Goal: Task Accomplishment & Management: Complete application form

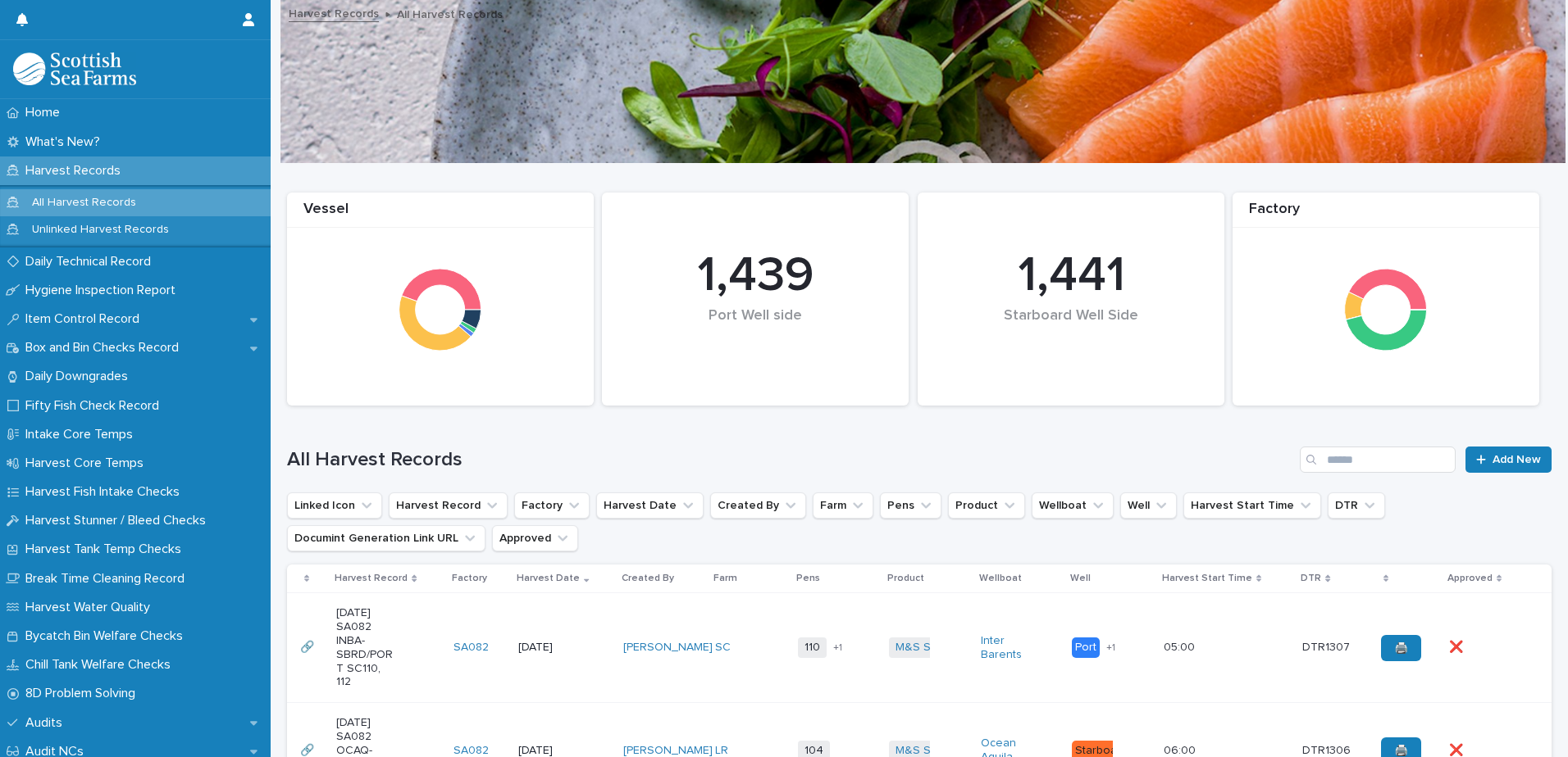
scroll to position [409, 0]
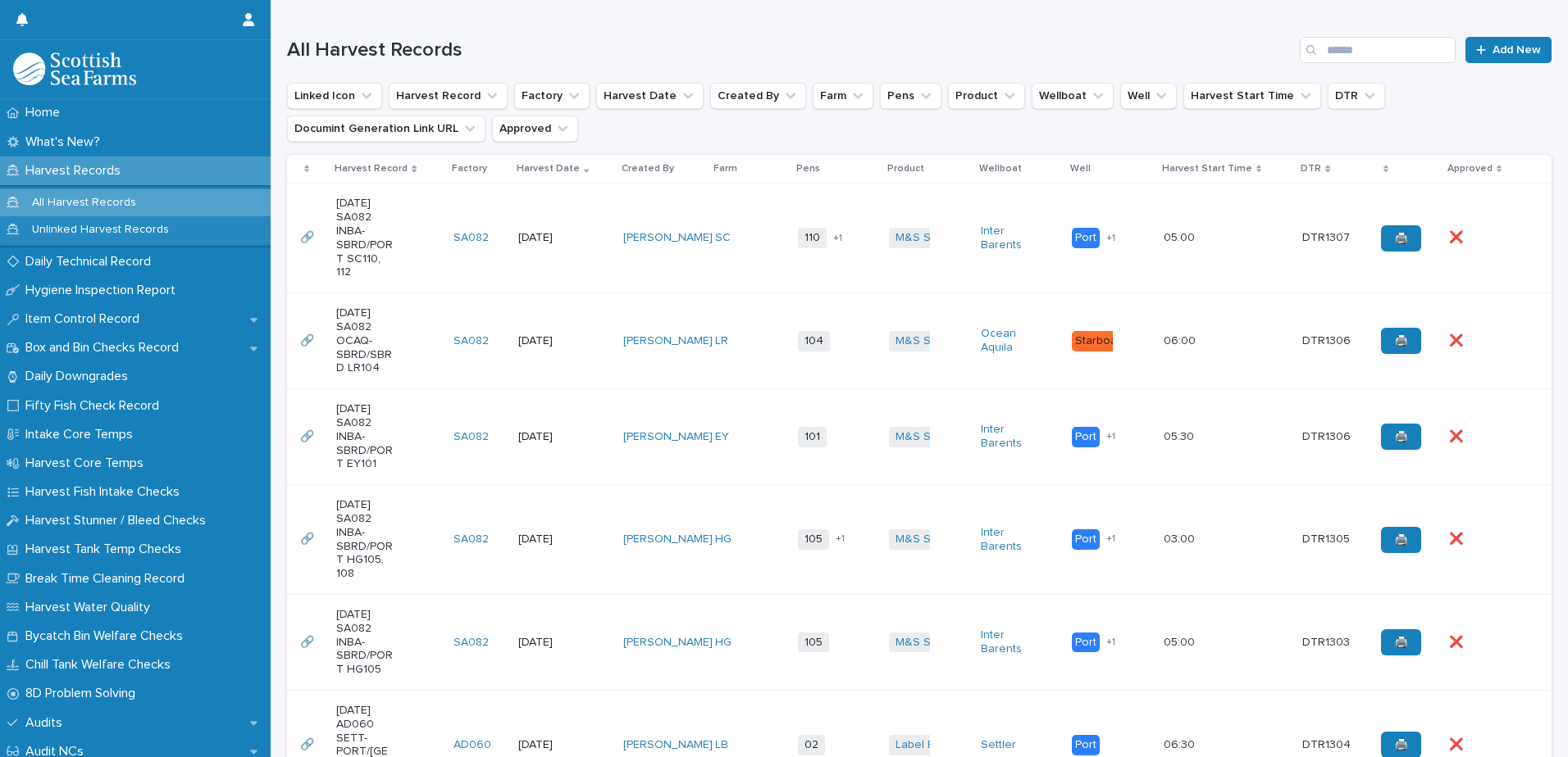
click at [929, 266] on td "M&S Select + 0" at bounding box center [927, 238] width 91 height 110
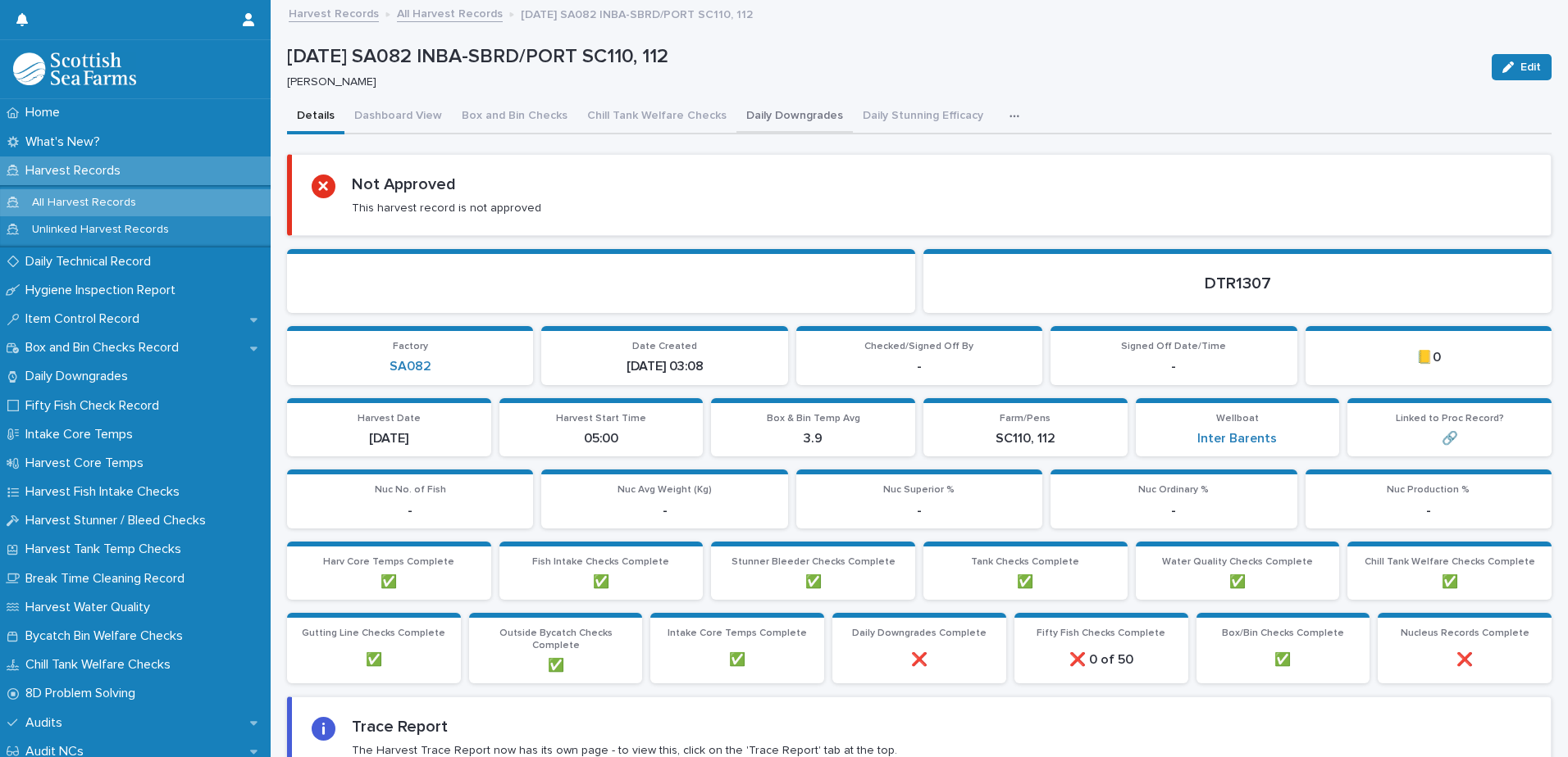
drag, startPoint x: 793, startPoint y: 118, endPoint x: 828, endPoint y: 126, distance: 35.9
click at [793, 118] on button "Daily Downgrades" at bounding box center [794, 117] width 117 height 34
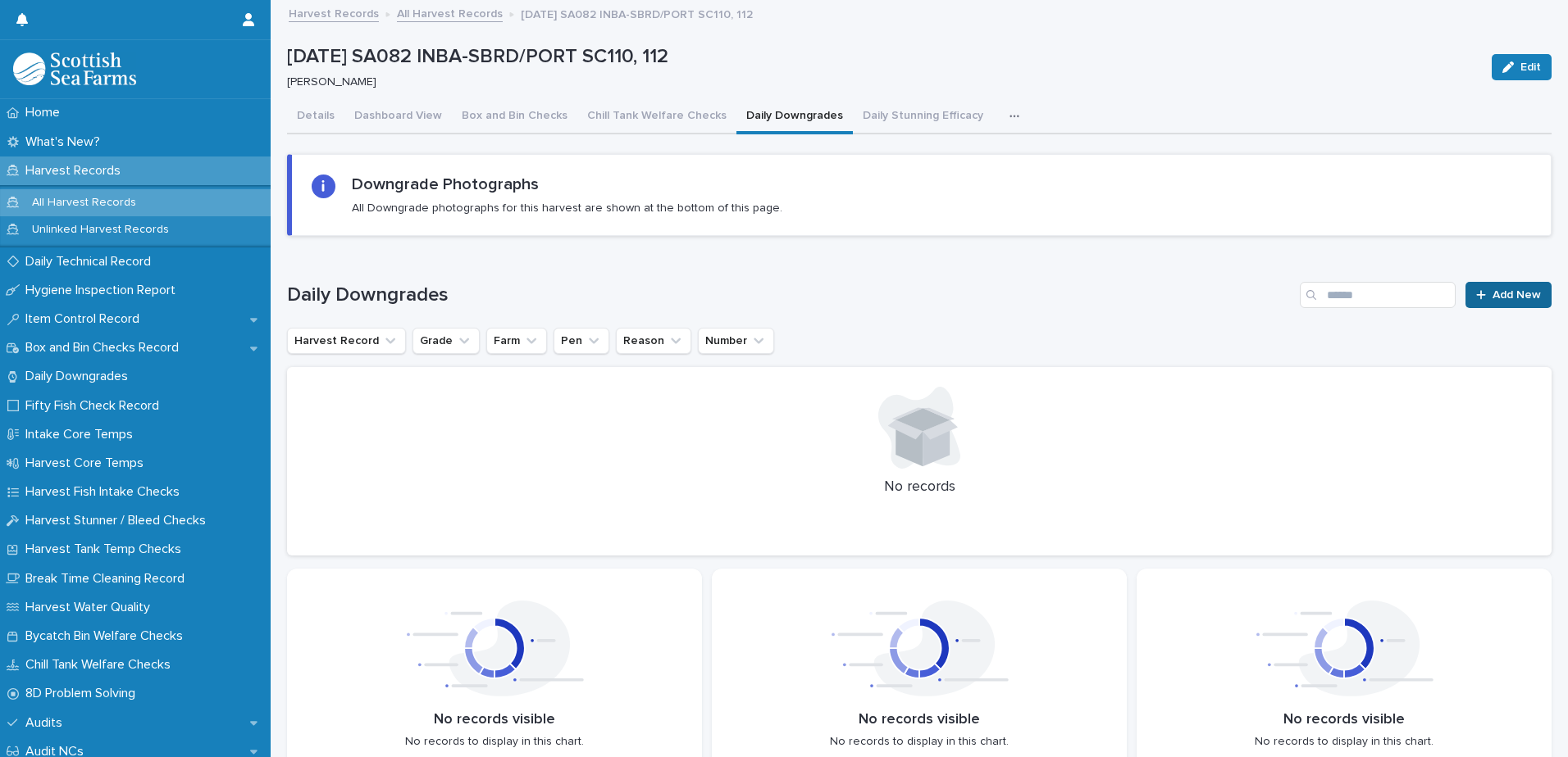
click at [1498, 302] on link "Add New" at bounding box center [1508, 295] width 86 height 27
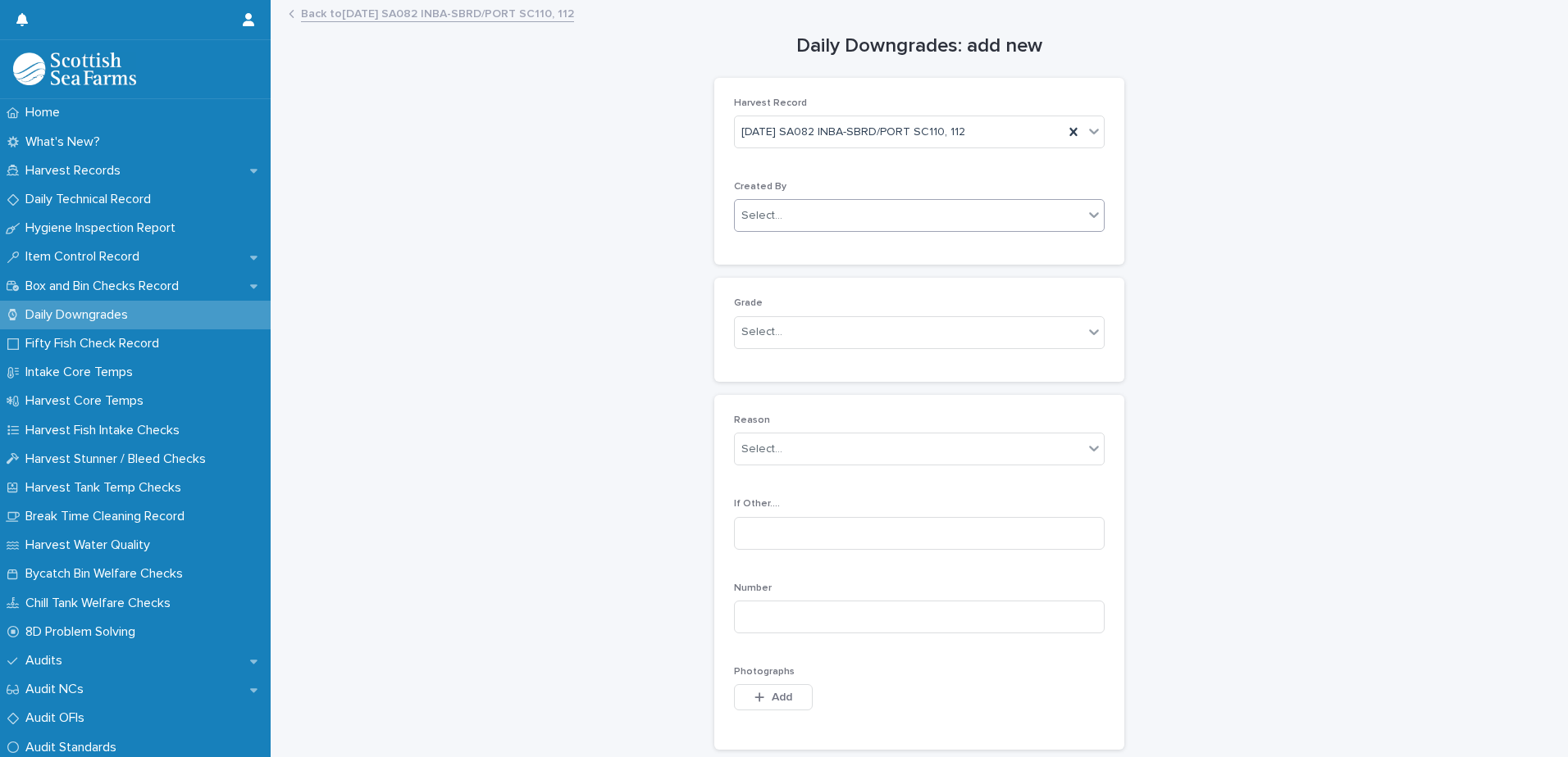
click at [804, 202] on div "Select..." at bounding box center [908, 216] width 349 height 27
type input "*****"
click at [774, 248] on div "[PERSON_NAME]" at bounding box center [913, 247] width 369 height 28
click at [765, 331] on div "Select..." at bounding box center [761, 332] width 41 height 17
click at [772, 369] on div "Ordinary" at bounding box center [913, 364] width 369 height 28
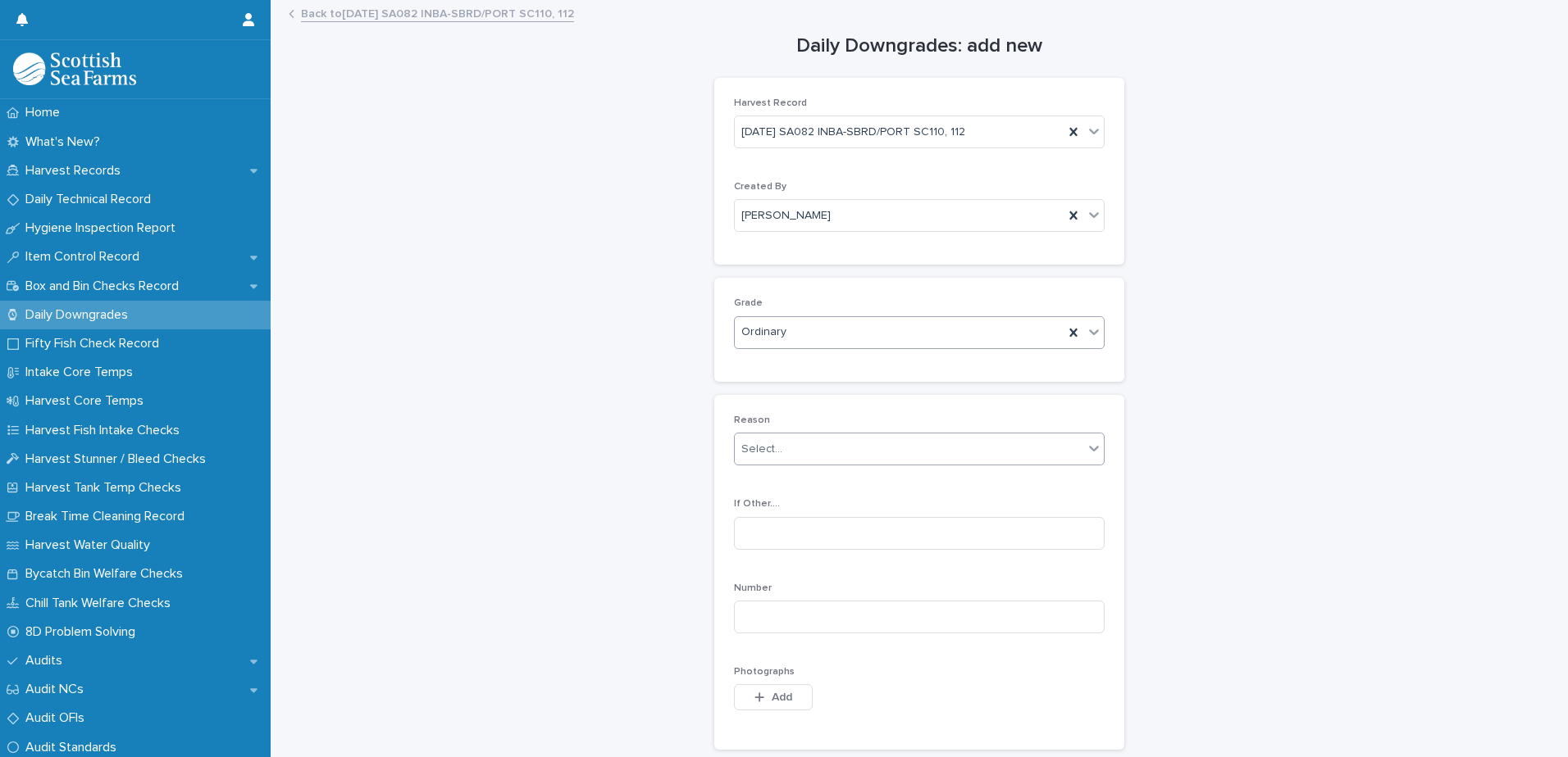
click at [762, 451] on div "Select..." at bounding box center [761, 449] width 41 height 17
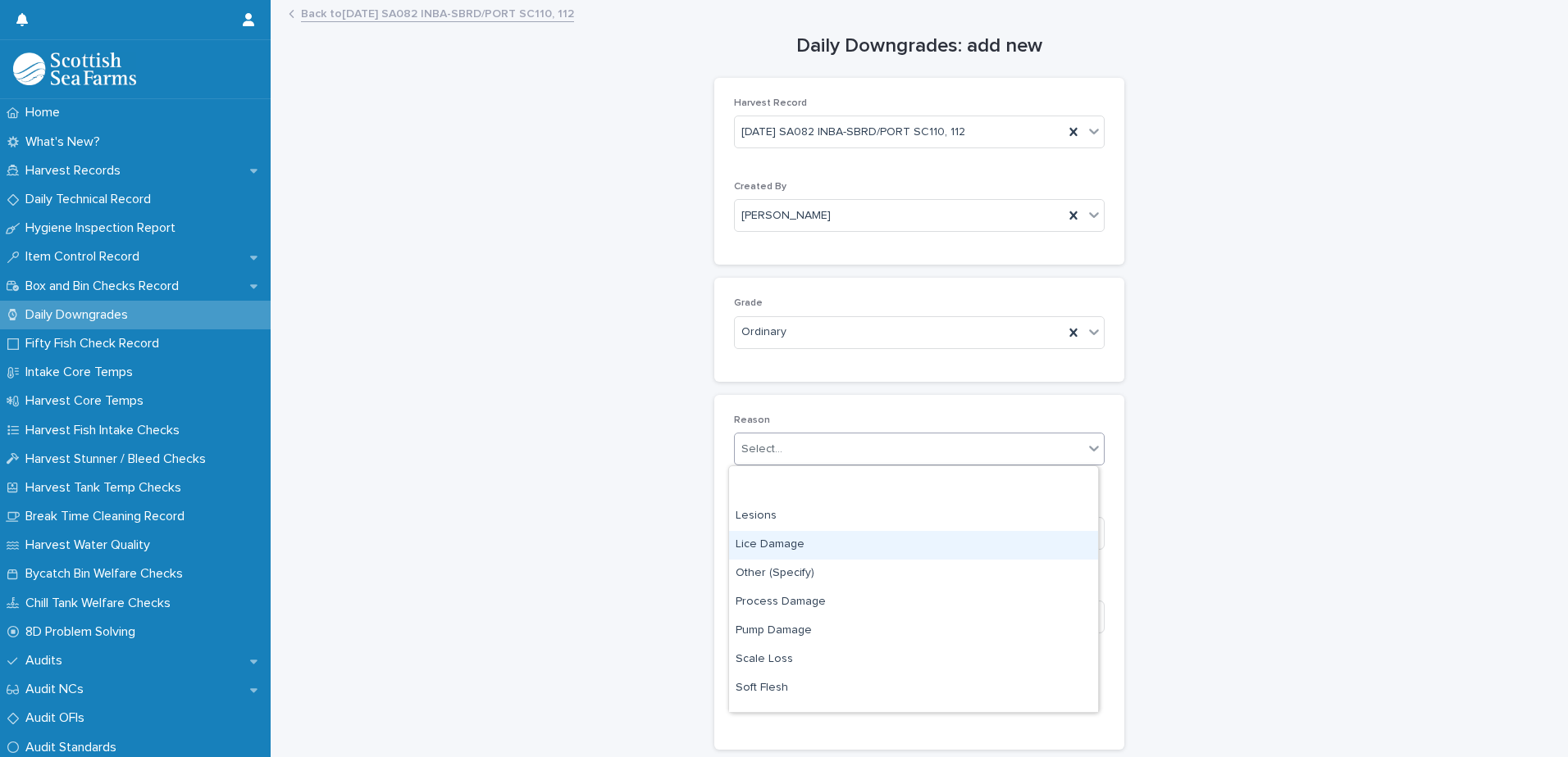
scroll to position [242, 0]
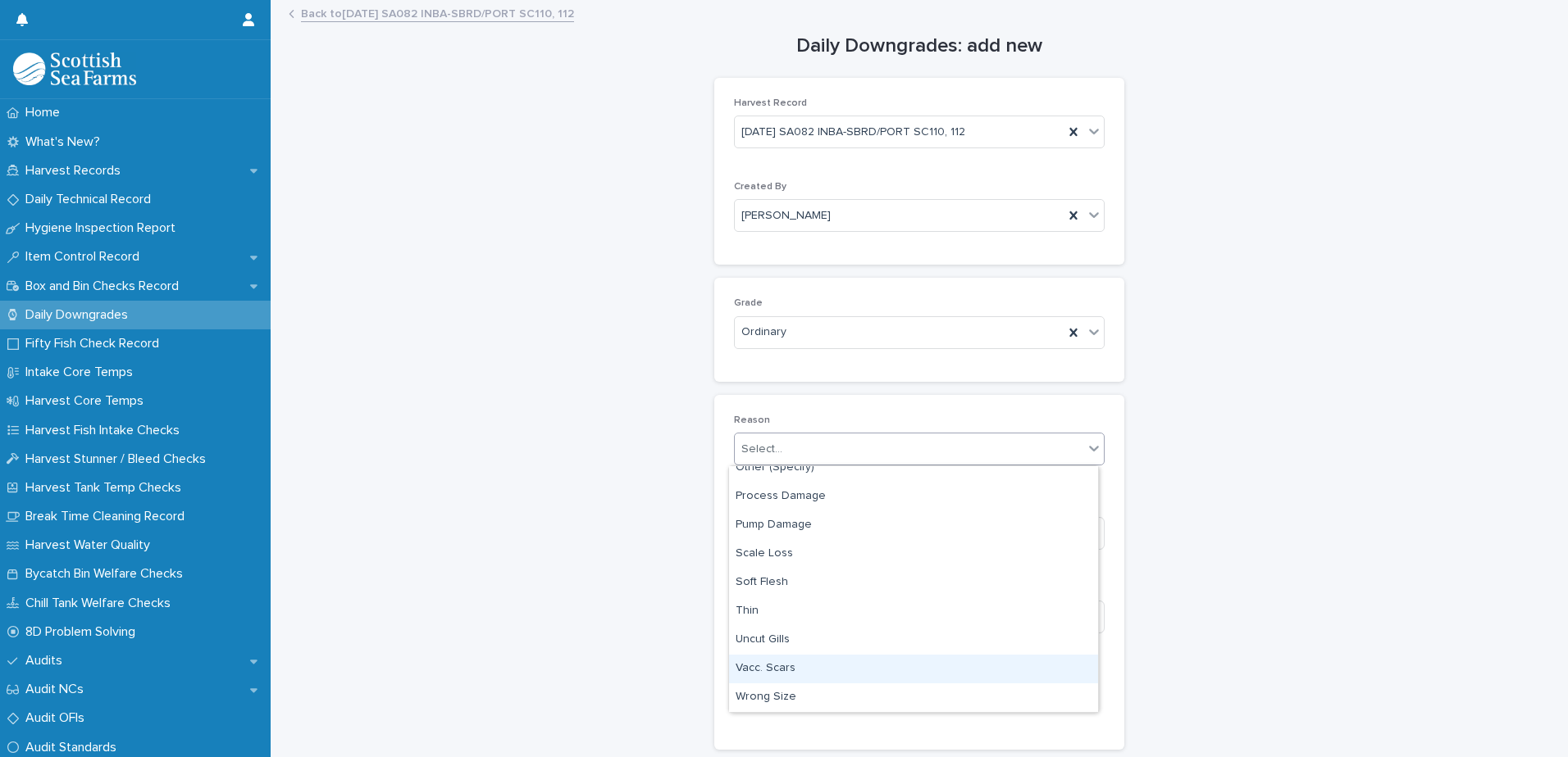
click at [774, 670] on div "Vacc. Scars" at bounding box center [913, 669] width 369 height 28
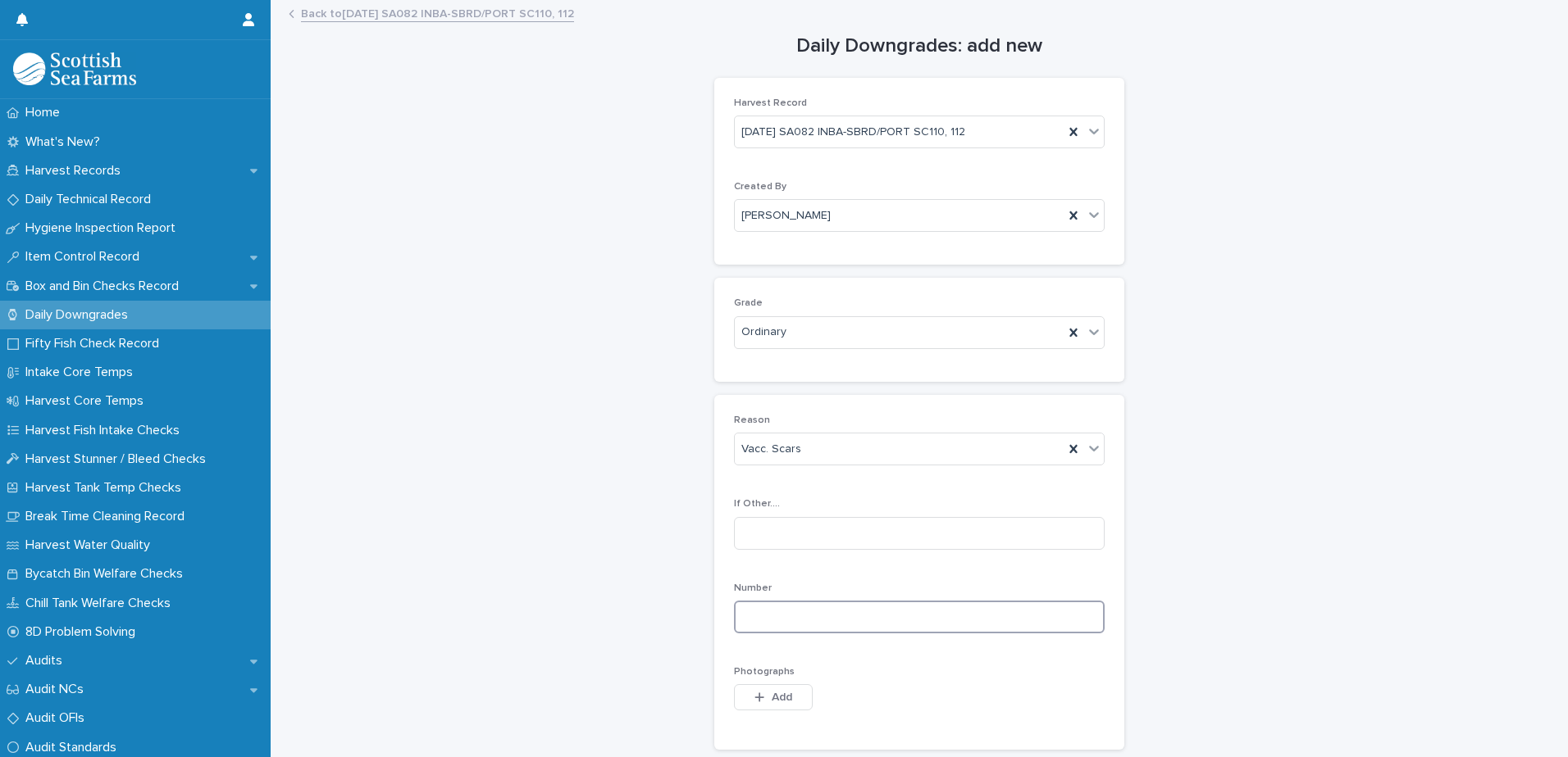
click at [756, 609] on input at bounding box center [919, 616] width 371 height 33
type input "*"
click at [772, 701] on span "Add" at bounding box center [782, 697] width 21 height 11
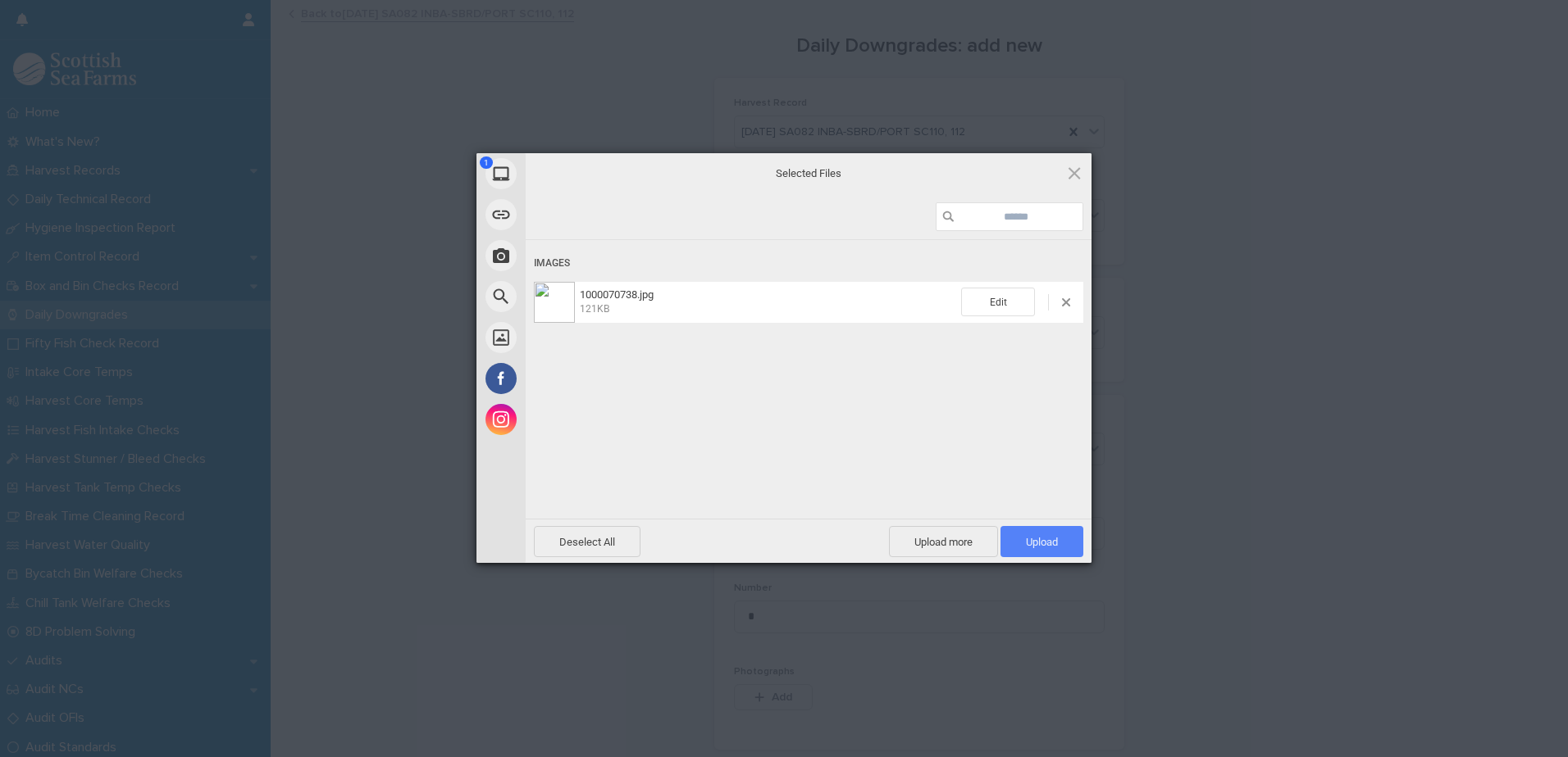
click at [1030, 537] on span "Upload 1" at bounding box center [1042, 541] width 32 height 12
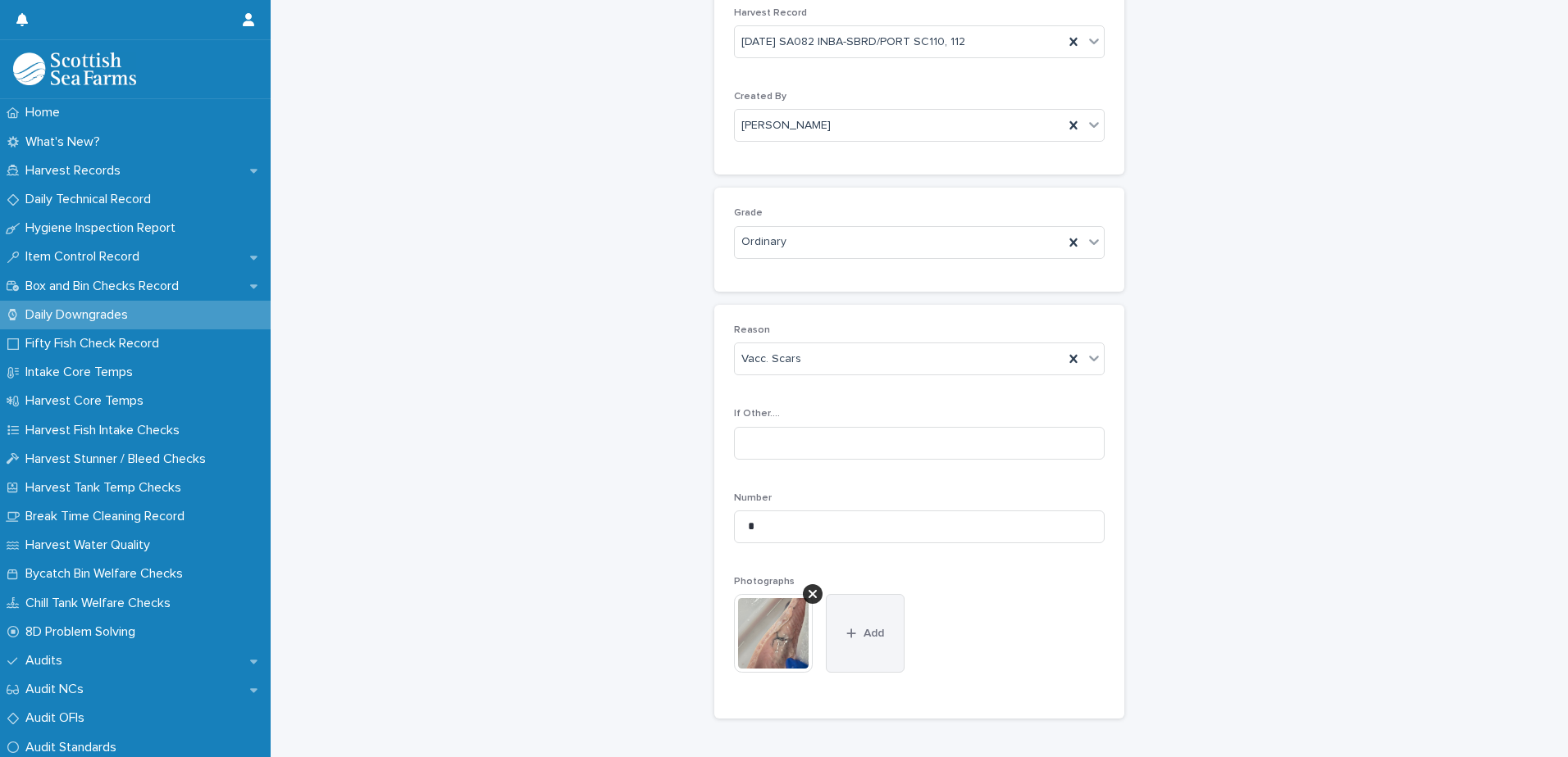
scroll to position [242, 0]
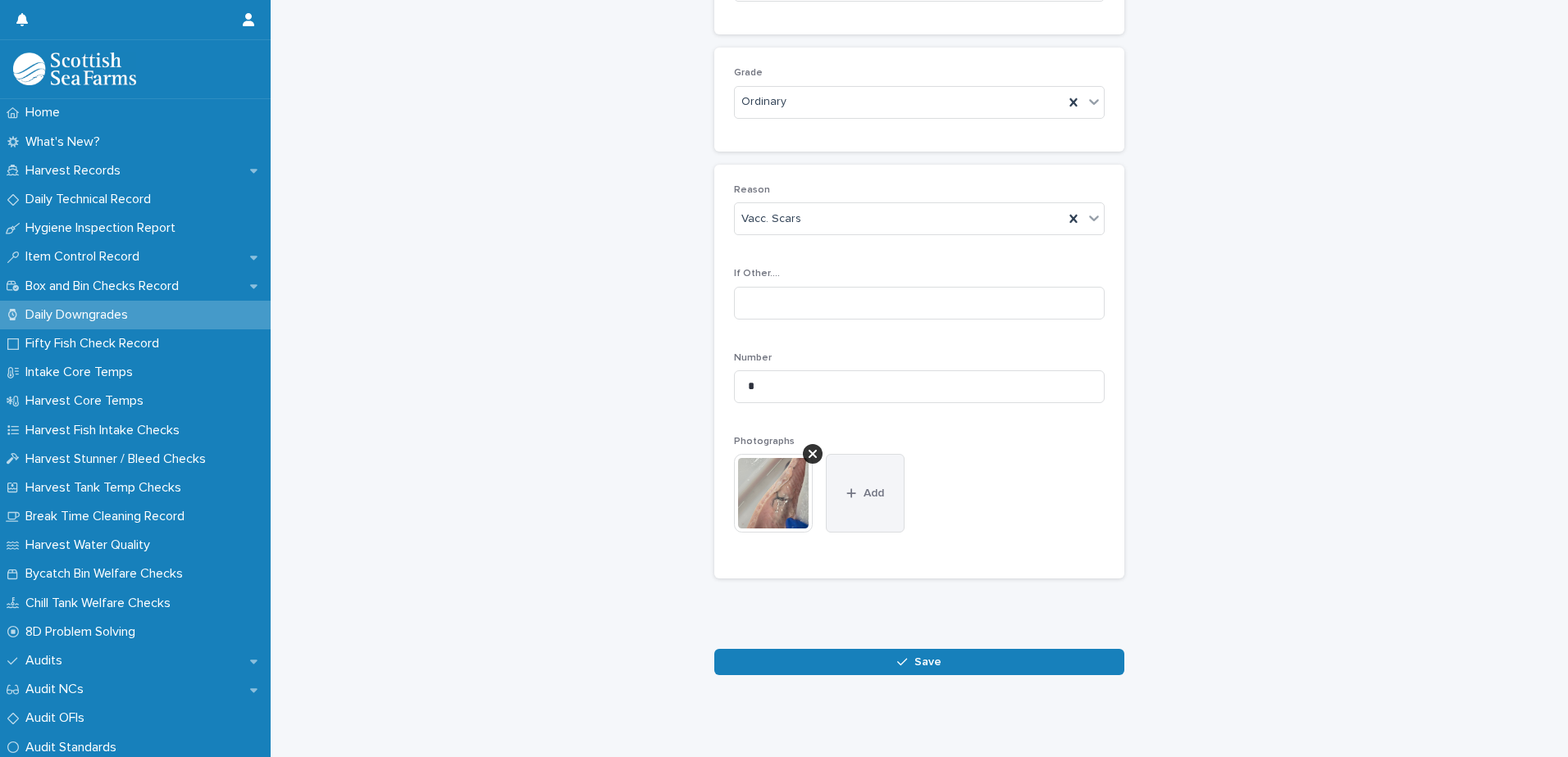
drag, startPoint x: 855, startPoint y: 474, endPoint x: 889, endPoint y: 474, distance: 34.0
click at [855, 474] on button "Add" at bounding box center [865, 493] width 79 height 79
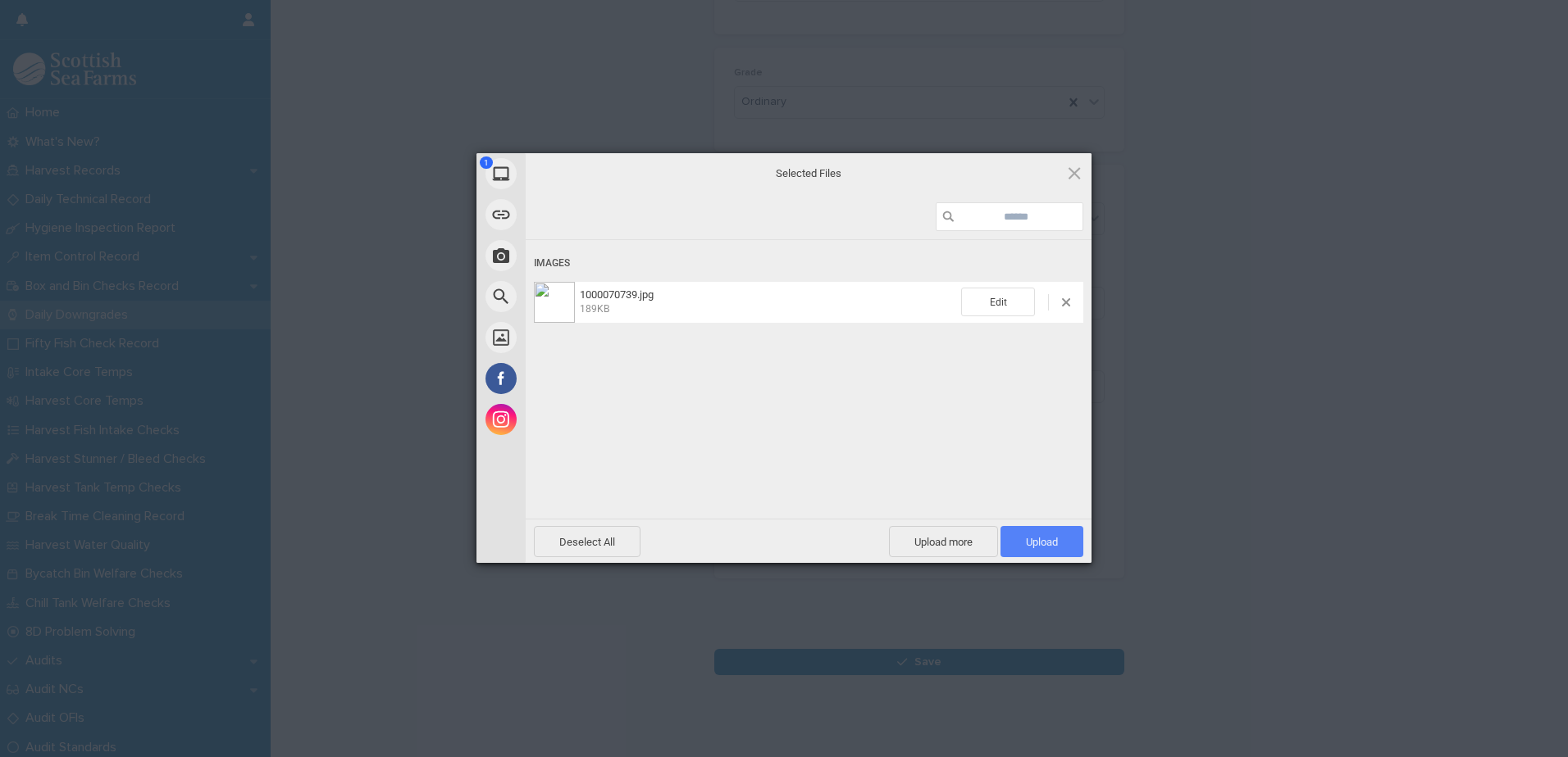
click at [1051, 540] on span "Upload 1" at bounding box center [1042, 541] width 32 height 12
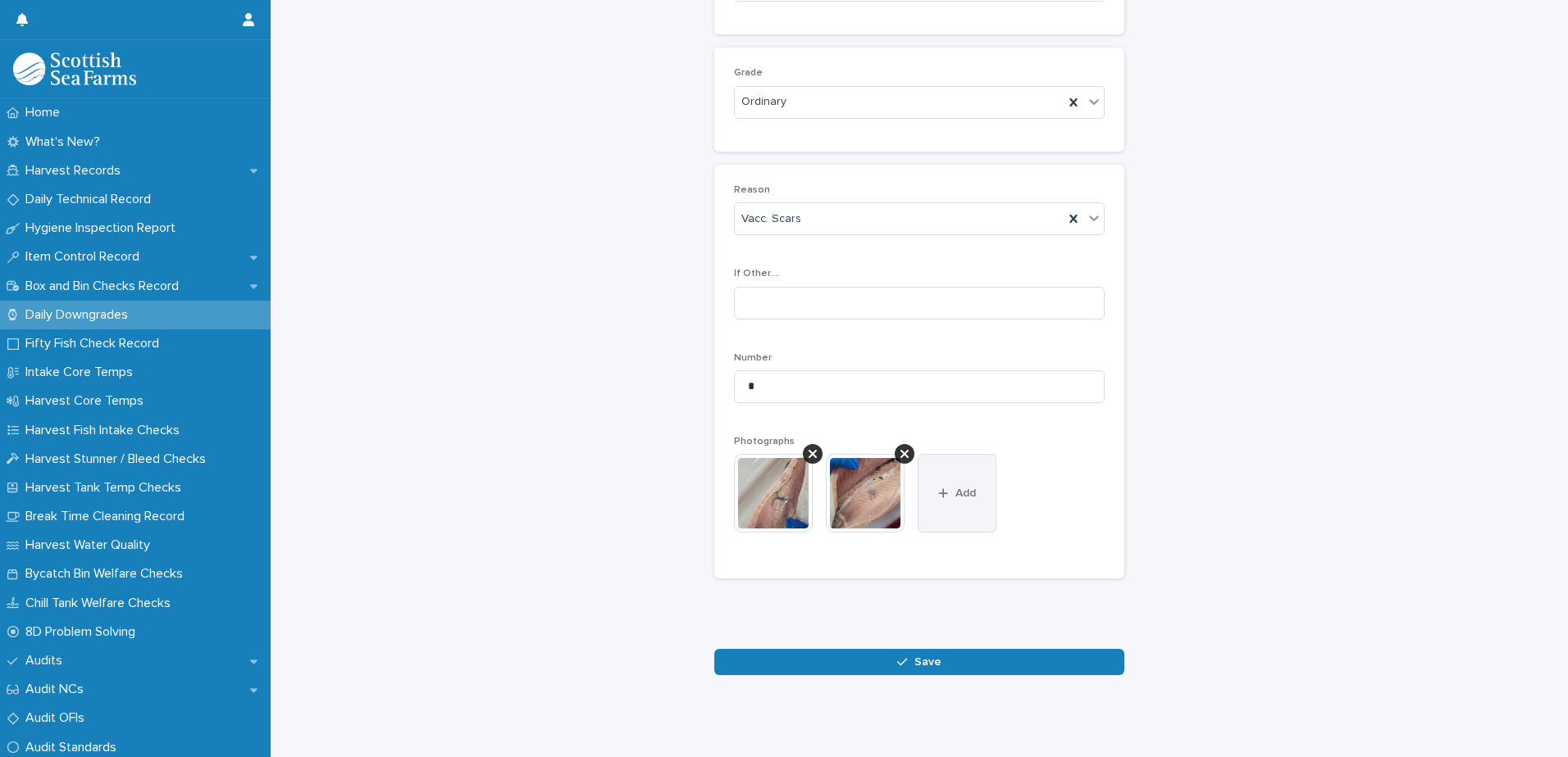
drag, startPoint x: 966, startPoint y: 486, endPoint x: 974, endPoint y: 481, distance: 9.4
click at [966, 487] on span "Add" at bounding box center [966, 493] width 21 height 11
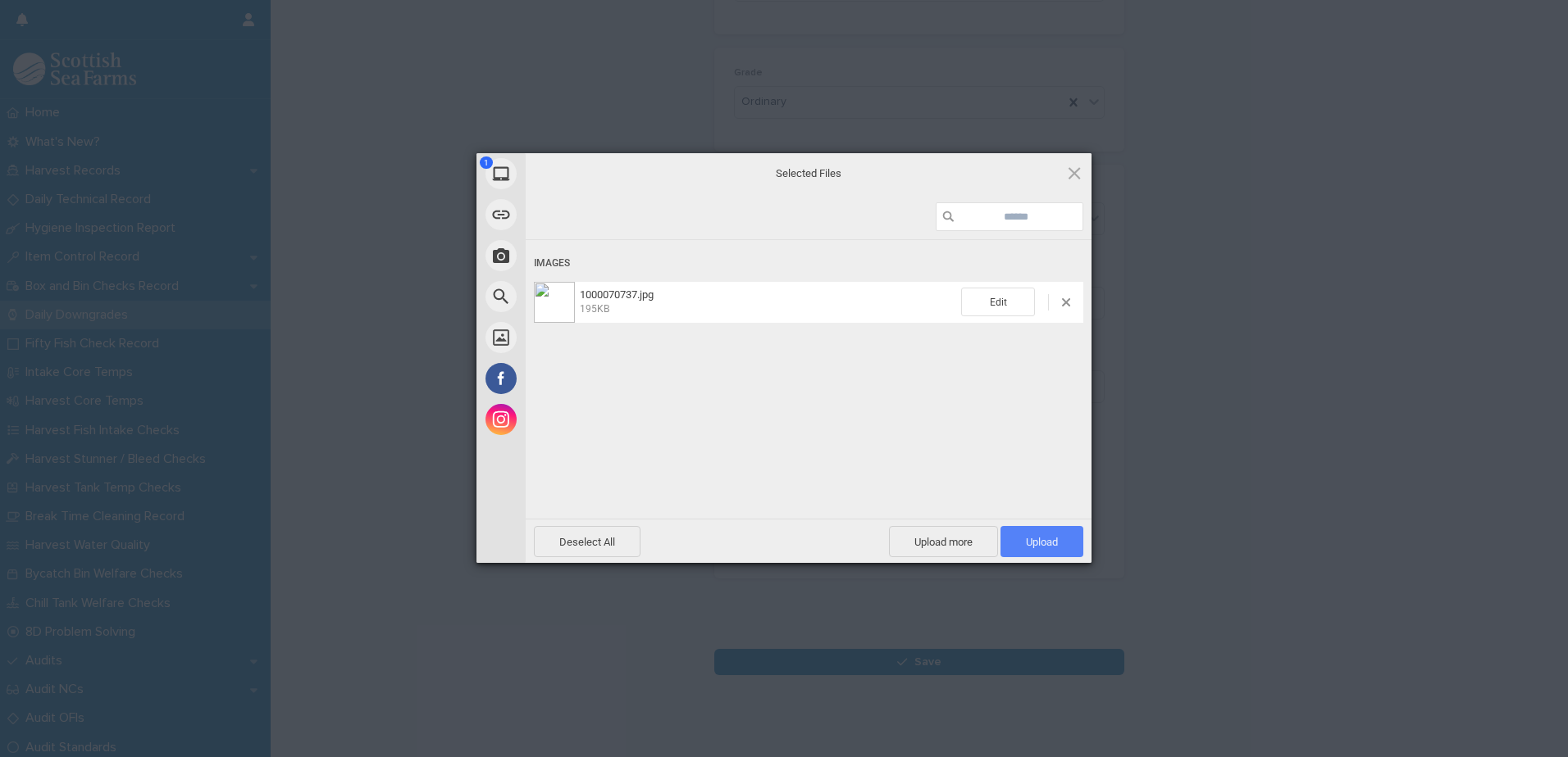
click at [1055, 539] on span "Upload 1" at bounding box center [1042, 541] width 32 height 12
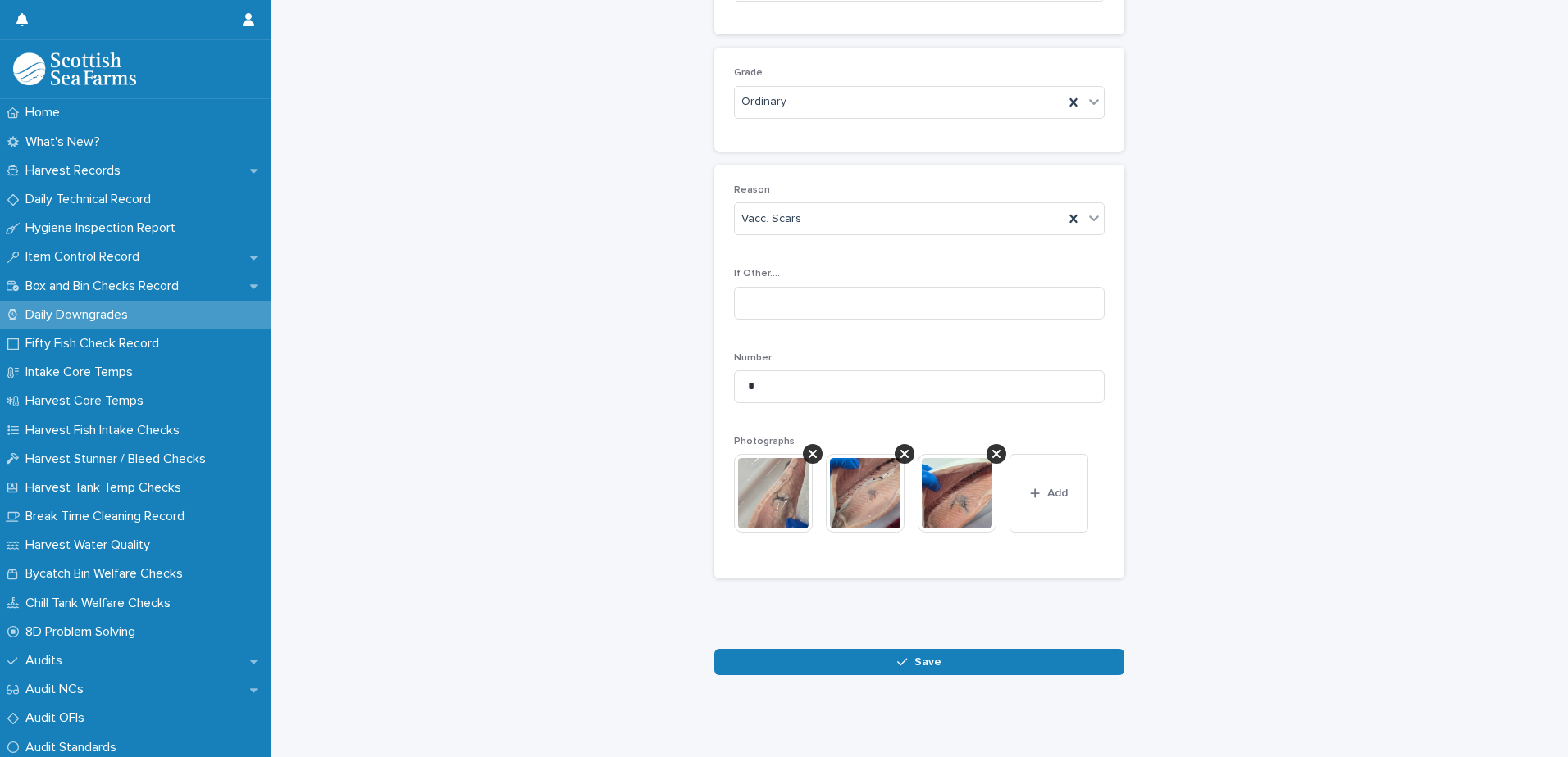
drag, startPoint x: 824, startPoint y: 648, endPoint x: 855, endPoint y: 636, distance: 33.2
click at [824, 649] on button "Save" at bounding box center [919, 662] width 410 height 27
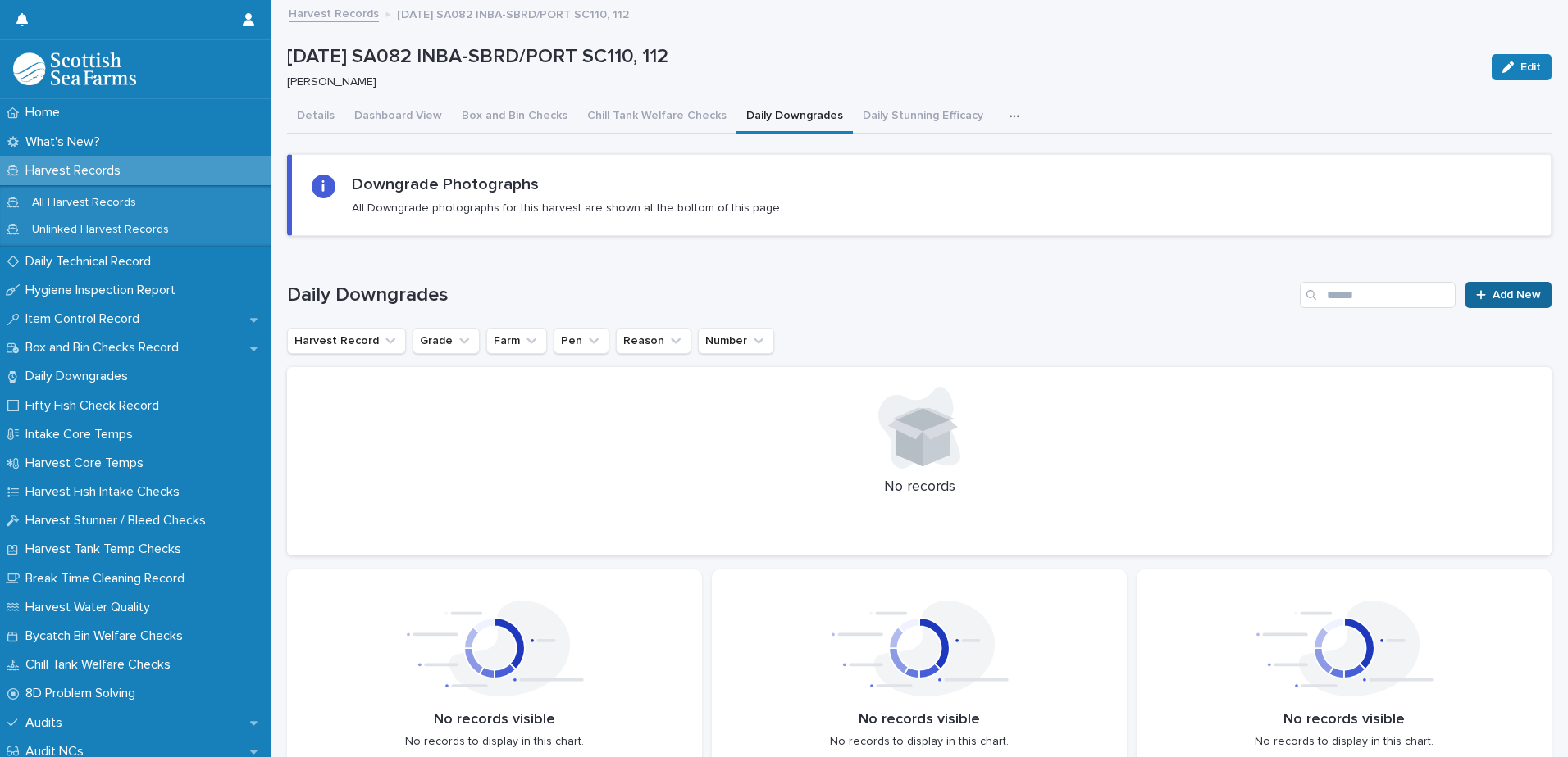
click at [1503, 299] on span "Add New" at bounding box center [1516, 295] width 48 height 11
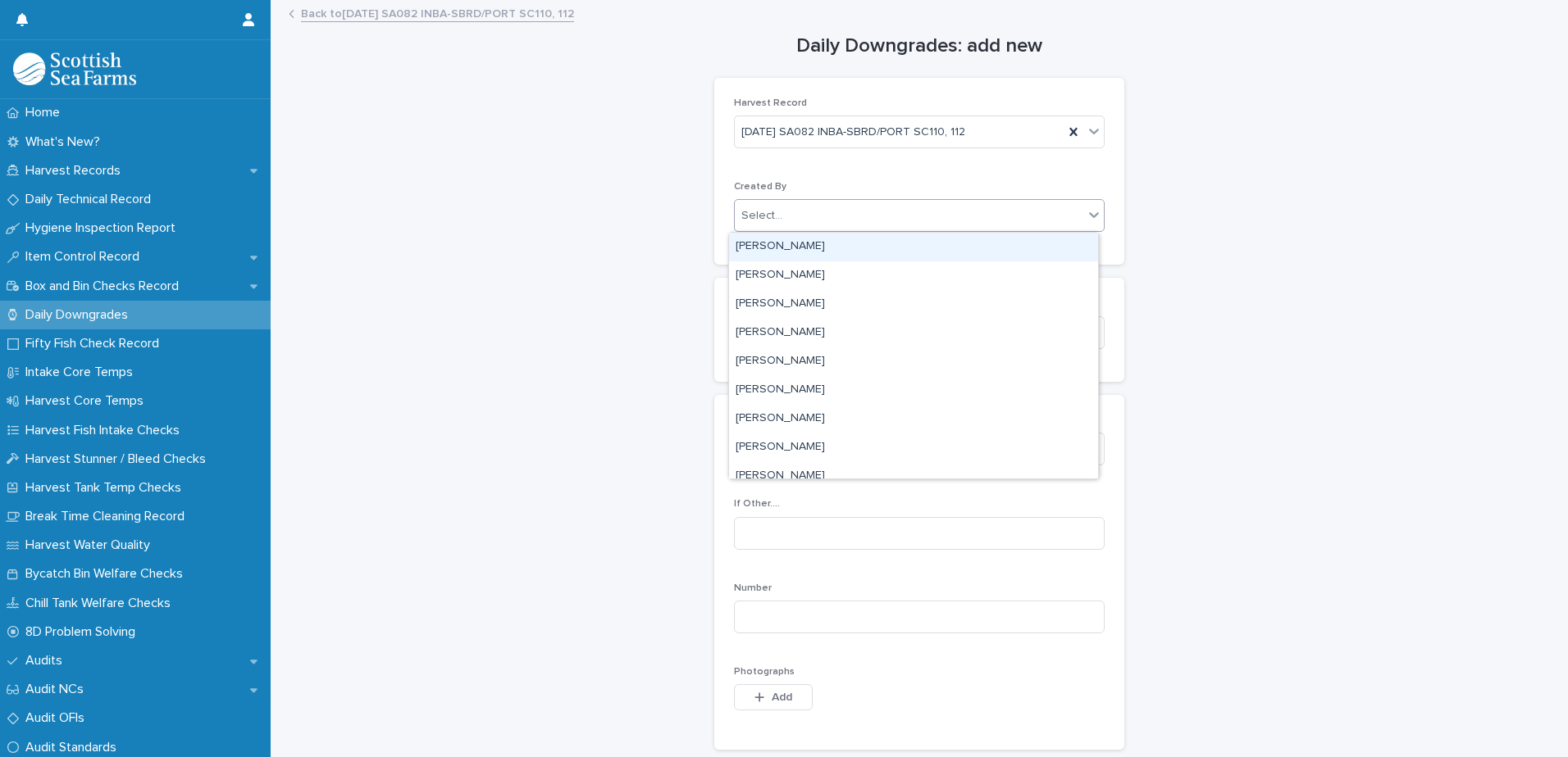
click at [789, 222] on div "Select..." at bounding box center [908, 216] width 349 height 27
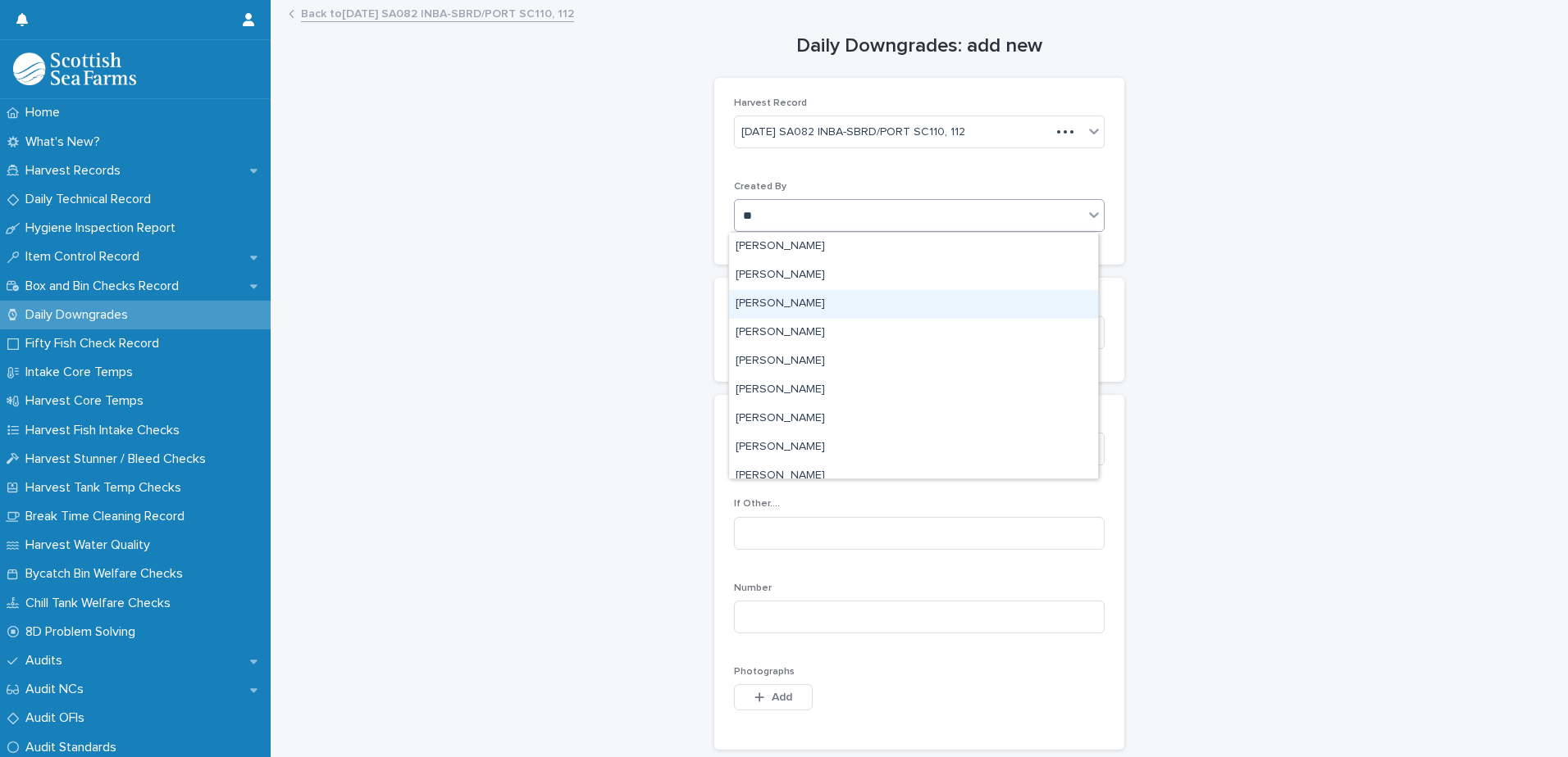
type input "***"
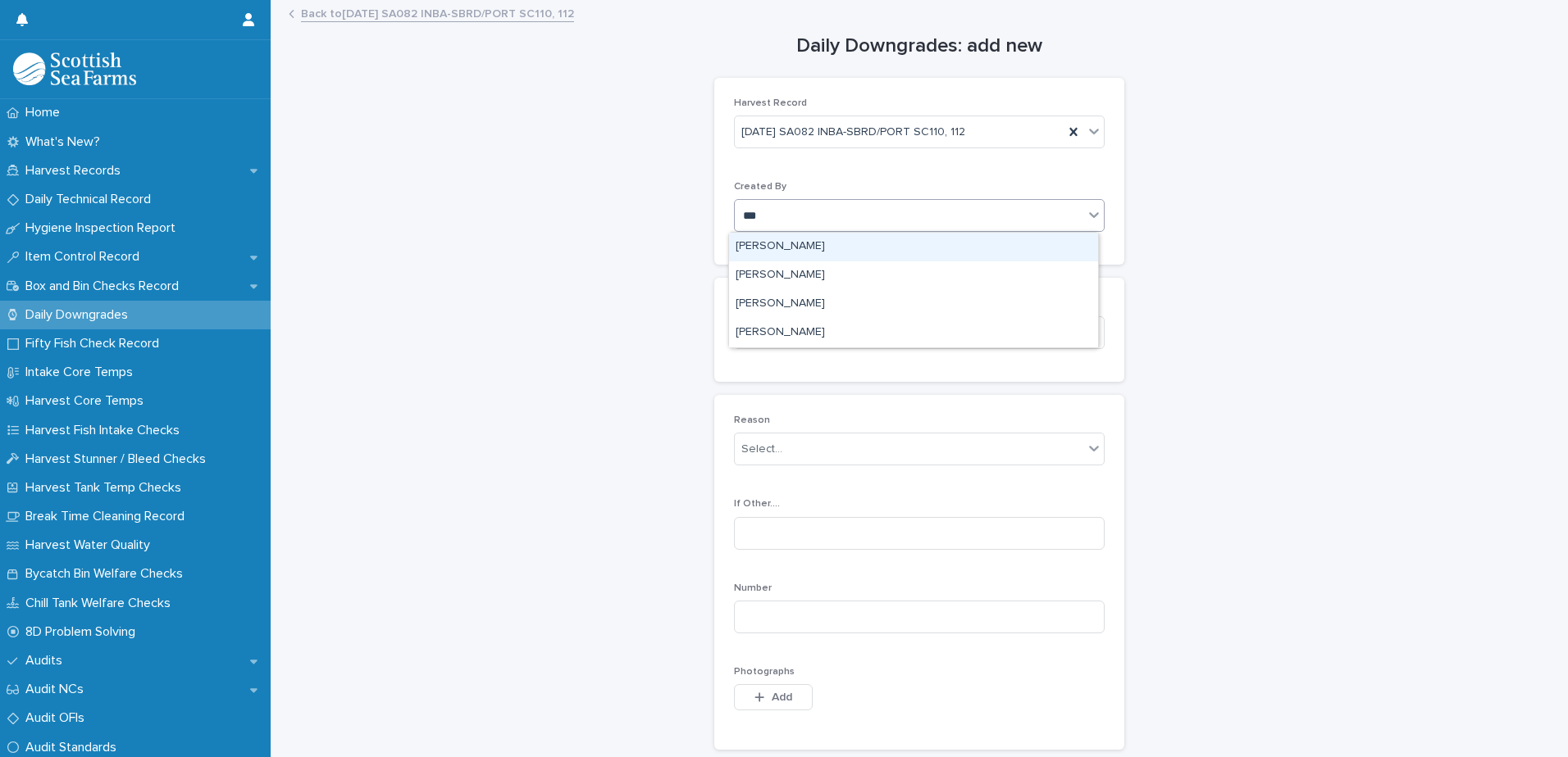
click at [757, 248] on div "[PERSON_NAME]" at bounding box center [913, 247] width 369 height 28
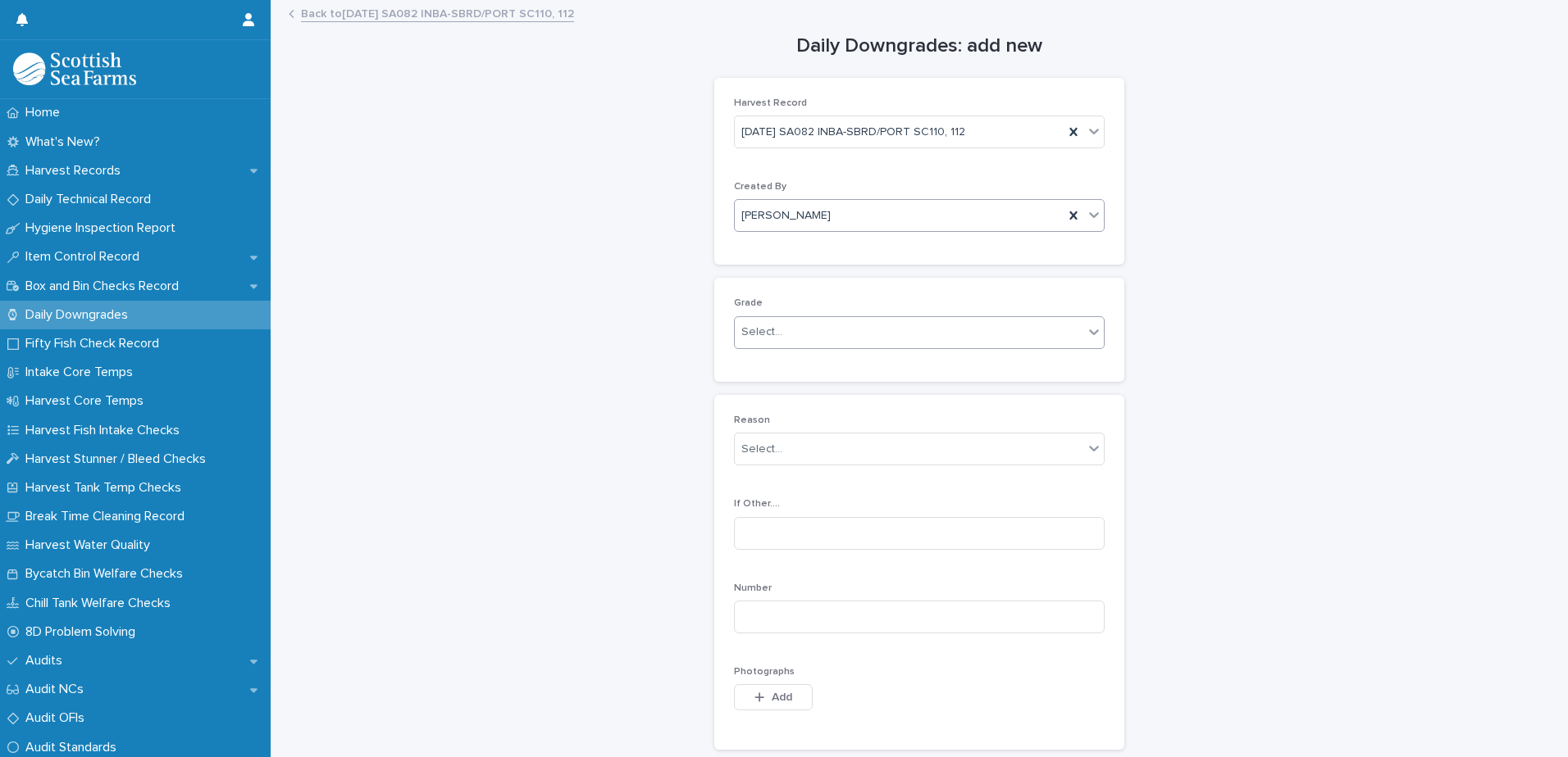
click at [744, 339] on div "Select..." at bounding box center [761, 332] width 41 height 17
click at [762, 367] on div "Ordinary" at bounding box center [913, 364] width 369 height 28
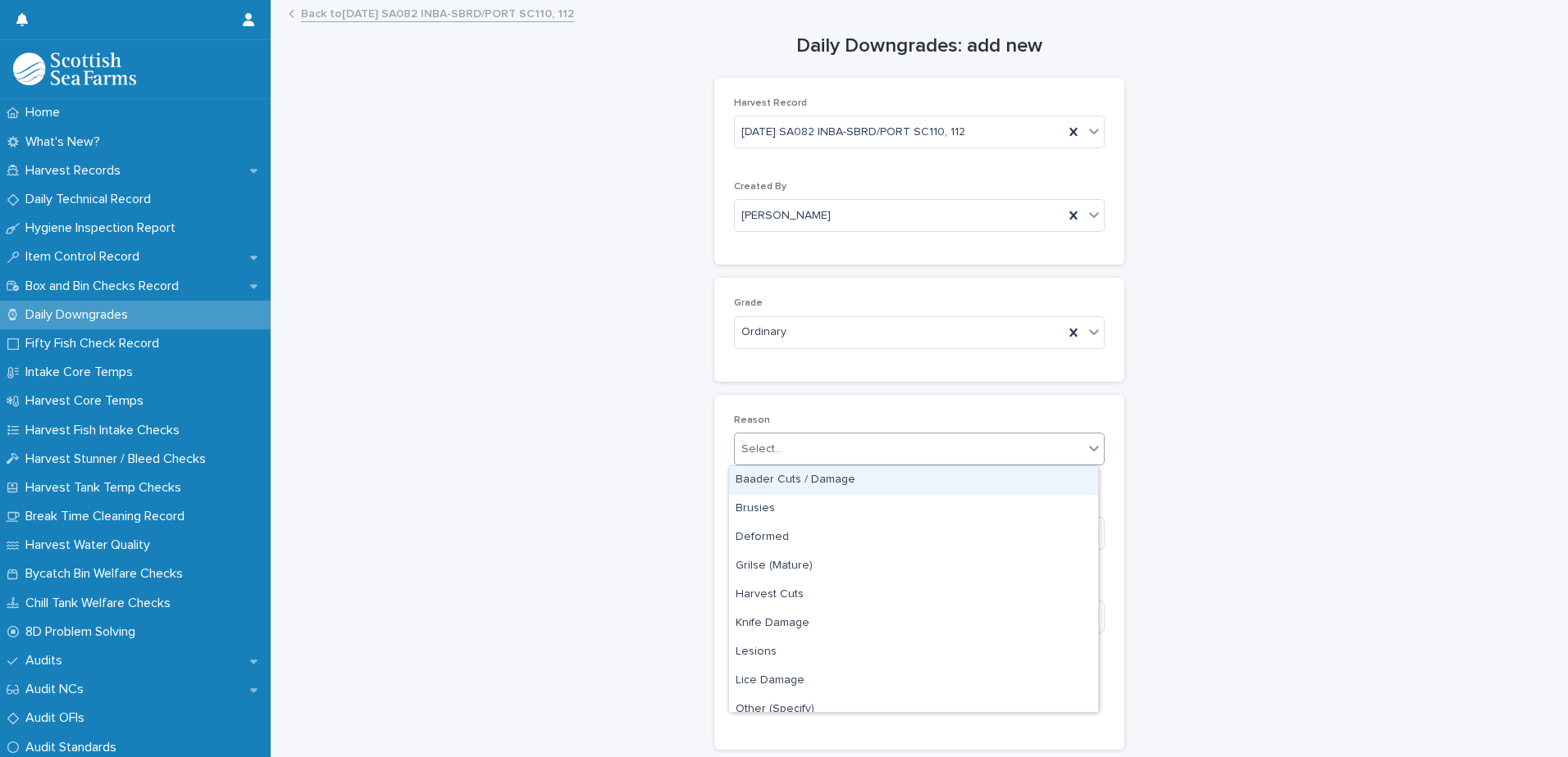
click at [758, 450] on div "Select..." at bounding box center [761, 449] width 41 height 17
click at [763, 473] on div "Baader Cuts / Damage" at bounding box center [913, 481] width 369 height 28
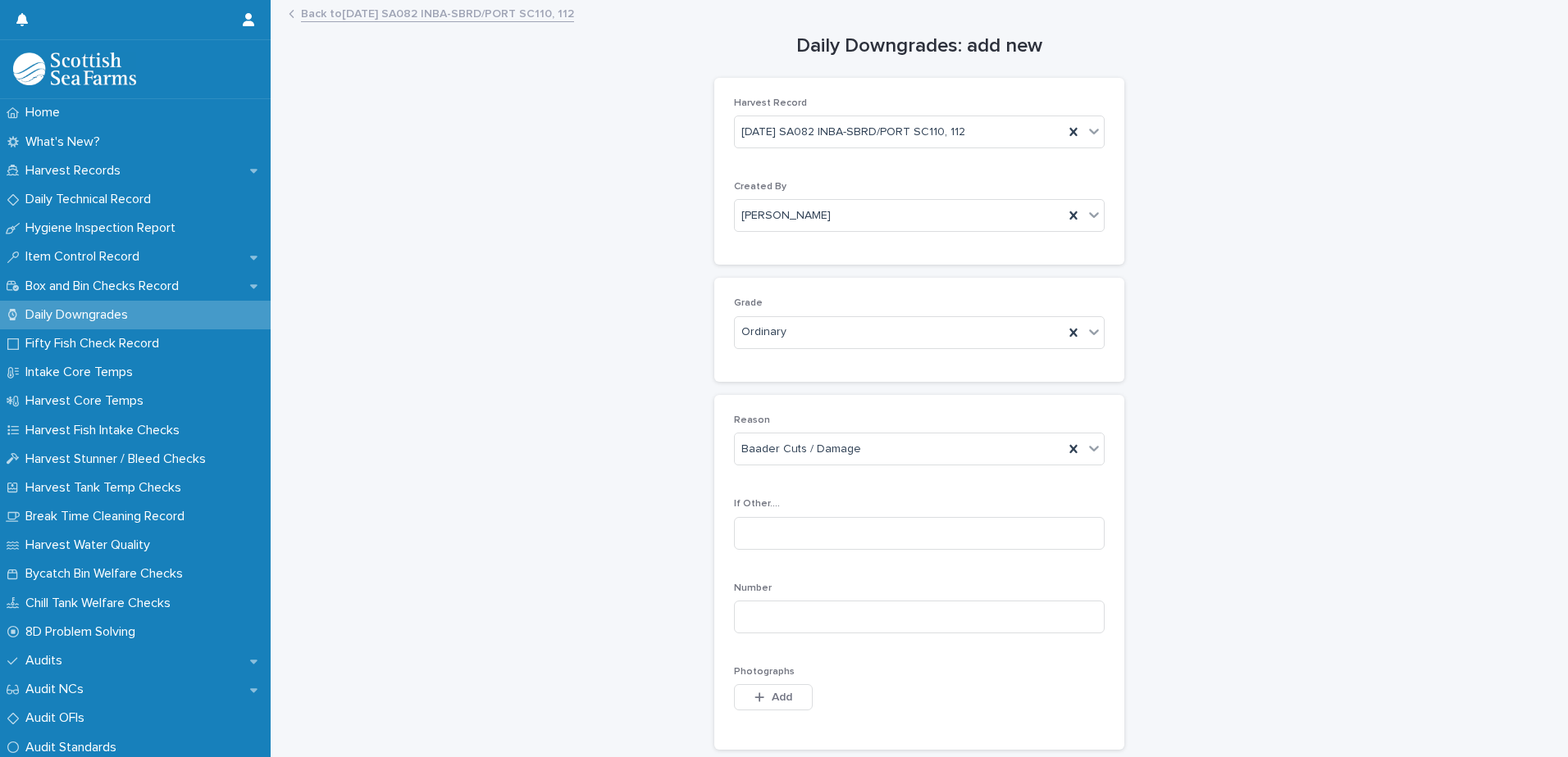
click at [751, 636] on div "Number" at bounding box center [919, 614] width 371 height 64
click at [756, 626] on input at bounding box center [919, 616] width 371 height 33
type input "*"
click at [768, 680] on div "Photographs This file cannot be opened Download File Add" at bounding box center [919, 697] width 371 height 64
click at [782, 698] on span "Add" at bounding box center [782, 697] width 21 height 11
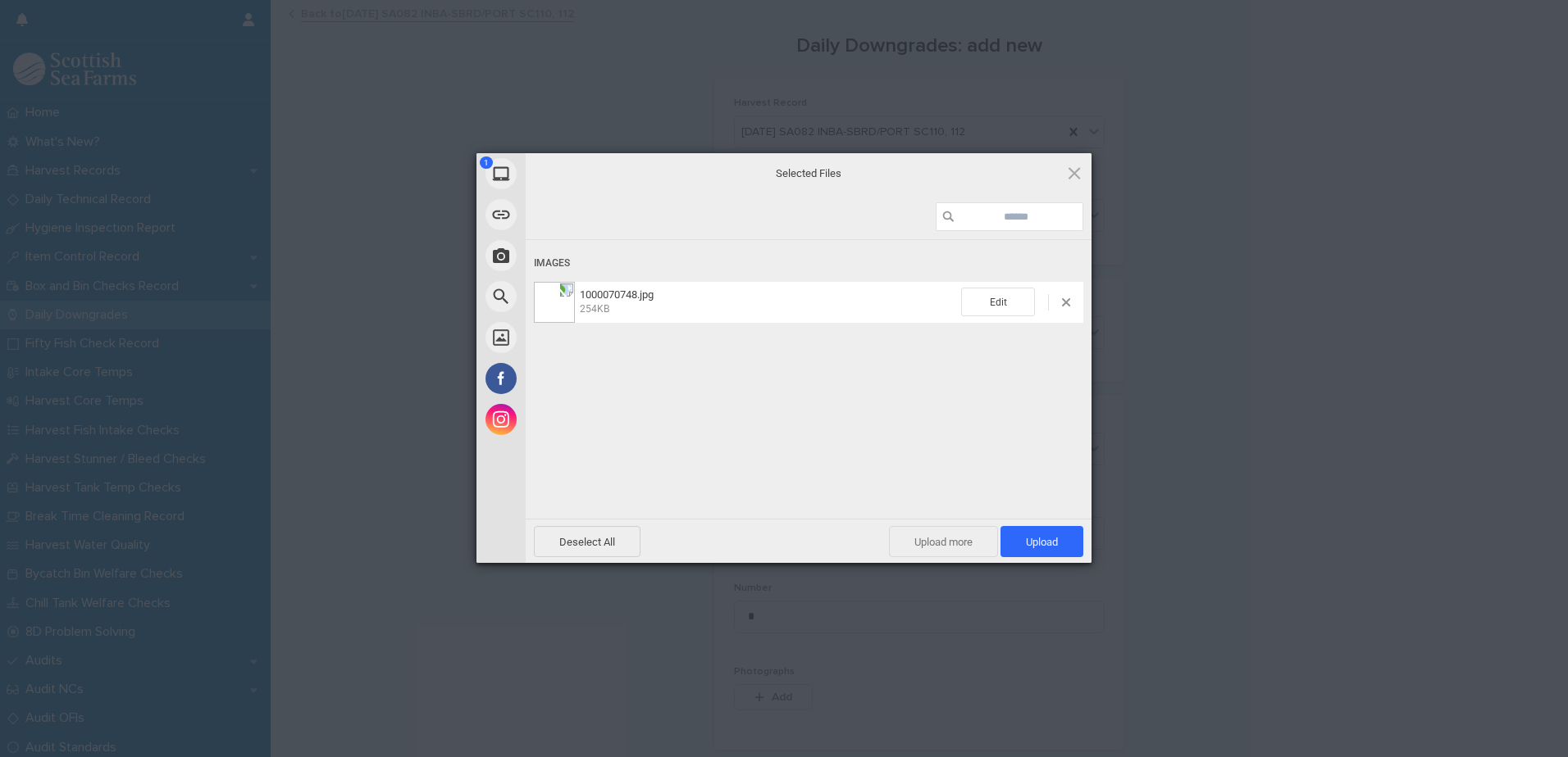
click at [953, 540] on span "Upload more" at bounding box center [943, 541] width 109 height 31
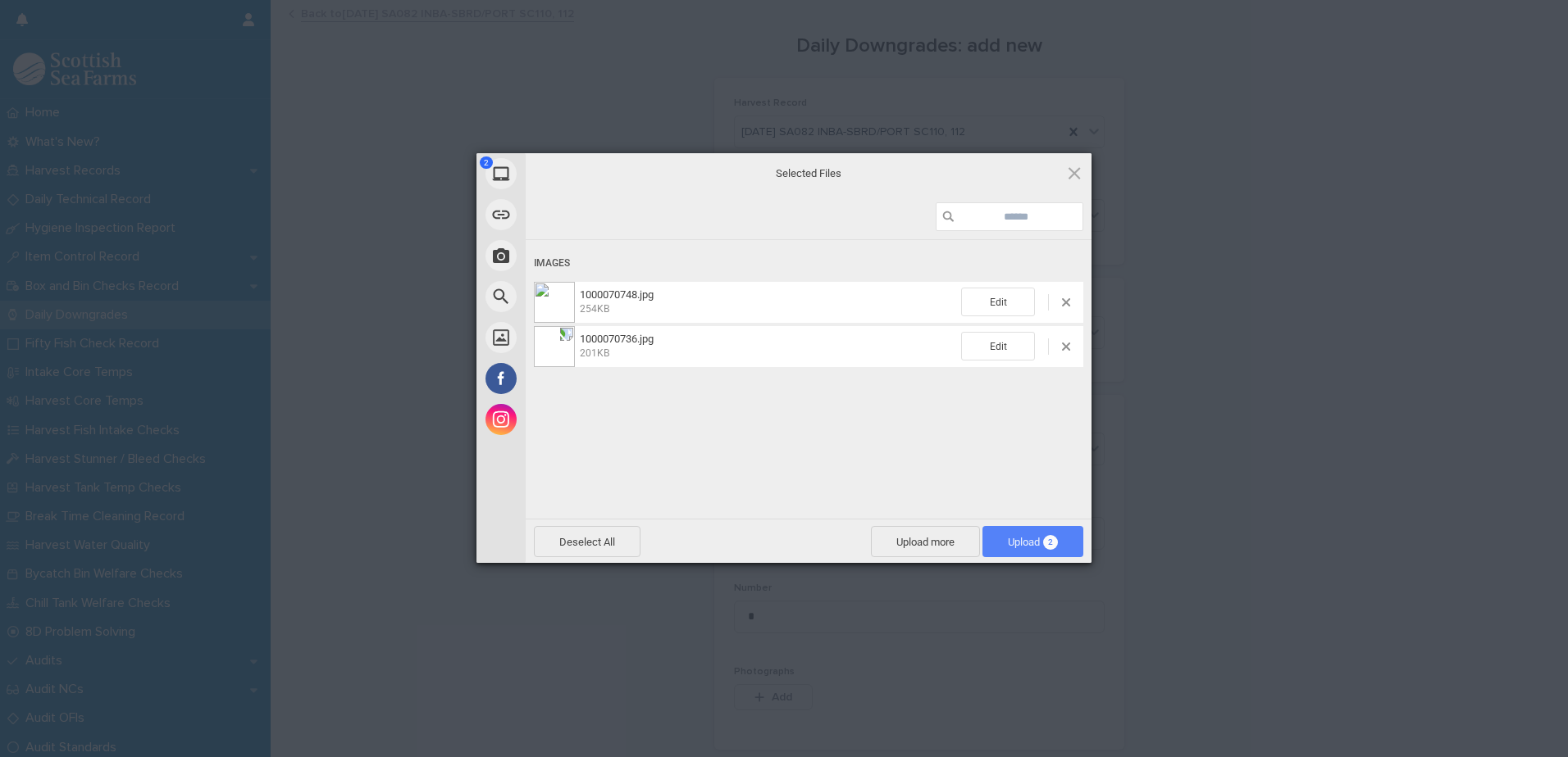
click at [1031, 536] on span "Upload 2" at bounding box center [1032, 541] width 50 height 12
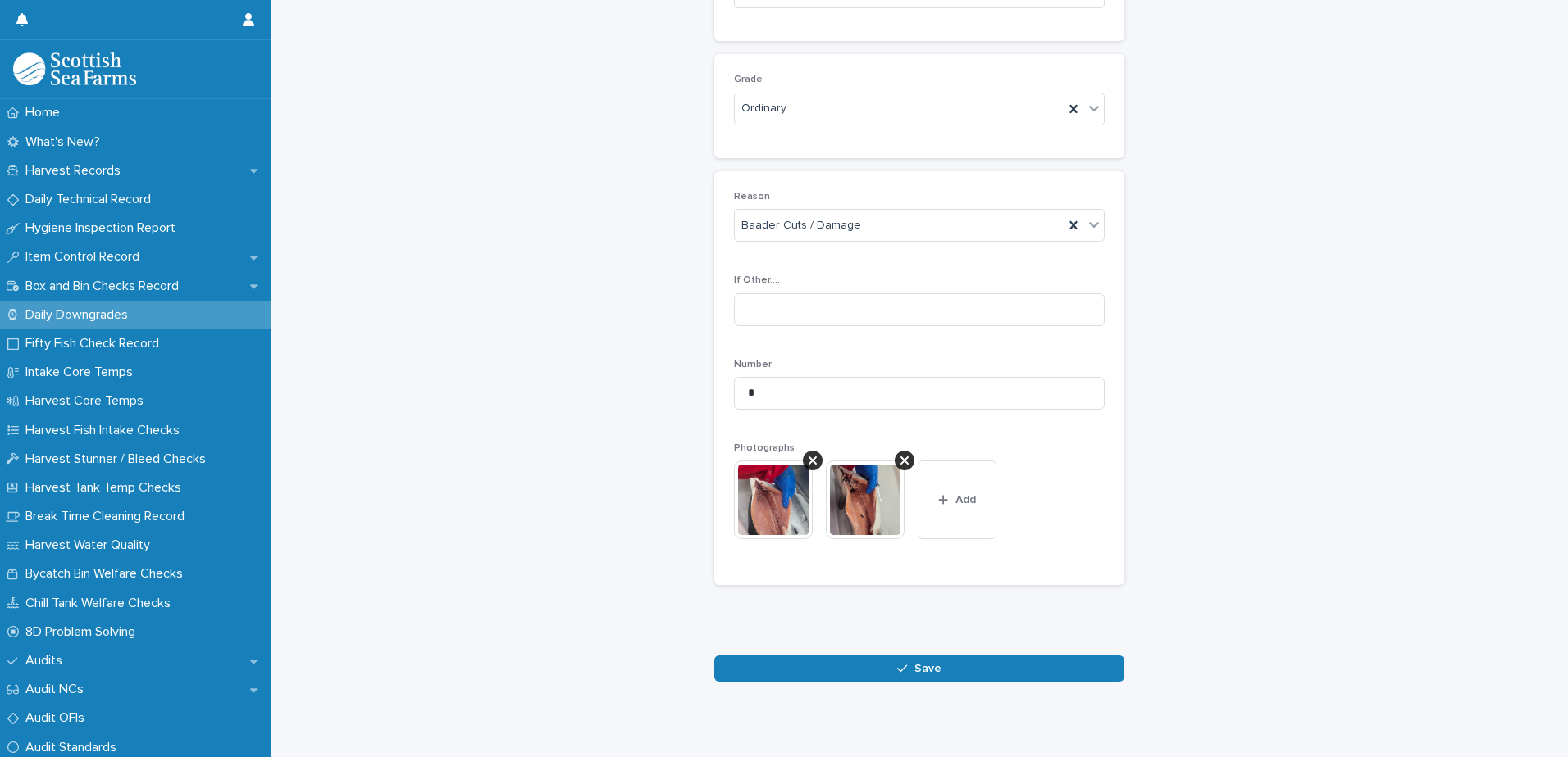
scroll to position [242, 0]
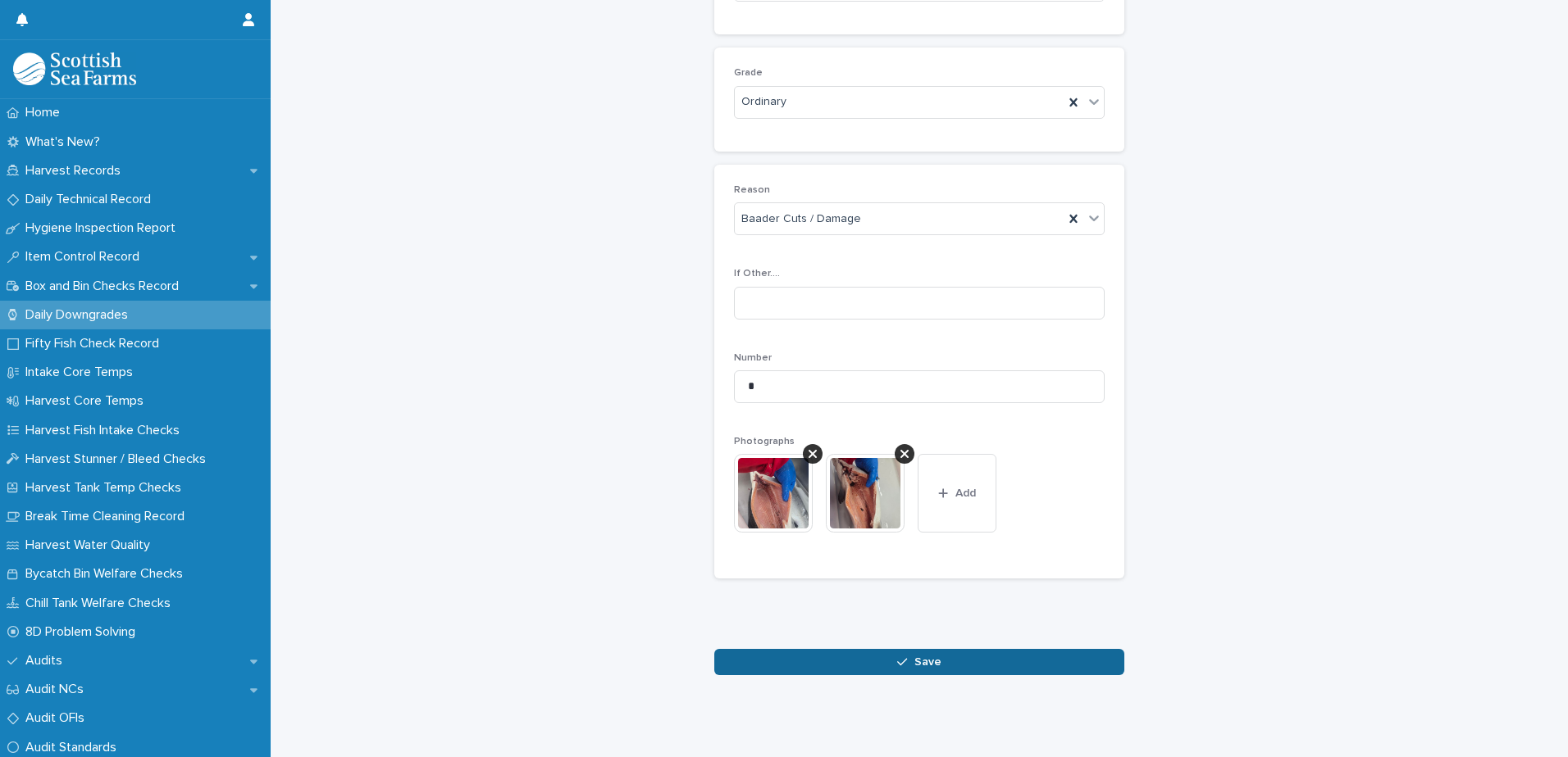
click at [1025, 654] on button "Save" at bounding box center [919, 662] width 410 height 27
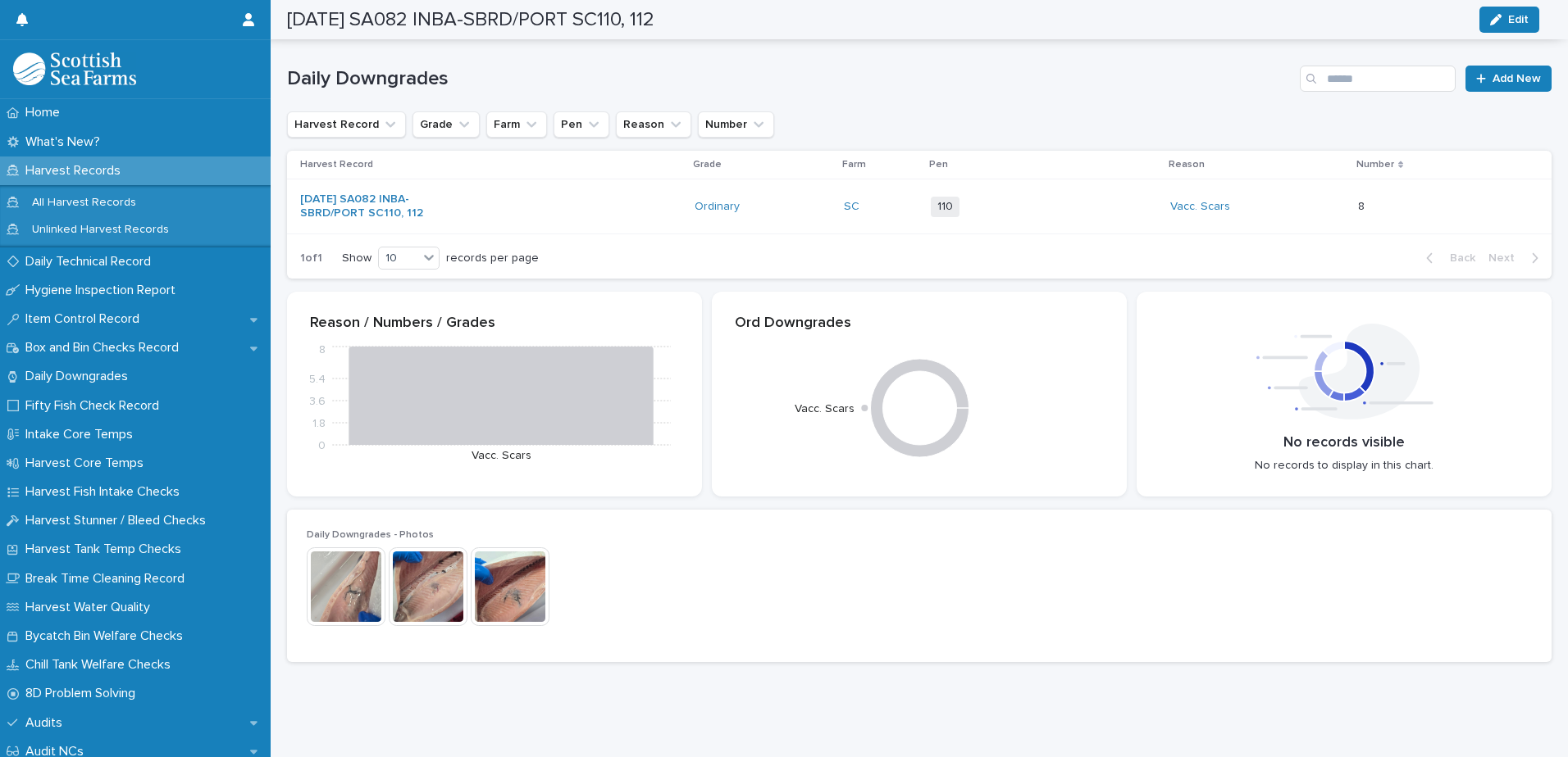
scroll to position [229, 0]
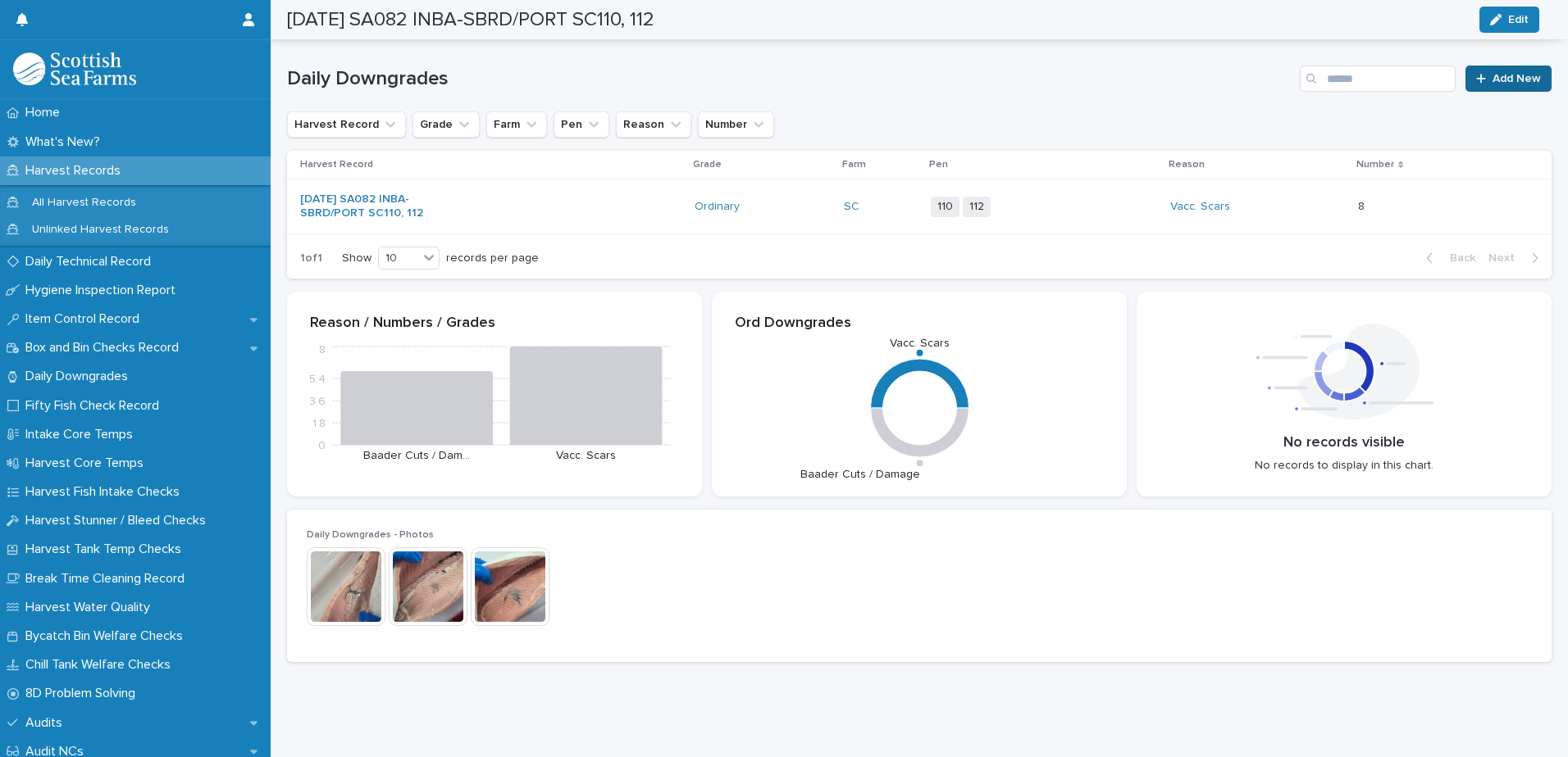
click at [1492, 73] on span "Add New" at bounding box center [1516, 79] width 48 height 11
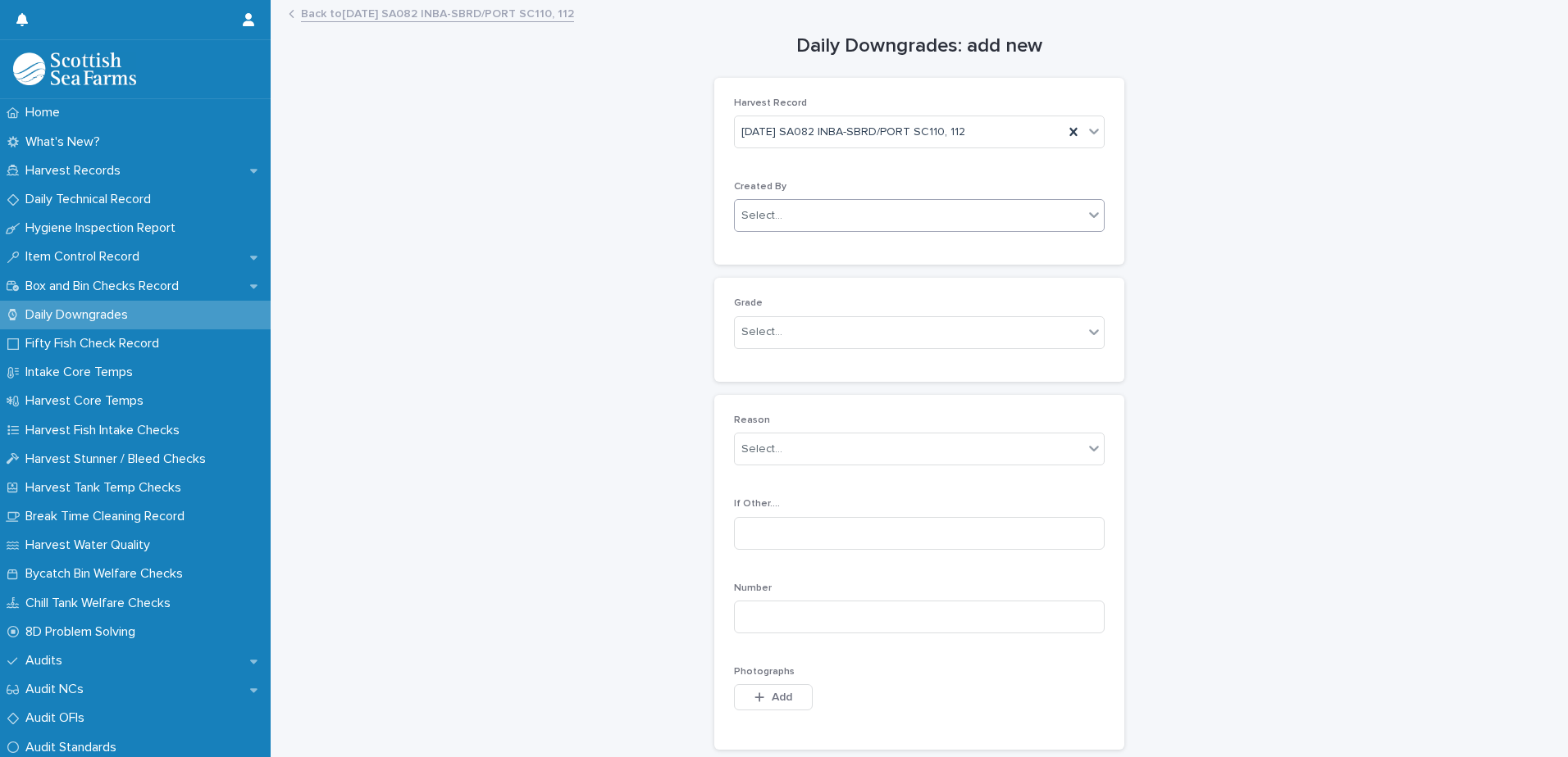
click at [751, 224] on div "Select..." at bounding box center [908, 216] width 349 height 27
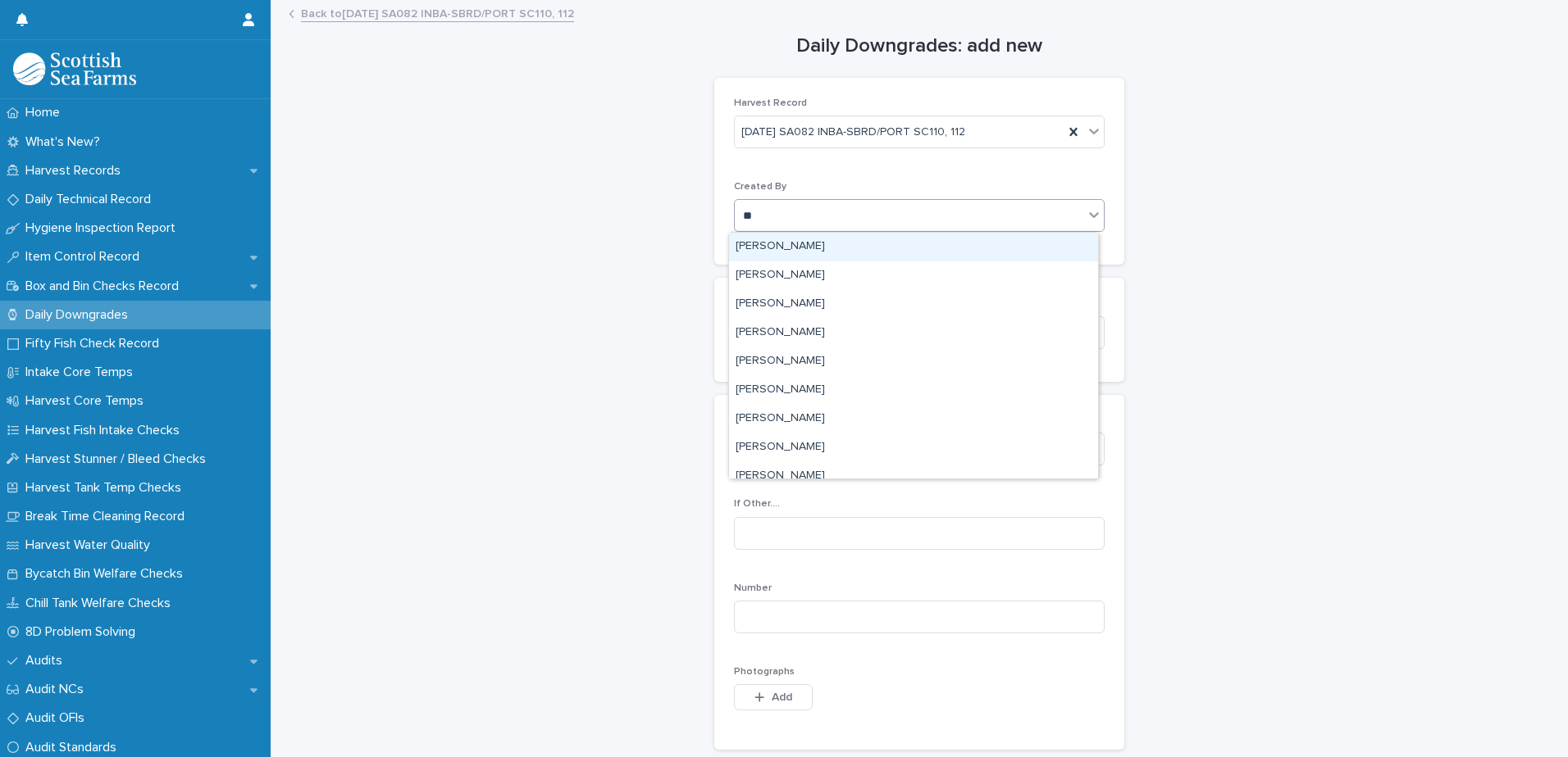
type input "***"
click at [786, 244] on div "[PERSON_NAME]" at bounding box center [913, 247] width 369 height 28
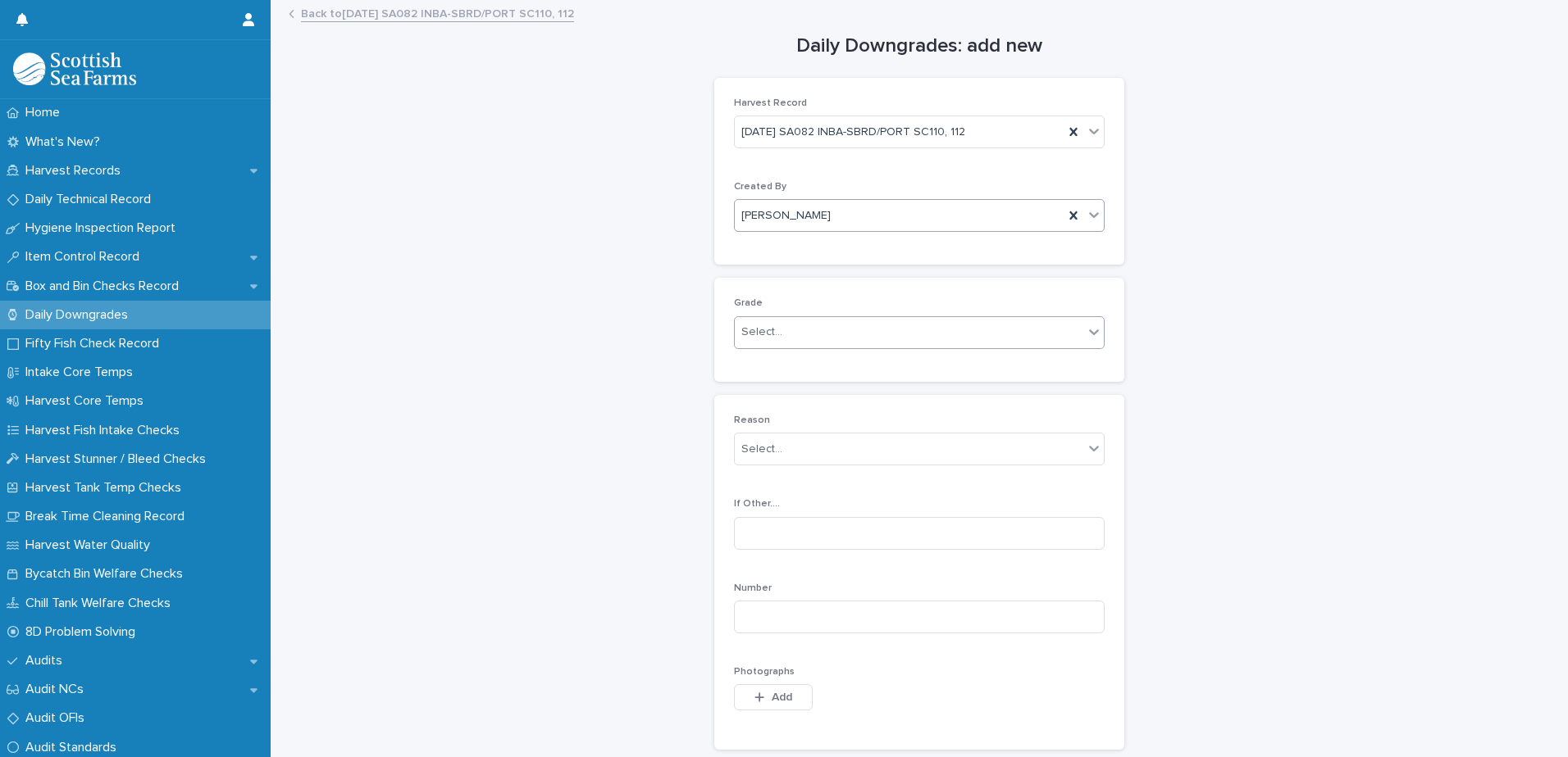
click at [760, 337] on div "Select..." at bounding box center [761, 332] width 41 height 17
click at [768, 394] on div "Production" at bounding box center [913, 393] width 369 height 28
click at [750, 444] on div "Select..." at bounding box center [761, 449] width 41 height 17
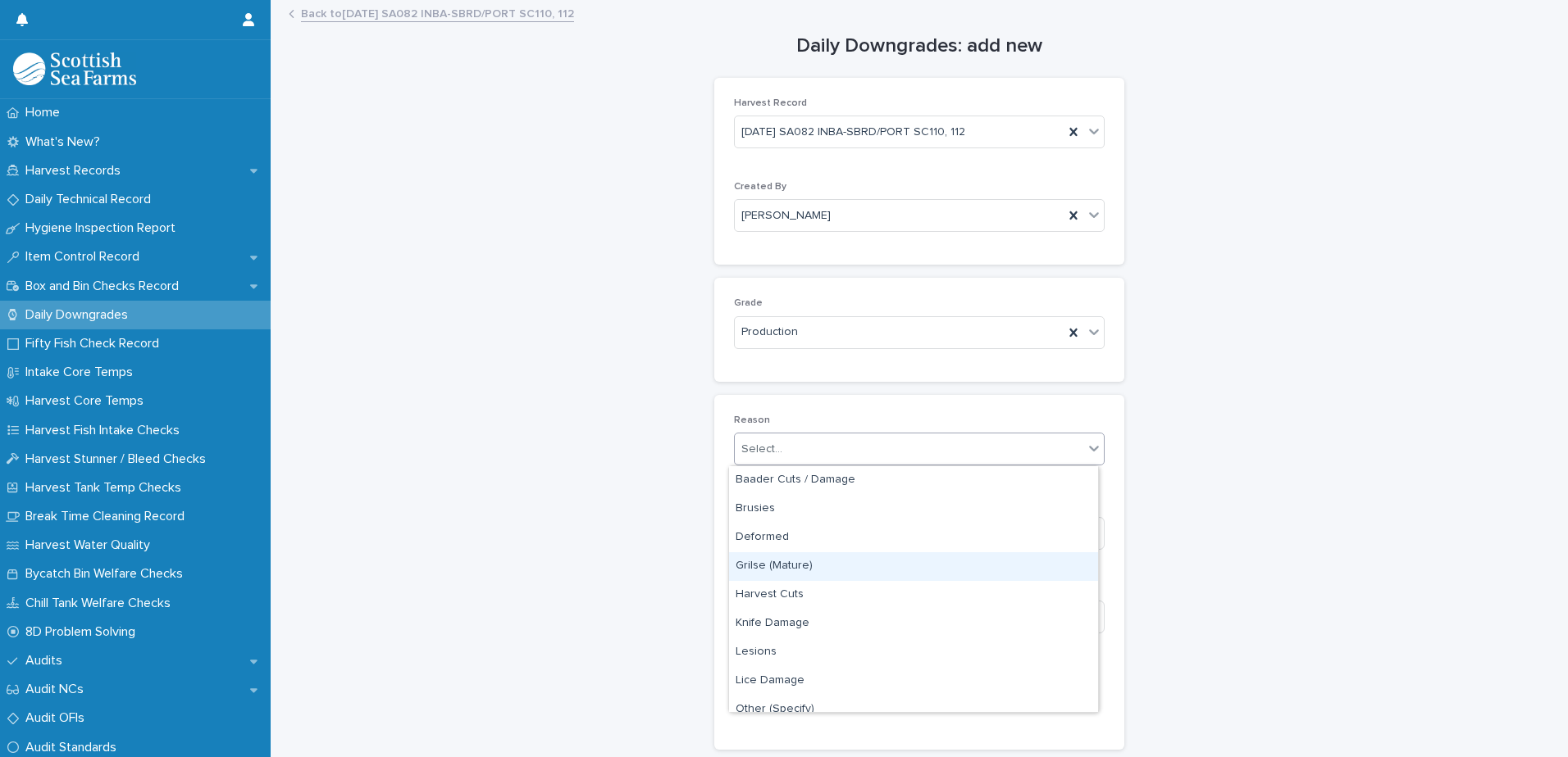
click at [781, 560] on div "Grilse (Mature)" at bounding box center [913, 567] width 369 height 28
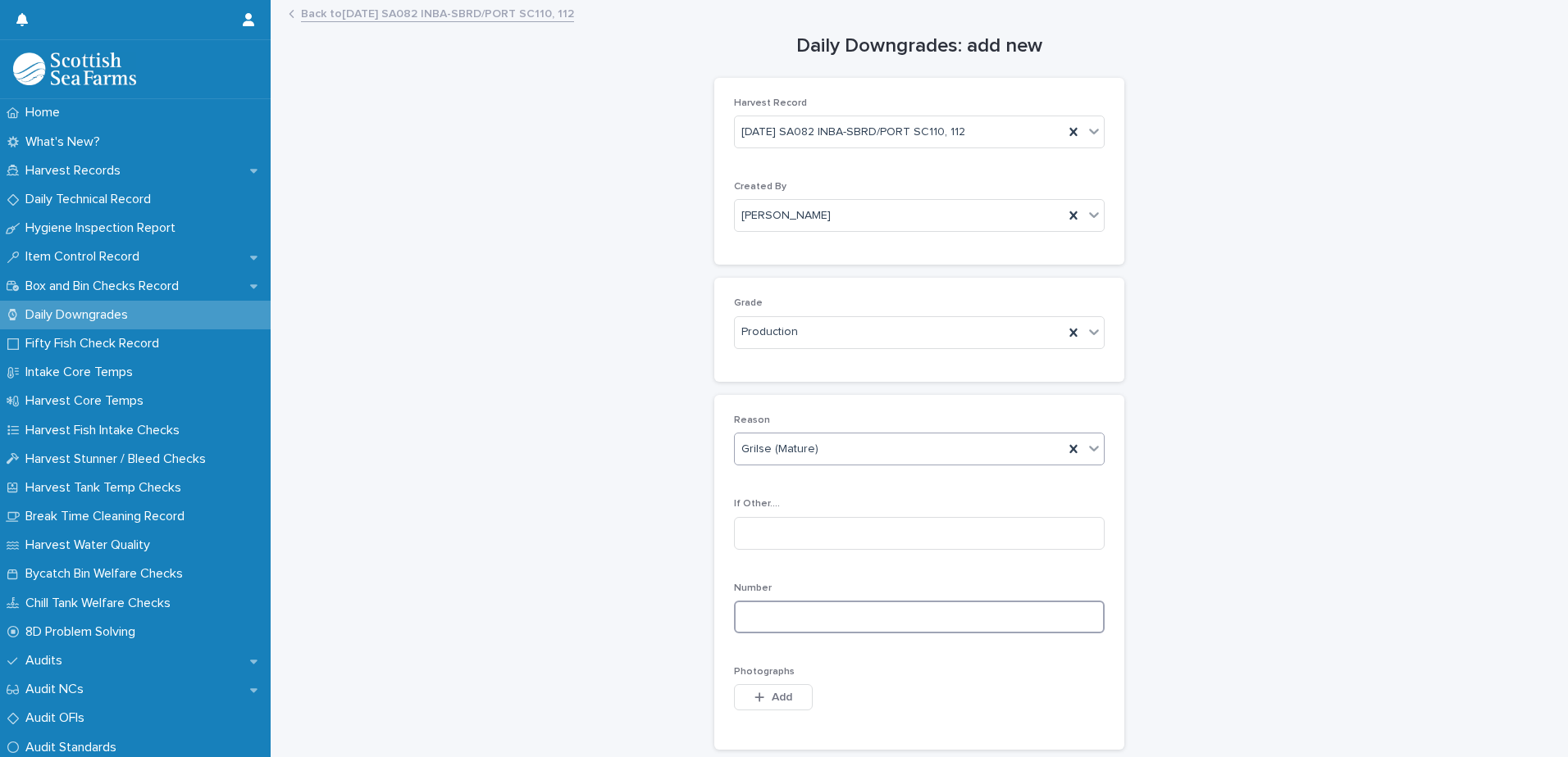
click at [767, 615] on input at bounding box center [919, 616] width 371 height 33
type input "*"
click at [755, 694] on icon "button" at bounding box center [759, 697] width 10 height 11
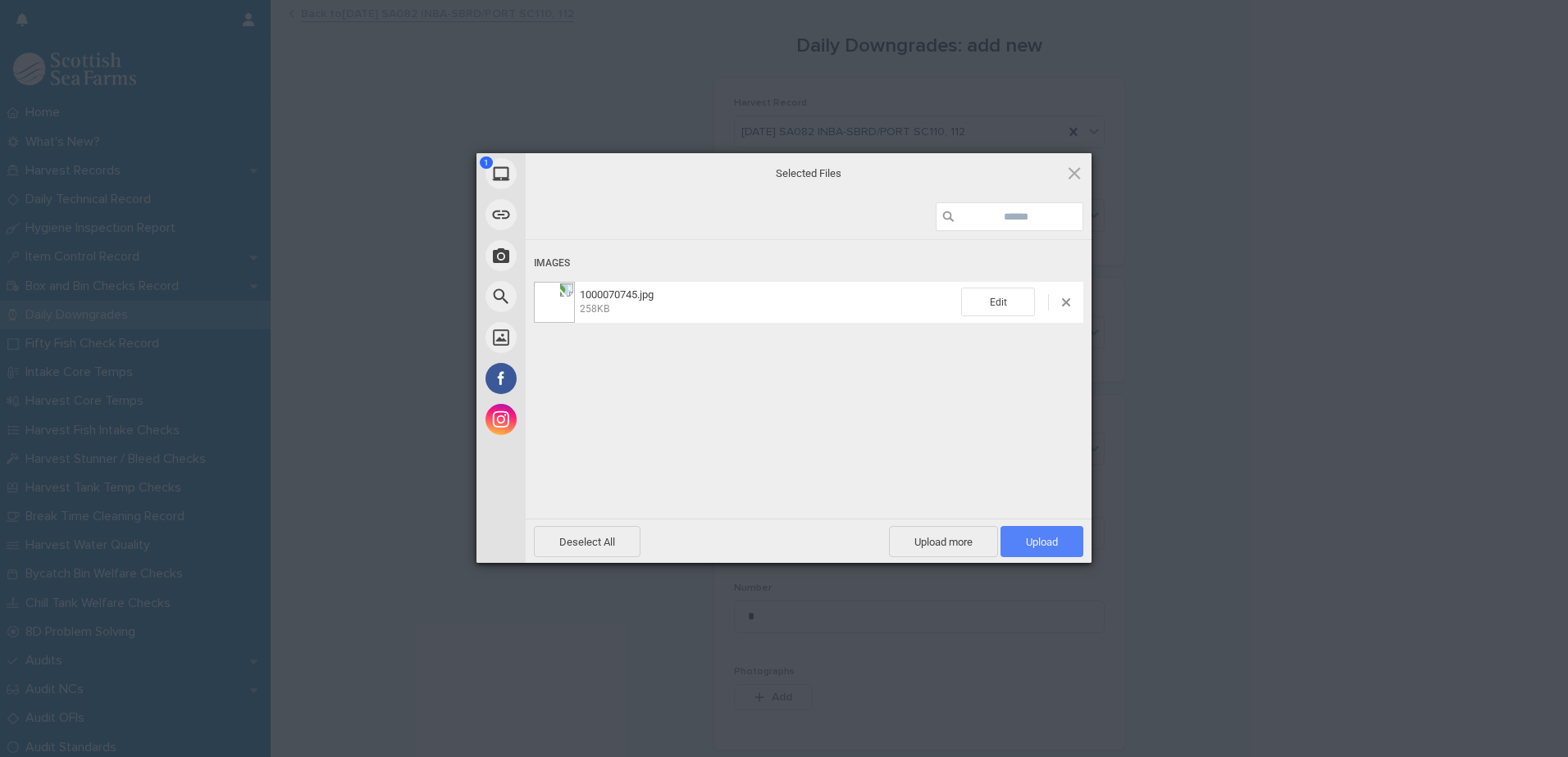
click at [1073, 535] on span "Upload 1" at bounding box center [1042, 541] width 83 height 31
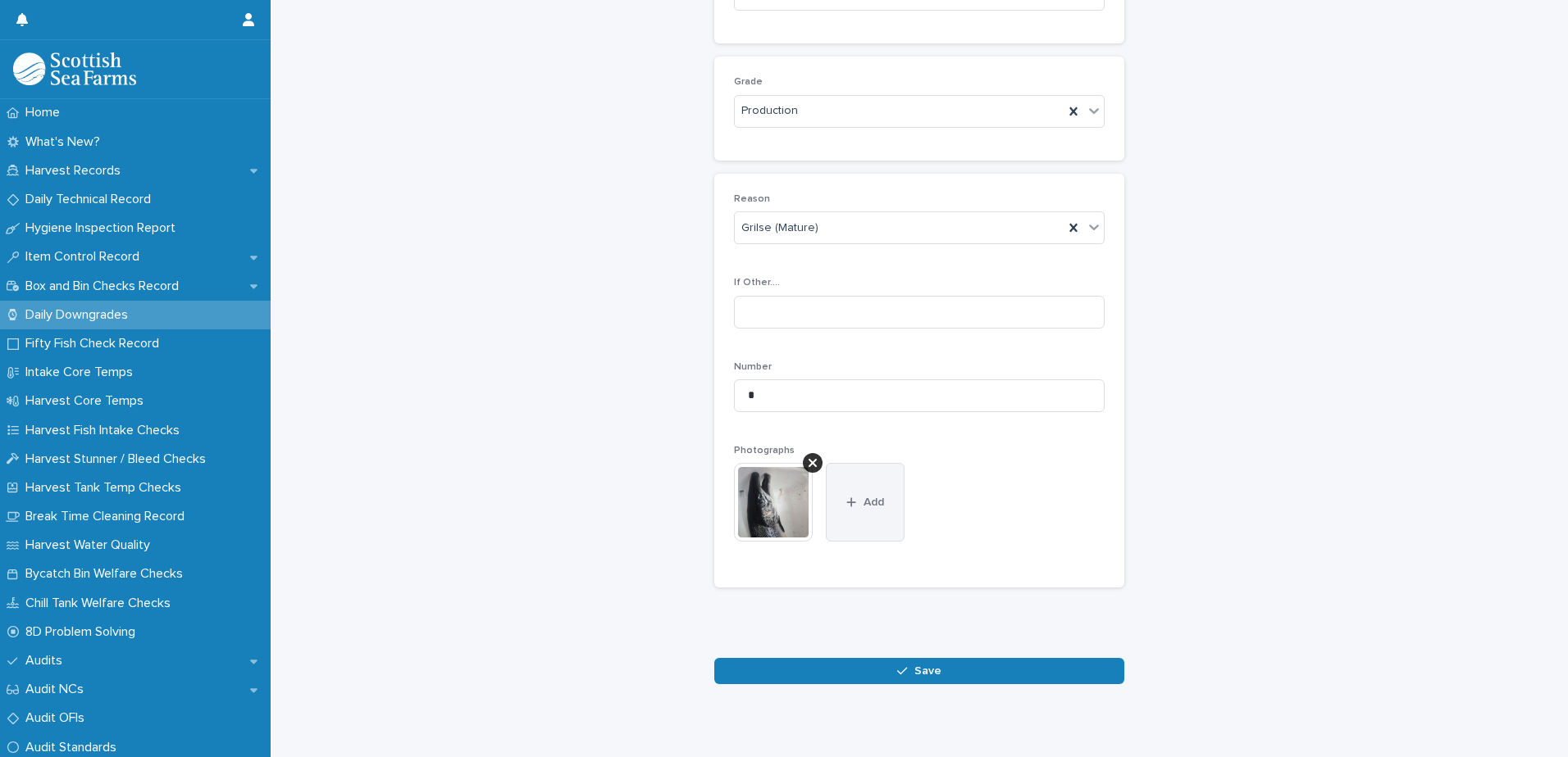
scroll to position [242, 0]
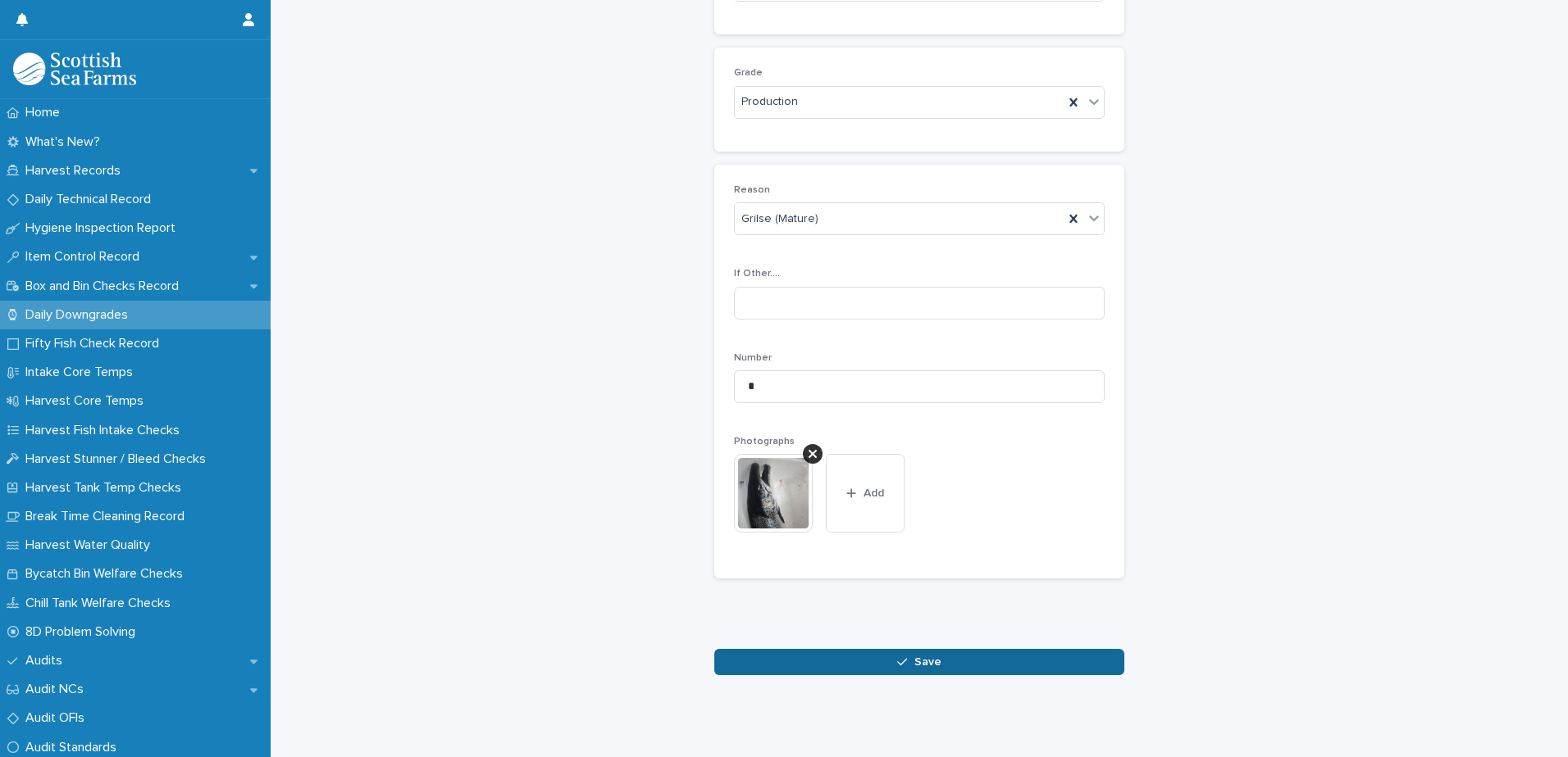
click at [905, 656] on div "button" at bounding box center [905, 662] width 16 height 11
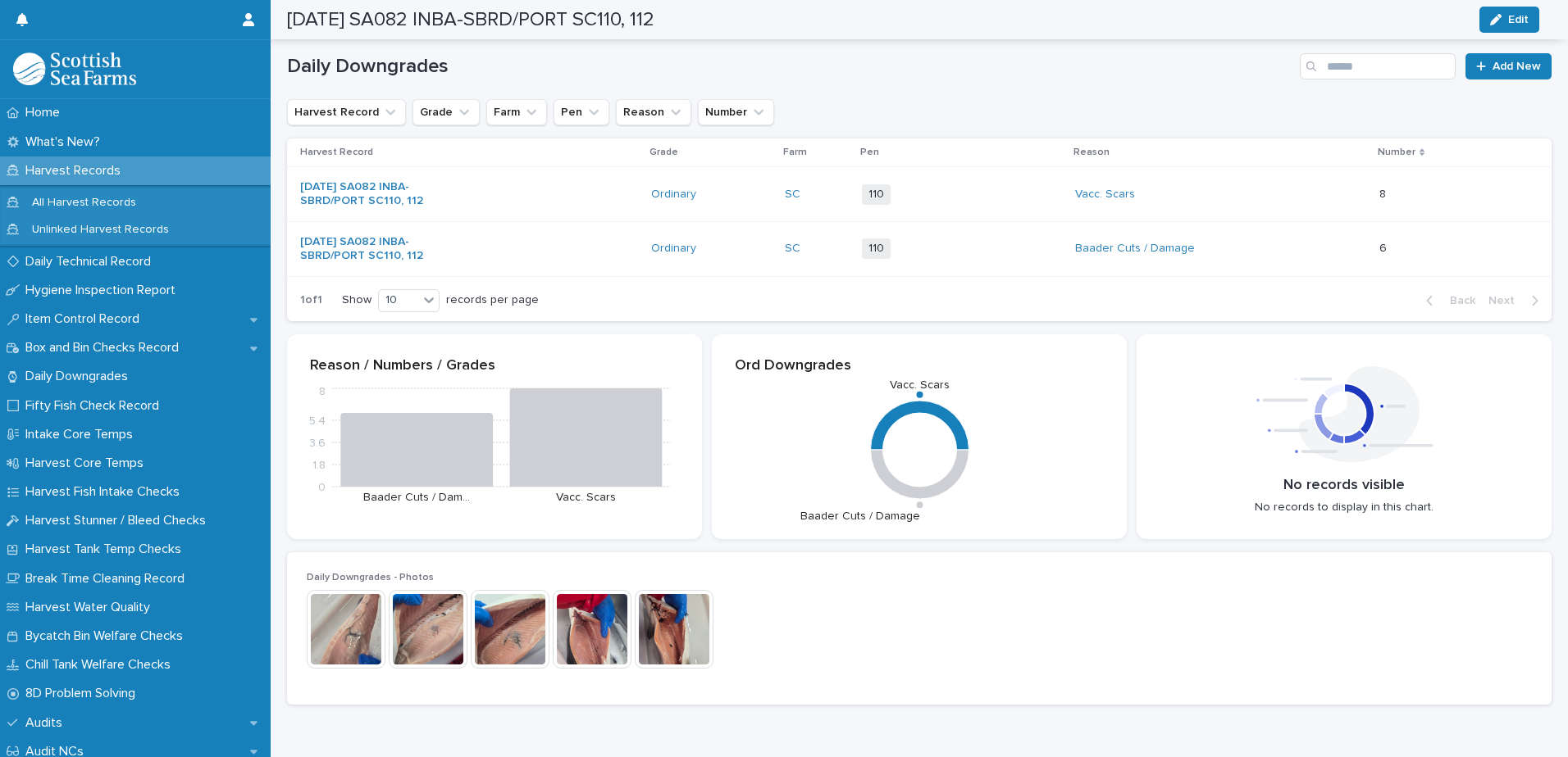
scroll to position [244, 0]
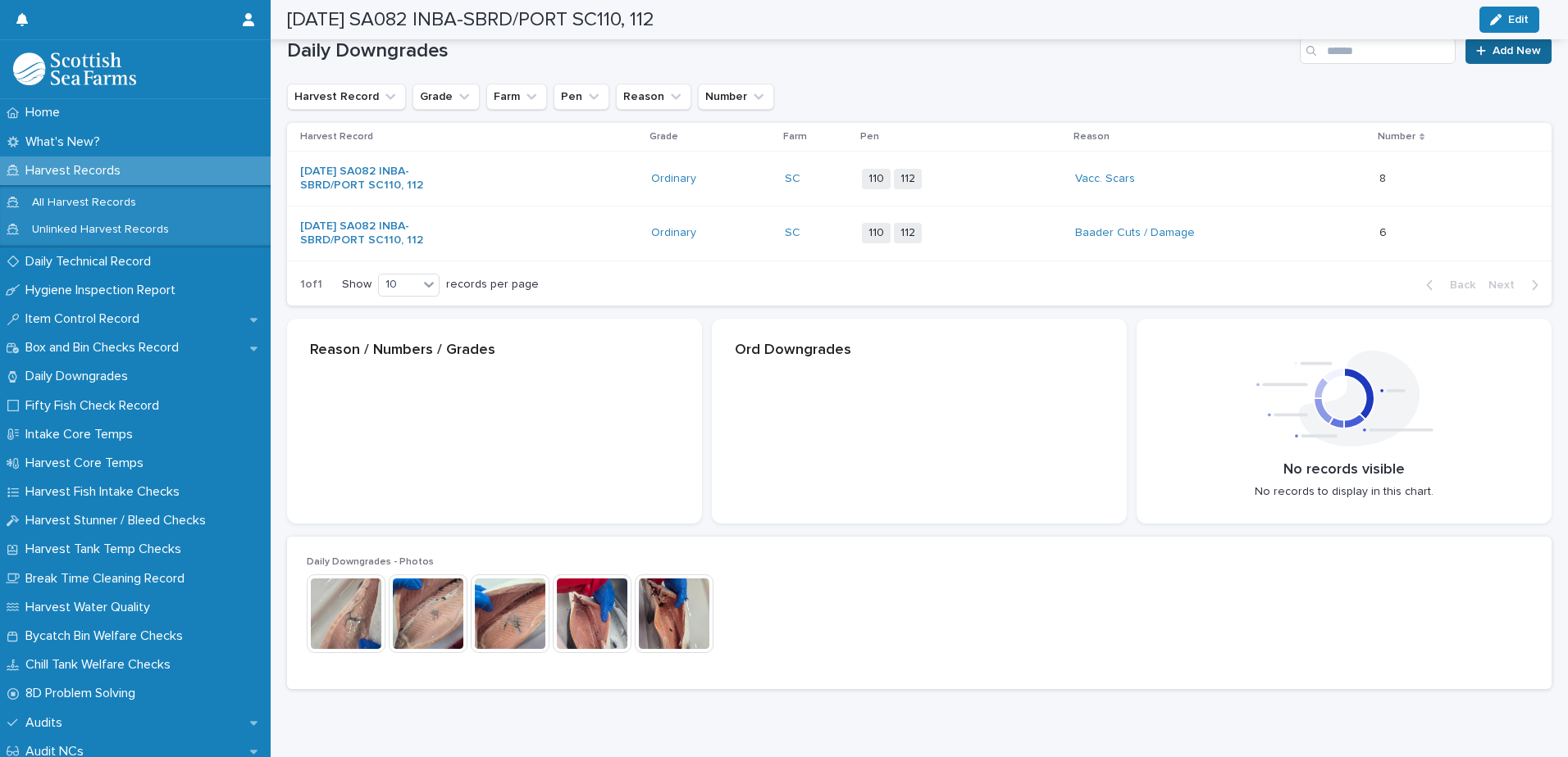
click at [1492, 52] on span "Add New" at bounding box center [1516, 50] width 48 height 11
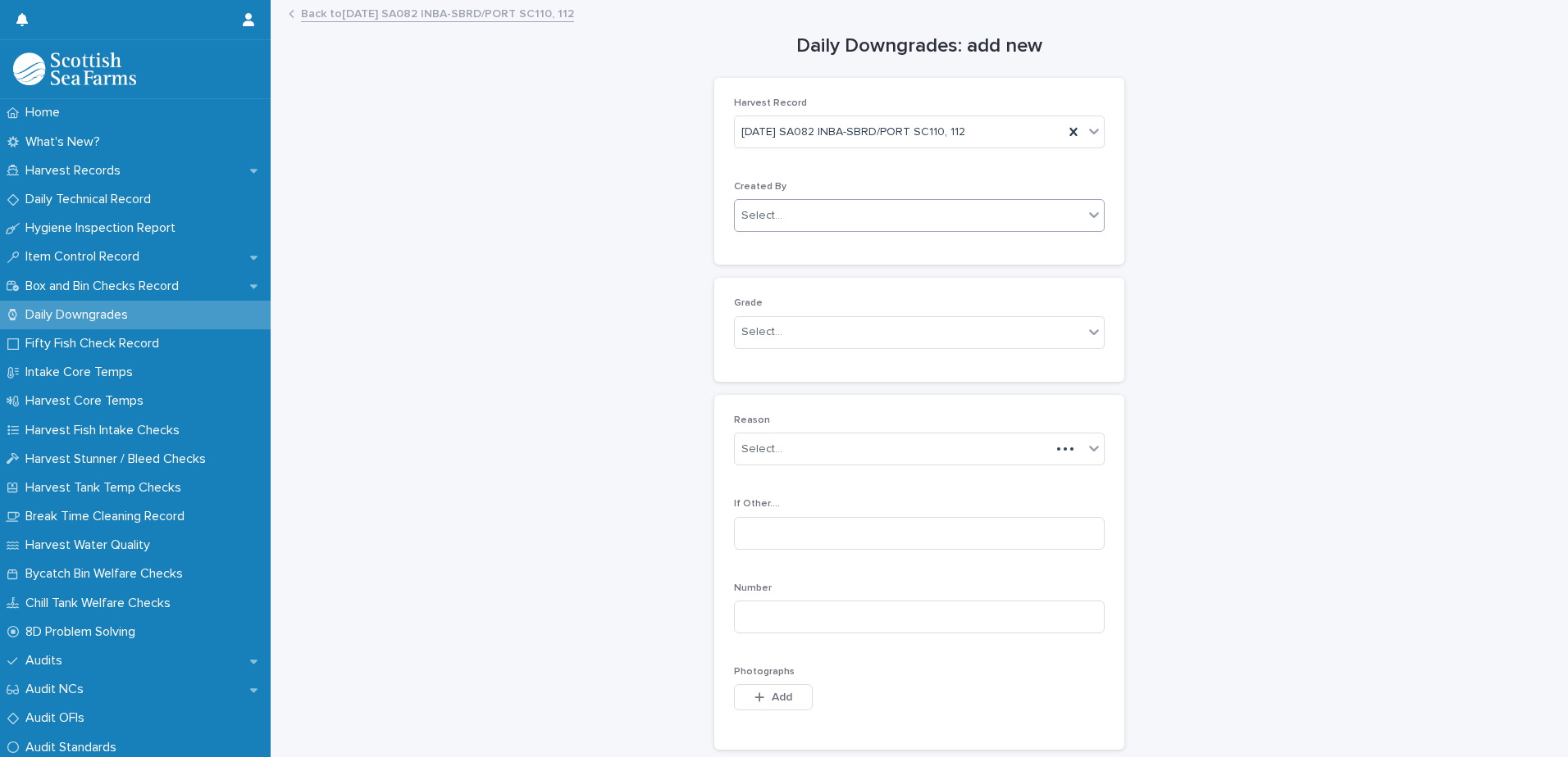
click at [758, 217] on div "Select..." at bounding box center [761, 216] width 41 height 17
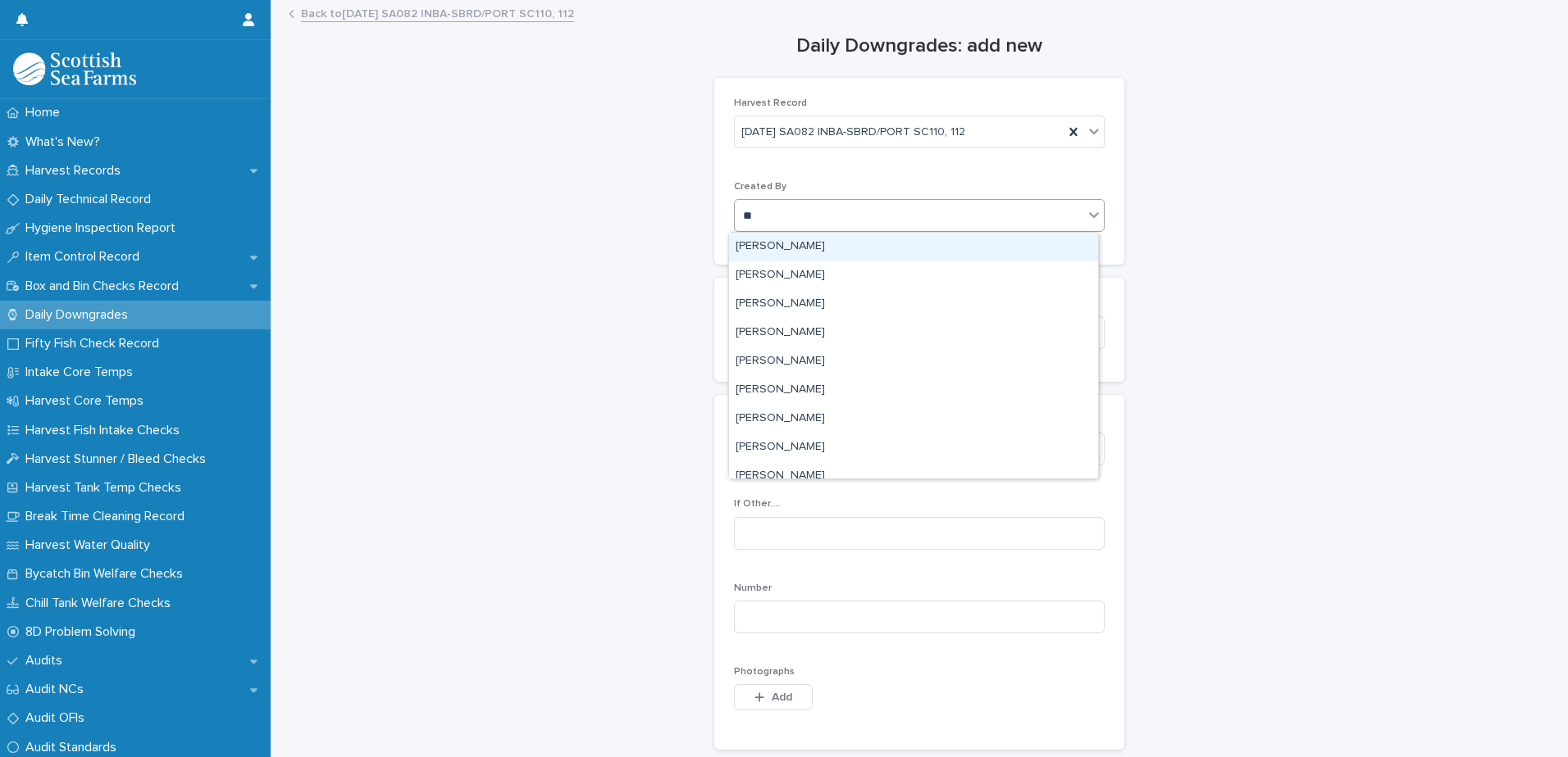
type input "***"
click at [792, 246] on div "[PERSON_NAME]" at bounding box center [913, 247] width 369 height 28
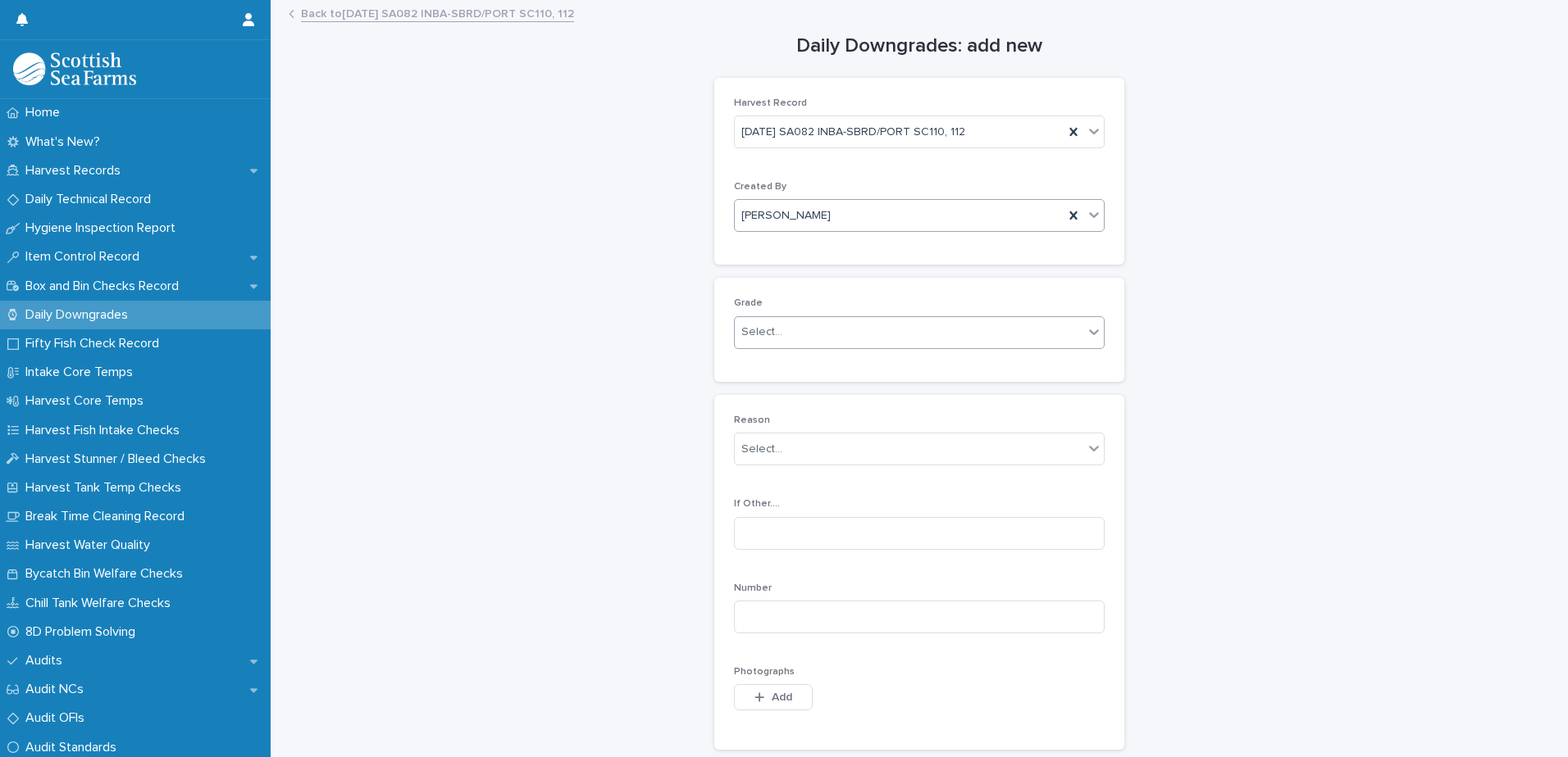
click at [763, 331] on div "Select..." at bounding box center [761, 332] width 41 height 17
click at [773, 367] on div "Ordinary" at bounding box center [913, 364] width 369 height 28
click at [765, 456] on div "Select..." at bounding box center [761, 449] width 41 height 17
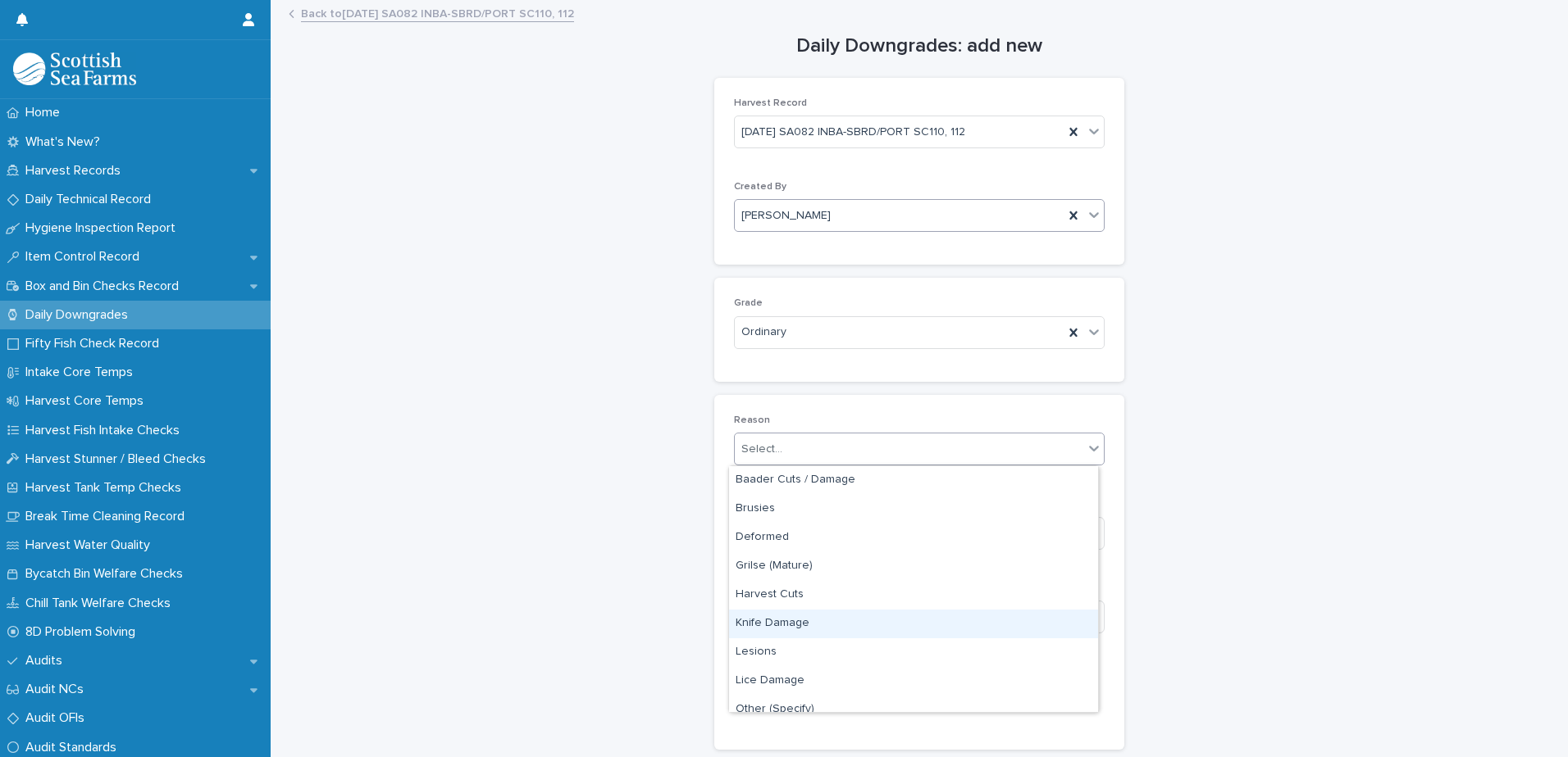
click at [773, 623] on div "Knife Damage" at bounding box center [913, 624] width 369 height 28
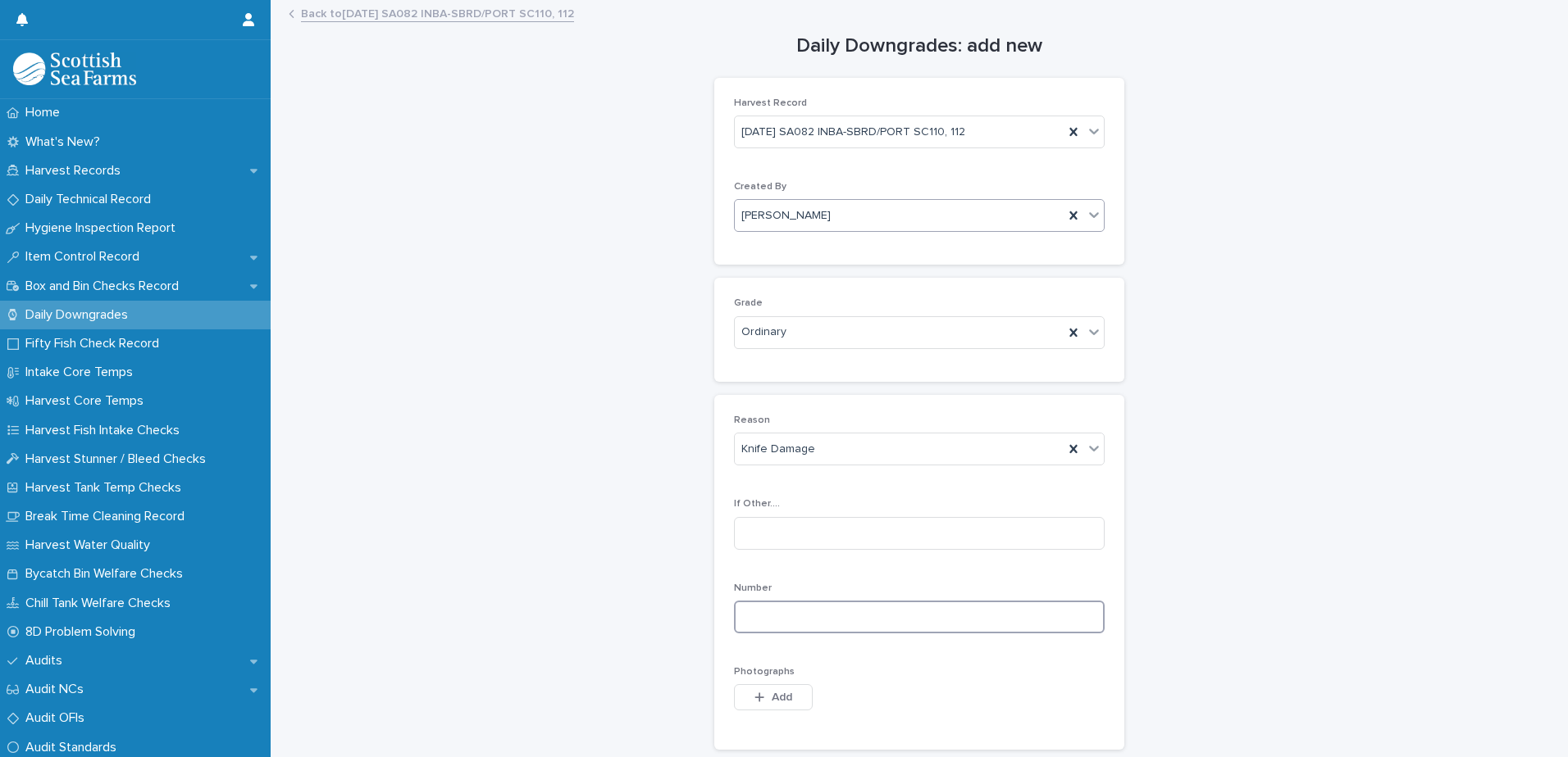
click at [768, 615] on input at bounding box center [919, 616] width 371 height 33
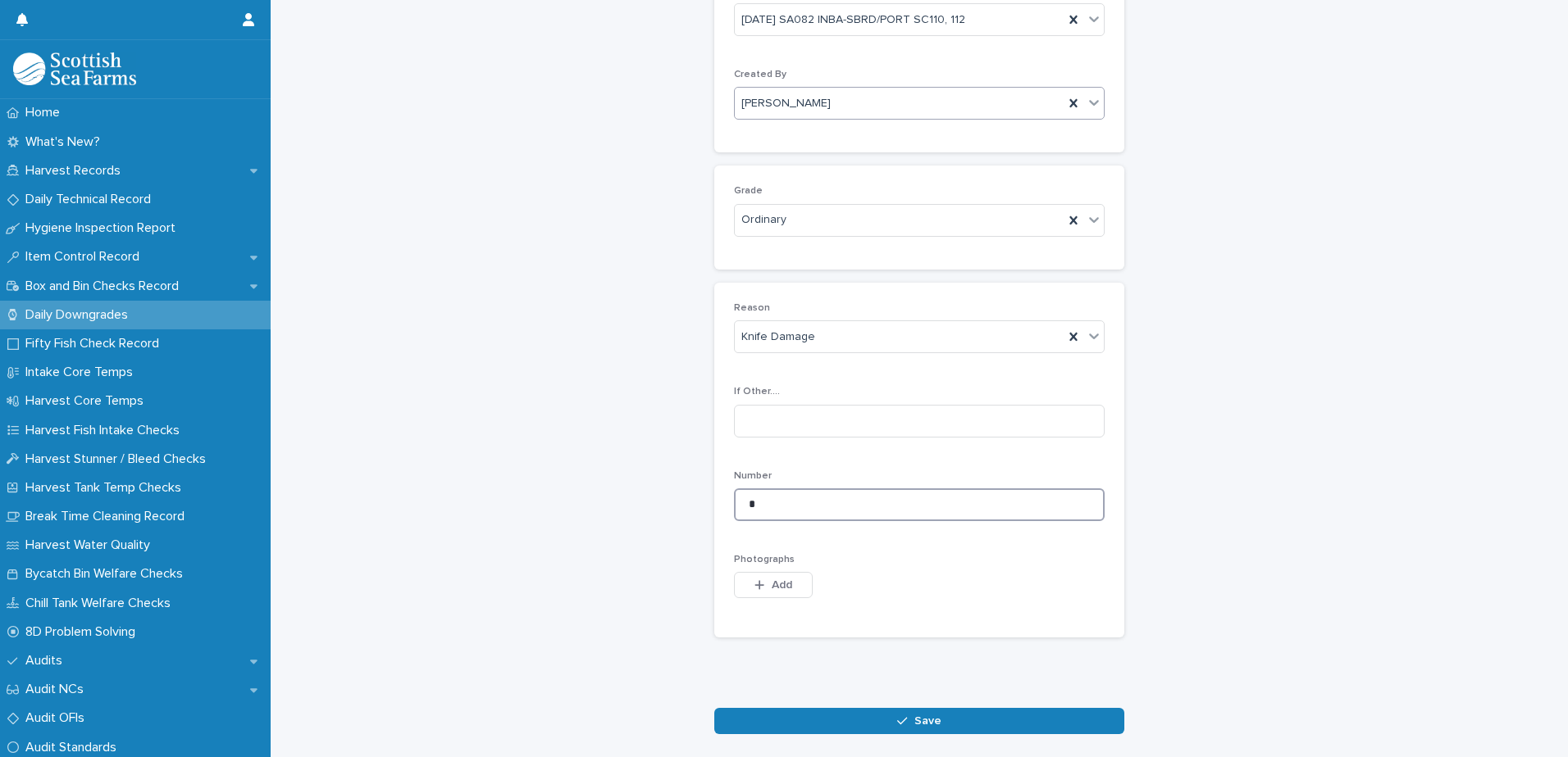
scroll to position [183, 0]
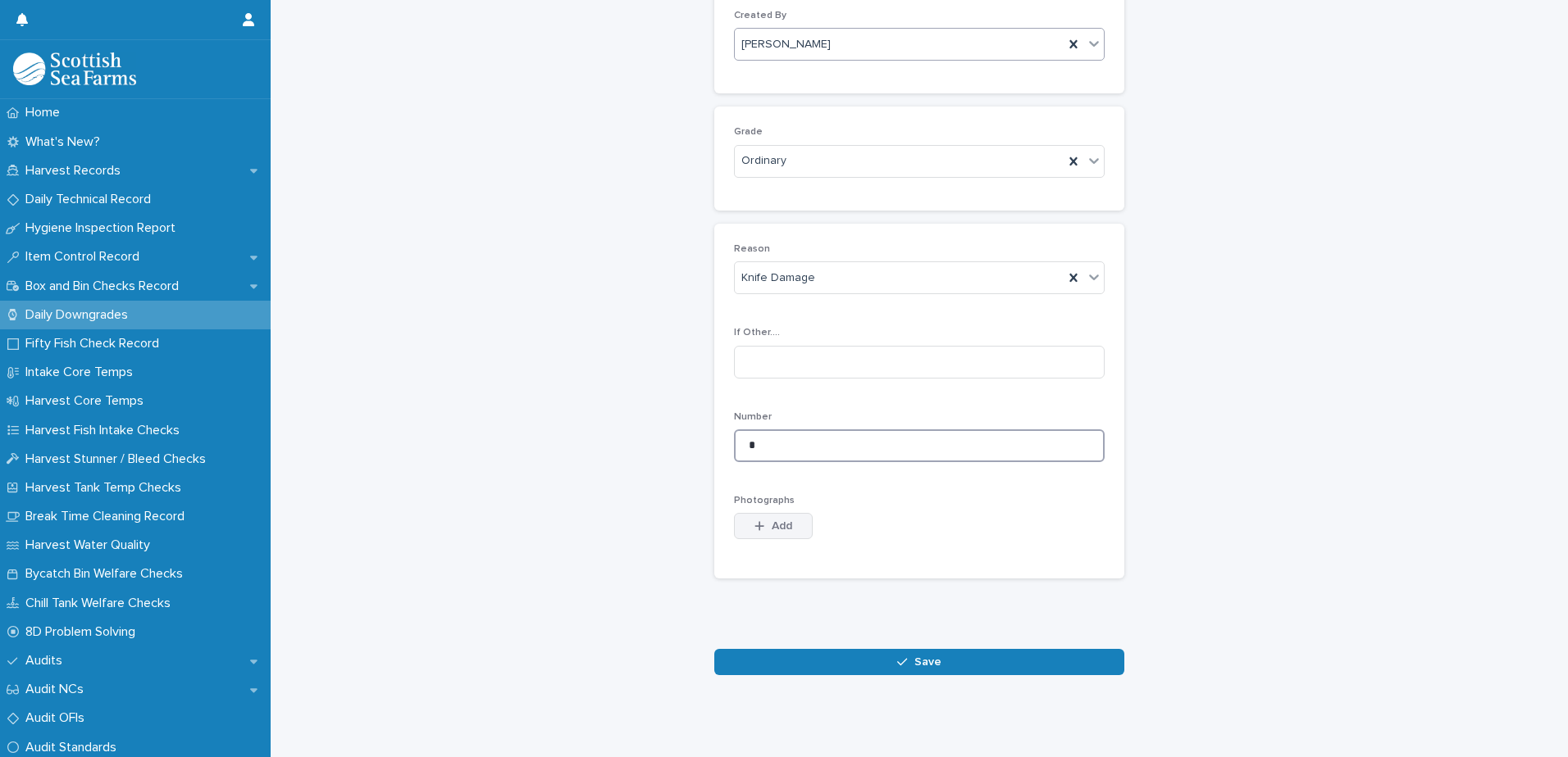
type input "*"
click at [772, 520] on span "Add" at bounding box center [782, 526] width 21 height 11
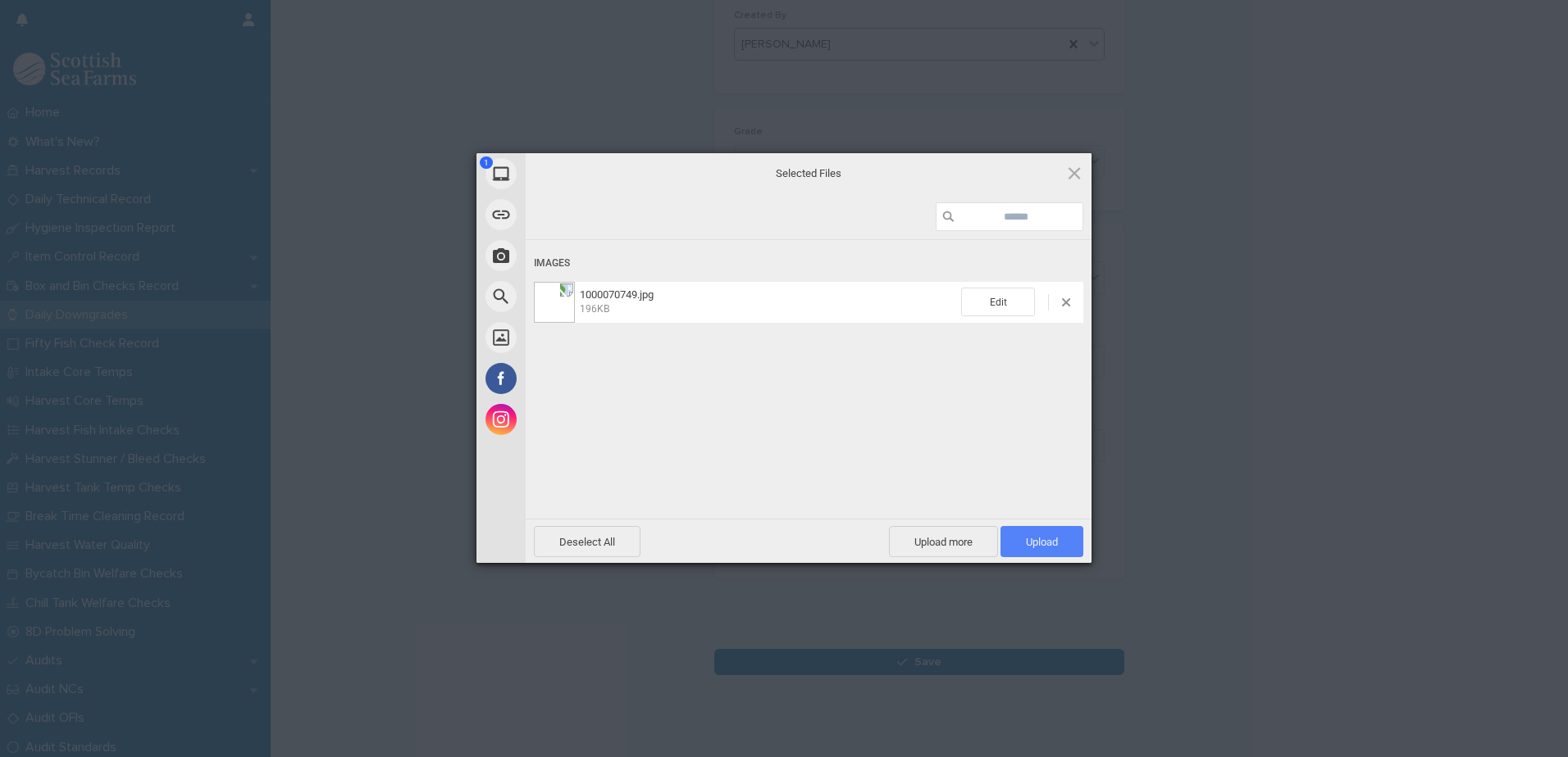
click at [1004, 540] on span "Upload 1" at bounding box center [1042, 541] width 83 height 31
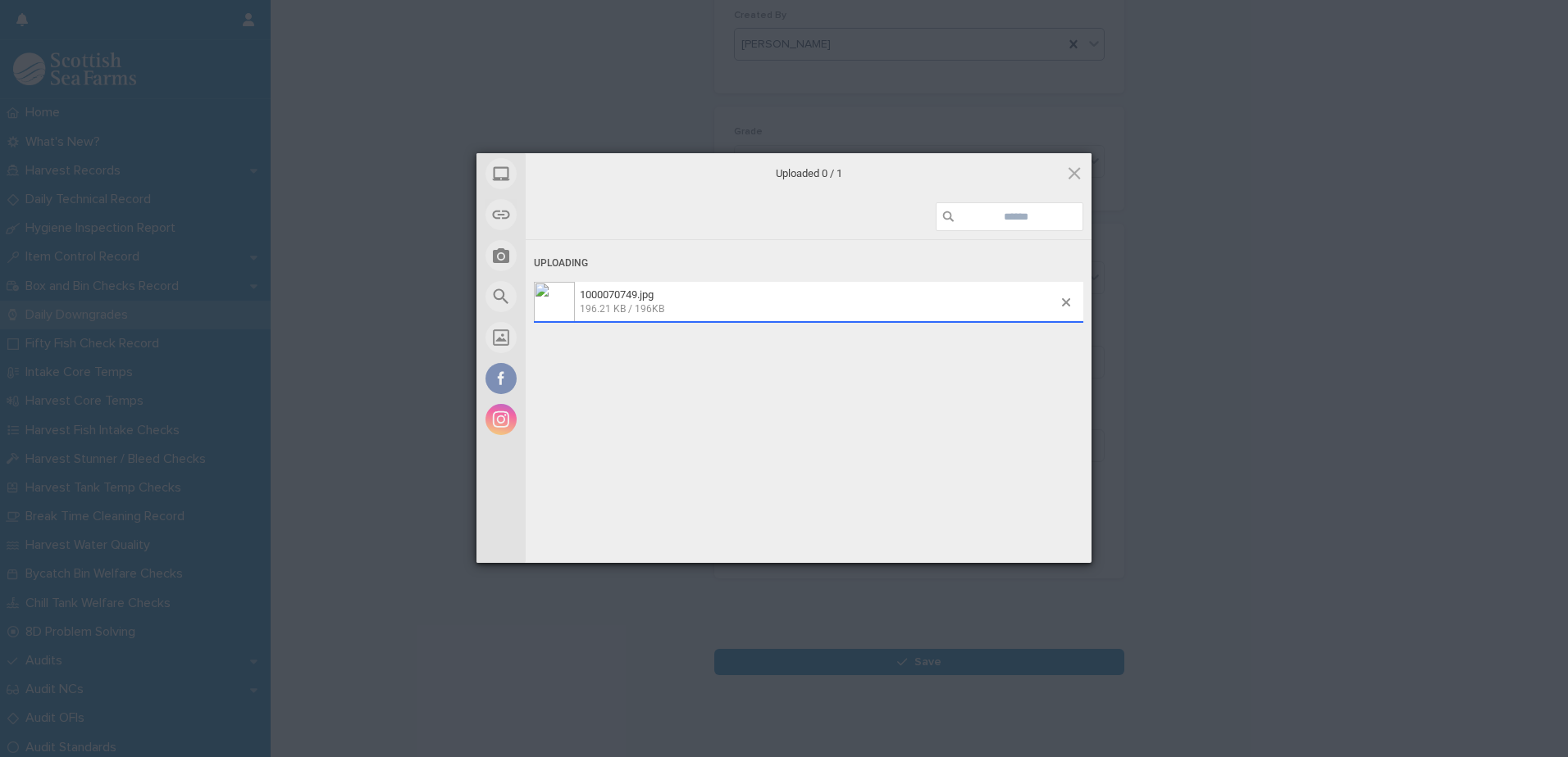
scroll to position [213, 0]
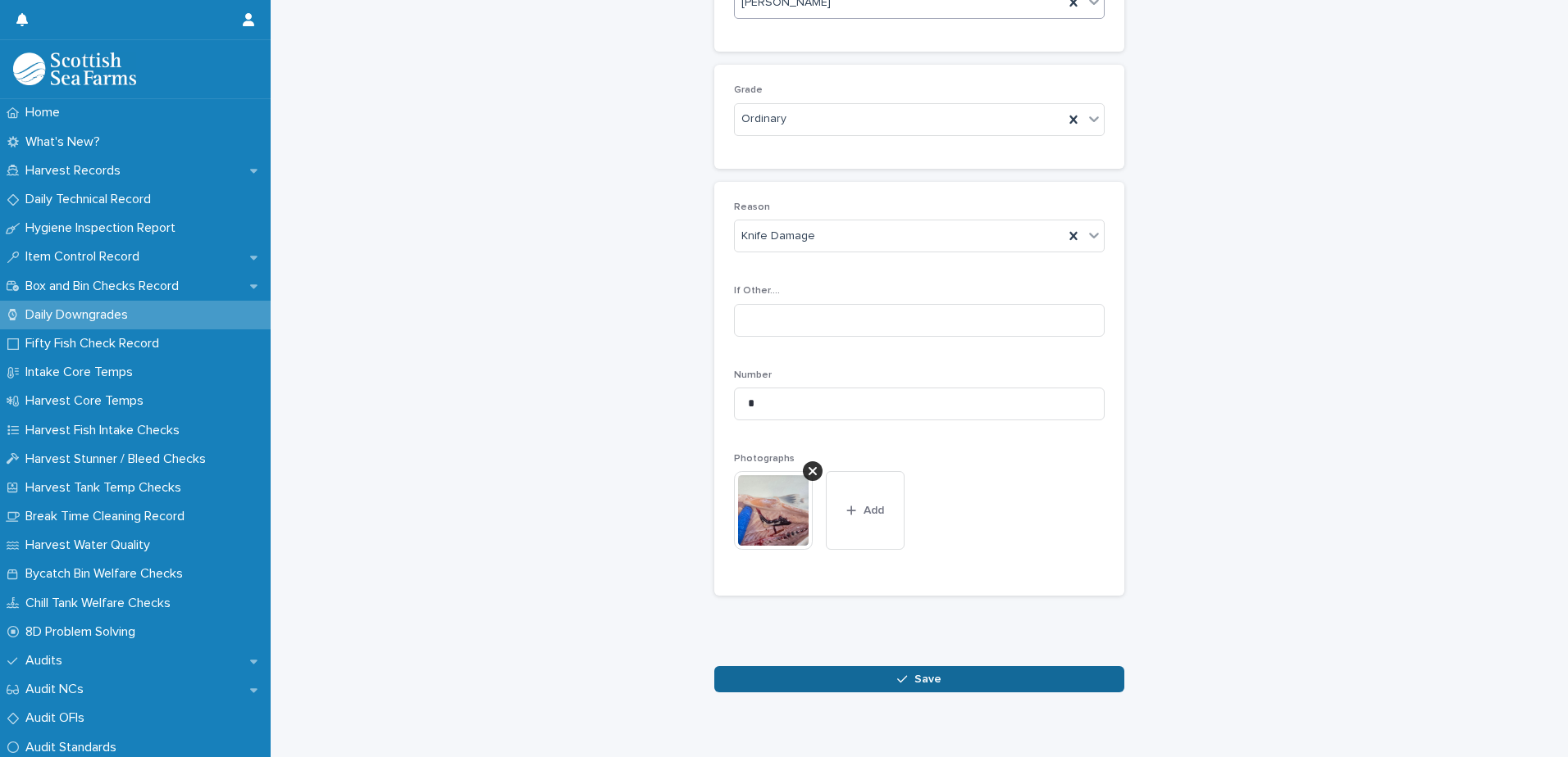
click at [873, 678] on button "Save" at bounding box center [919, 679] width 410 height 27
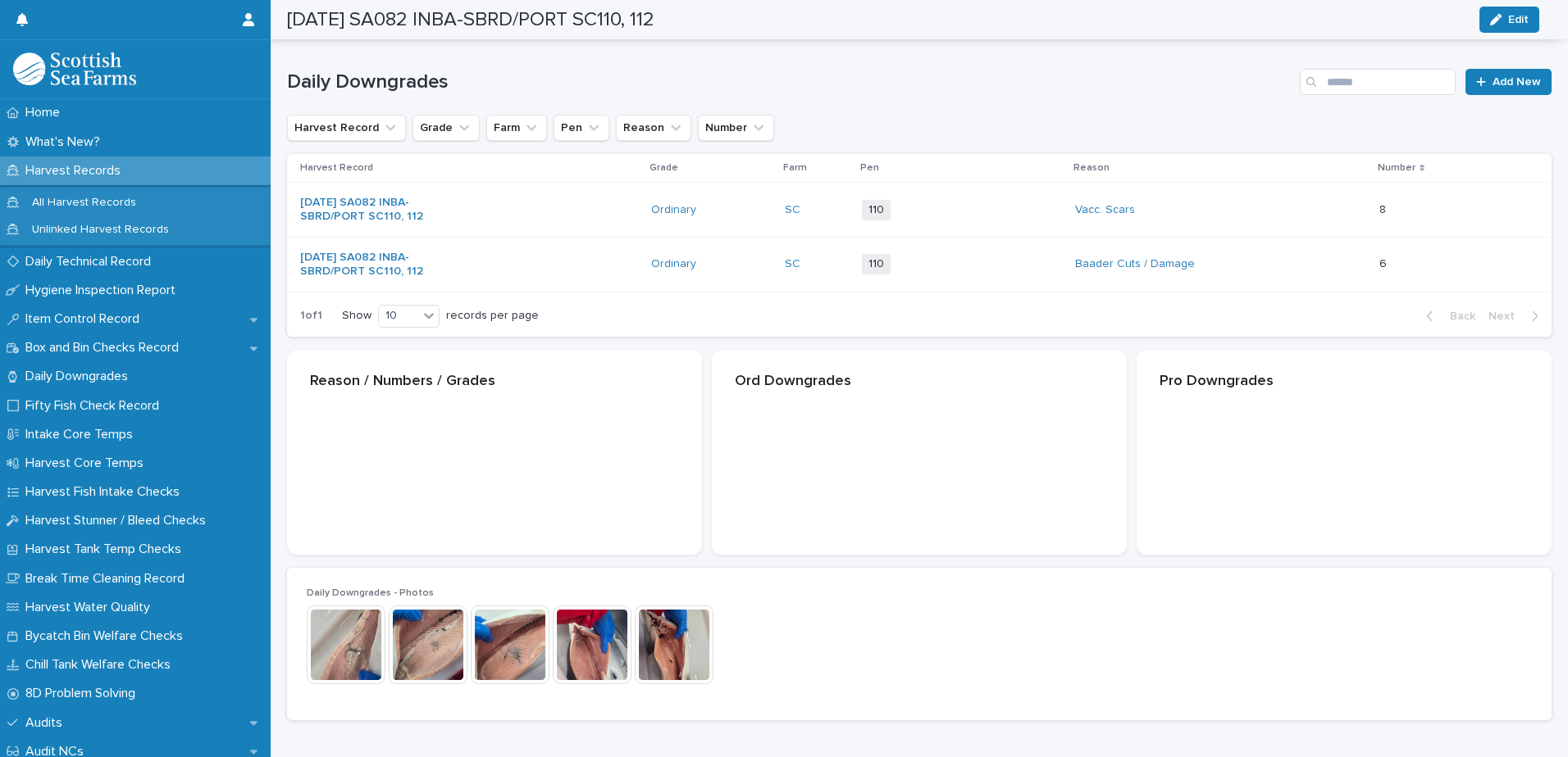
scroll to position [215, 0]
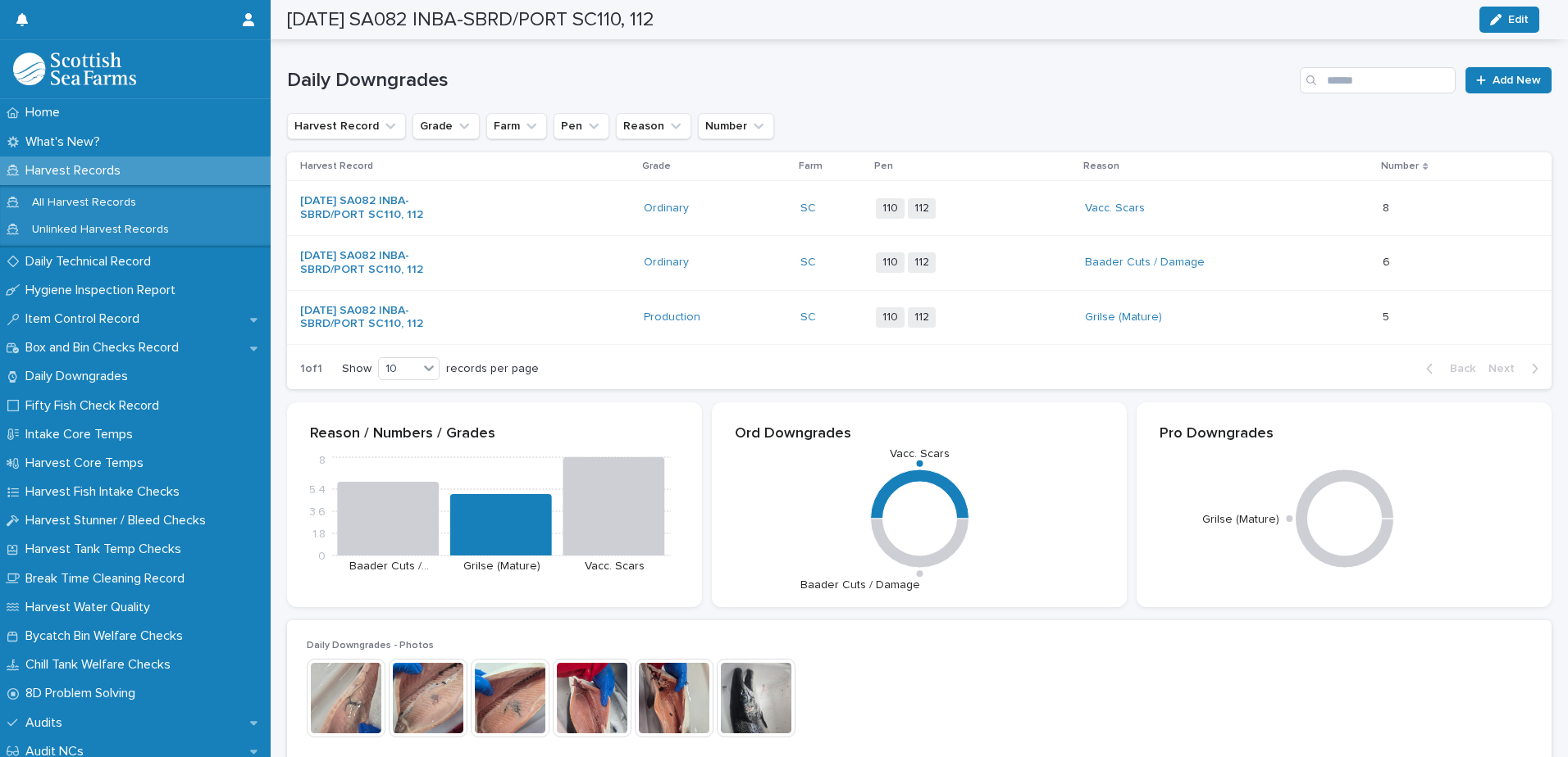
drag, startPoint x: 1499, startPoint y: 75, endPoint x: 1567, endPoint y: 90, distance: 69.6
click at [1499, 75] on span "Add New" at bounding box center [1516, 81] width 48 height 11
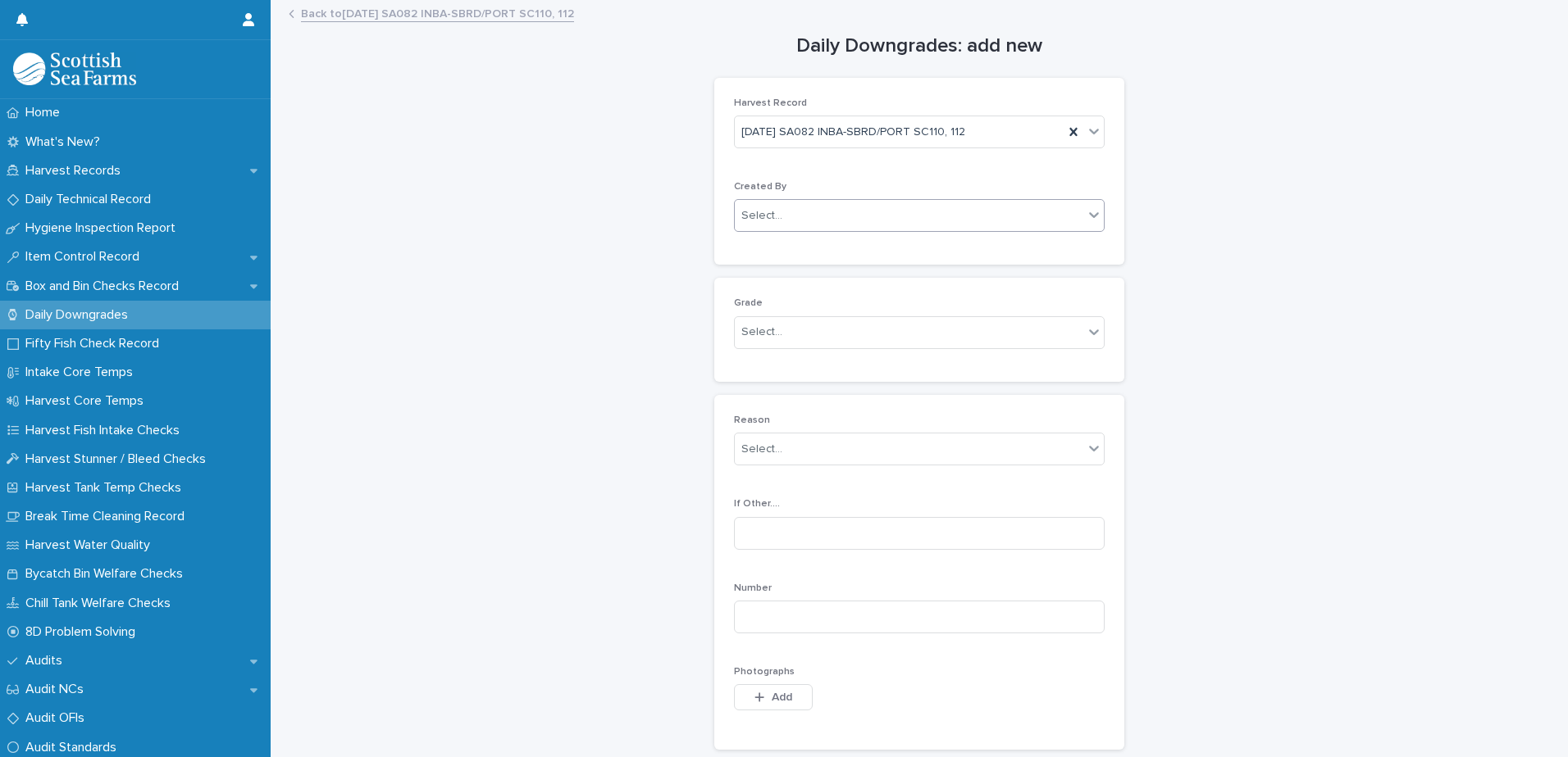
drag, startPoint x: 786, startPoint y: 210, endPoint x: 794, endPoint y: 214, distance: 8.9
click at [786, 210] on div "Select..." at bounding box center [908, 216] width 349 height 27
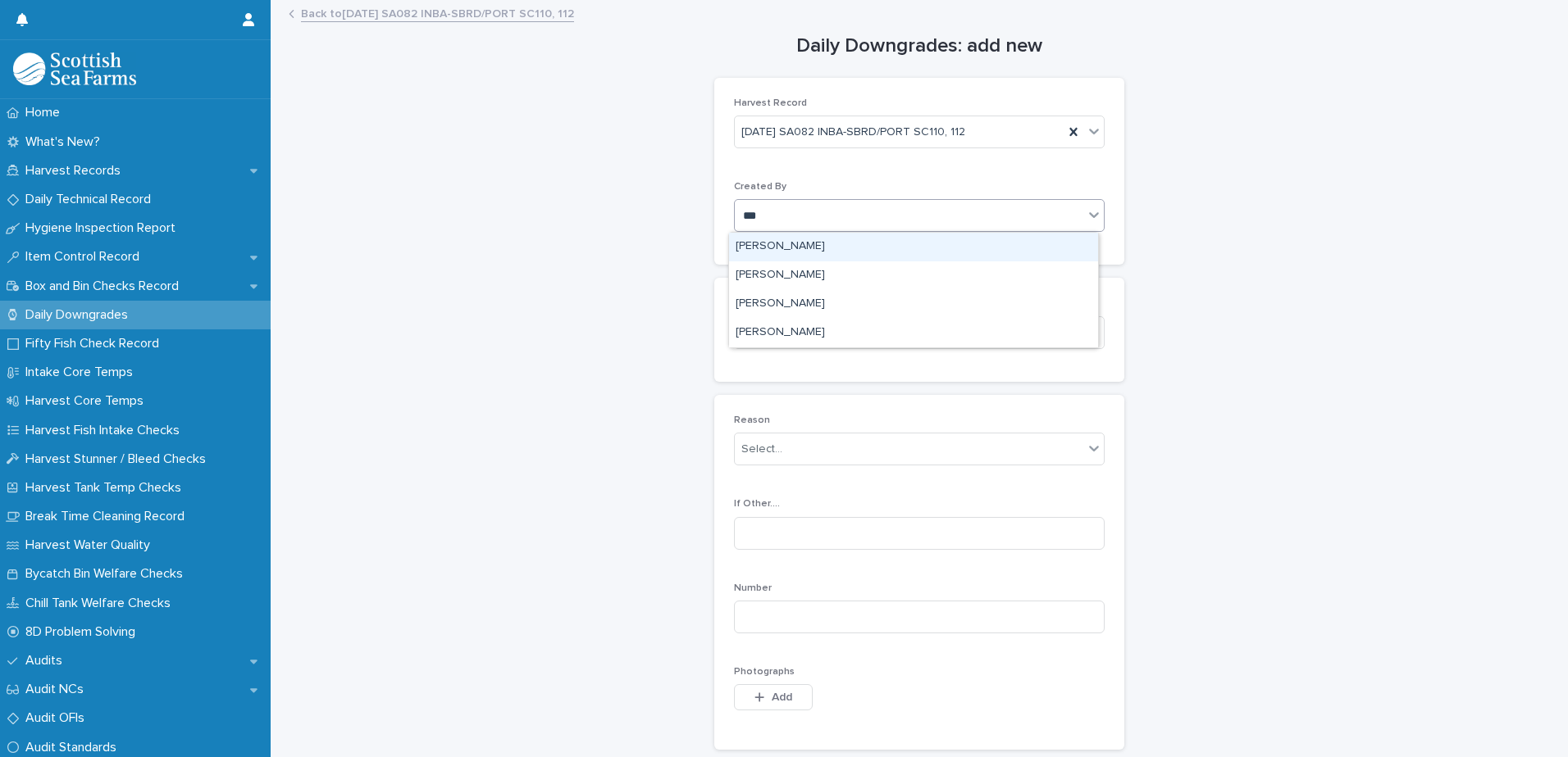
type input "****"
click at [798, 250] on div "[PERSON_NAME]" at bounding box center [913, 247] width 369 height 28
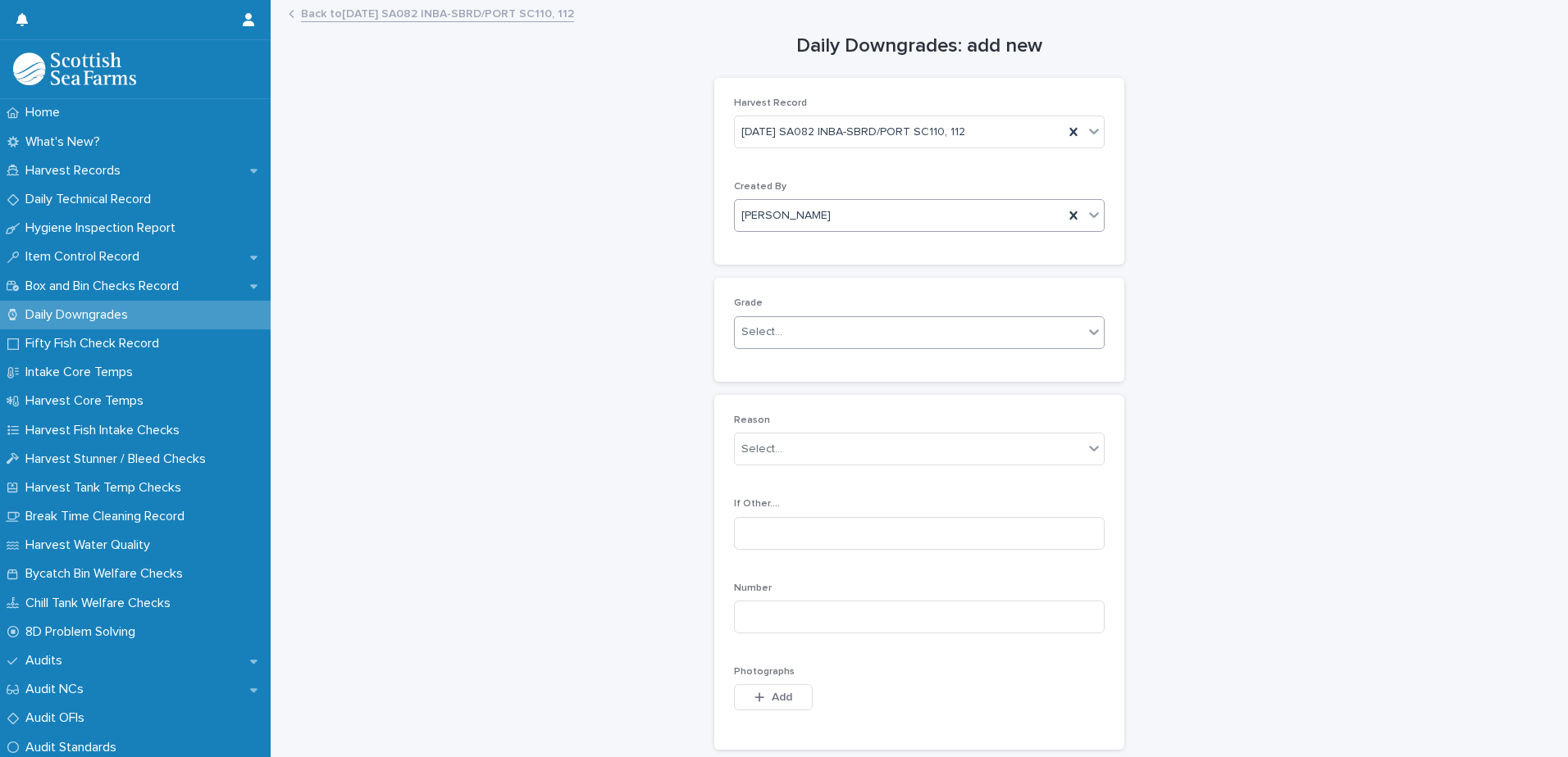
click at [755, 333] on div "Select..." at bounding box center [761, 332] width 41 height 17
click at [764, 393] on div "Production" at bounding box center [913, 393] width 369 height 28
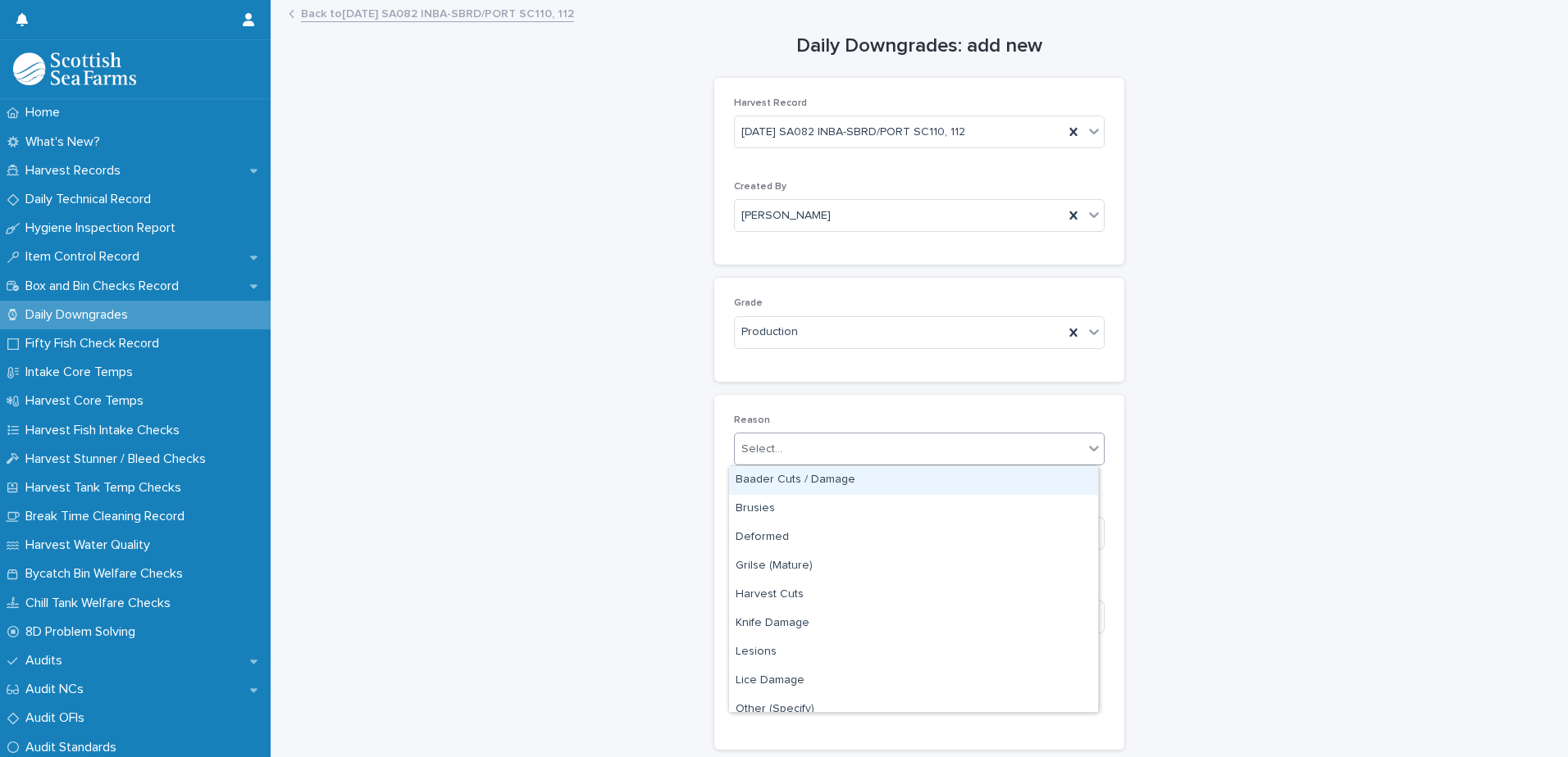
click at [751, 454] on div "Select..." at bounding box center [761, 449] width 41 height 17
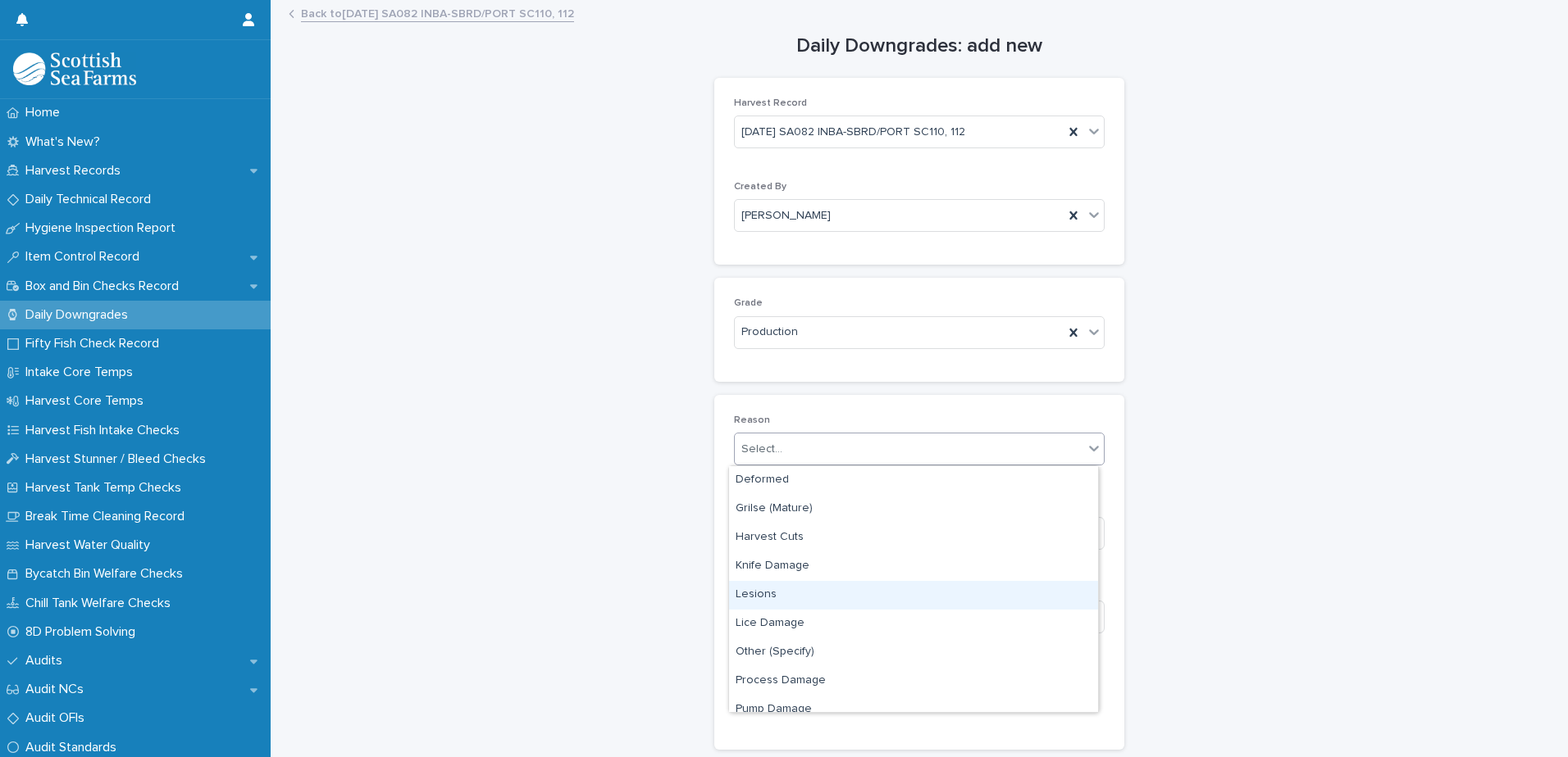
scroll to position [82, 0]
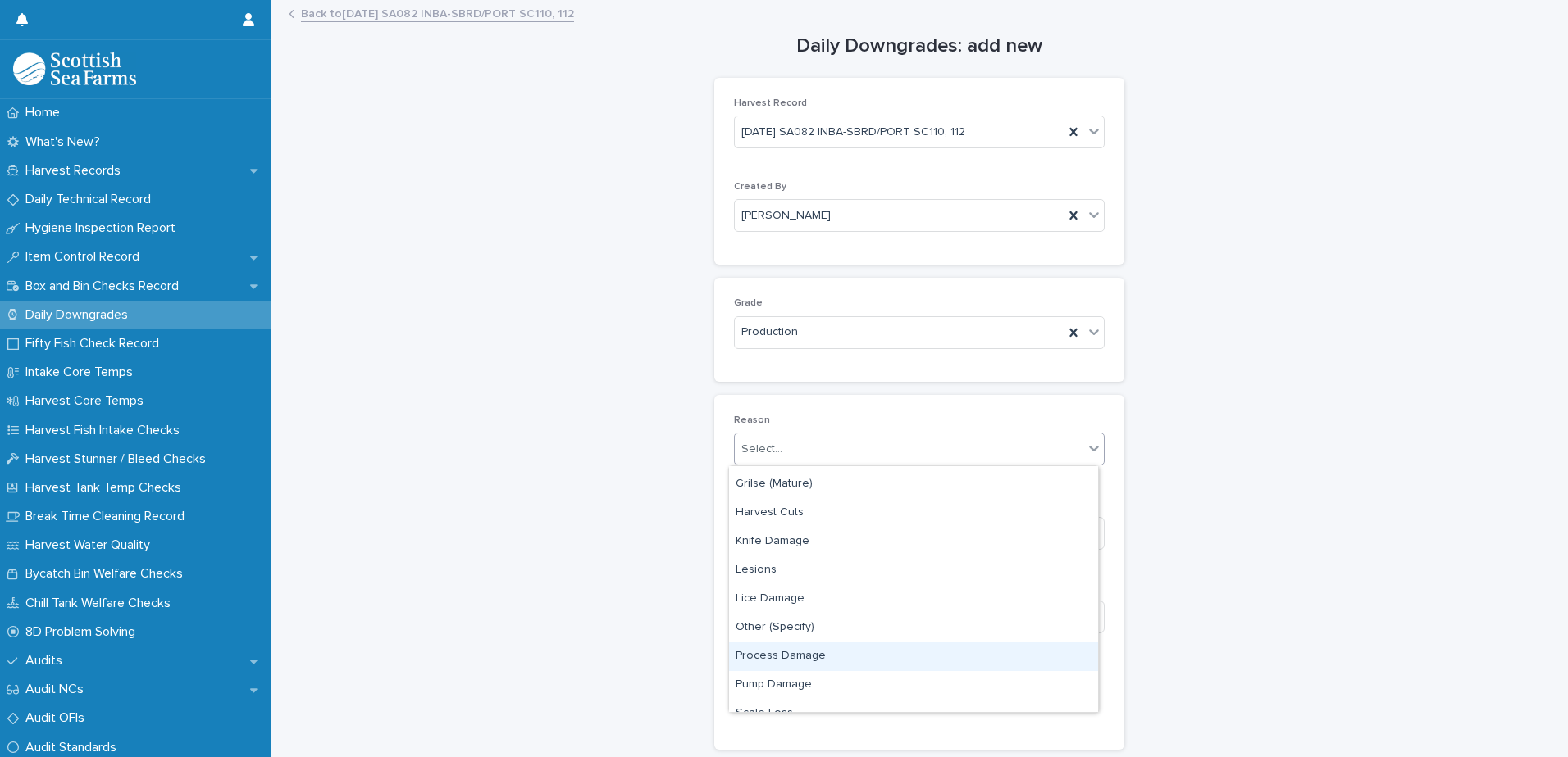
click at [786, 655] on div "Process Damage" at bounding box center [913, 656] width 369 height 28
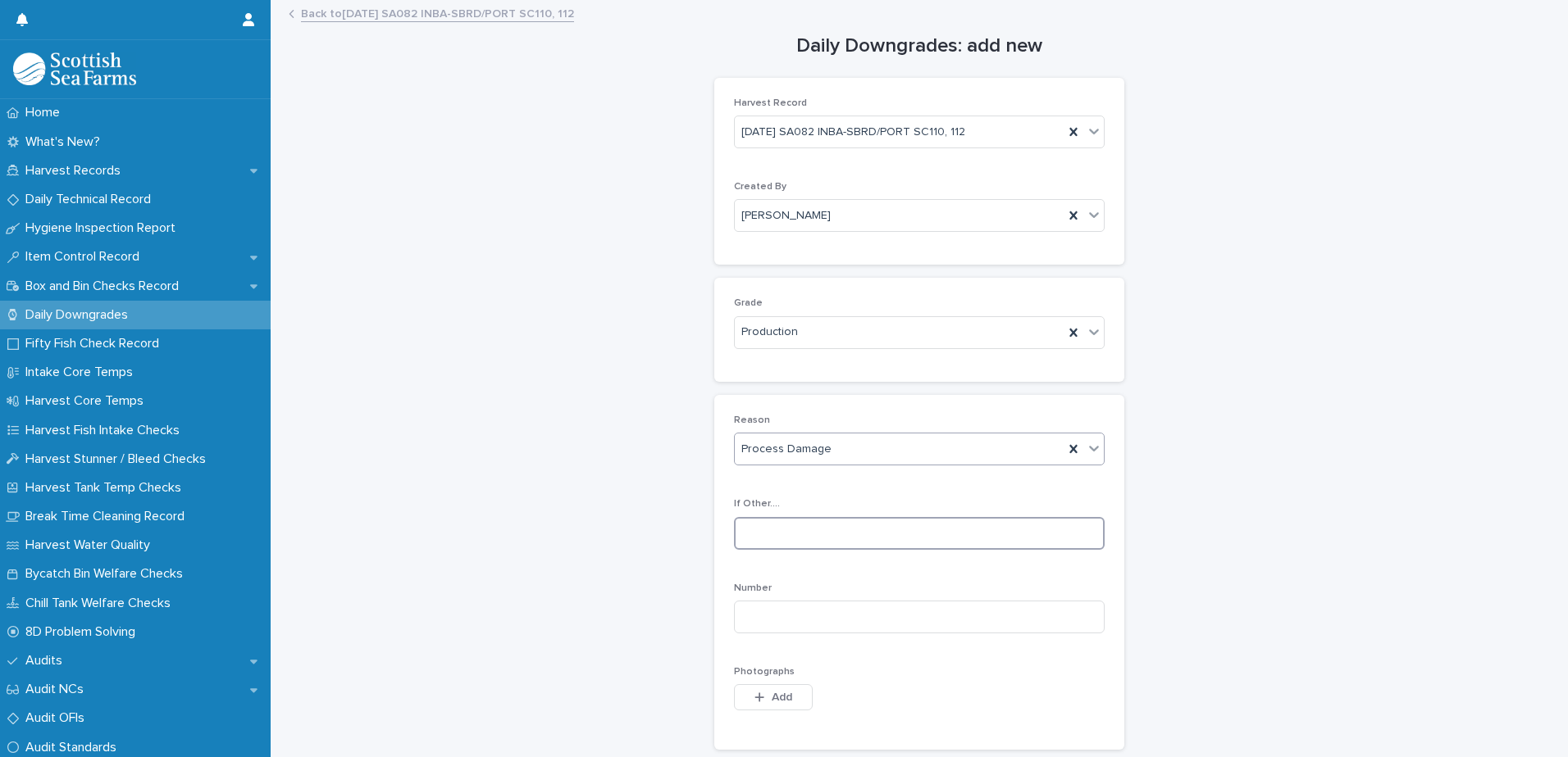
click at [766, 533] on input at bounding box center [919, 533] width 371 height 33
click at [775, 624] on input at bounding box center [919, 616] width 371 height 33
type input "*"
click at [772, 700] on span "Add" at bounding box center [782, 697] width 21 height 11
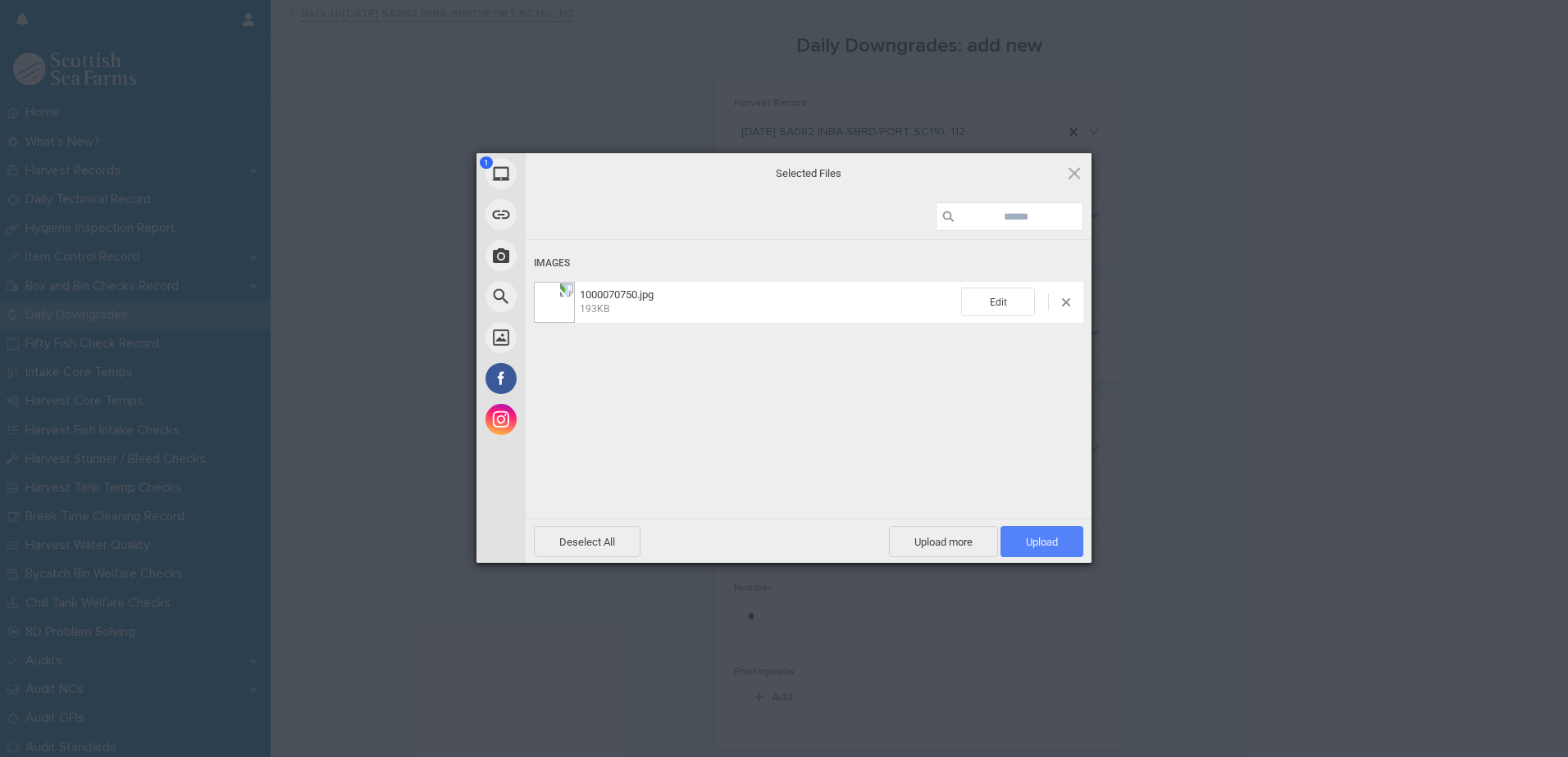
click at [1042, 542] on span "Upload 1" at bounding box center [1042, 541] width 32 height 12
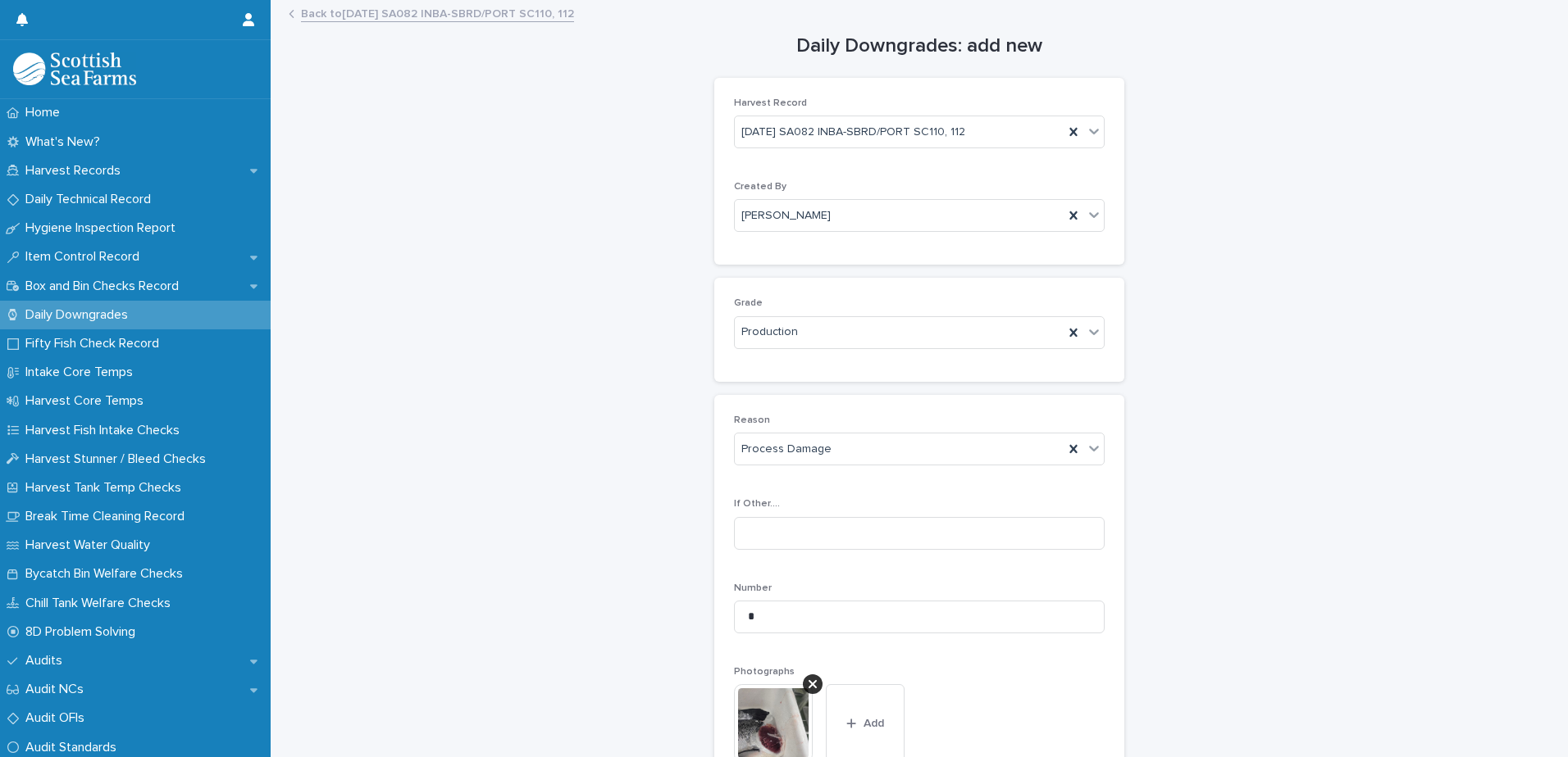
scroll to position [242, 0]
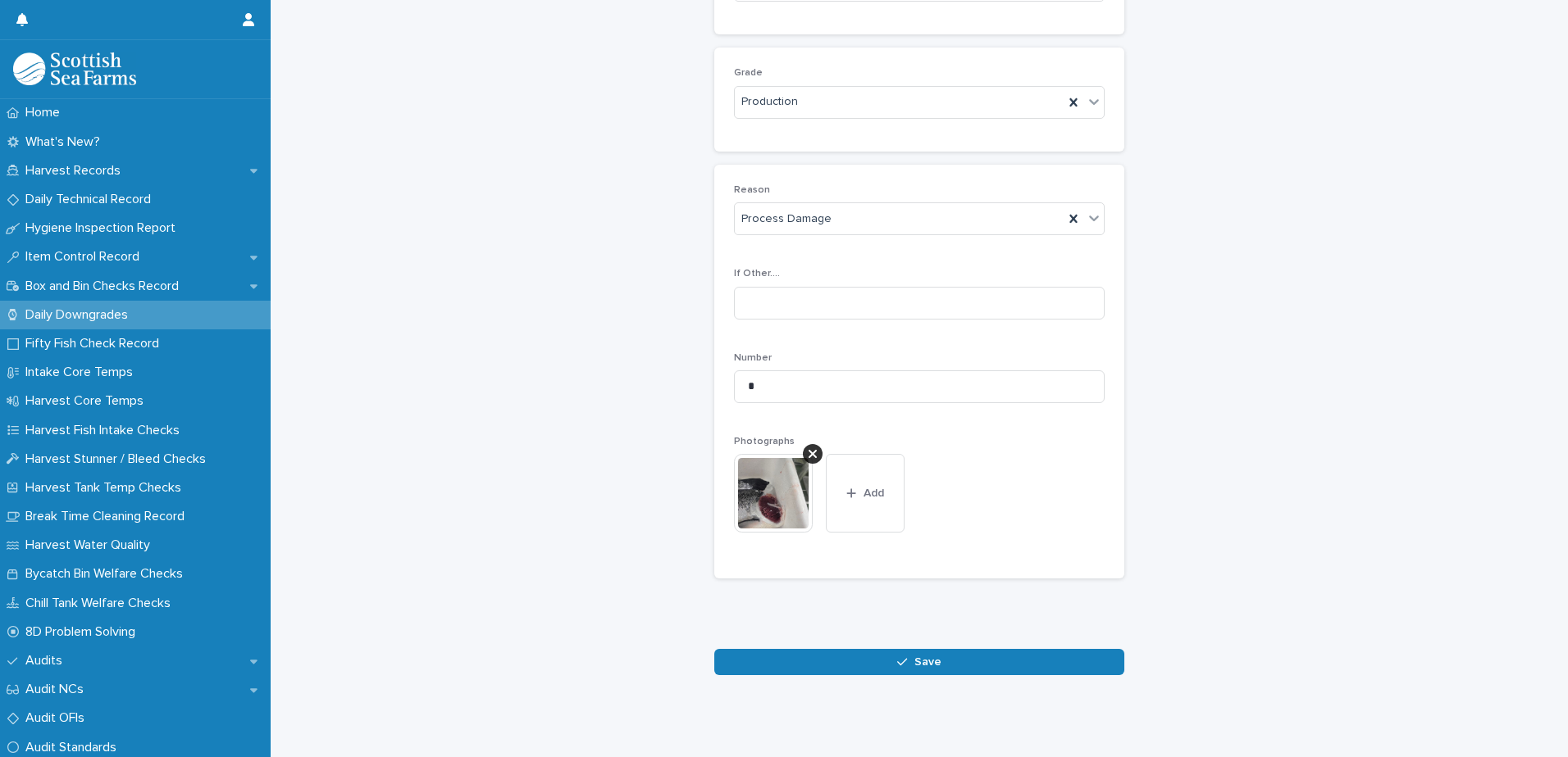
drag, startPoint x: 960, startPoint y: 653, endPoint x: 1292, endPoint y: 585, distance: 338.9
click at [960, 653] on button "Save" at bounding box center [919, 662] width 410 height 27
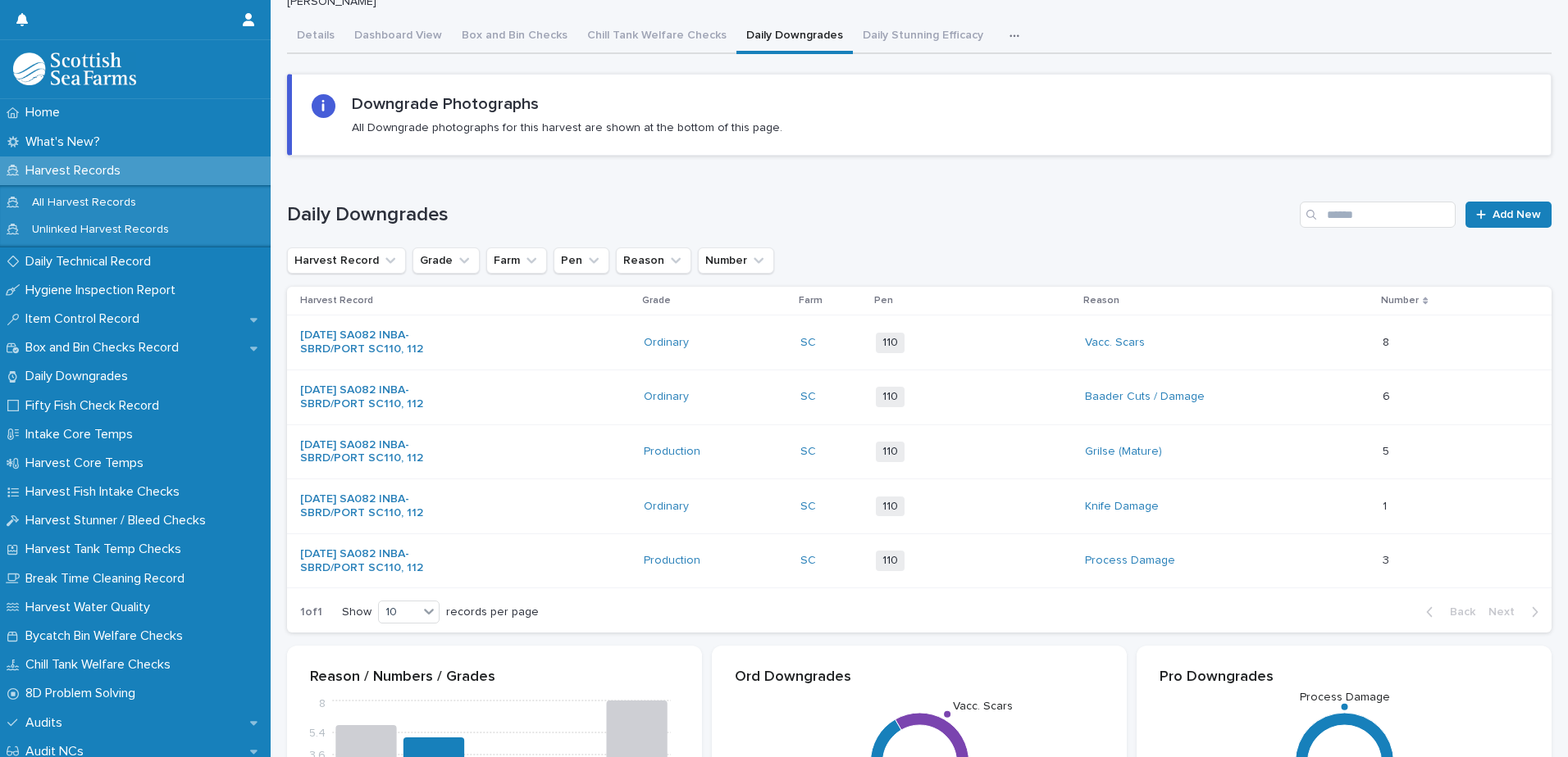
scroll to position [107, 0]
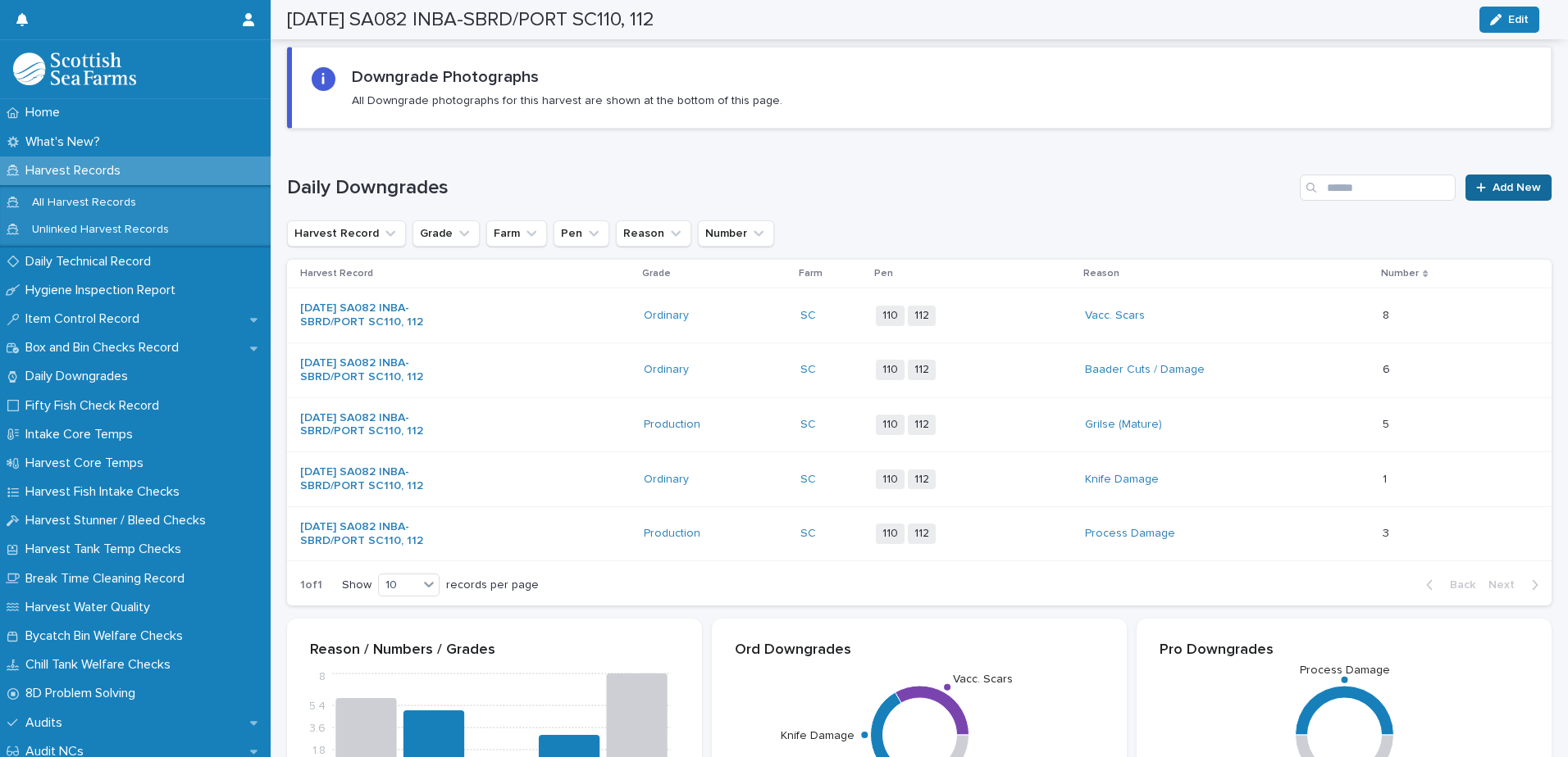
click at [1492, 182] on span "Add New" at bounding box center [1516, 188] width 48 height 11
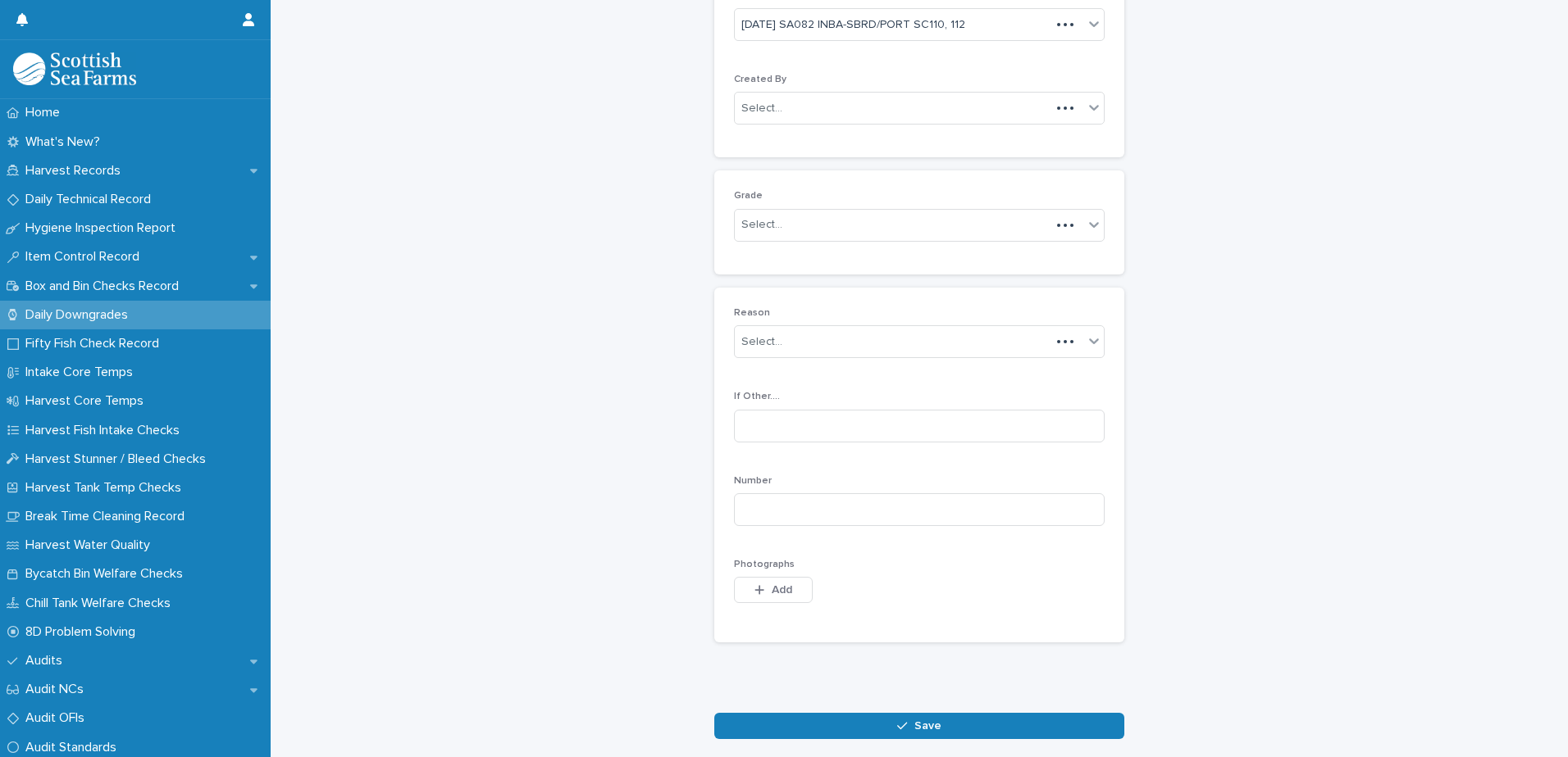
scroll to position [123, 0]
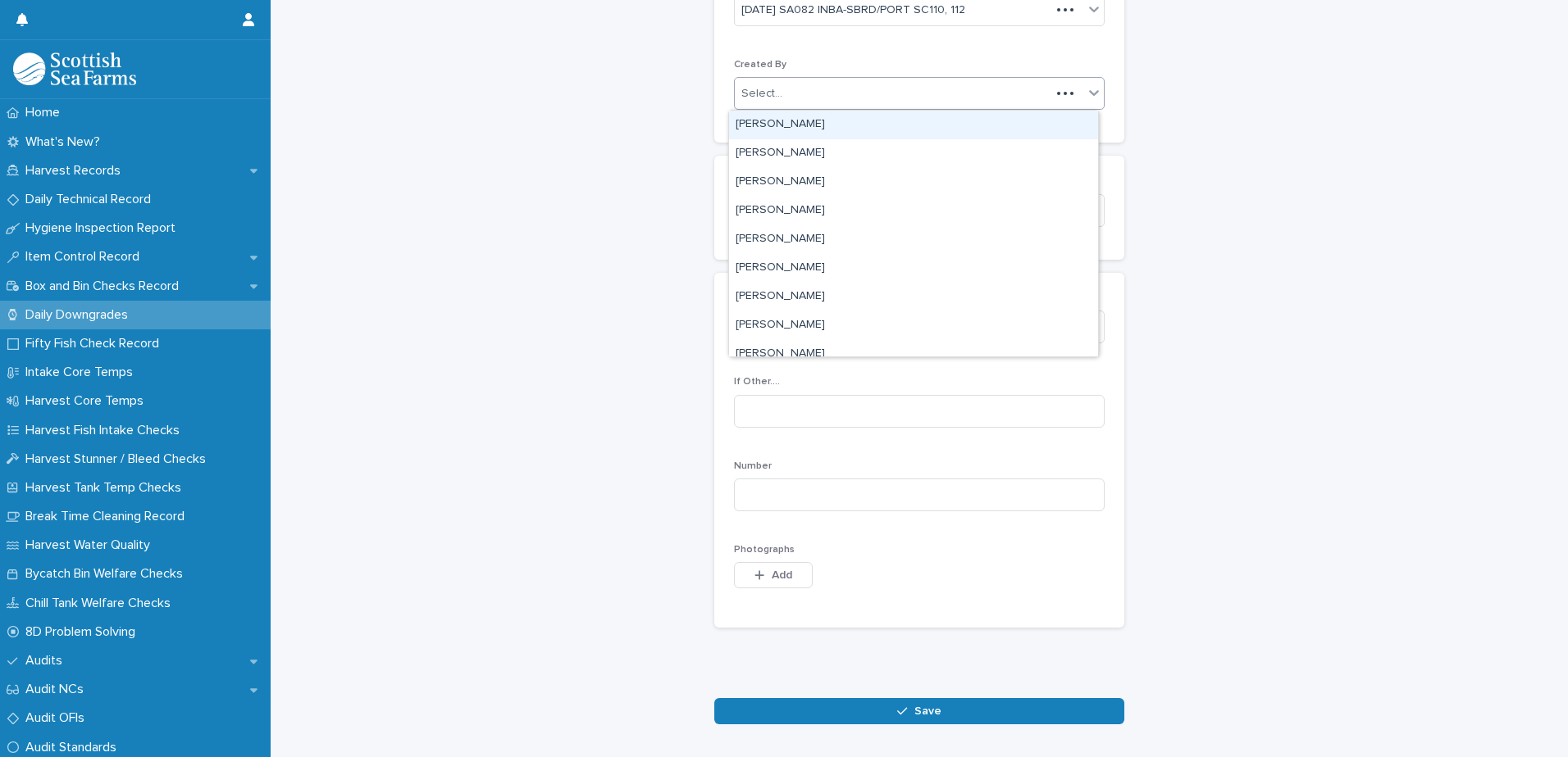
click at [747, 100] on div "Select..." at bounding box center [761, 94] width 41 height 17
type input "****"
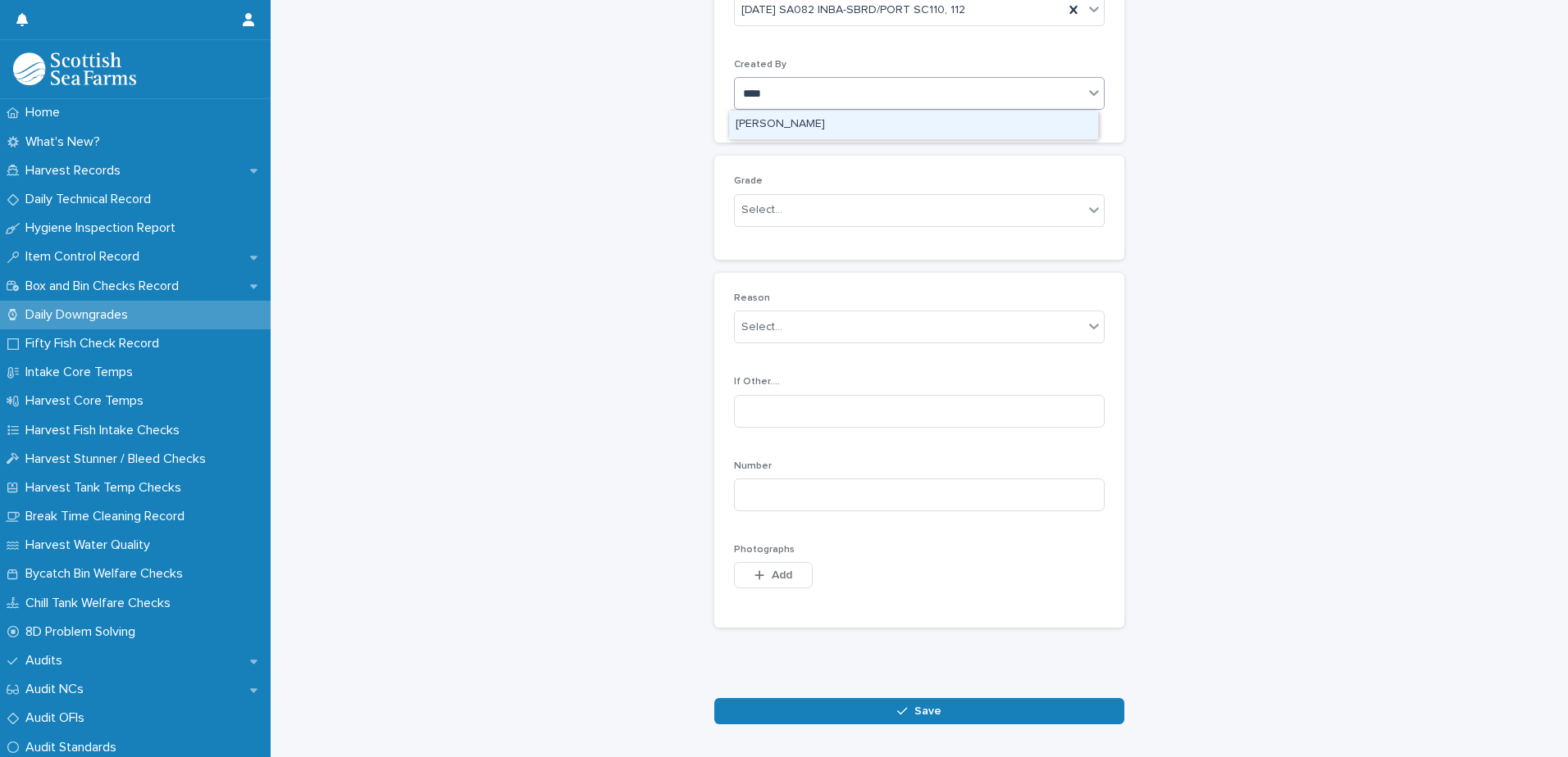
click at [763, 123] on div "[PERSON_NAME]" at bounding box center [913, 124] width 369 height 28
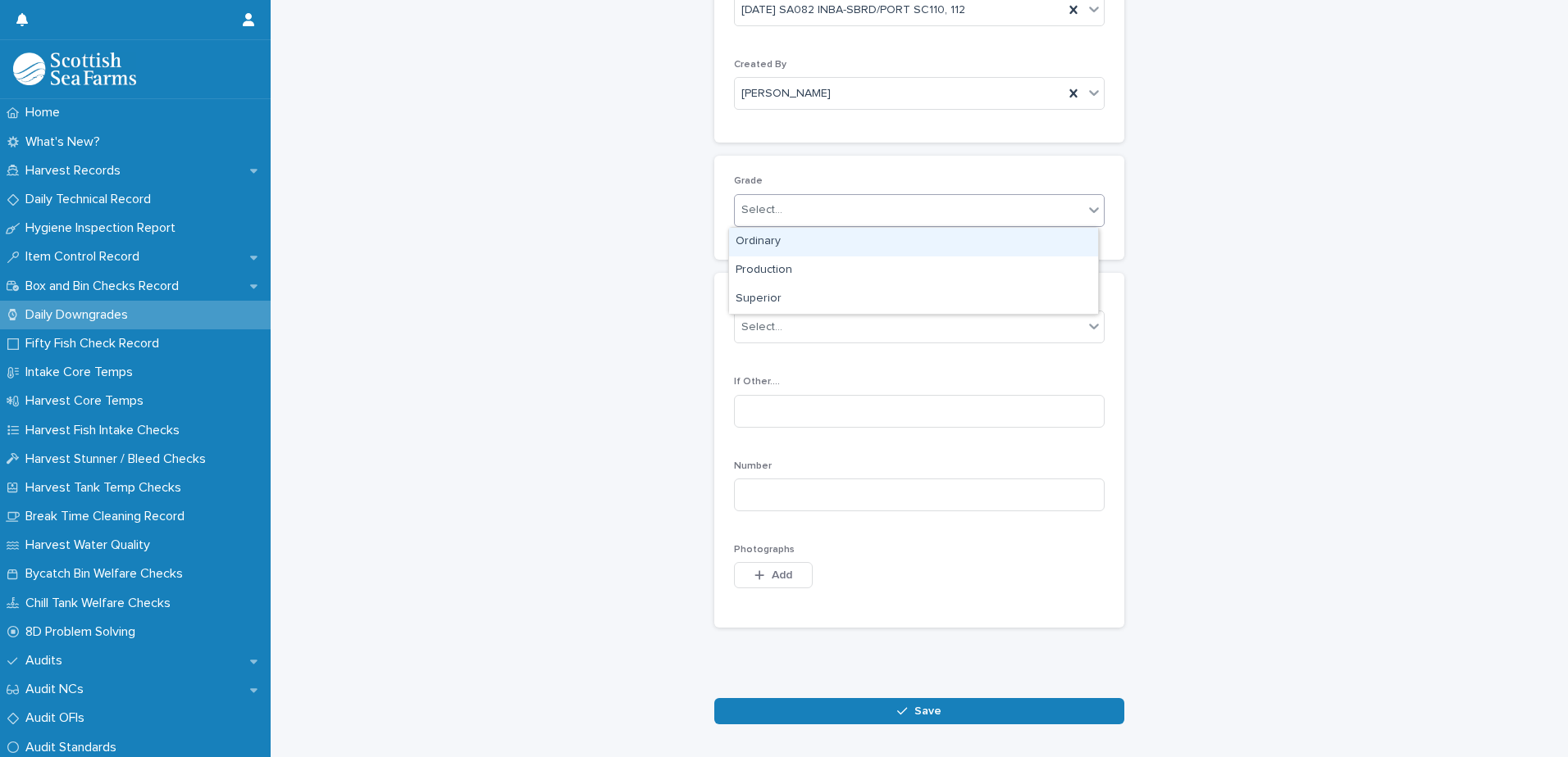
click at [754, 213] on div "Select..." at bounding box center [761, 210] width 41 height 17
click at [756, 241] on div "Ordinary" at bounding box center [913, 242] width 369 height 28
click at [761, 337] on div "Select..." at bounding box center [908, 327] width 349 height 27
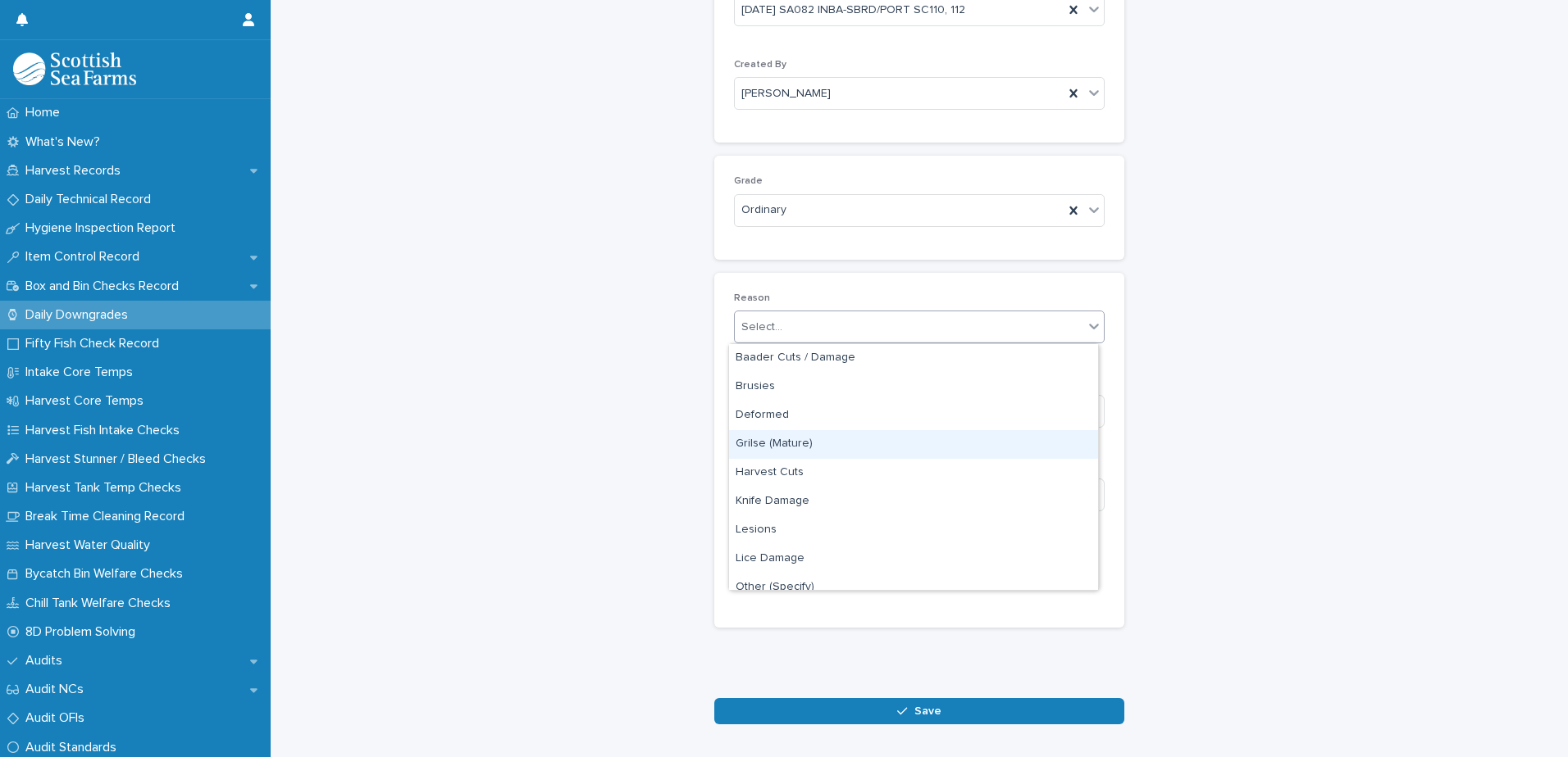
click at [768, 445] on div "Grilse (Mature)" at bounding box center [913, 445] width 369 height 28
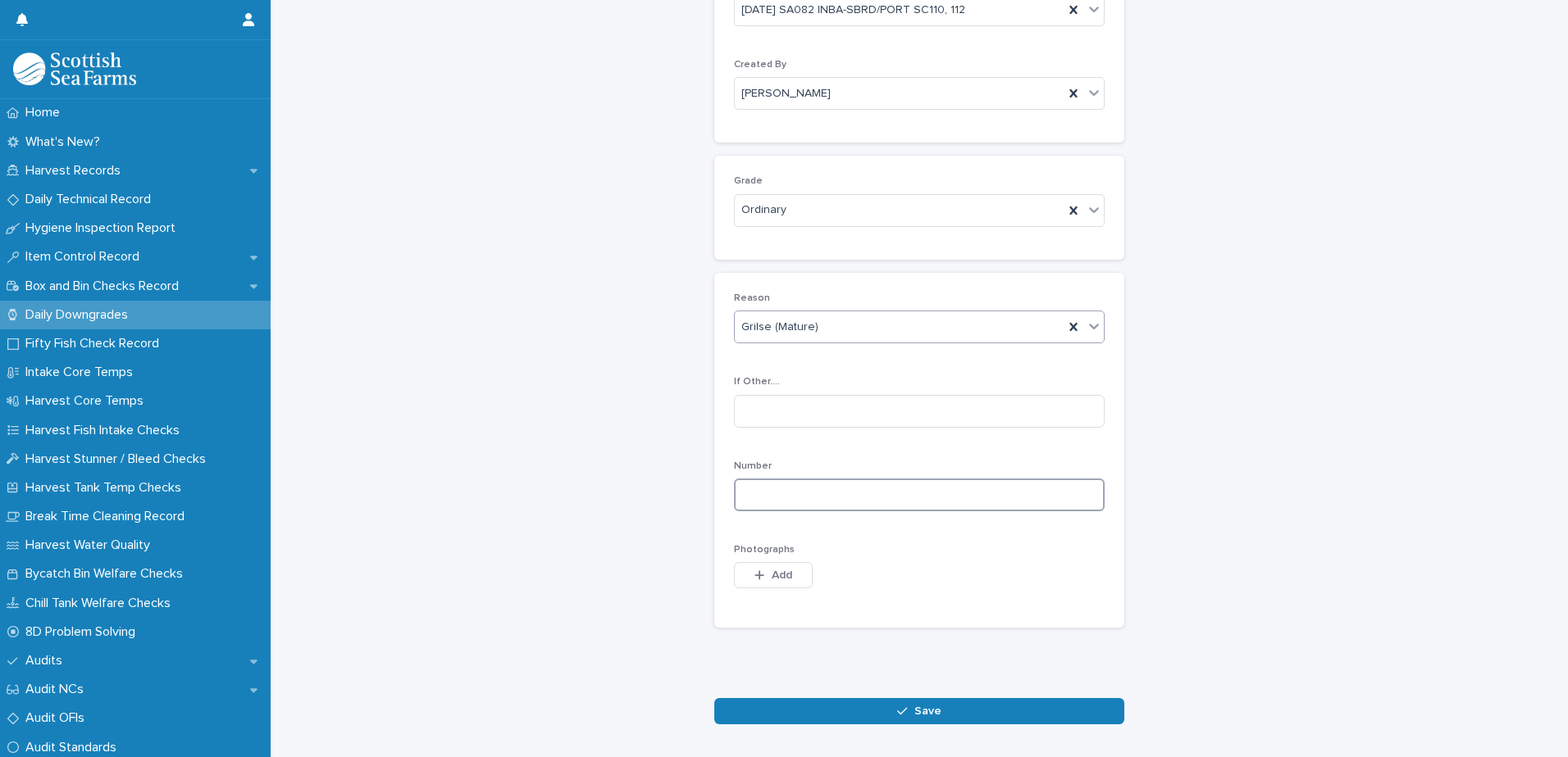
click at [762, 509] on input at bounding box center [919, 495] width 371 height 33
type input "*"
click at [772, 577] on span "Add" at bounding box center [782, 576] width 21 height 11
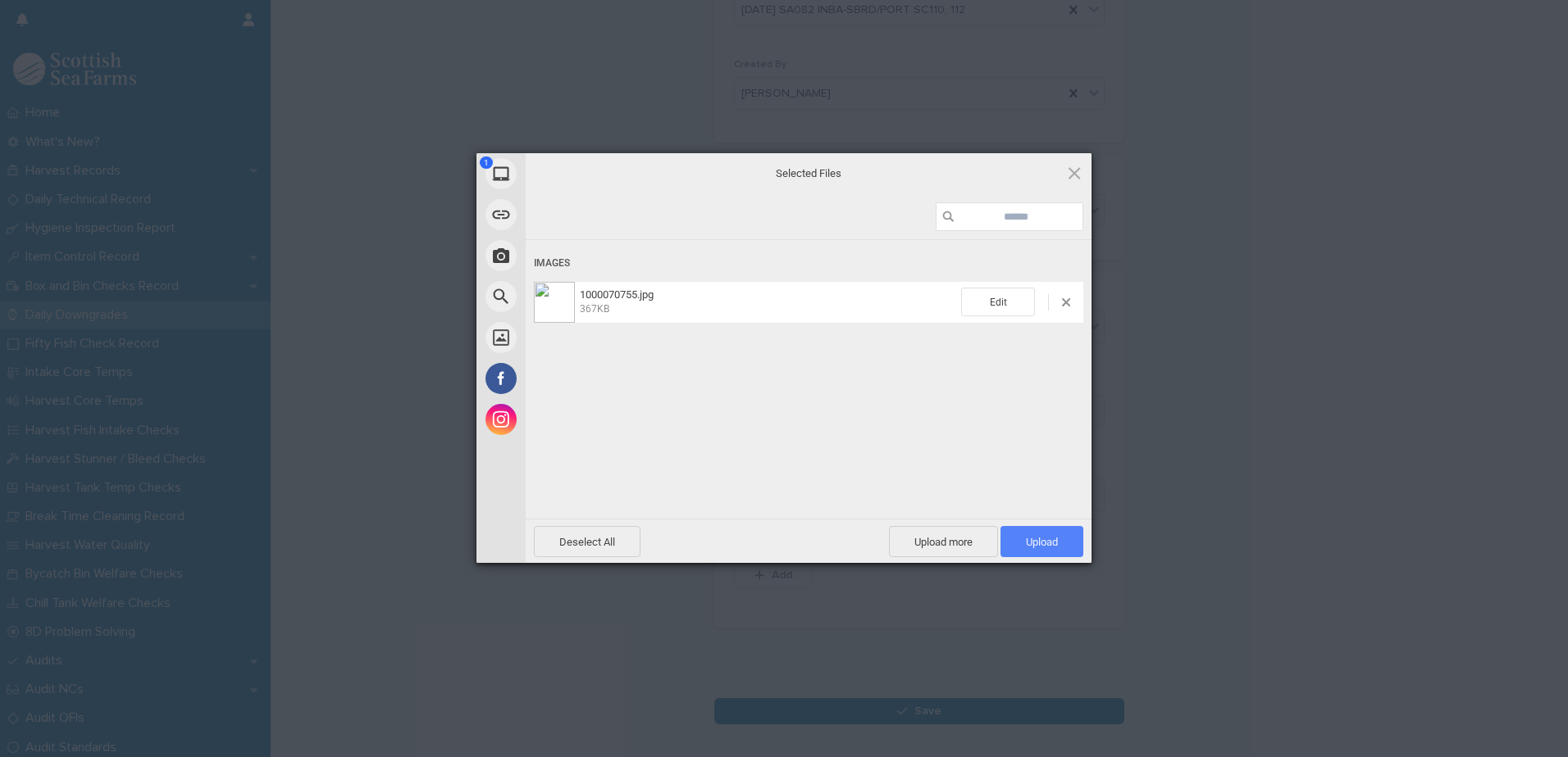
click at [1026, 529] on span "Upload 1" at bounding box center [1042, 541] width 83 height 31
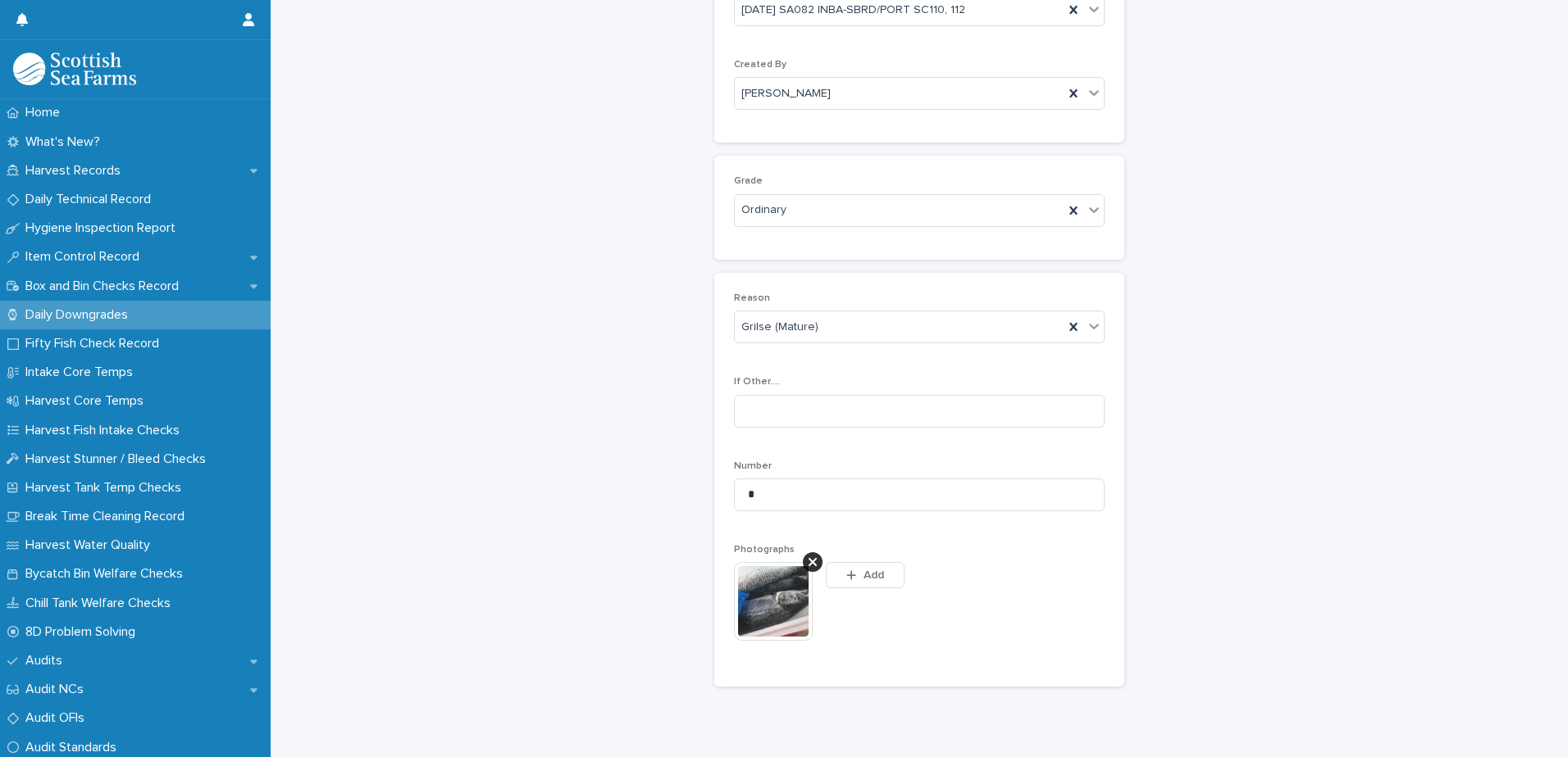
scroll to position [152, 0]
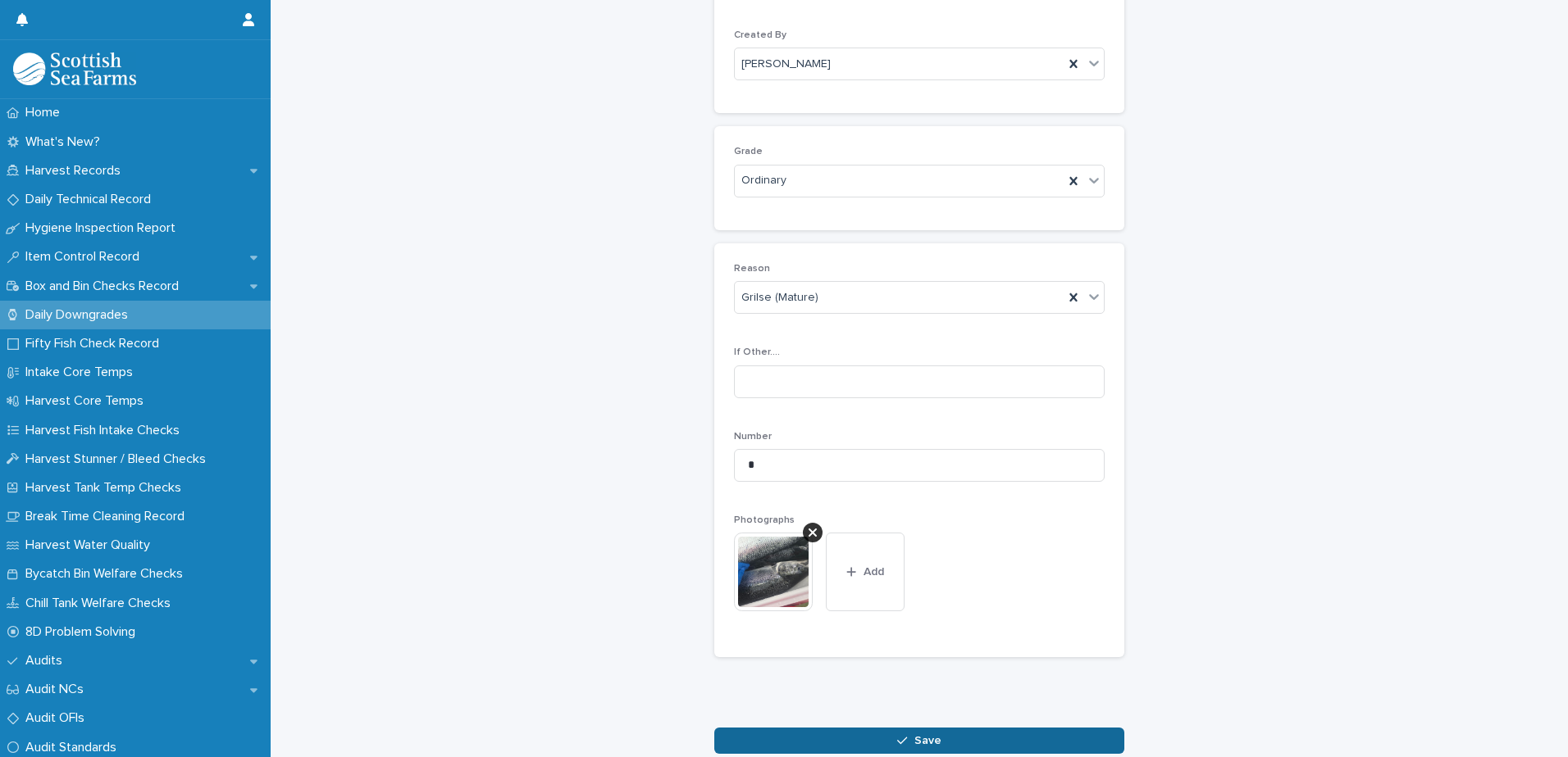
click at [973, 747] on button "Save" at bounding box center [919, 741] width 410 height 27
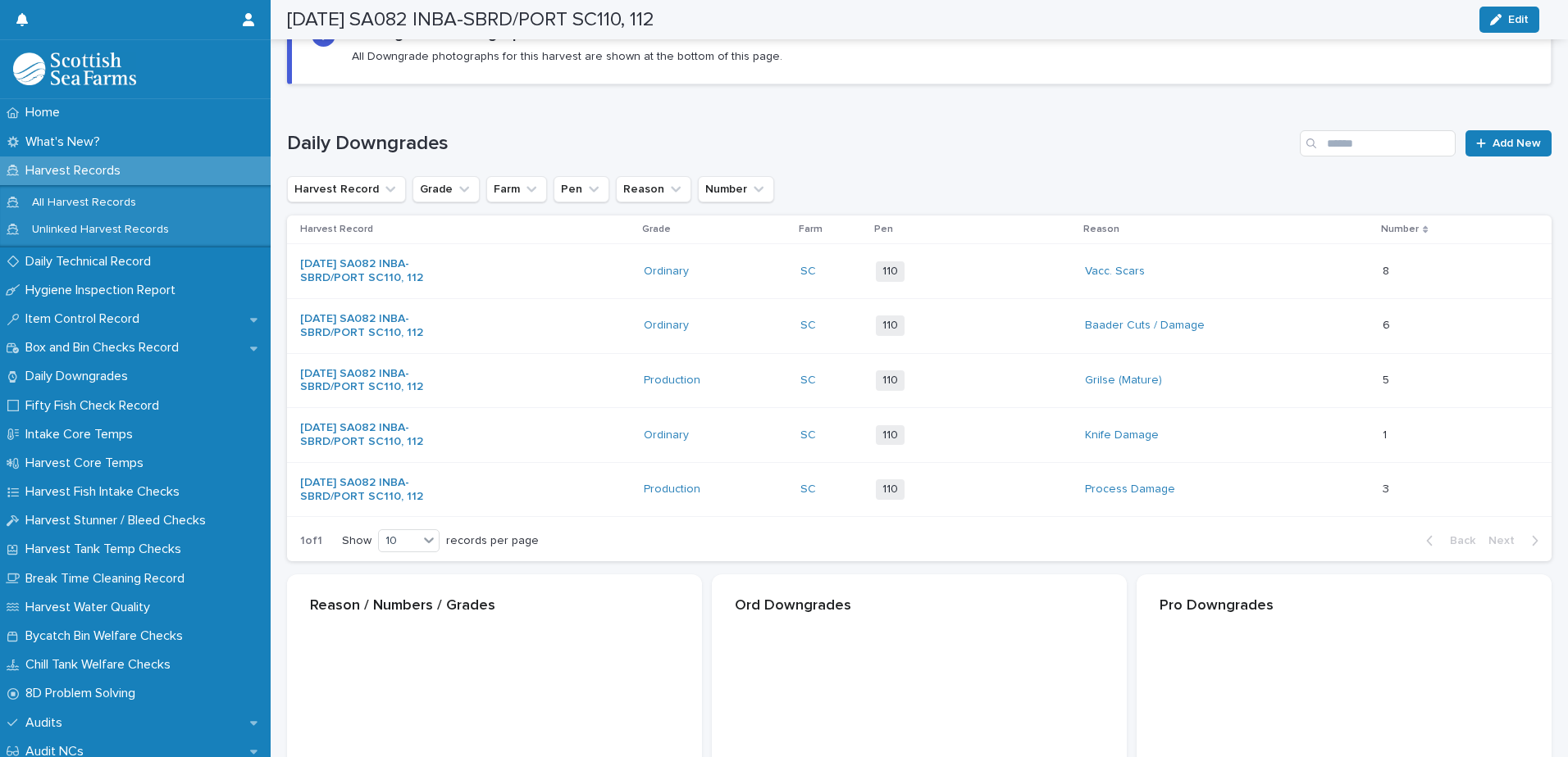
scroll to position [153, 0]
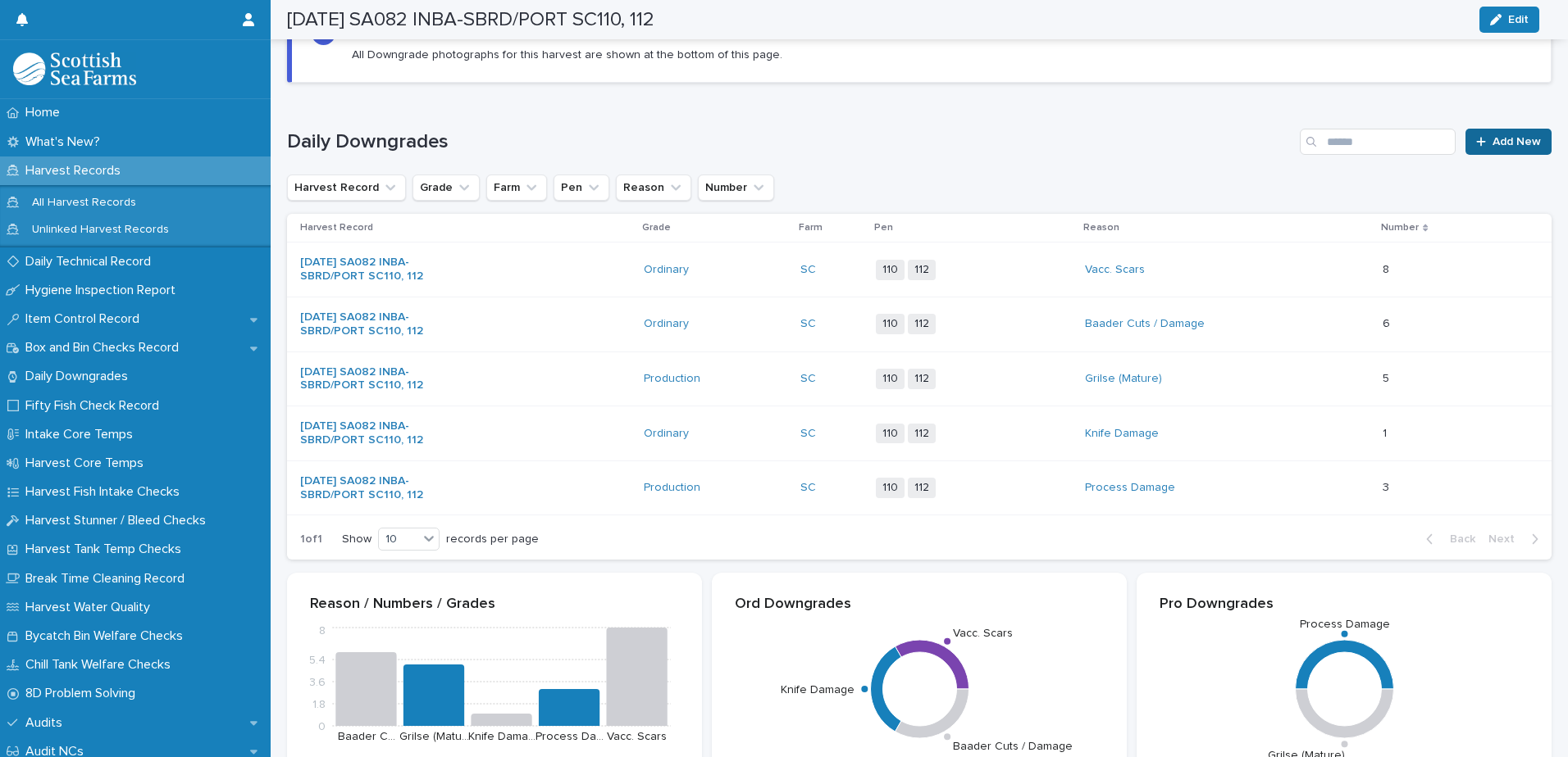
click at [1476, 146] on icon at bounding box center [1481, 142] width 10 height 11
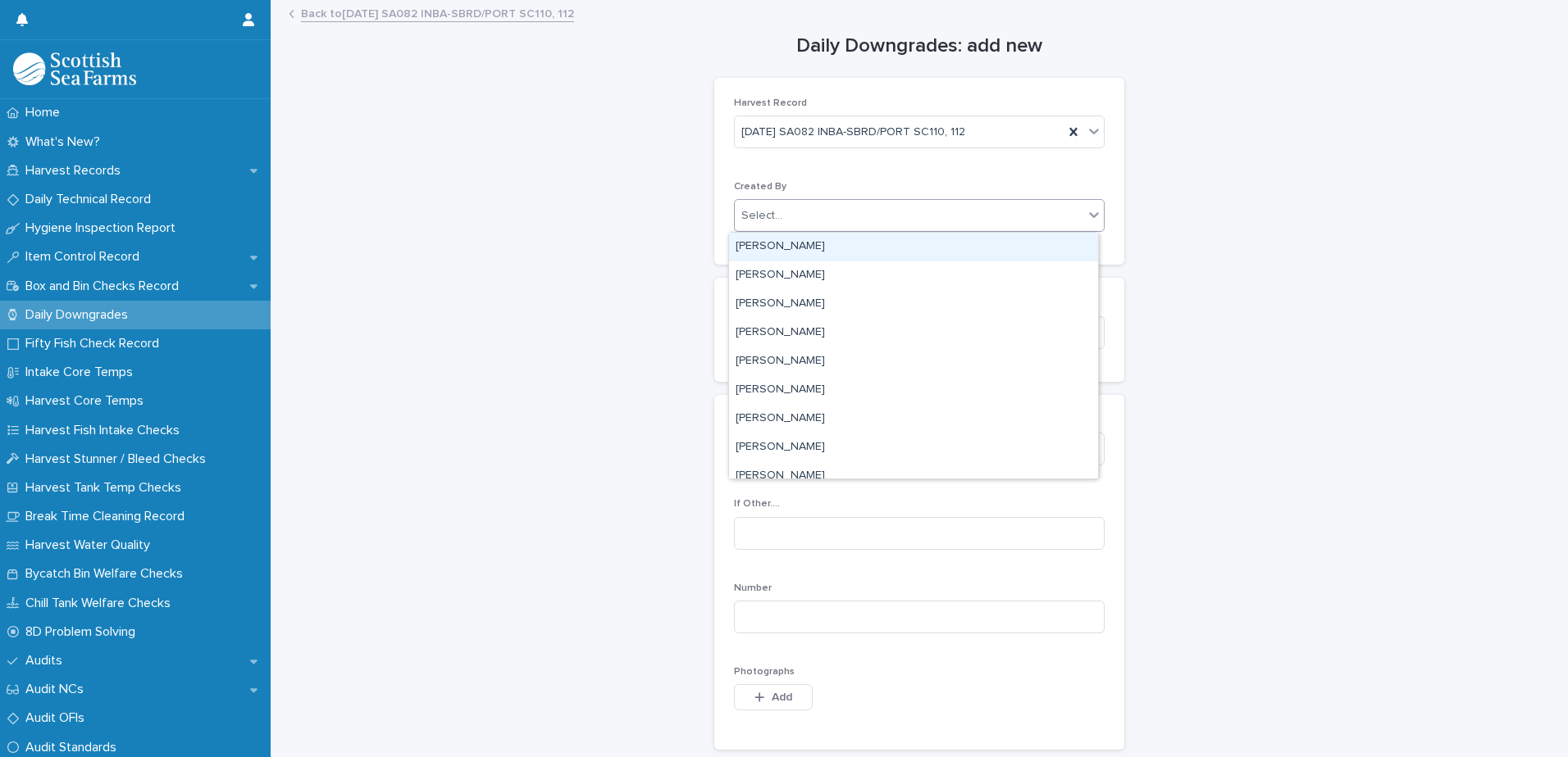
click at [772, 230] on div "Select..." at bounding box center [919, 216] width 371 height 33
type input "***"
click at [760, 256] on div "[PERSON_NAME]" at bounding box center [913, 247] width 369 height 28
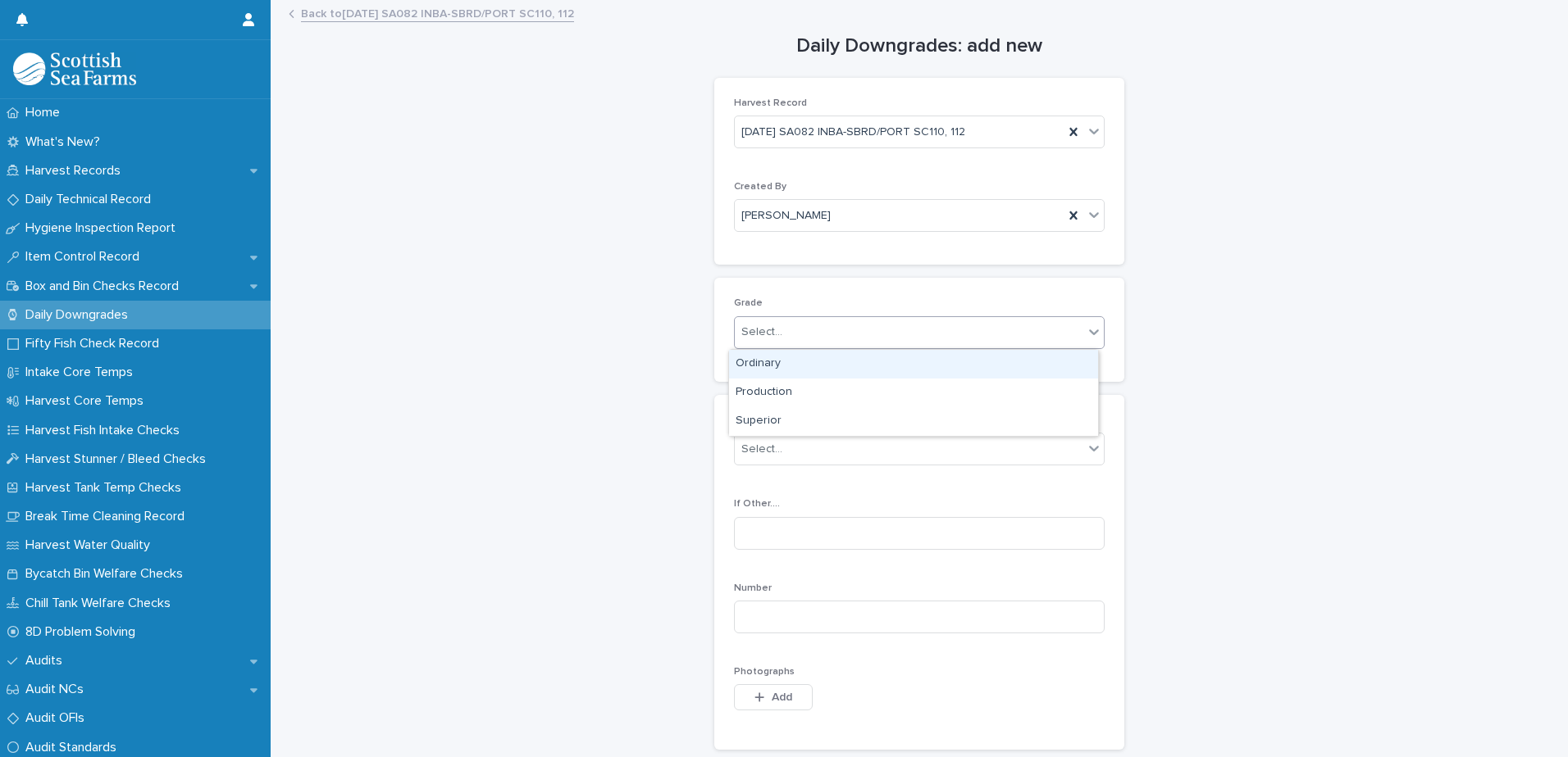
click at [750, 337] on div "Select..." at bounding box center [761, 332] width 41 height 17
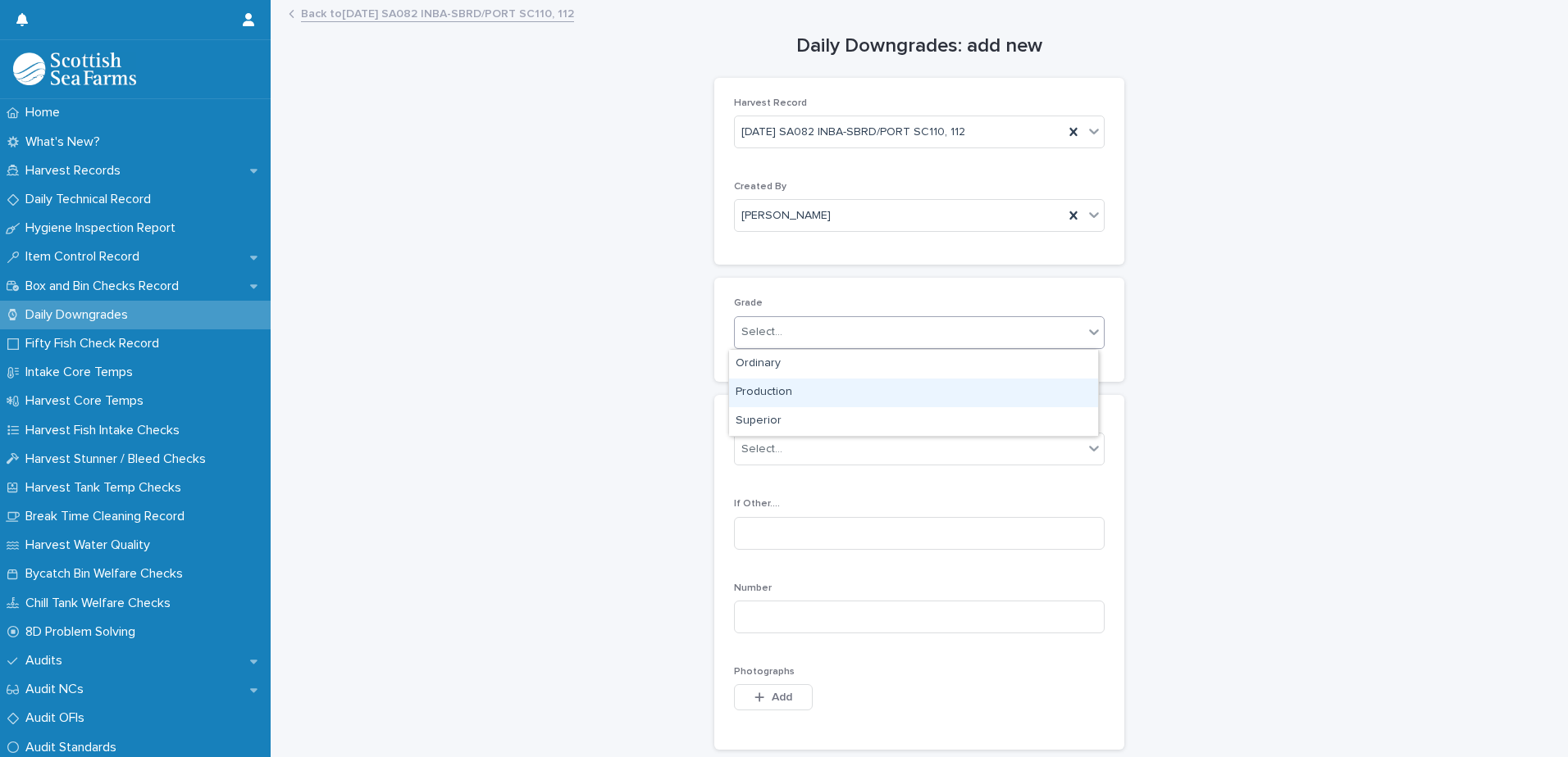
click at [759, 395] on div "Production" at bounding box center [913, 393] width 369 height 28
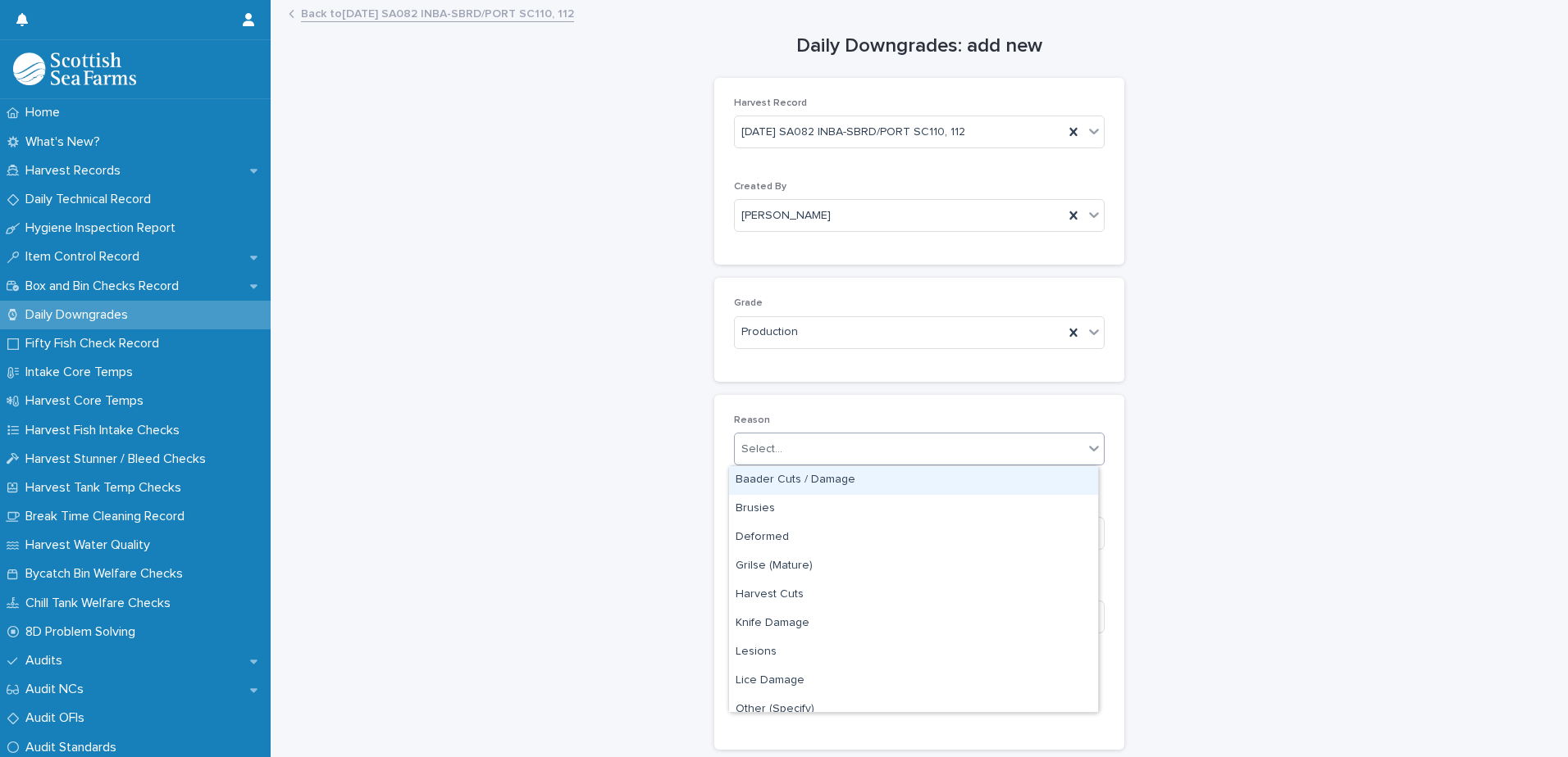
click at [758, 454] on div "Select..." at bounding box center [761, 449] width 41 height 17
click at [762, 478] on div "Baader Cuts / Damage" at bounding box center [913, 481] width 369 height 28
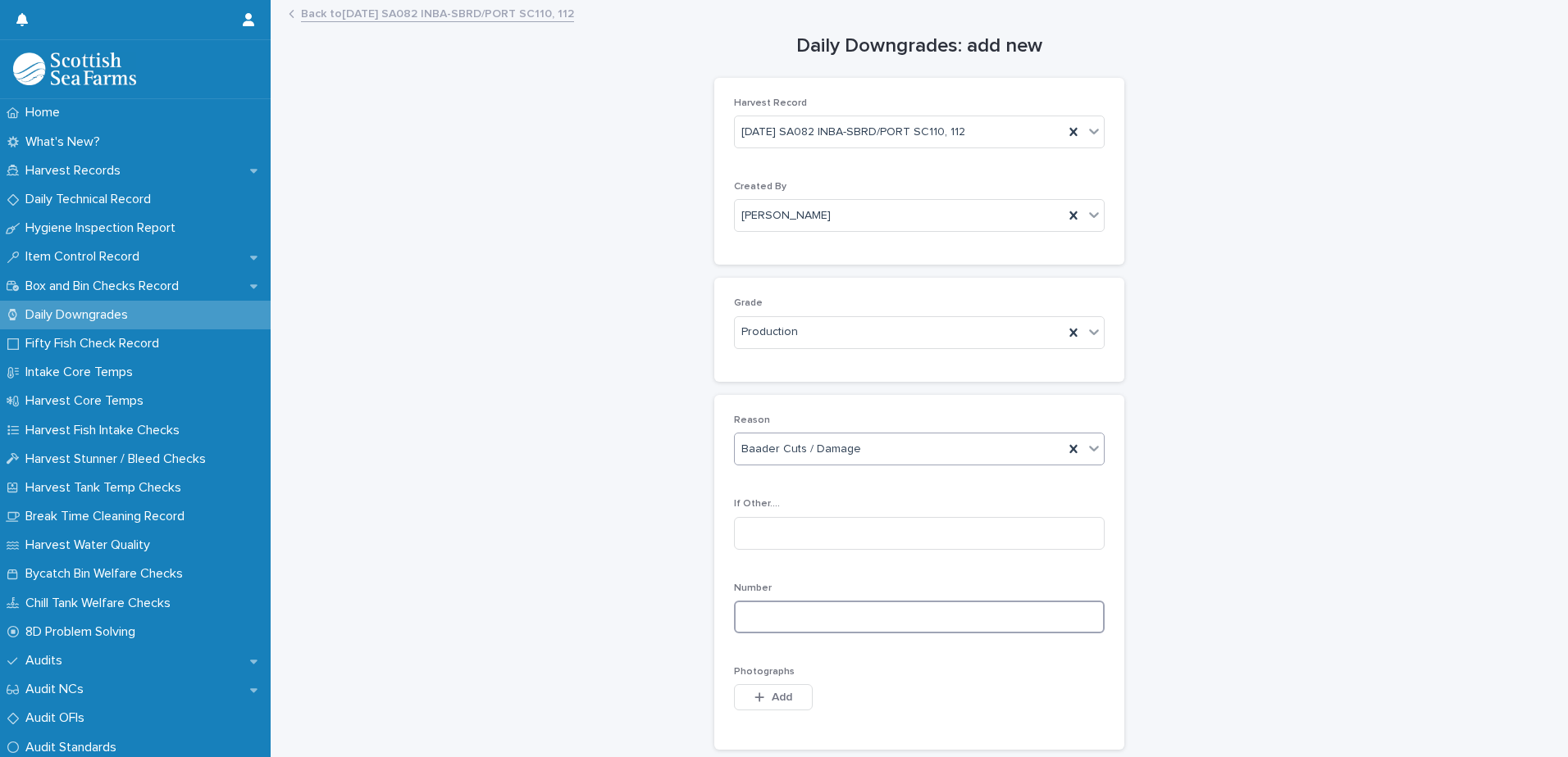
click at [758, 631] on input at bounding box center [919, 616] width 371 height 33
type input "*"
click at [755, 695] on icon "button" at bounding box center [759, 697] width 10 height 11
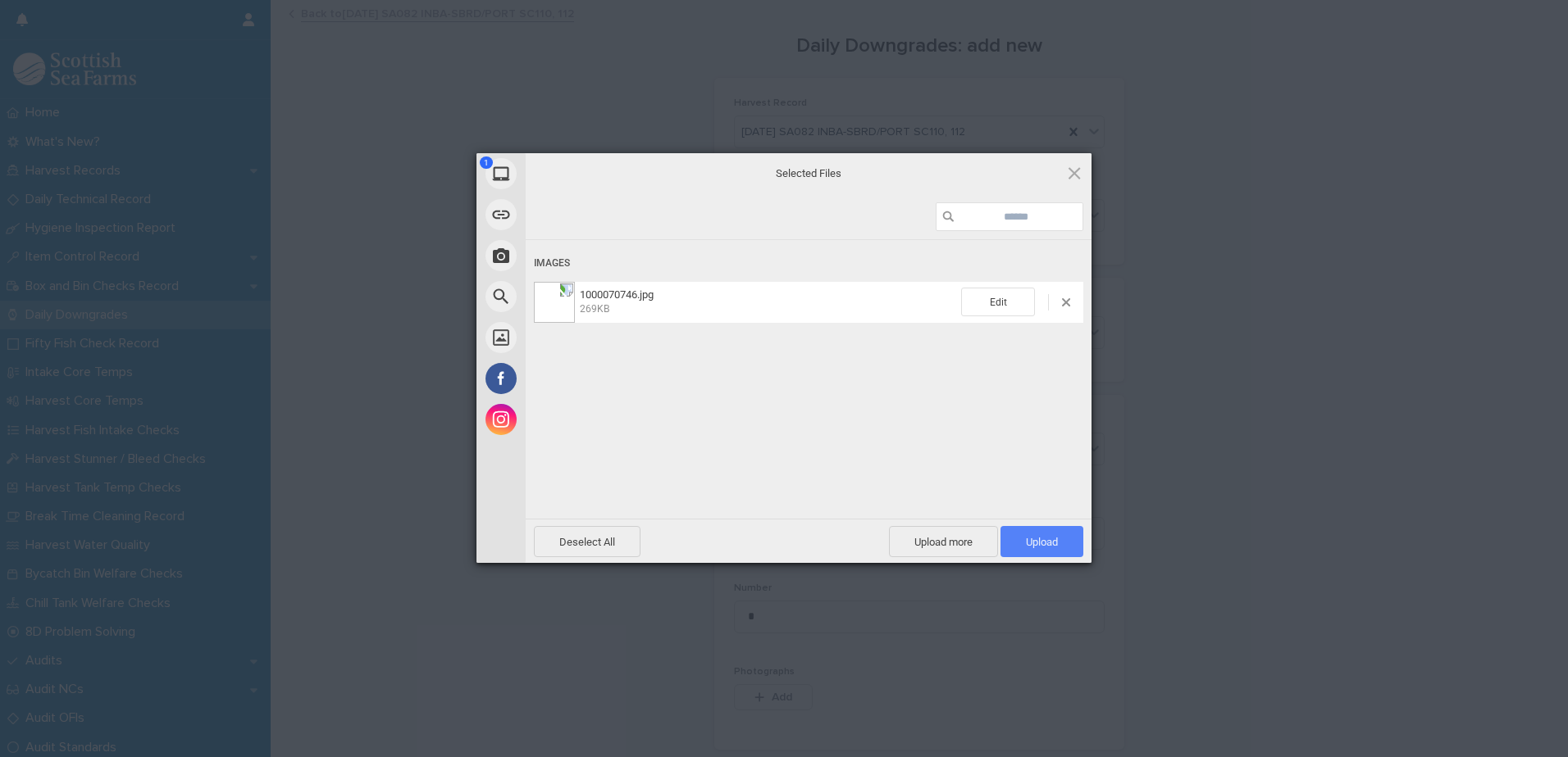
click at [1040, 541] on span "Upload 1" at bounding box center [1042, 541] width 32 height 12
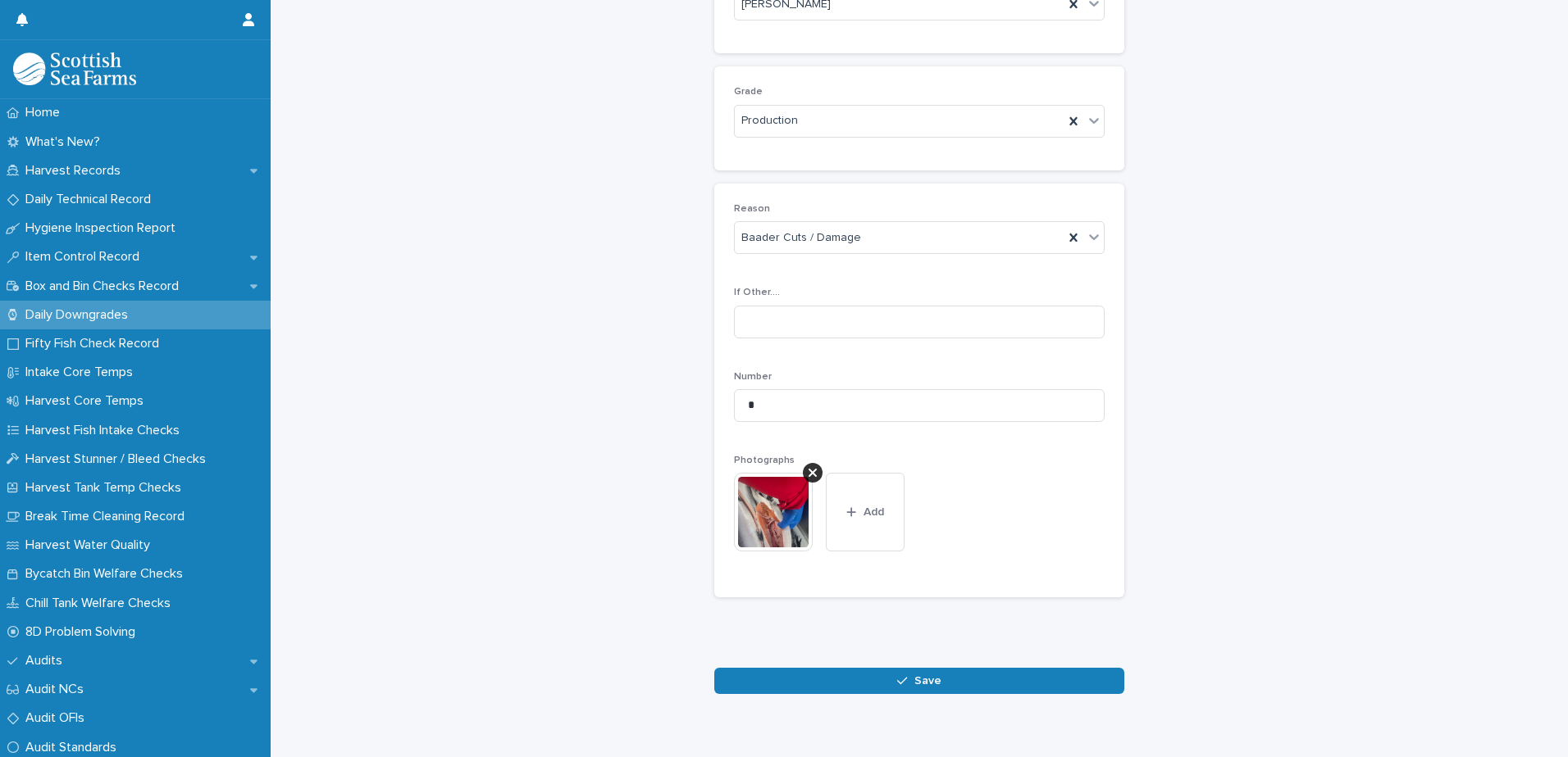
scroll to position [242, 0]
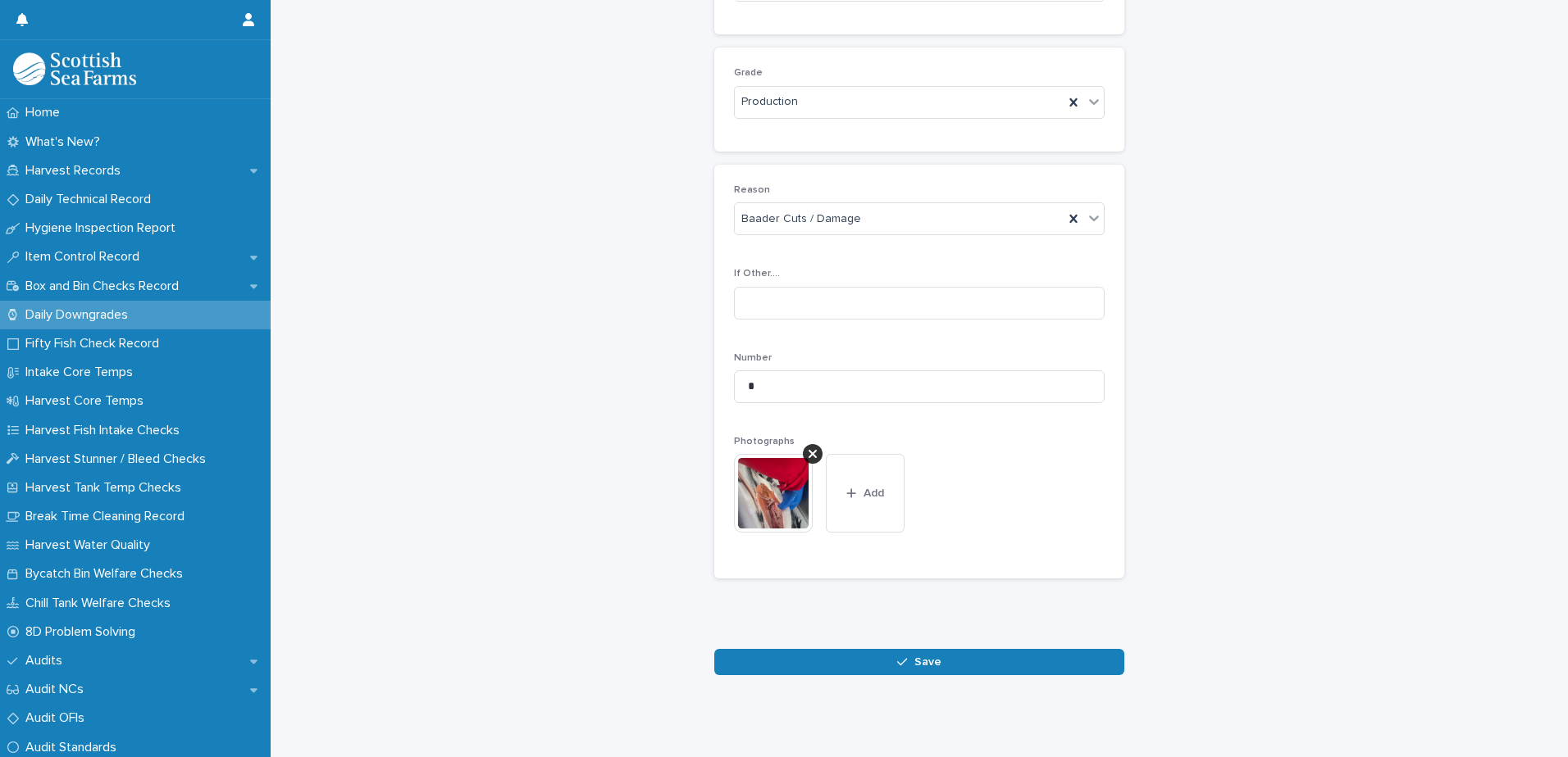
drag, startPoint x: 832, startPoint y: 649, endPoint x: 975, endPoint y: 650, distance: 143.0
click at [832, 649] on button "Save" at bounding box center [919, 662] width 410 height 27
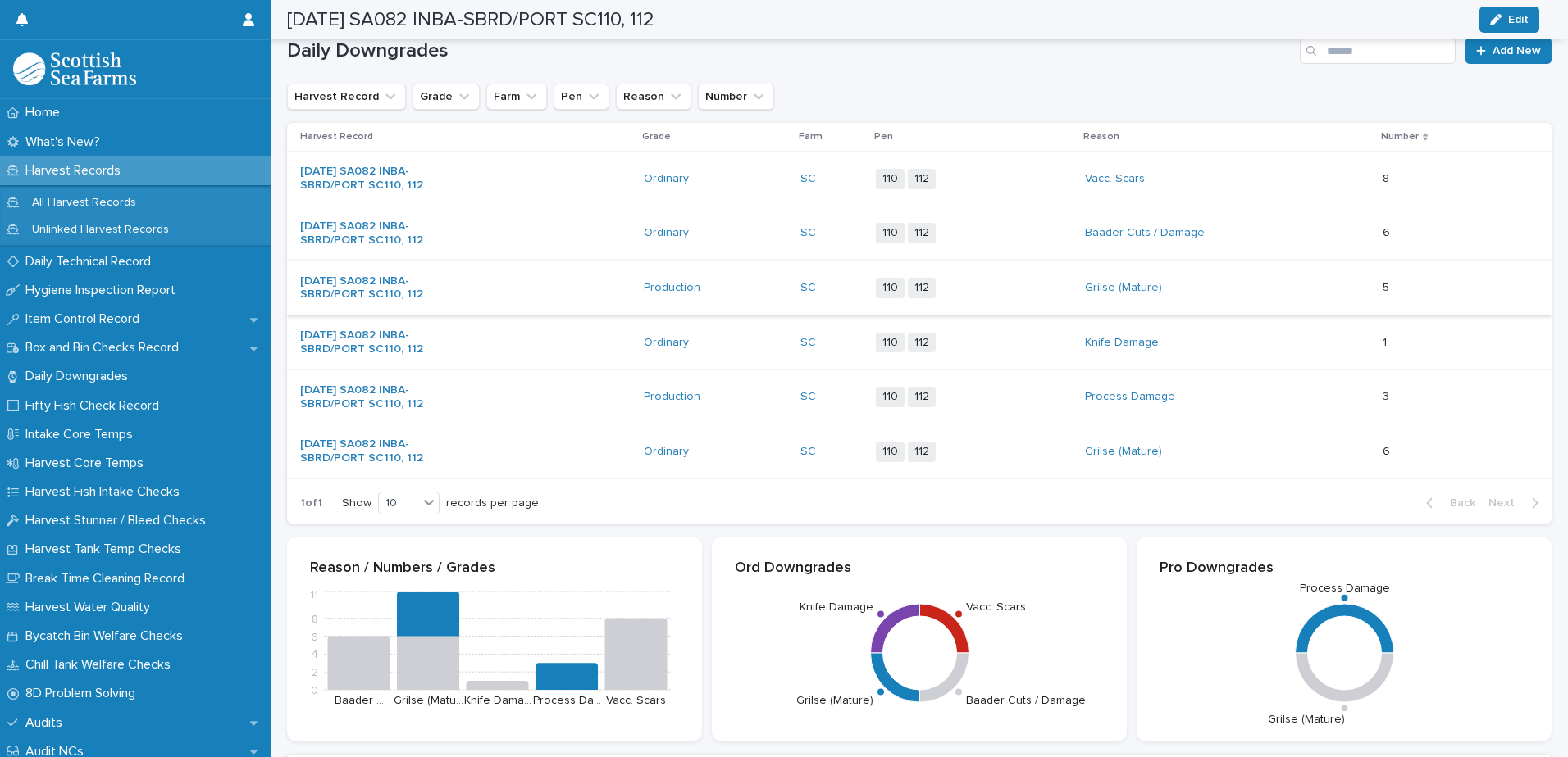
scroll to position [81, 0]
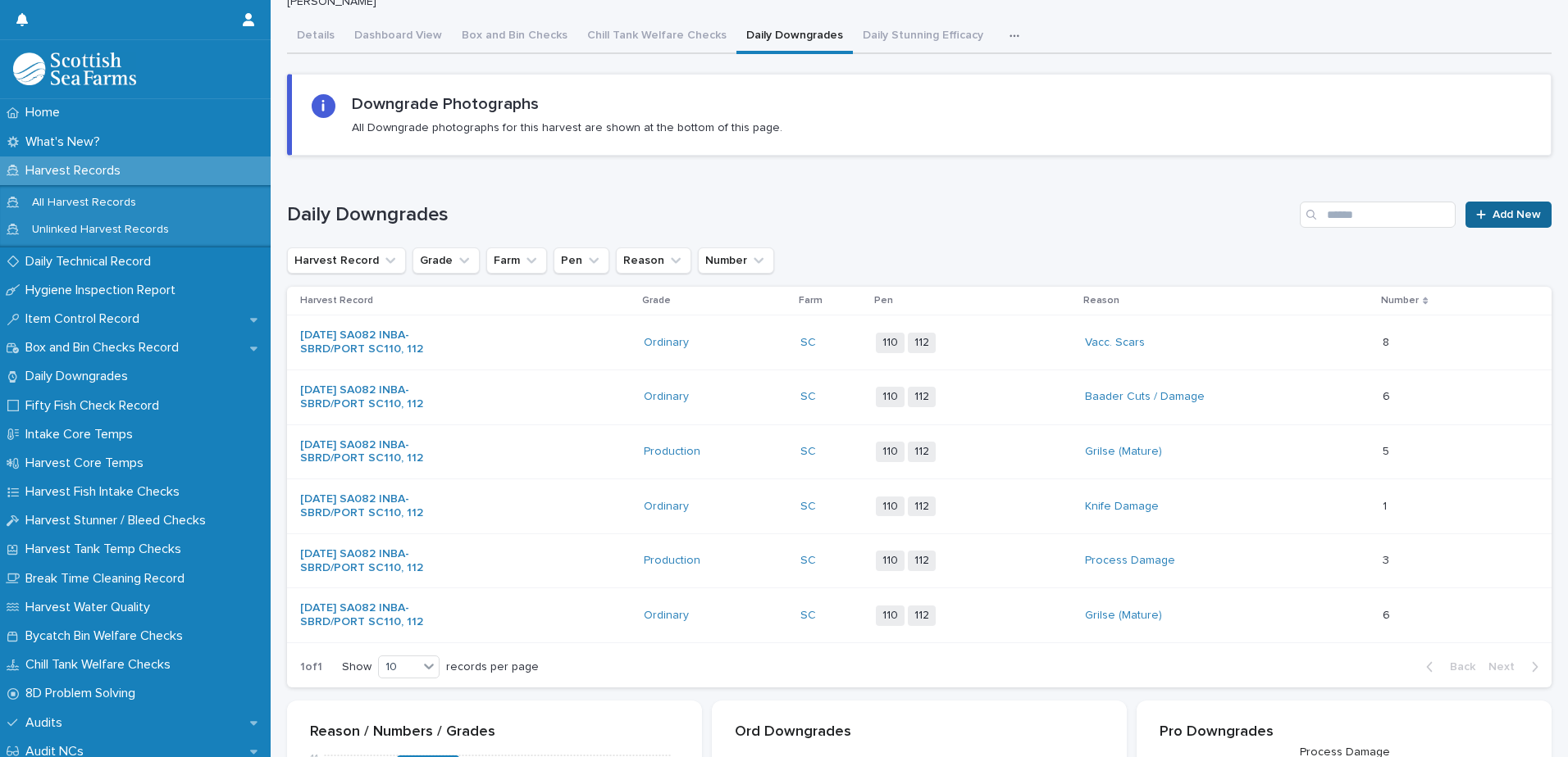
click at [1465, 218] on link "Add New" at bounding box center [1508, 215] width 86 height 27
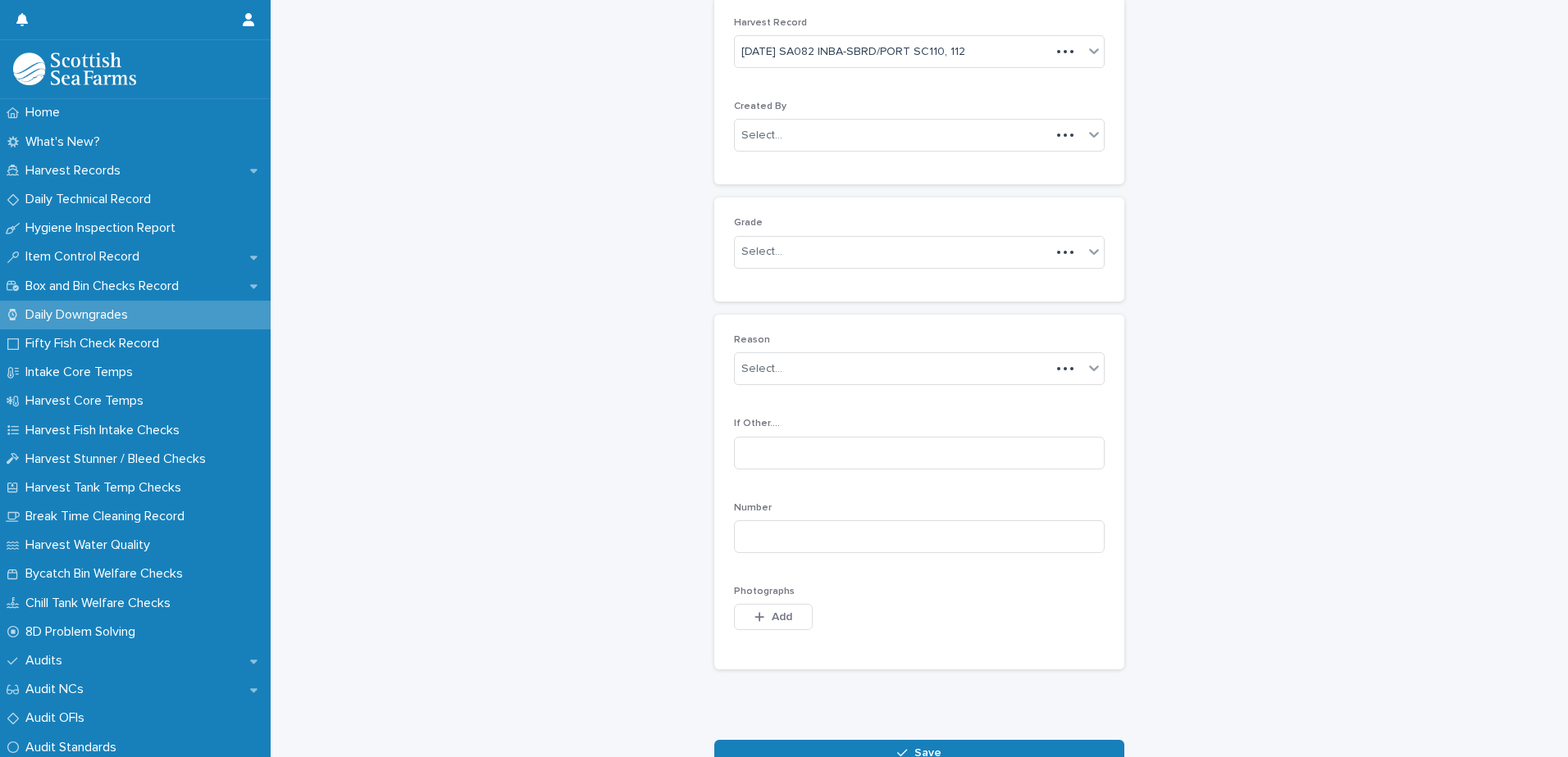
scroll to position [95, 0]
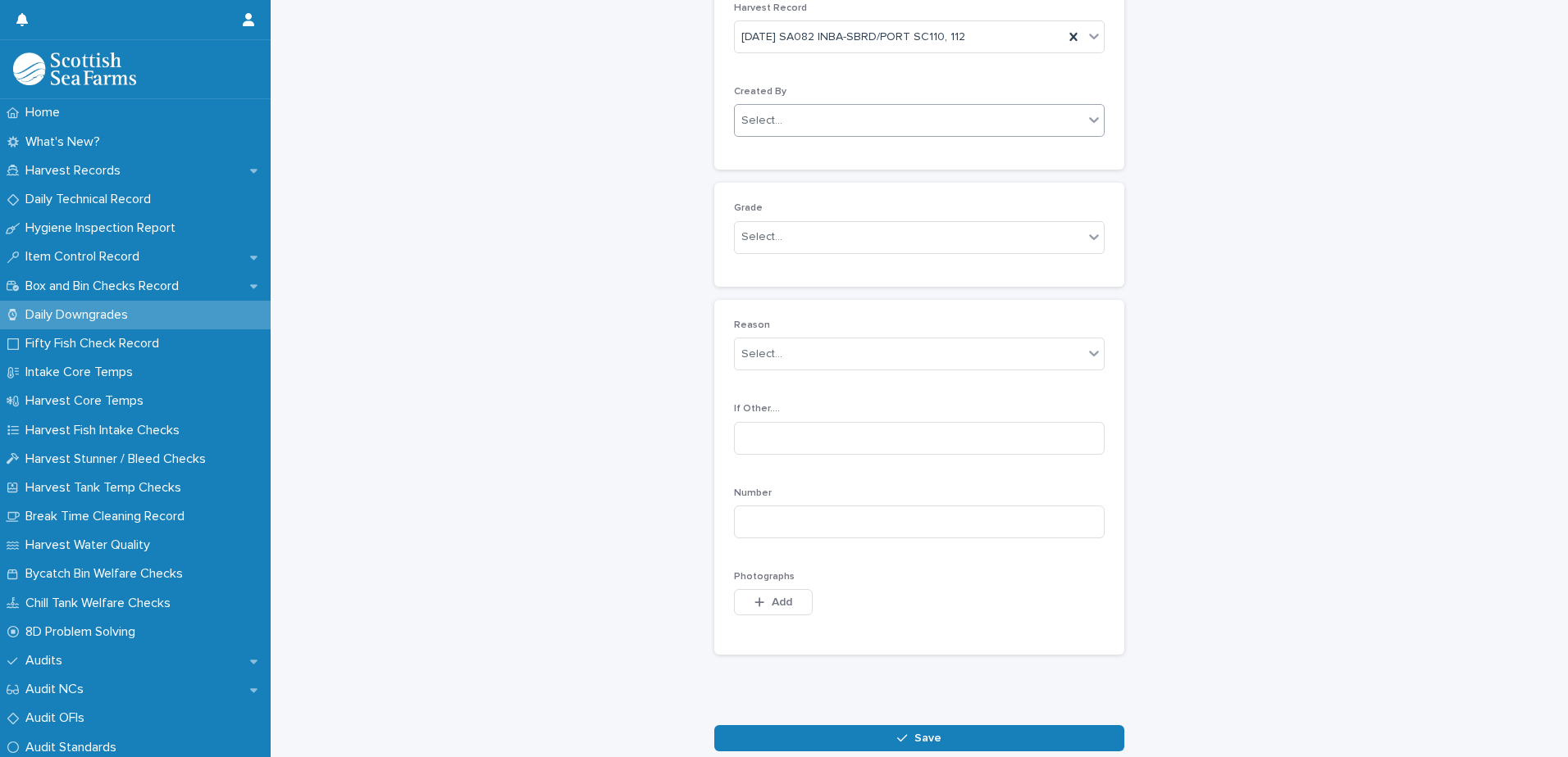
click at [799, 123] on div "Select..." at bounding box center [908, 121] width 349 height 27
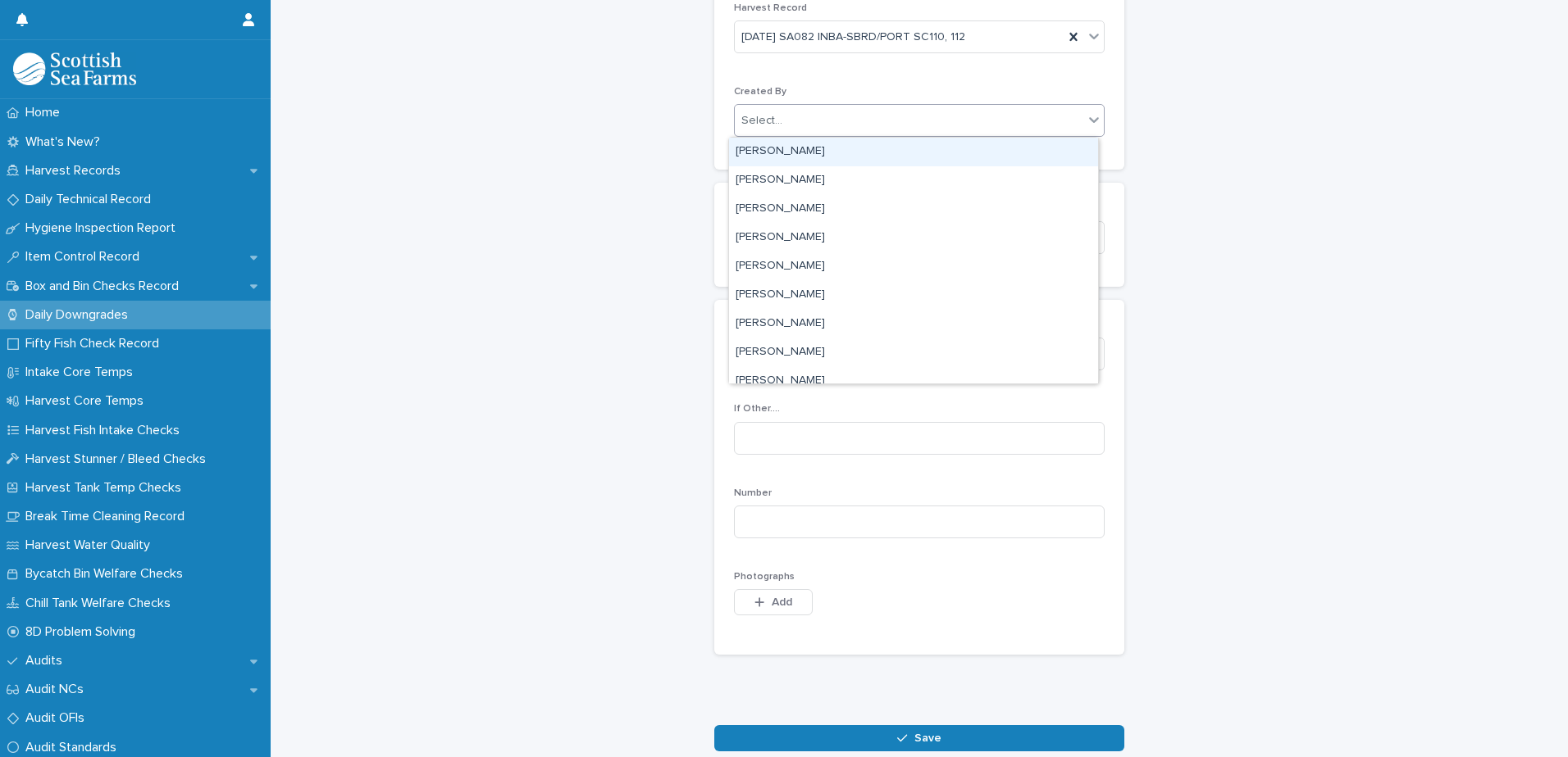
click at [777, 154] on div "[PERSON_NAME]" at bounding box center [913, 152] width 369 height 28
type input "***"
click at [841, 144] on div "[PERSON_NAME]" at bounding box center [913, 152] width 369 height 28
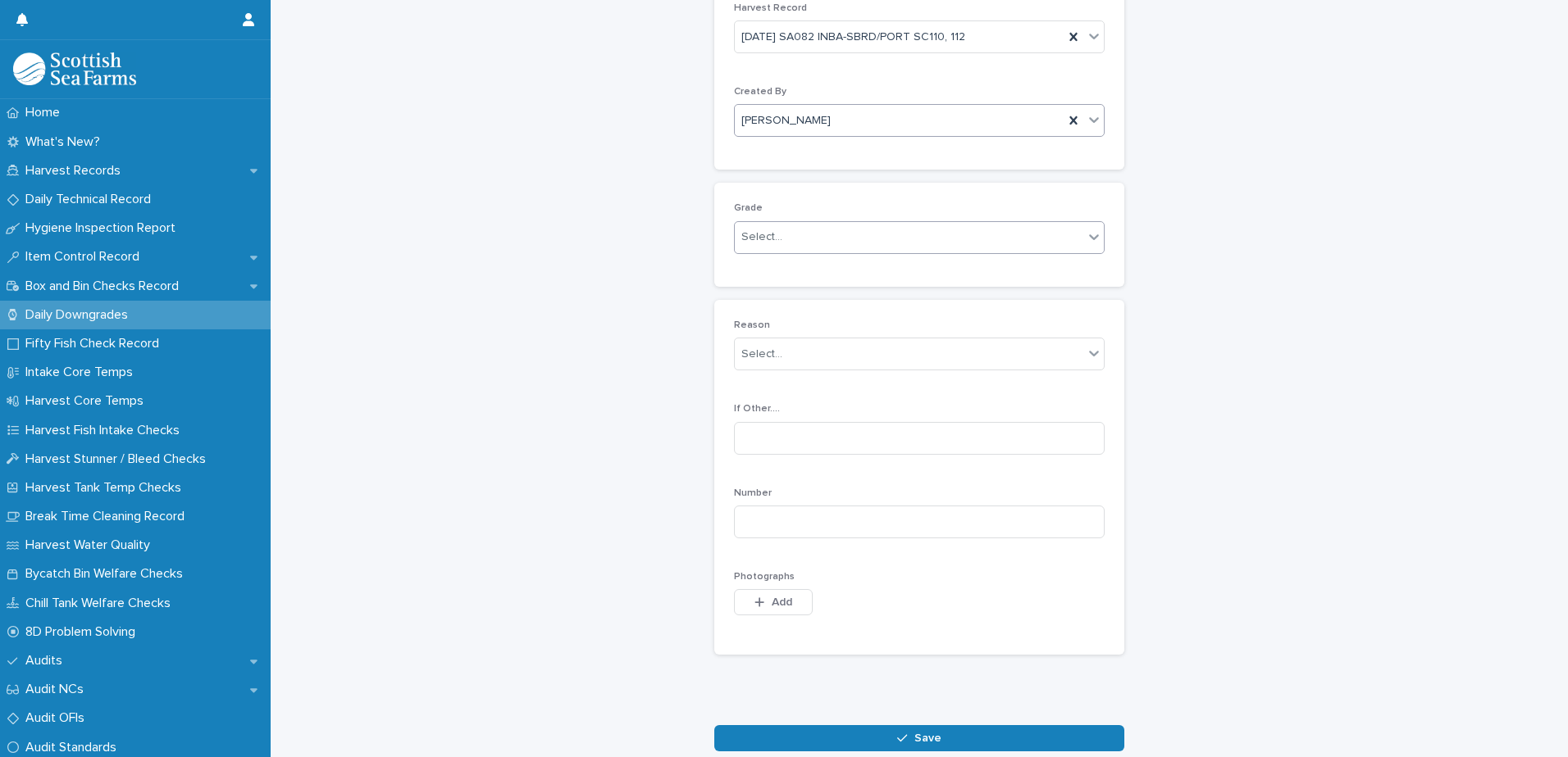
click at [745, 242] on div "Select..." at bounding box center [761, 237] width 41 height 17
drag, startPoint x: 748, startPoint y: 283, endPoint x: 748, endPoint y: 272, distance: 11.0
click at [748, 271] on div "Ordinary" at bounding box center [913, 269] width 369 height 28
click at [756, 363] on div "Select..." at bounding box center [908, 354] width 349 height 27
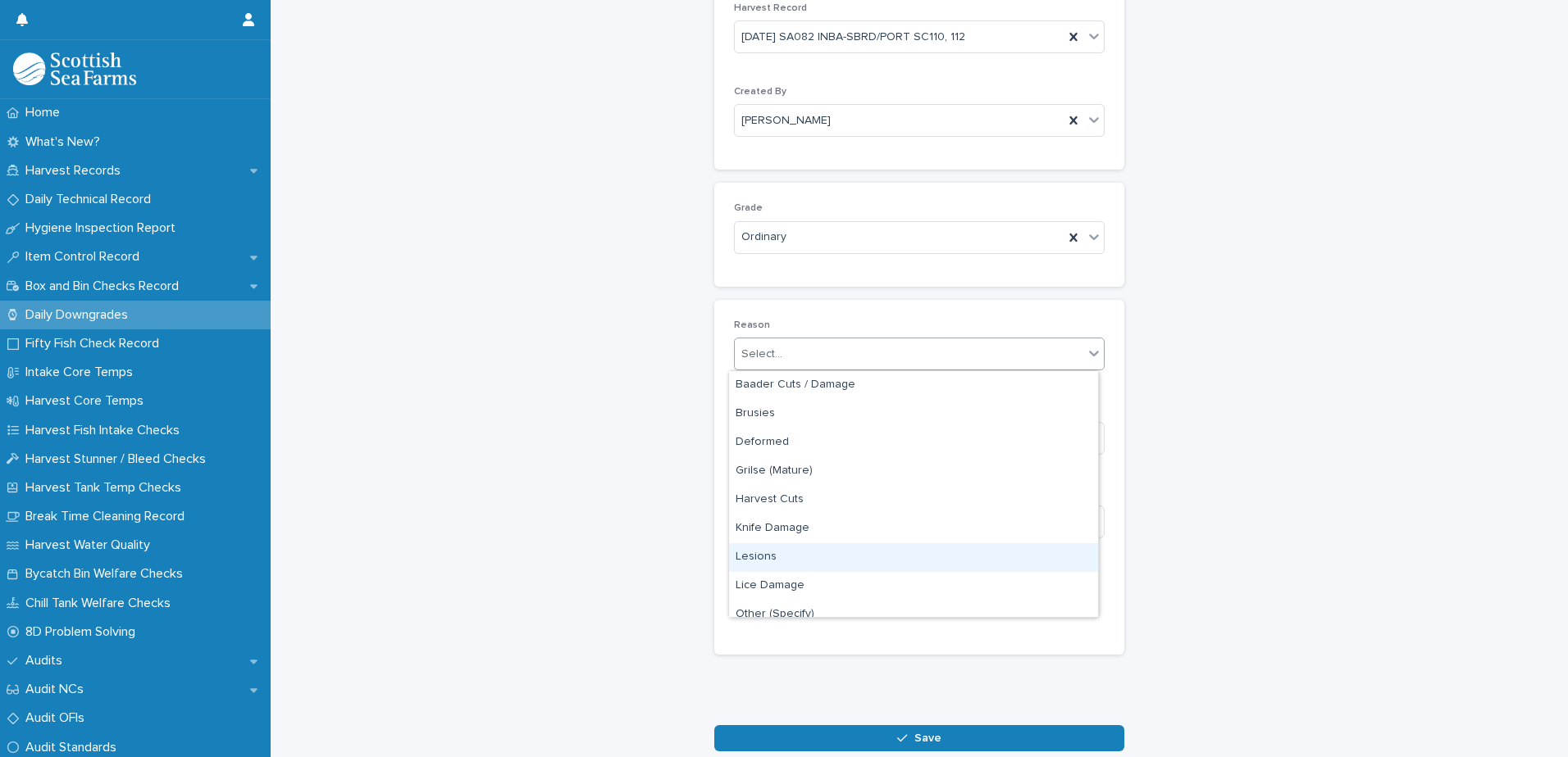
scroll to position [82, 0]
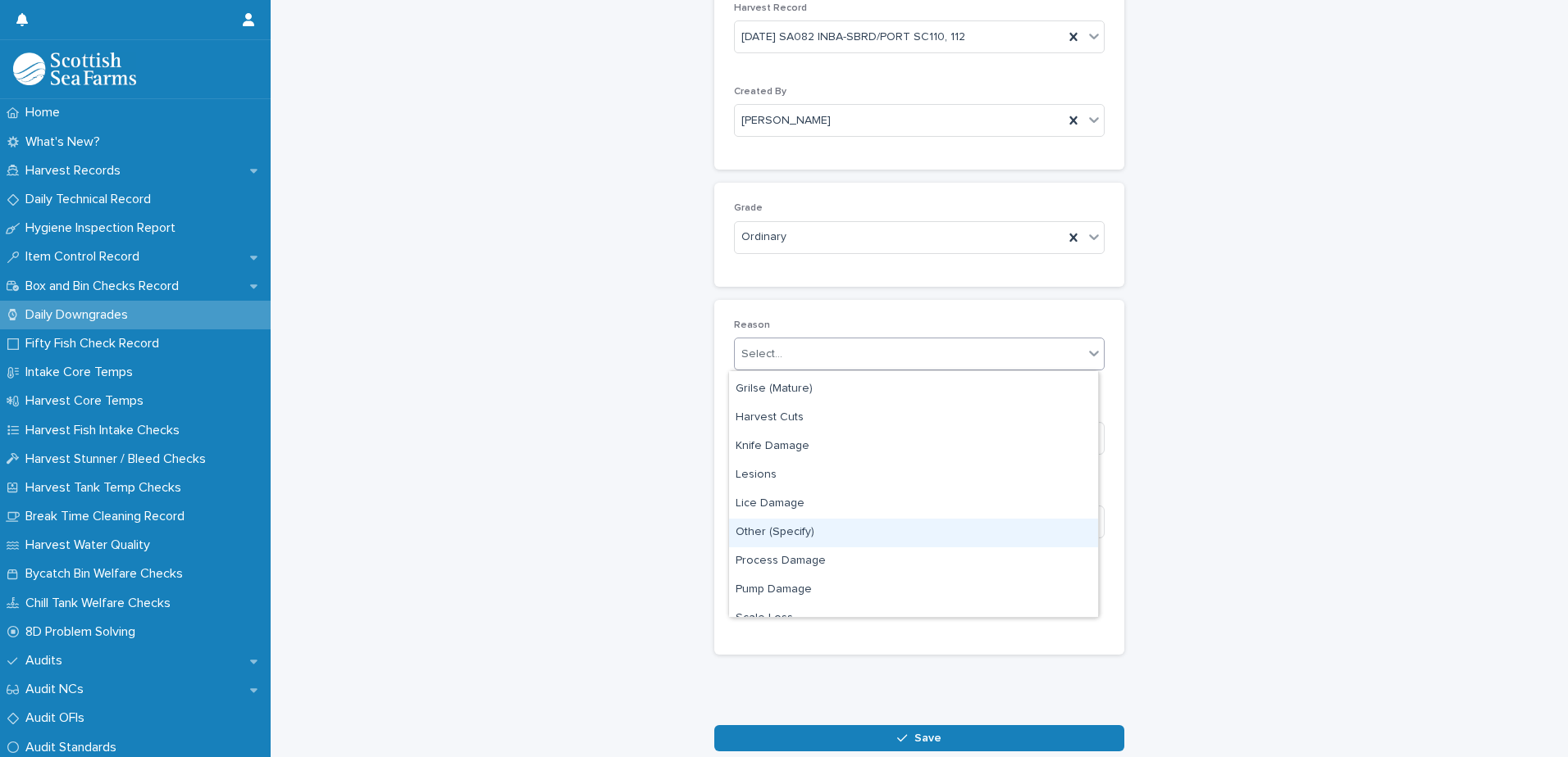
click at [773, 534] on div "Other (Specify)" at bounding box center [913, 533] width 369 height 28
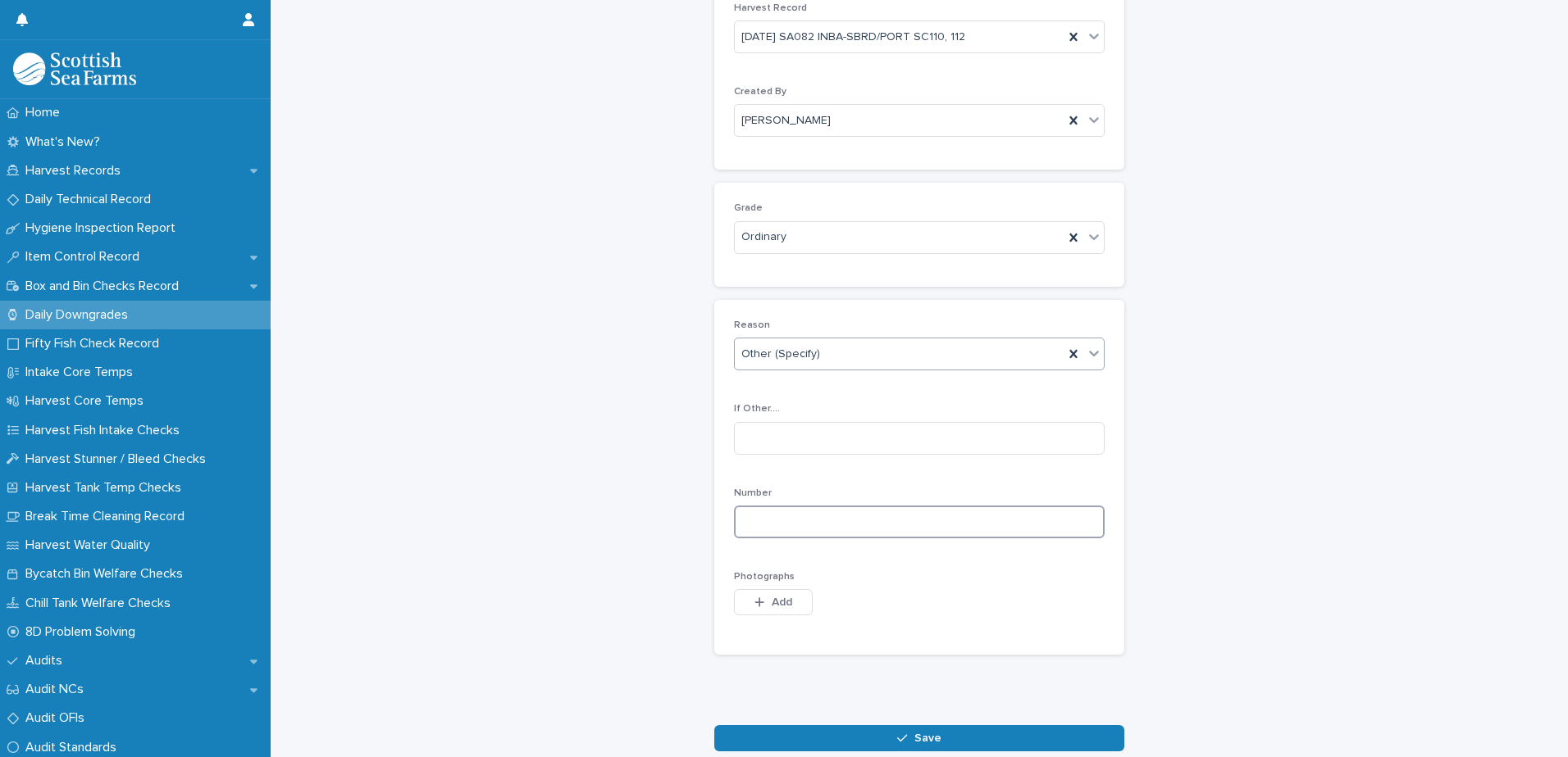
click at [744, 520] on input at bounding box center [919, 521] width 371 height 33
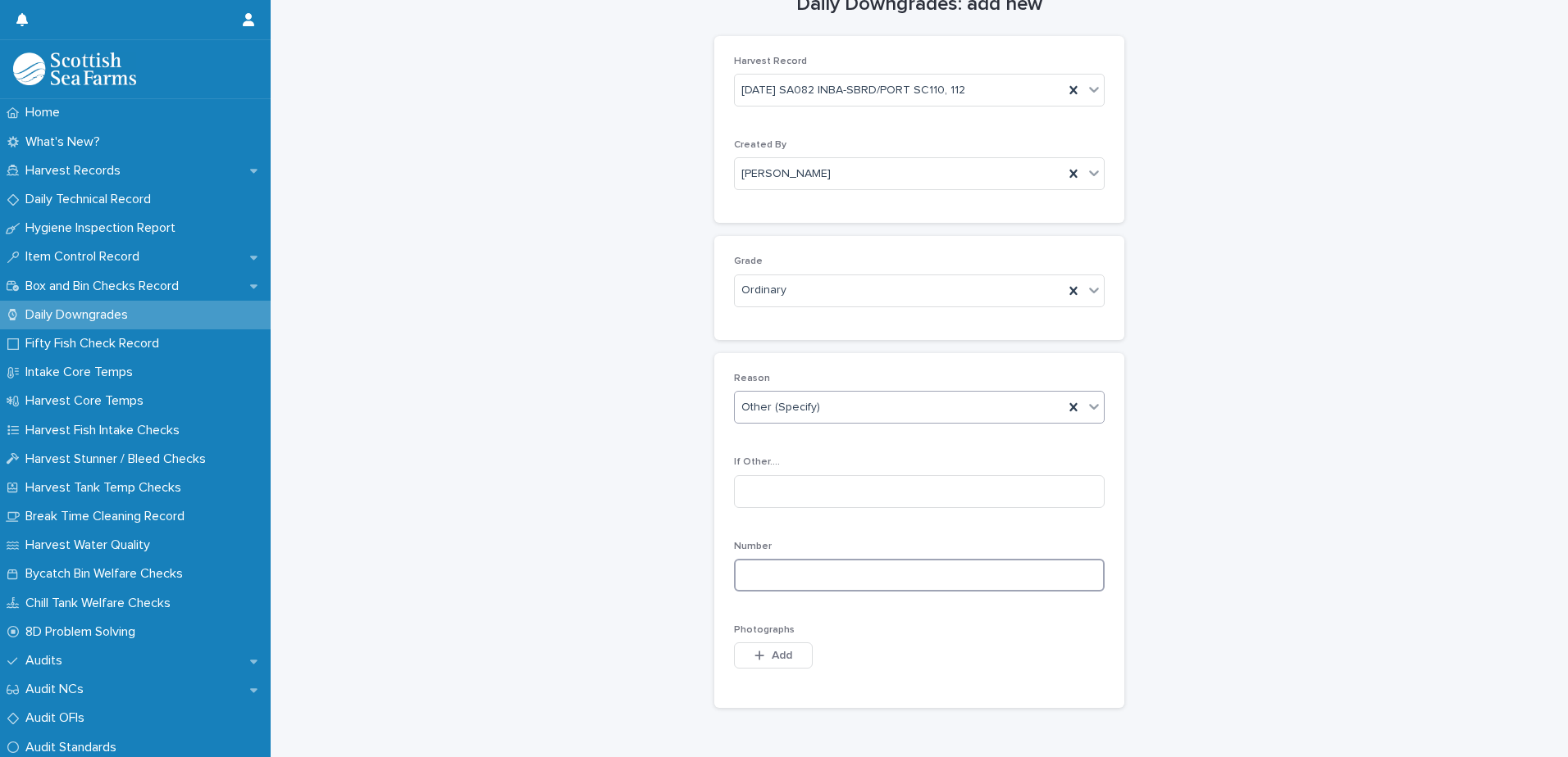
scroll to position [13, 0]
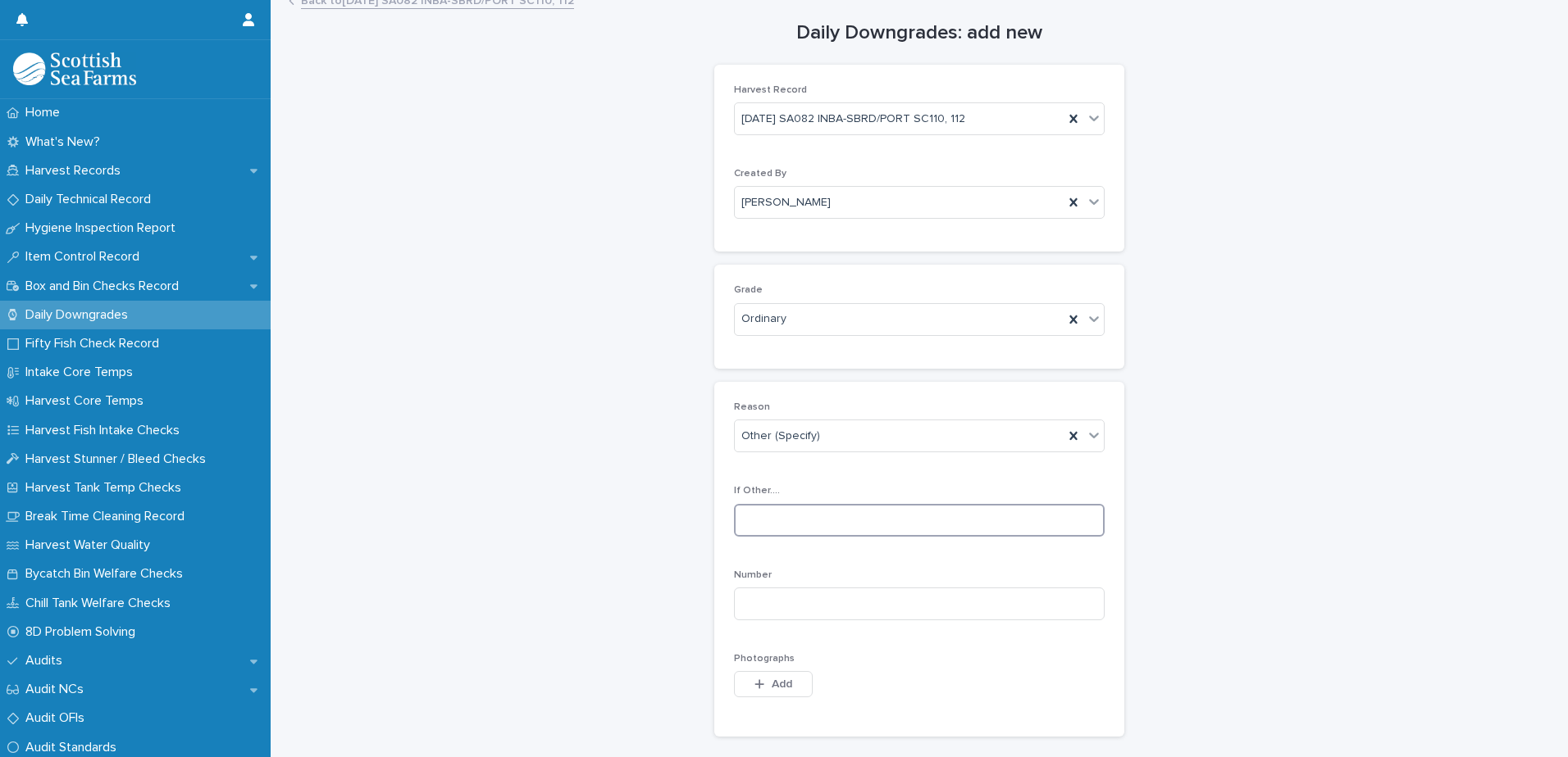
click at [781, 529] on input at bounding box center [919, 520] width 371 height 33
click at [766, 519] on input "*********" at bounding box center [919, 520] width 371 height 33
click at [838, 520] on input "**********" at bounding box center [919, 520] width 371 height 33
type input "**********"
click at [811, 599] on input at bounding box center [919, 604] width 371 height 33
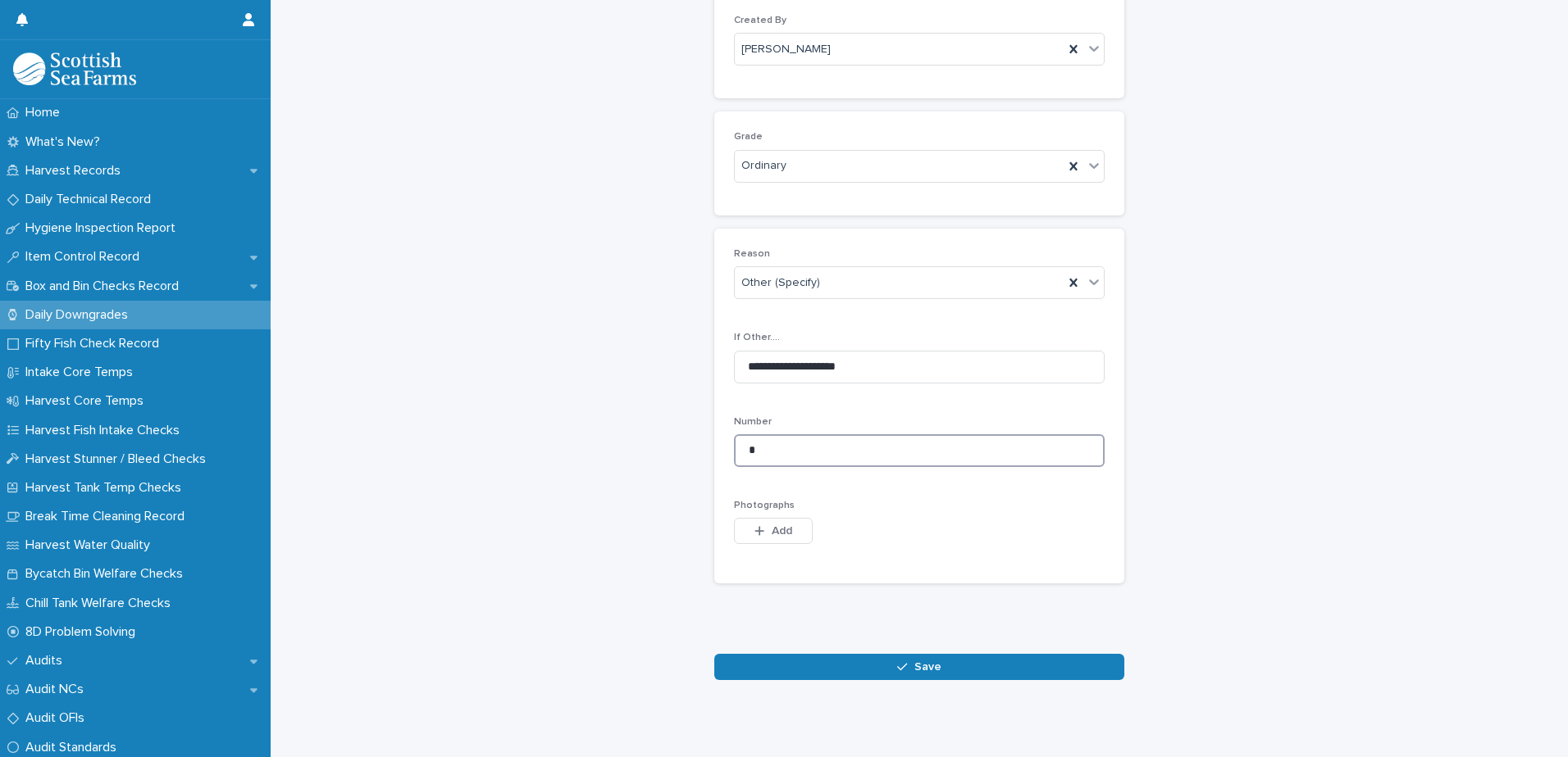
scroll to position [183, 0]
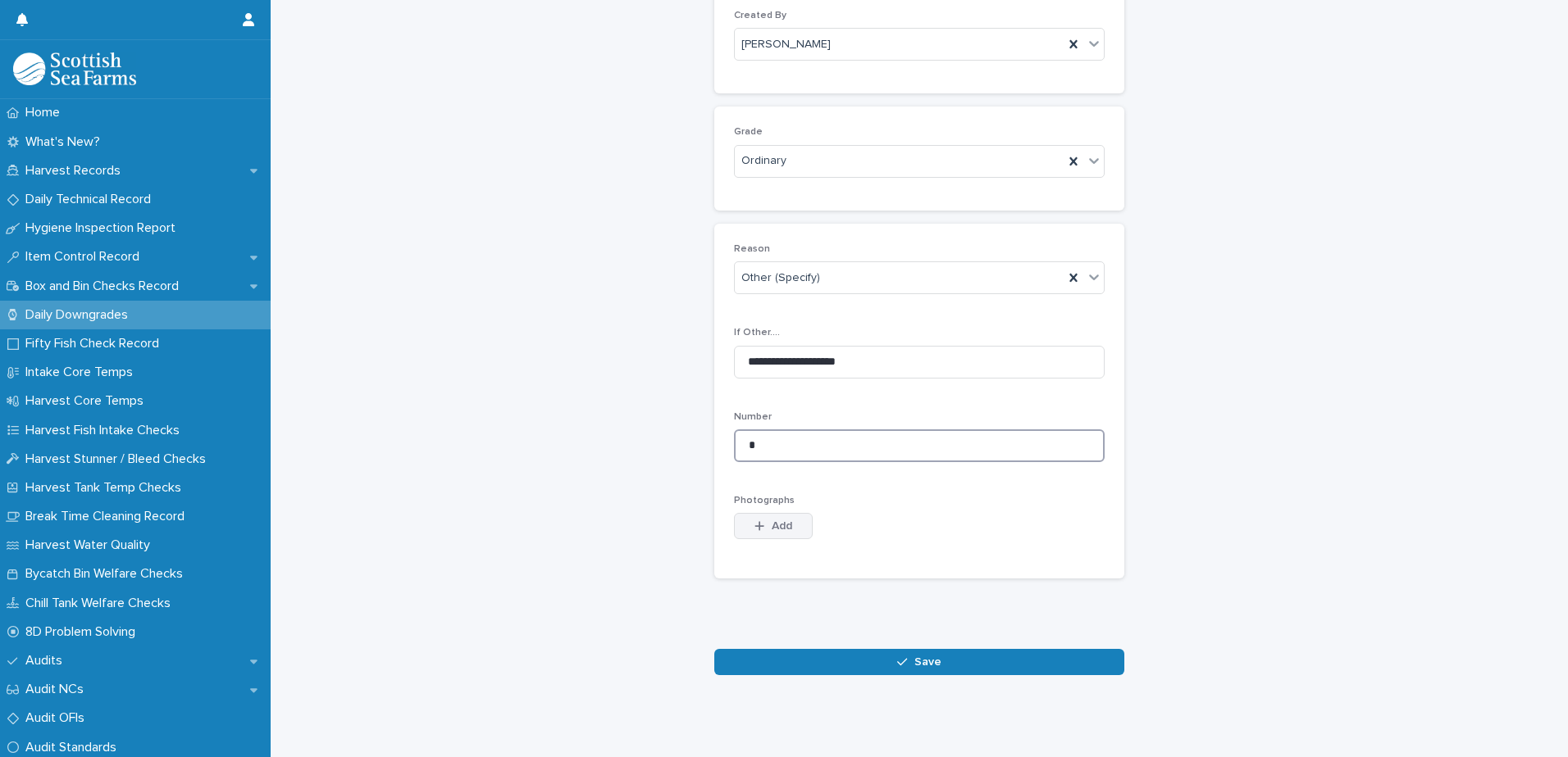
type input "*"
click at [785, 520] on span "Add" at bounding box center [782, 526] width 21 height 11
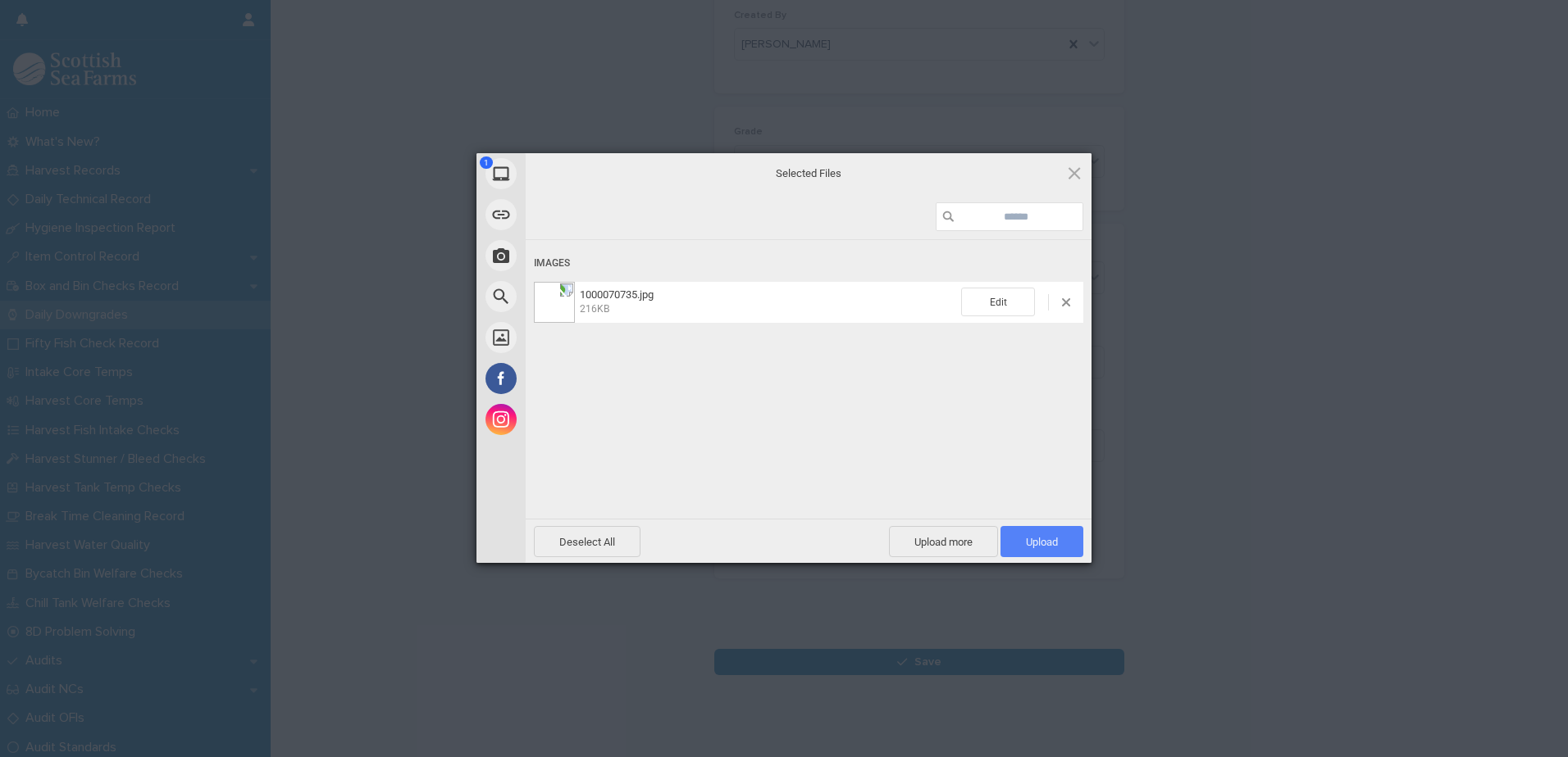
drag, startPoint x: 1024, startPoint y: 534, endPoint x: 1043, endPoint y: 533, distance: 19.0
click at [1025, 535] on span "Upload 1" at bounding box center [1042, 541] width 83 height 31
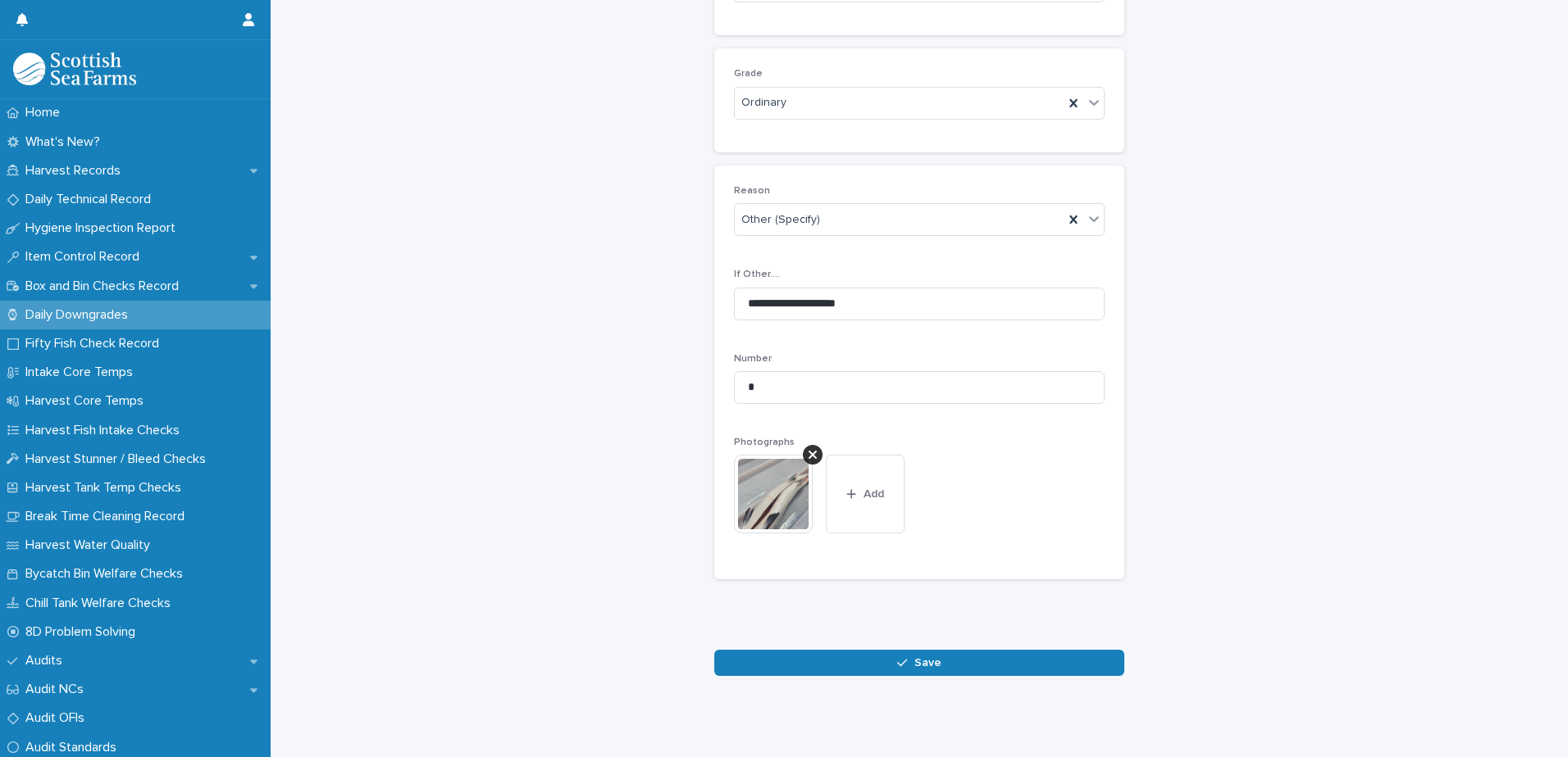
scroll to position [242, 0]
drag, startPoint x: 907, startPoint y: 647, endPoint x: 1018, endPoint y: 628, distance: 112.6
click at [910, 649] on button "Save" at bounding box center [919, 662] width 410 height 27
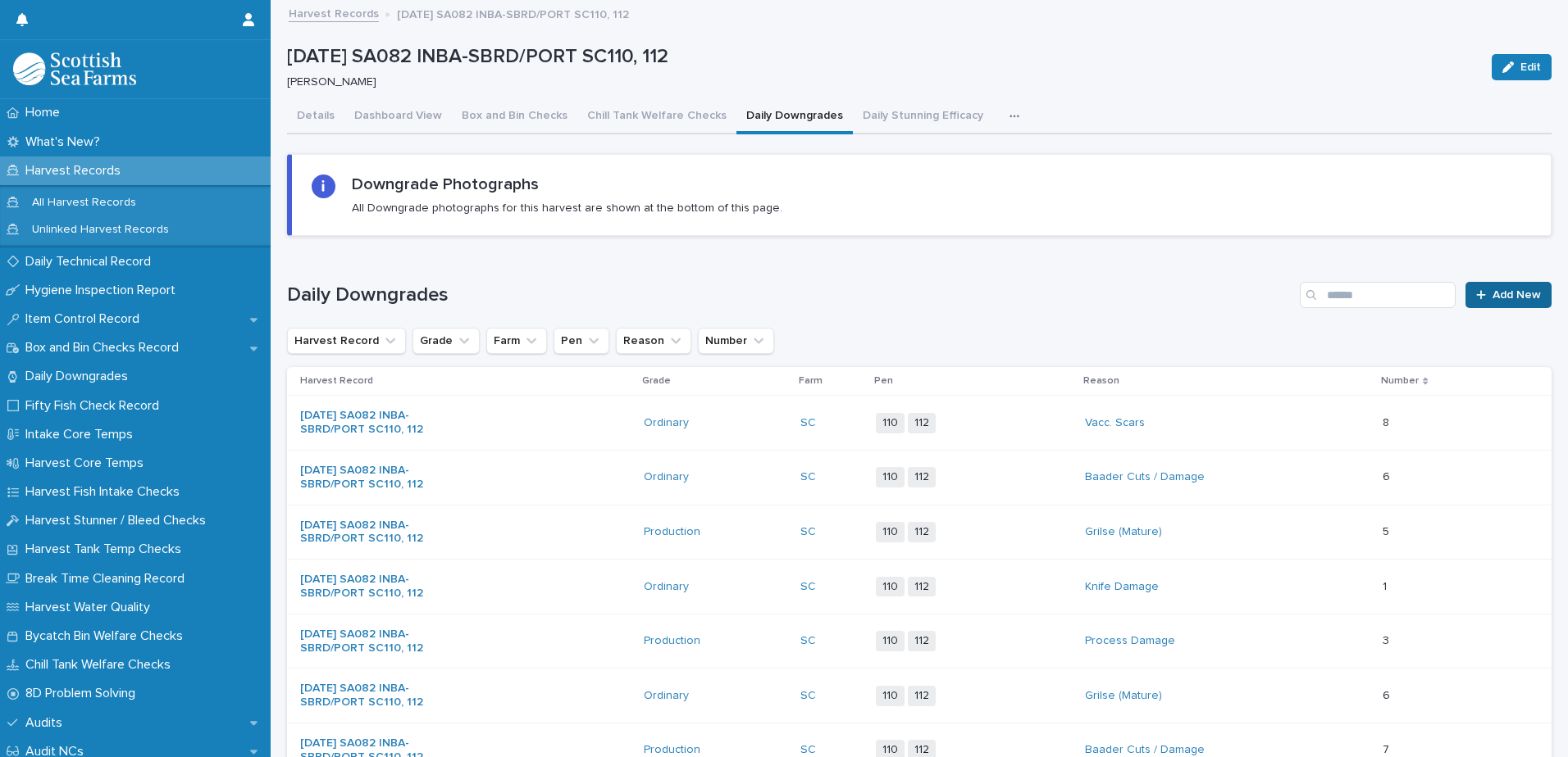
click at [1480, 301] on link "Add New" at bounding box center [1508, 295] width 86 height 27
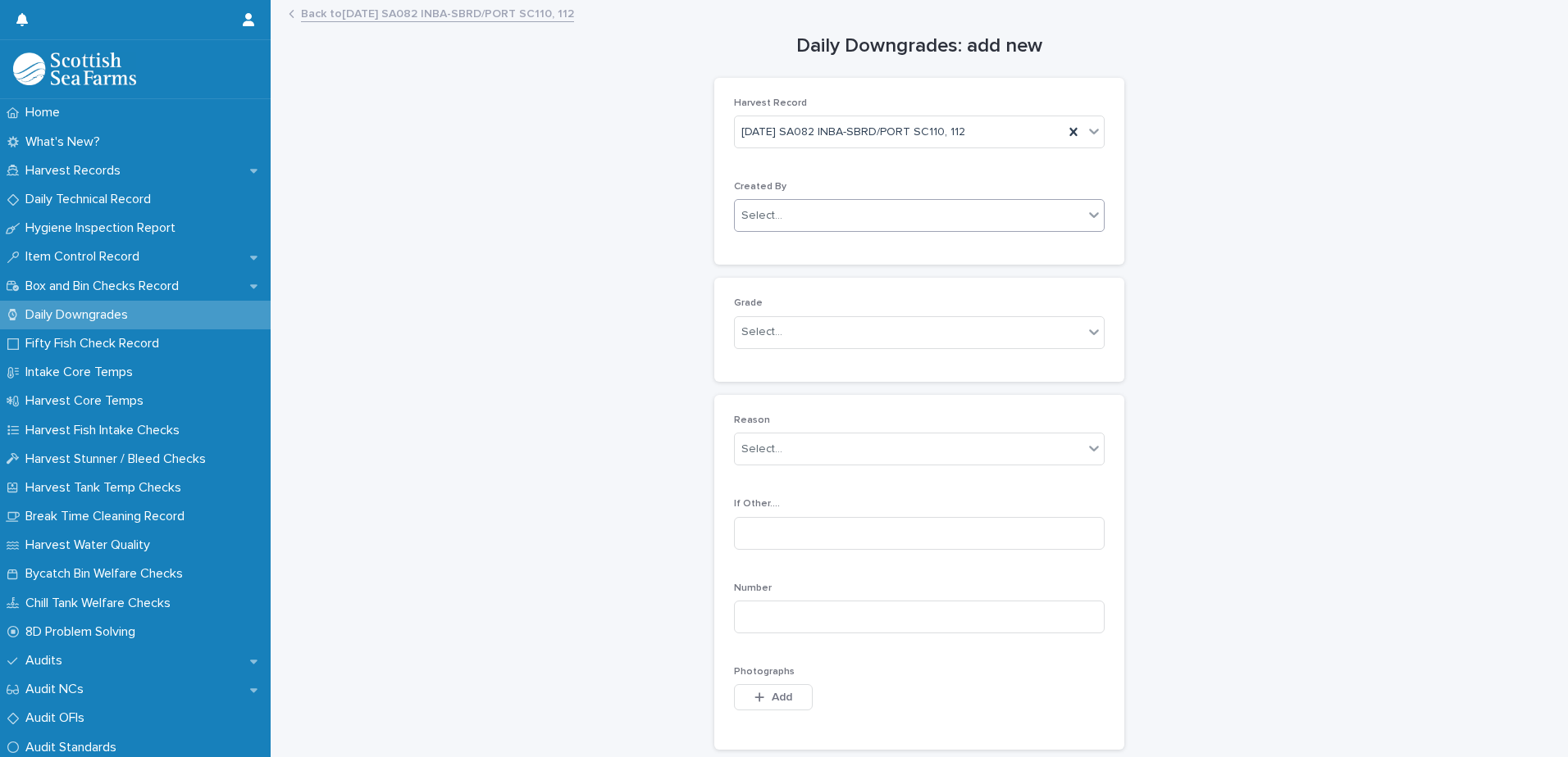
click at [816, 215] on div "Select..." at bounding box center [908, 216] width 349 height 27
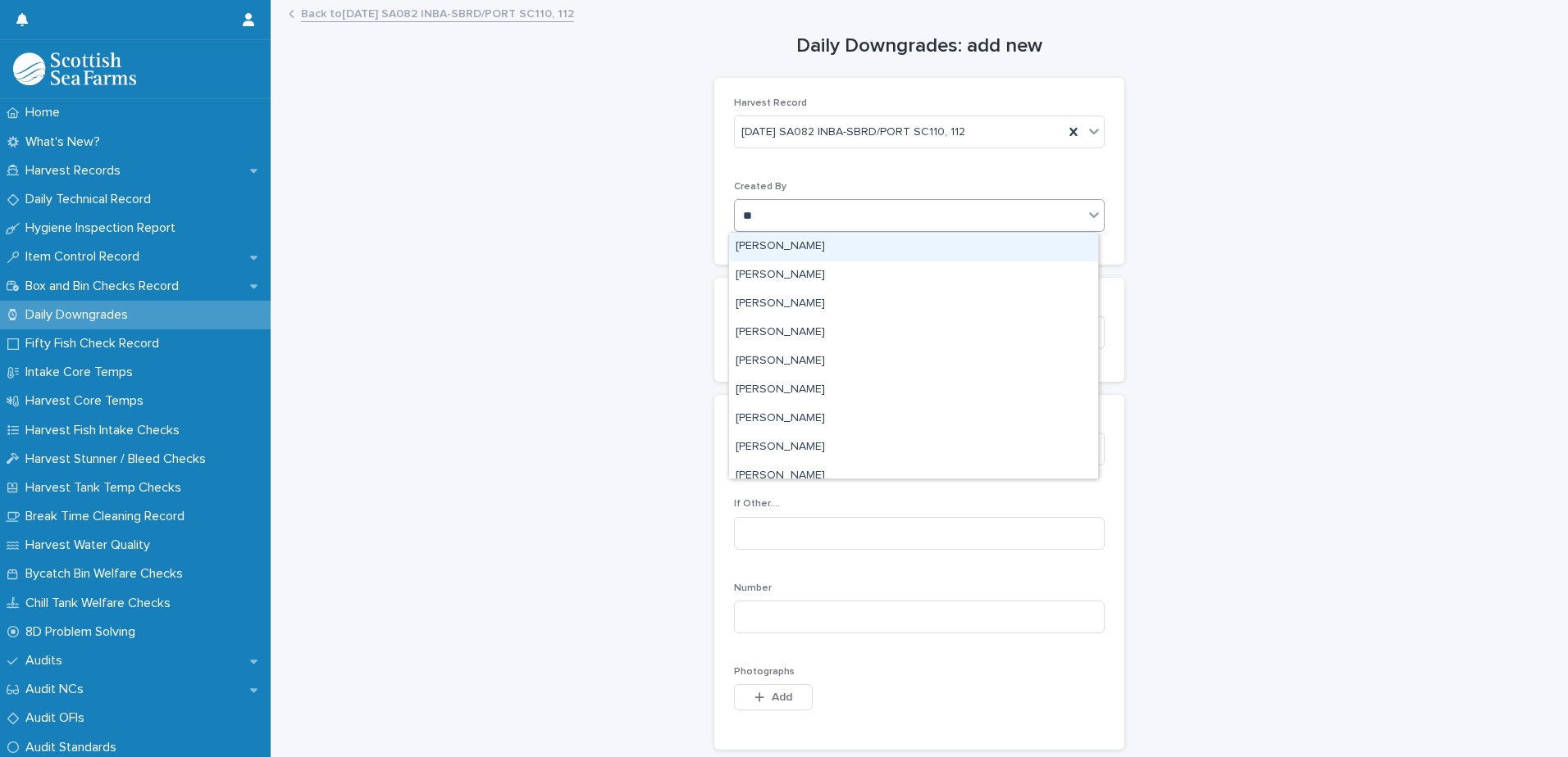
type input "***"
click at [804, 248] on div "[PERSON_NAME]" at bounding box center [913, 247] width 369 height 28
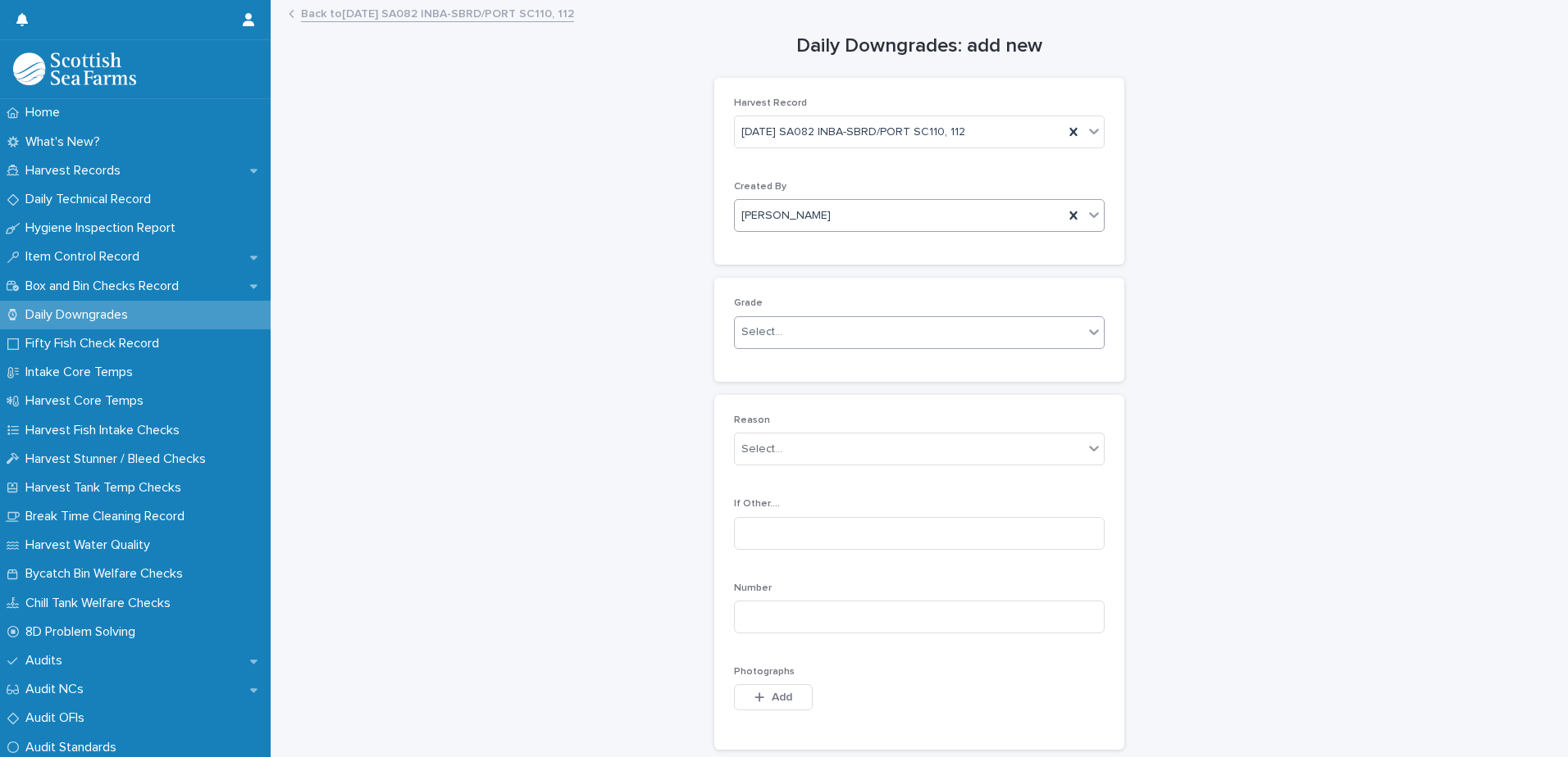
click at [771, 342] on div "Select..." at bounding box center [908, 332] width 349 height 27
click at [762, 395] on div "Production" at bounding box center [913, 393] width 369 height 28
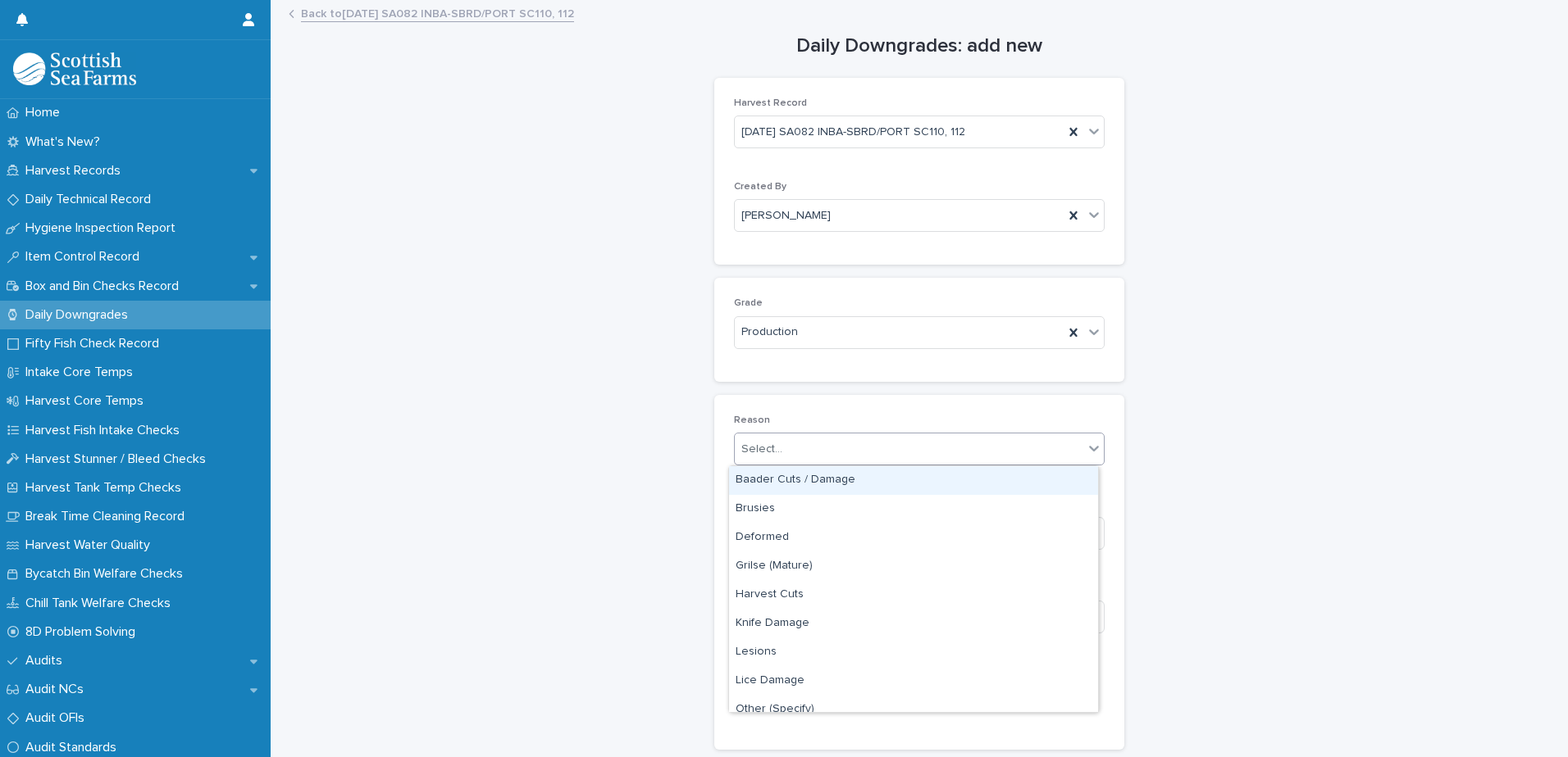
click at [747, 445] on div "Select..." at bounding box center [761, 449] width 41 height 17
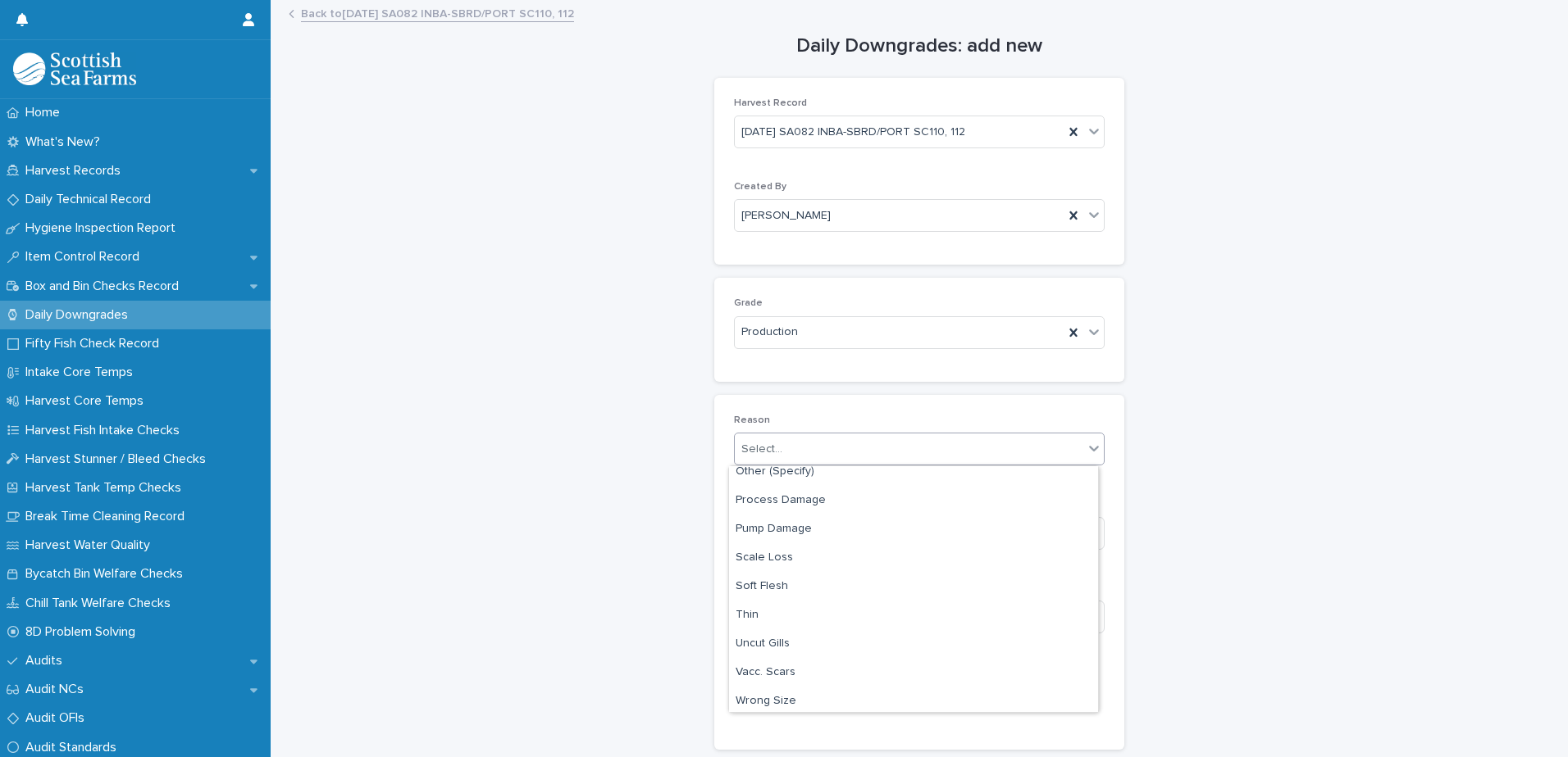
scroll to position [242, 0]
click at [765, 605] on div "Thin" at bounding box center [913, 612] width 369 height 28
click at [756, 627] on input at bounding box center [919, 616] width 371 height 33
type input "*"
click at [755, 703] on icon "button" at bounding box center [759, 697] width 10 height 11
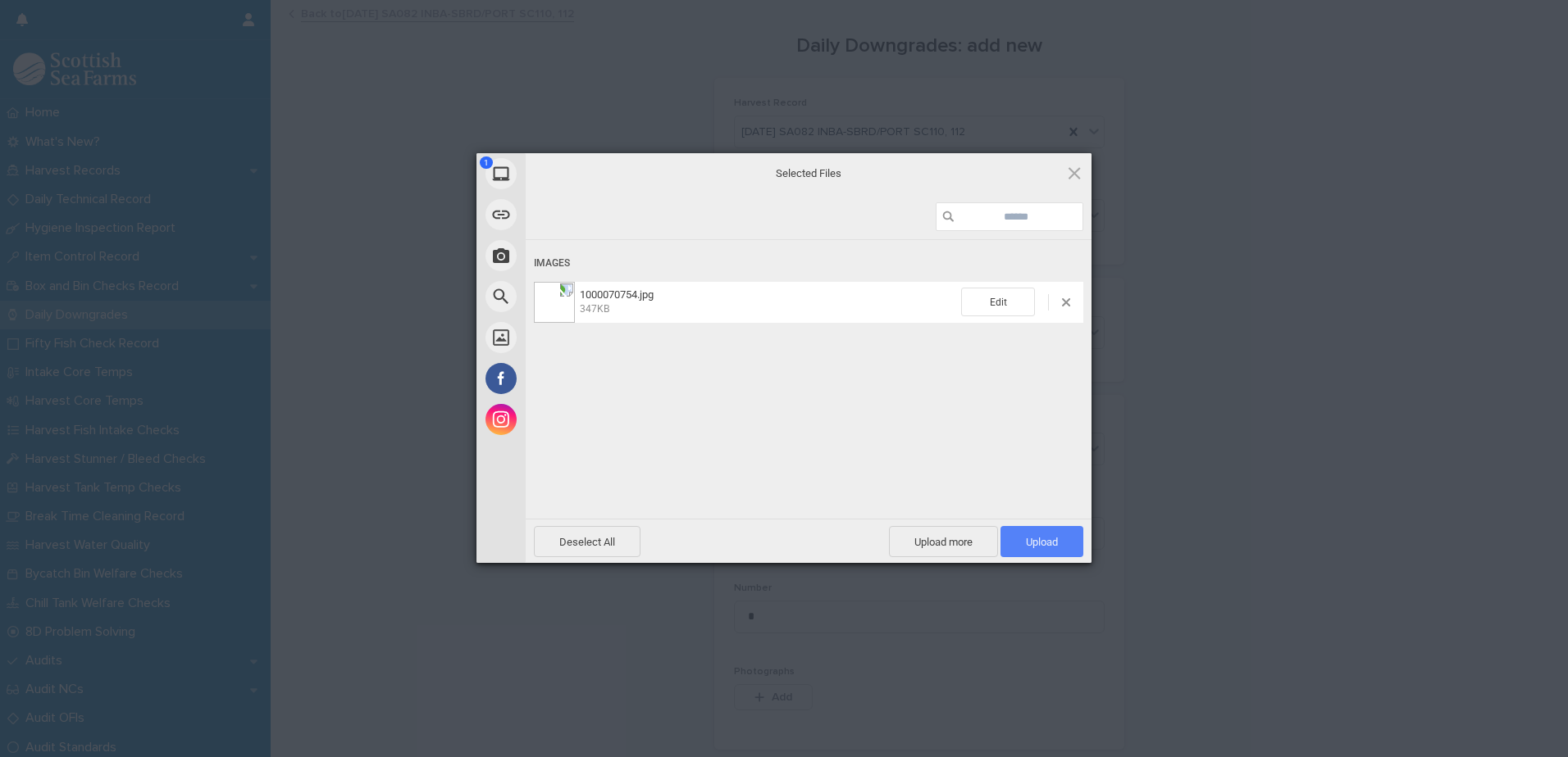
click at [1067, 541] on span "Upload 1" at bounding box center [1042, 541] width 83 height 31
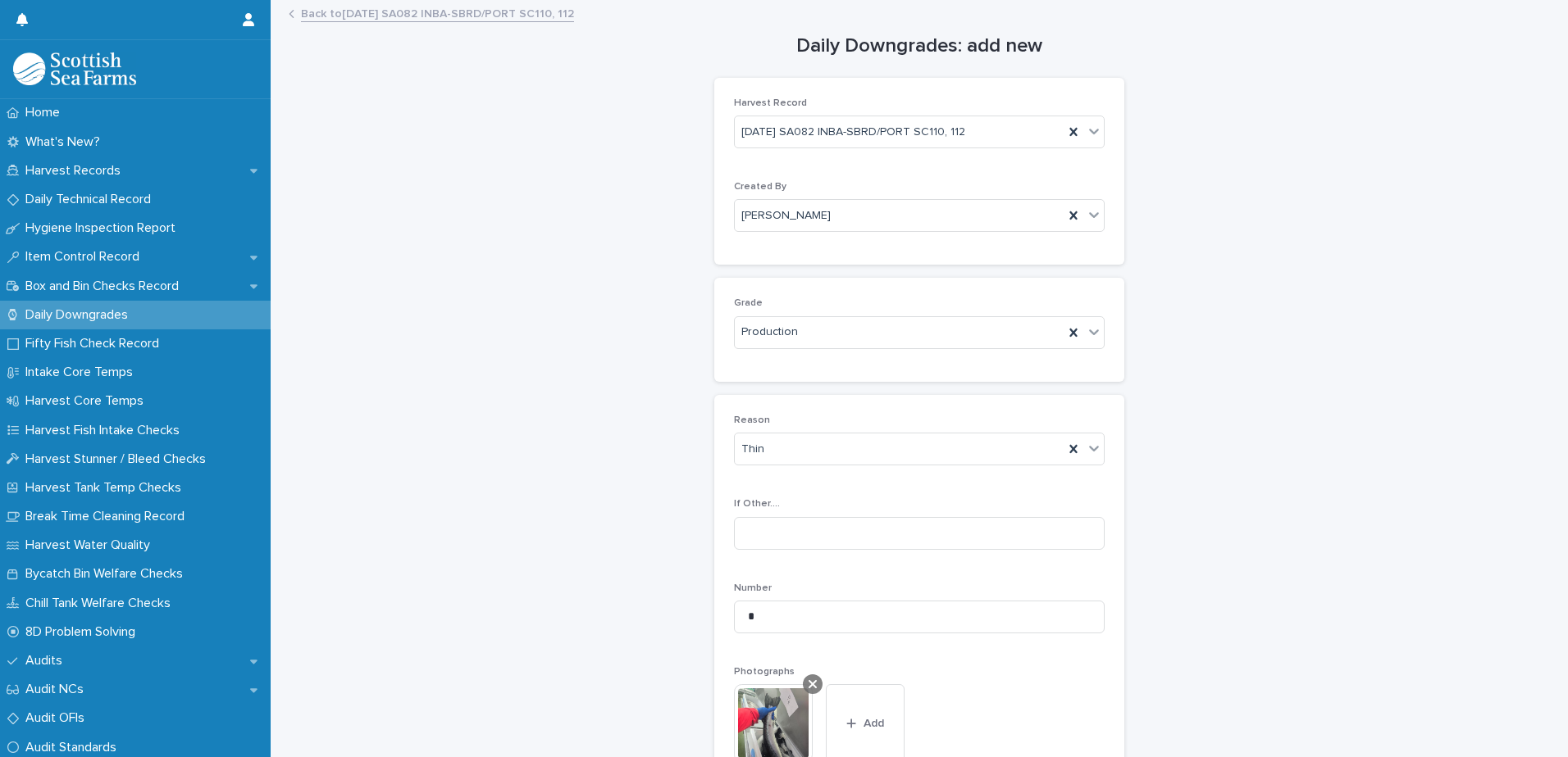
click at [810, 685] on icon at bounding box center [813, 685] width 9 height 13
click at [745, 613] on input "*" at bounding box center [919, 616] width 371 height 33
click at [1069, 450] on icon at bounding box center [1073, 449] width 8 height 9
click at [1067, 329] on icon at bounding box center [1073, 332] width 16 height 16
click at [1069, 218] on icon at bounding box center [1073, 216] width 8 height 9
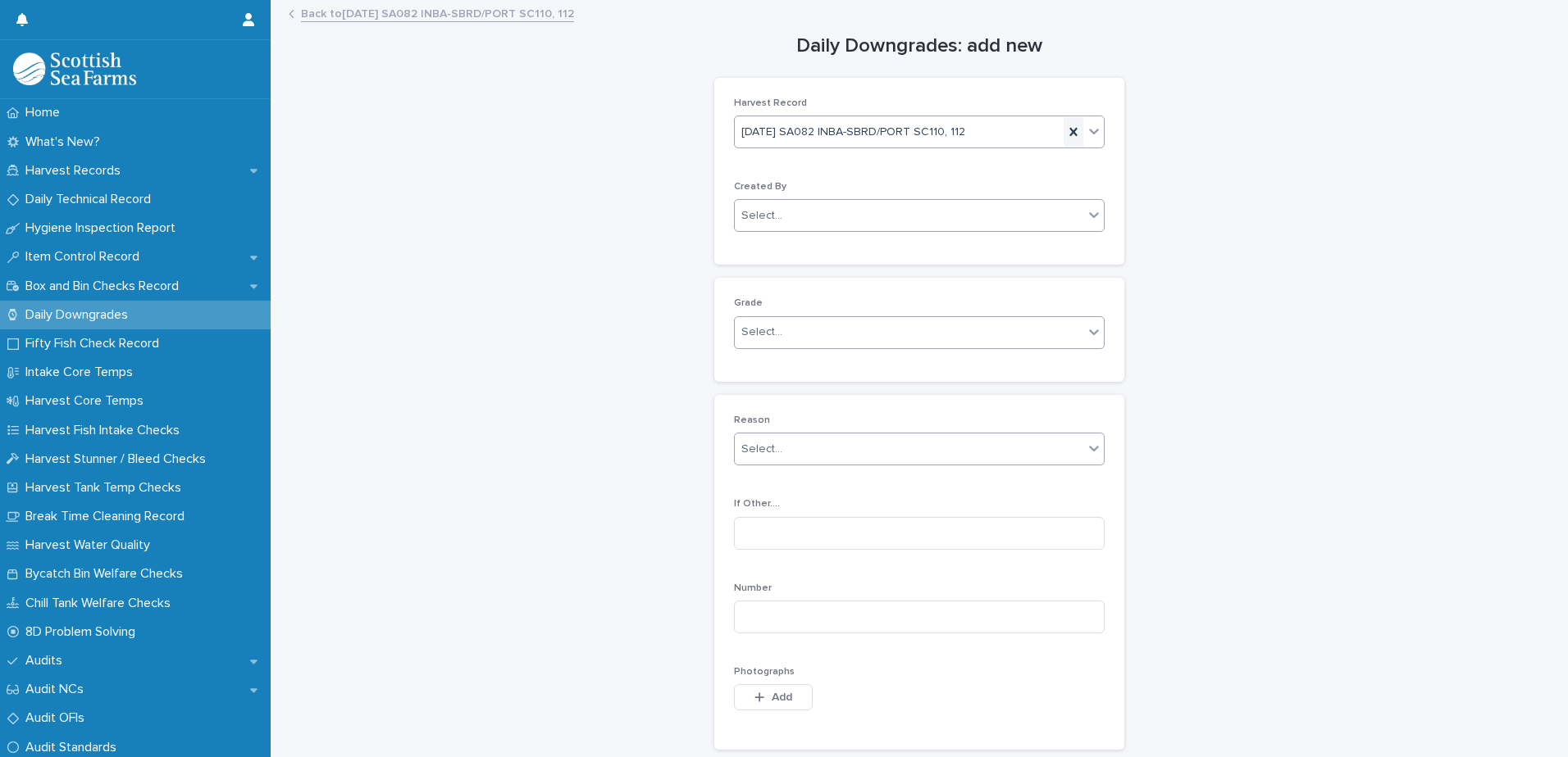
click at [1069, 128] on icon at bounding box center [1073, 132] width 8 height 9
click at [387, 6] on link "Back to [DATE] SA082 INBA-SBRD/PORT SC110, 112" at bounding box center [437, 12] width 273 height 19
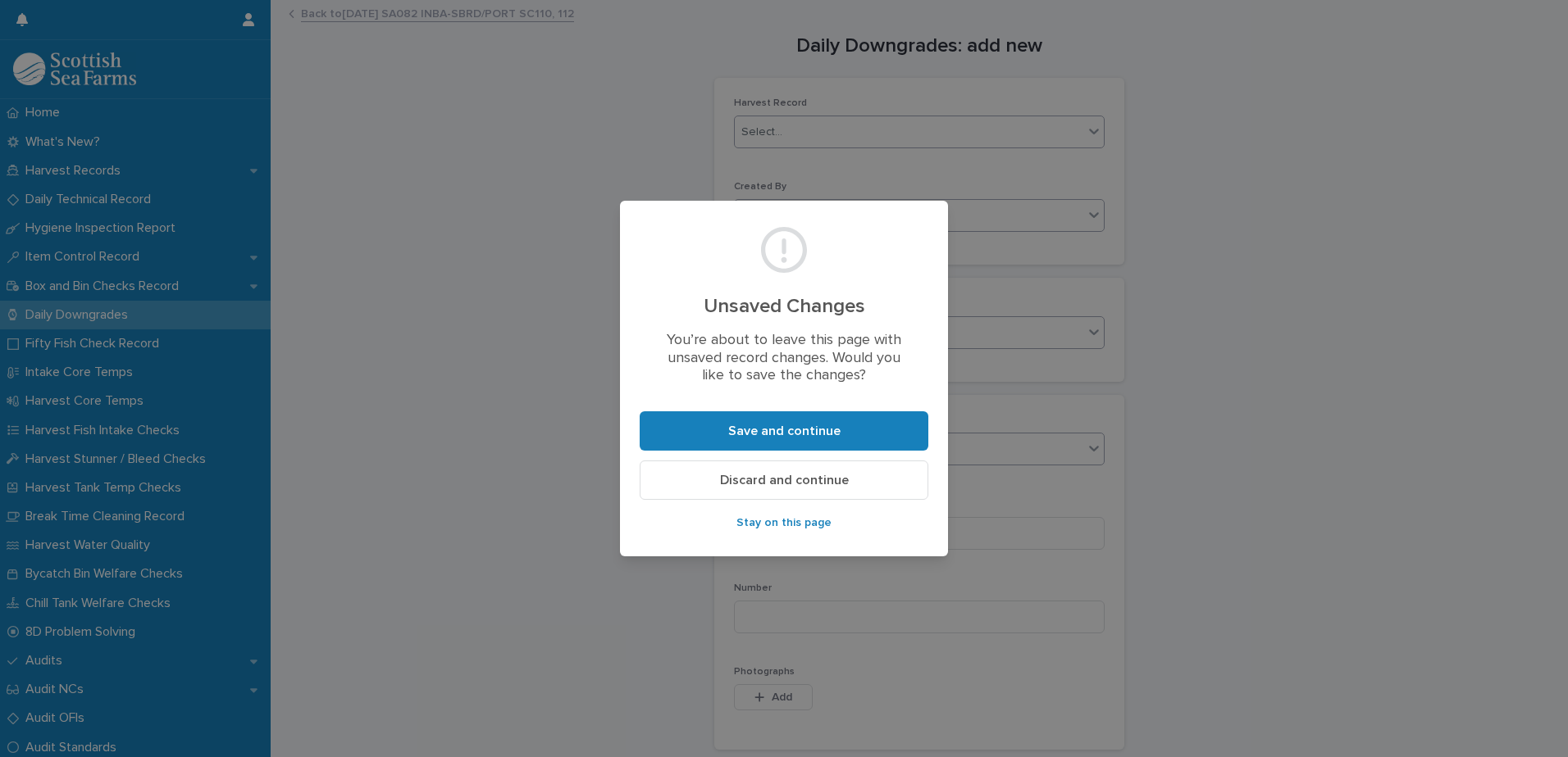
click at [720, 474] on button "Discard and continue" at bounding box center [784, 480] width 289 height 39
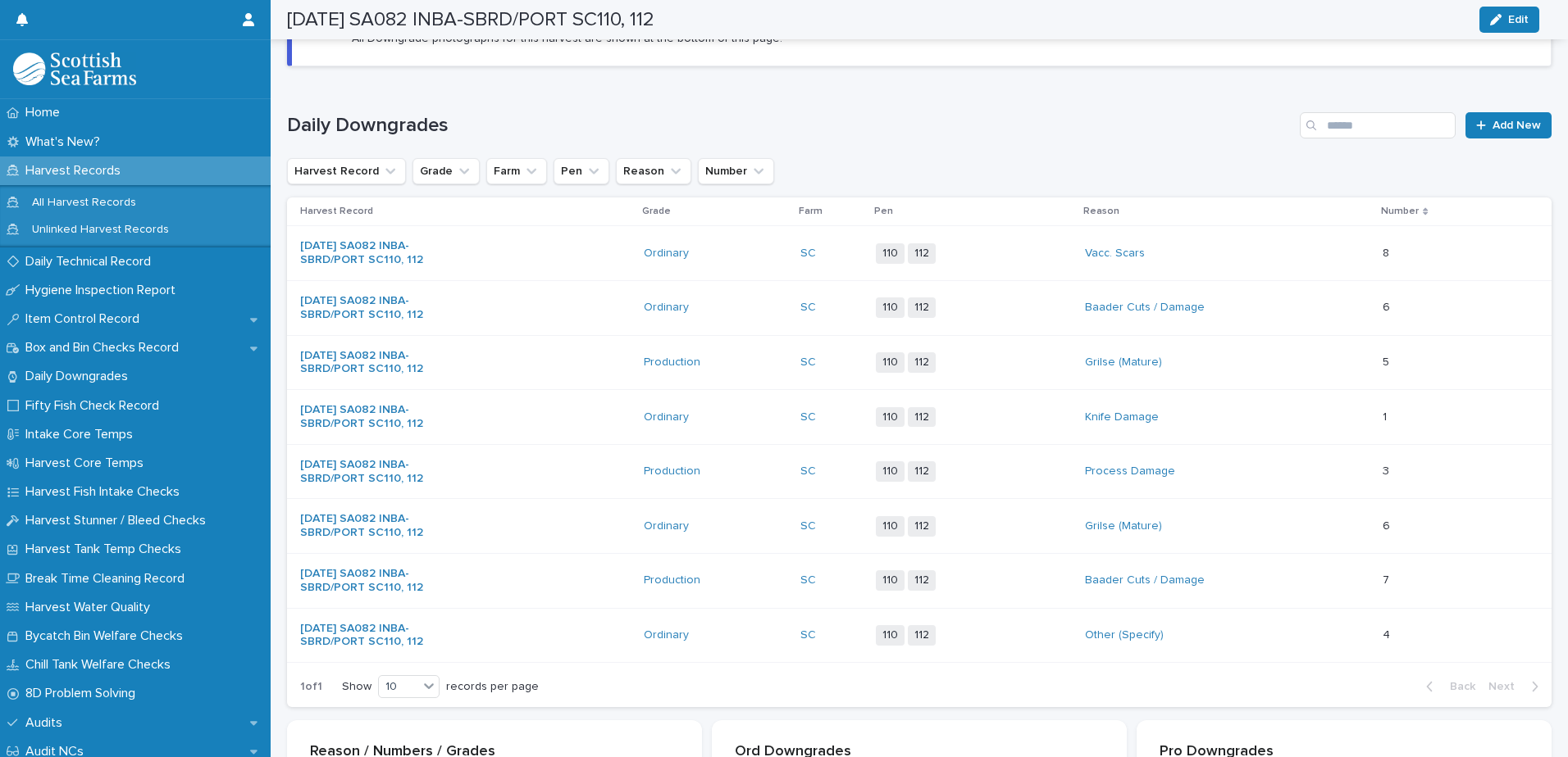
scroll to position [28, 0]
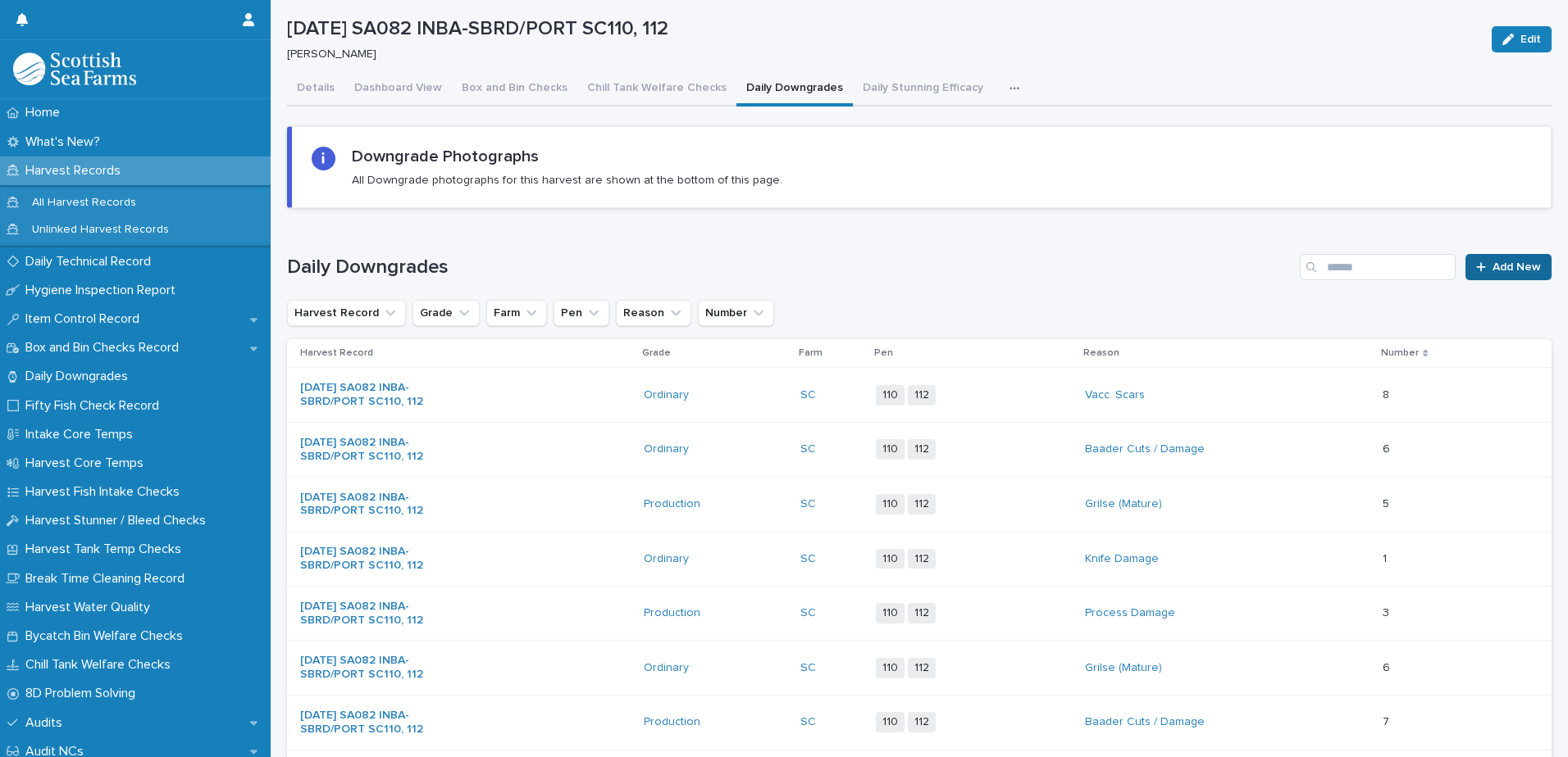
click at [1488, 273] on link "Add New" at bounding box center [1508, 267] width 86 height 27
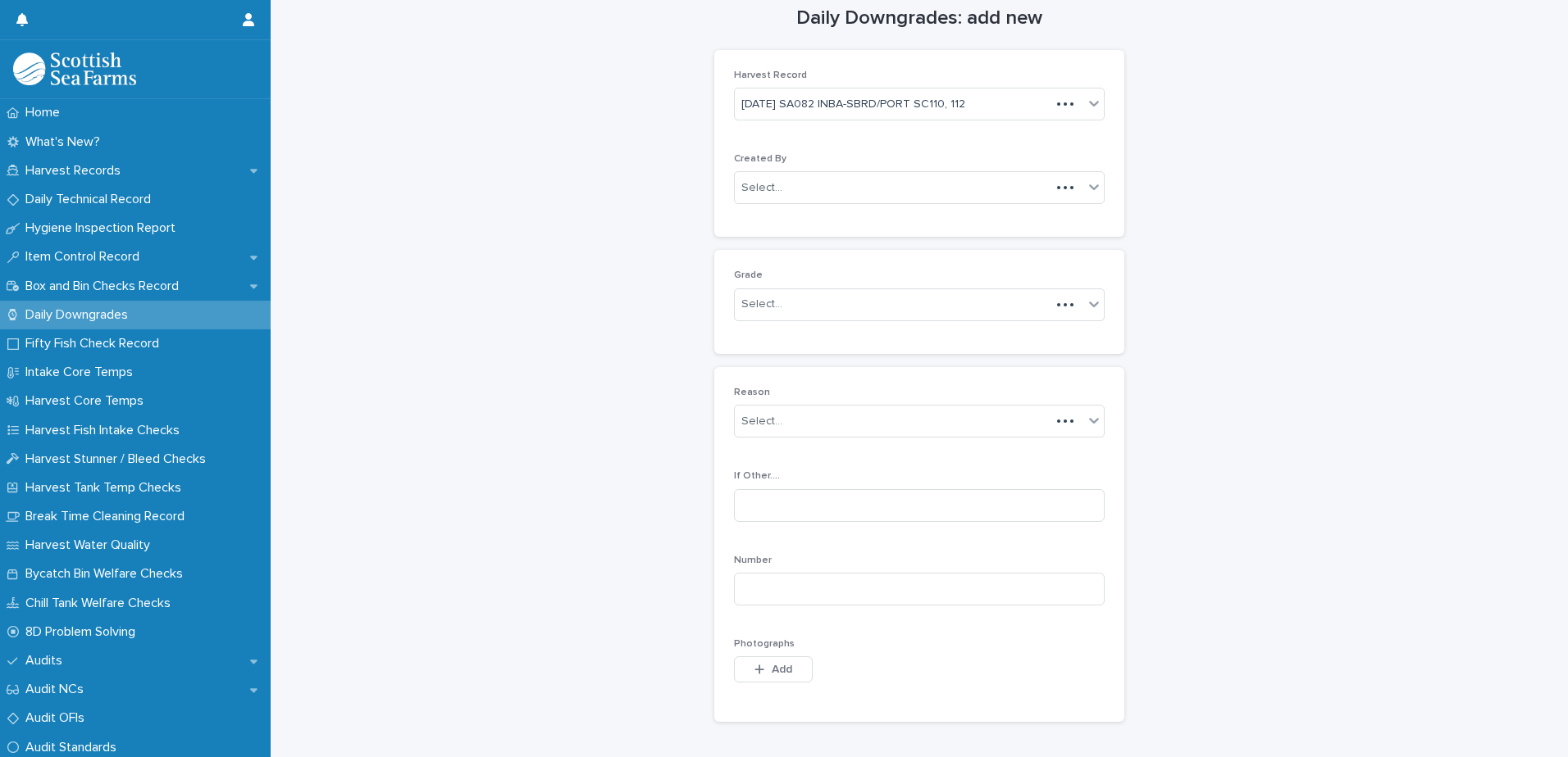
scroll to position [43, 0]
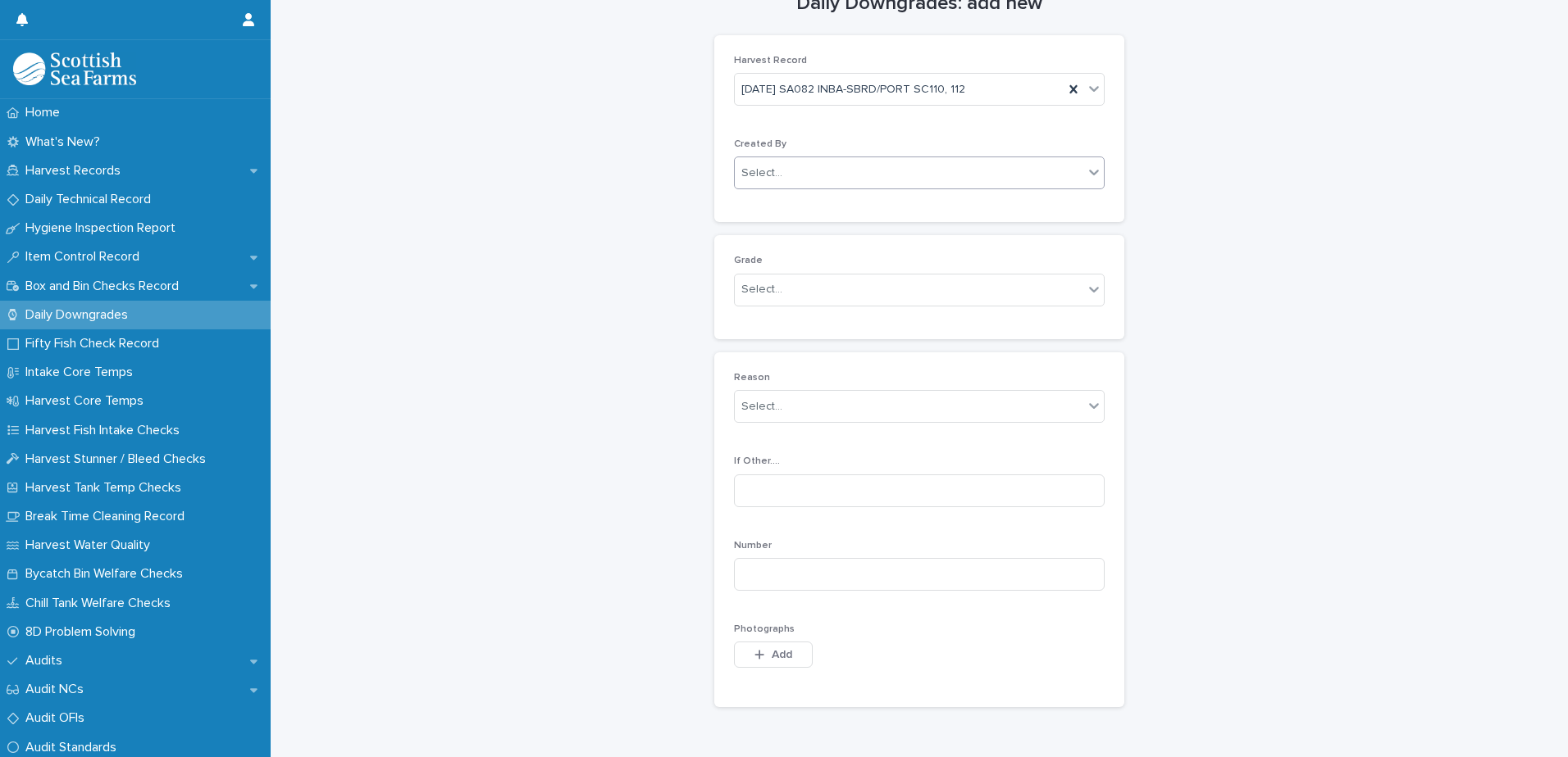
click at [824, 175] on div "Select..." at bounding box center [908, 173] width 349 height 27
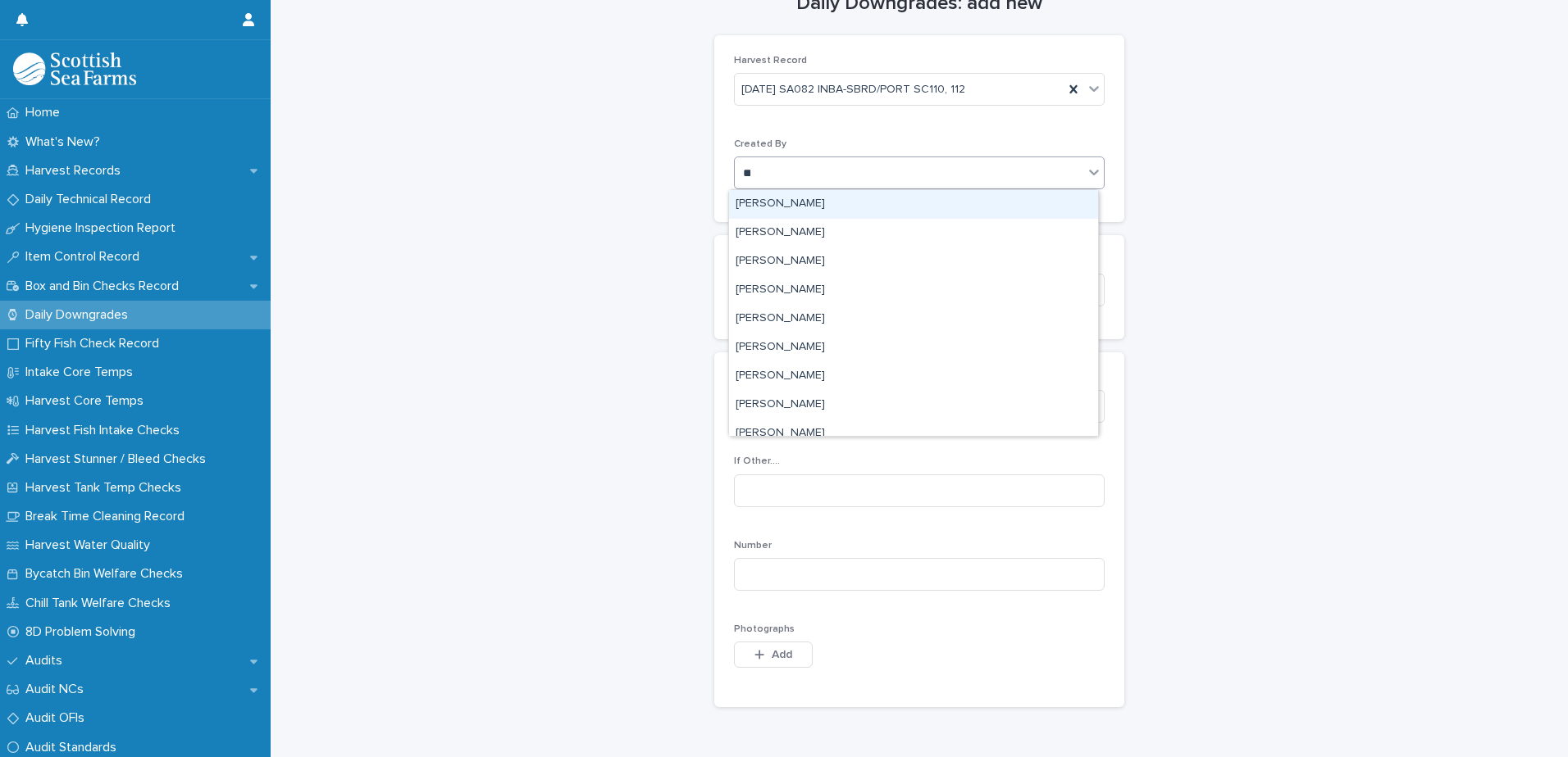
type input "***"
click at [794, 205] on div "[PERSON_NAME]" at bounding box center [913, 204] width 369 height 28
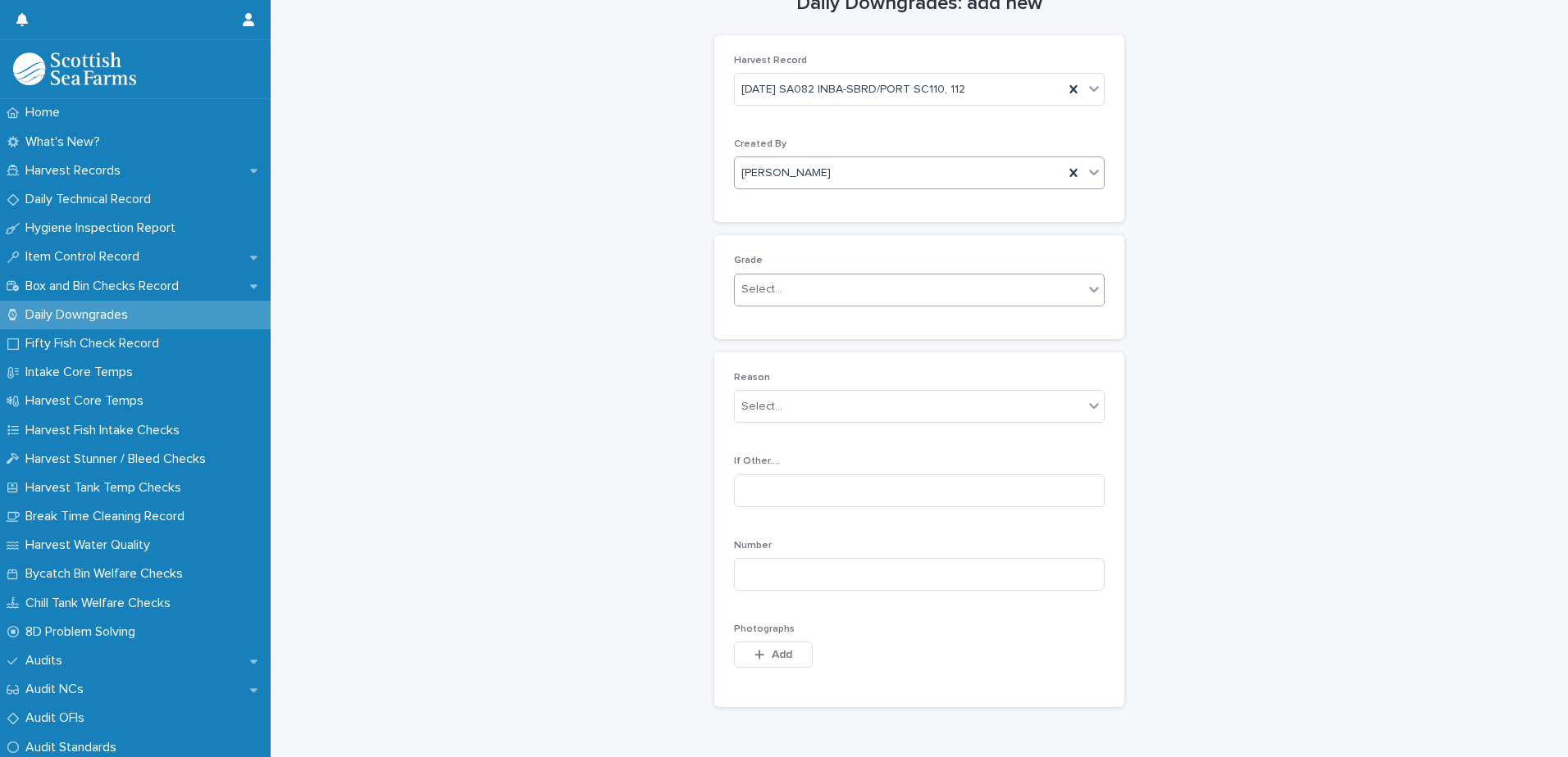
click at [770, 298] on div "Select..." at bounding box center [761, 290] width 41 height 17
drag, startPoint x: 783, startPoint y: 349, endPoint x: 778, endPoint y: 357, distance: 9.4
click at [783, 349] on div "Production" at bounding box center [913, 350] width 369 height 28
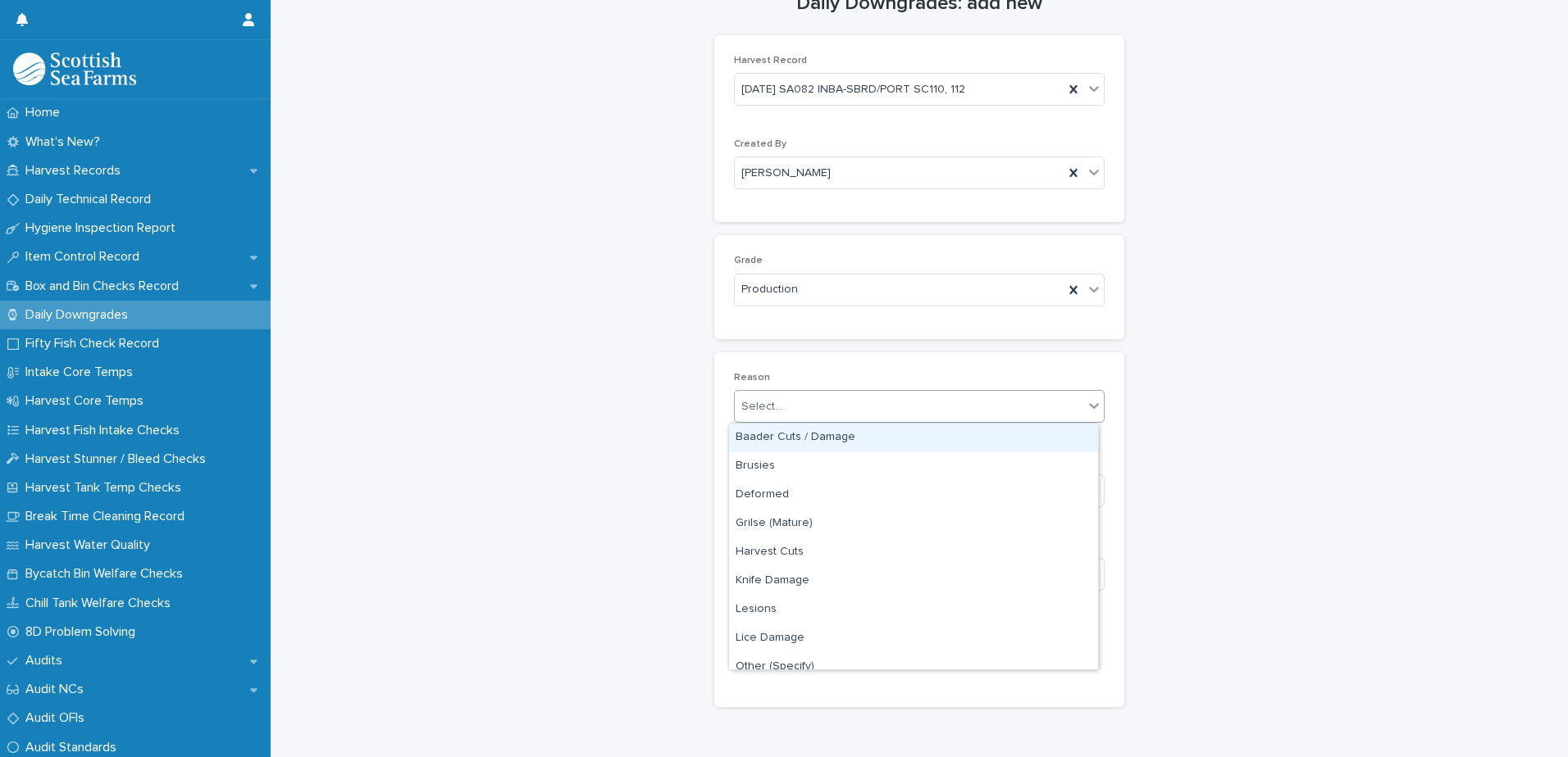
click at [757, 410] on div "Select..." at bounding box center [761, 407] width 41 height 17
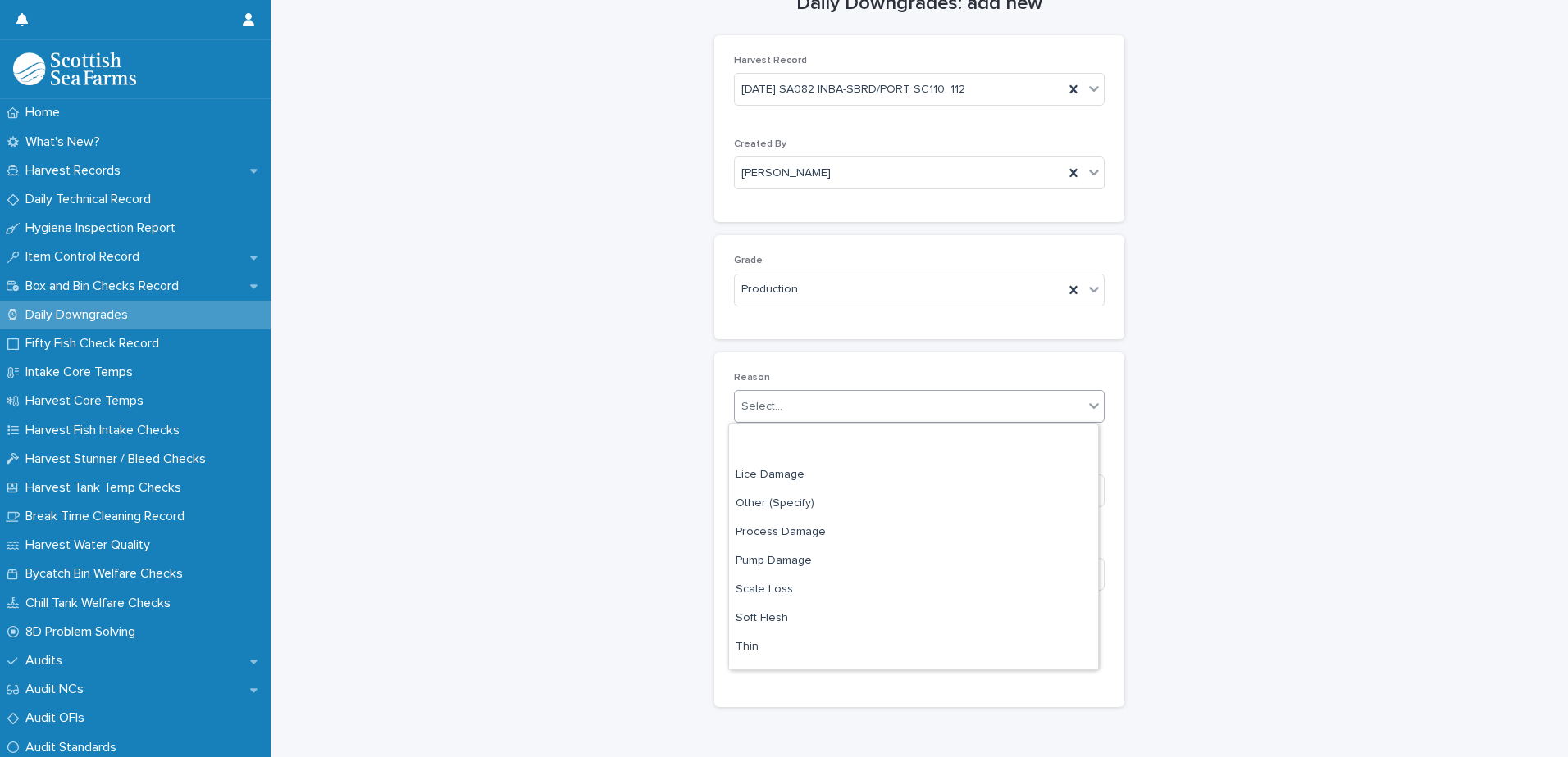
scroll to position [242, 0]
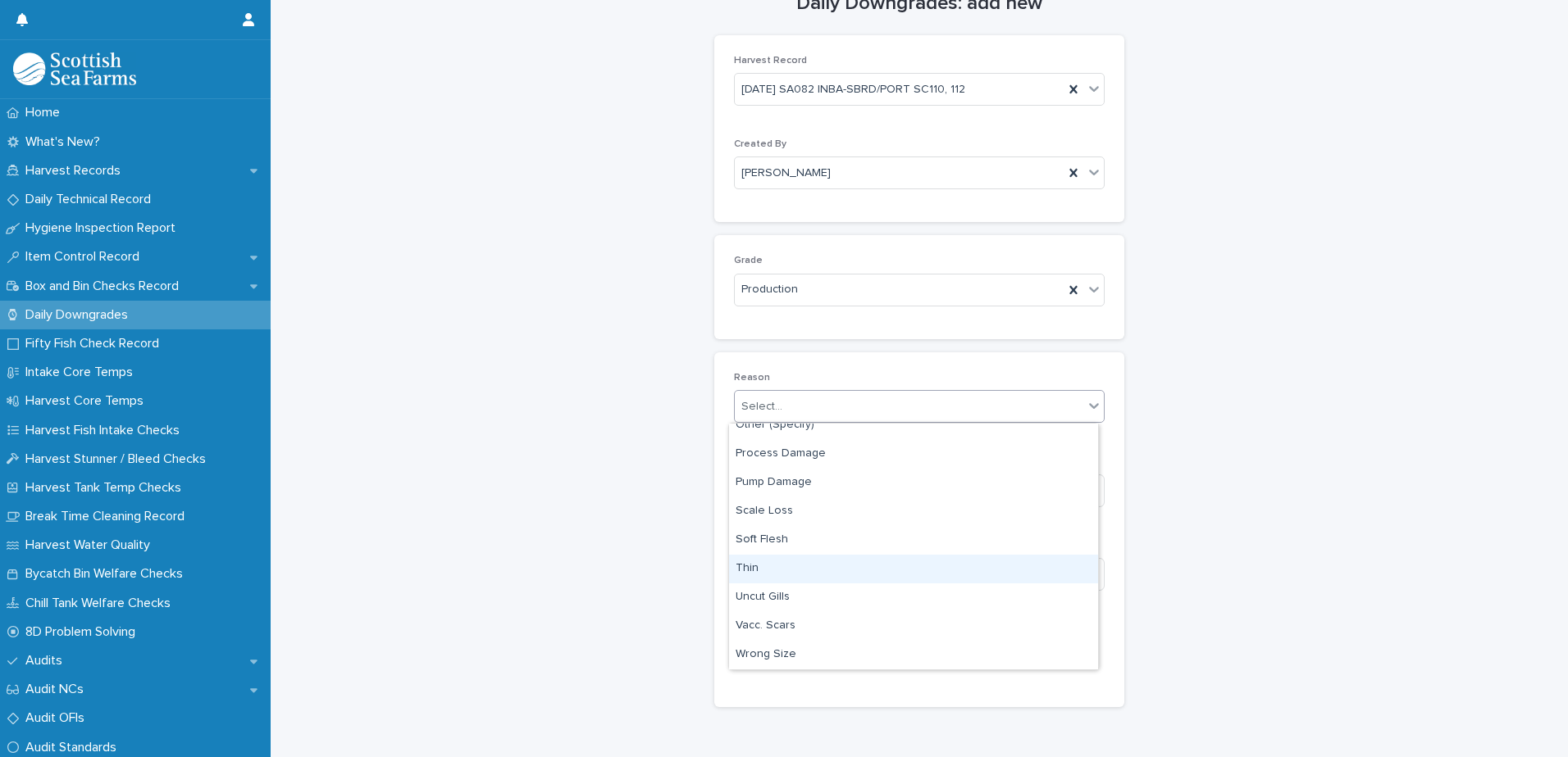
click at [764, 566] on div "Thin" at bounding box center [913, 569] width 369 height 28
click at [765, 576] on input at bounding box center [919, 575] width 371 height 33
type input "*"
click at [770, 668] on button "Add" at bounding box center [773, 655] width 79 height 27
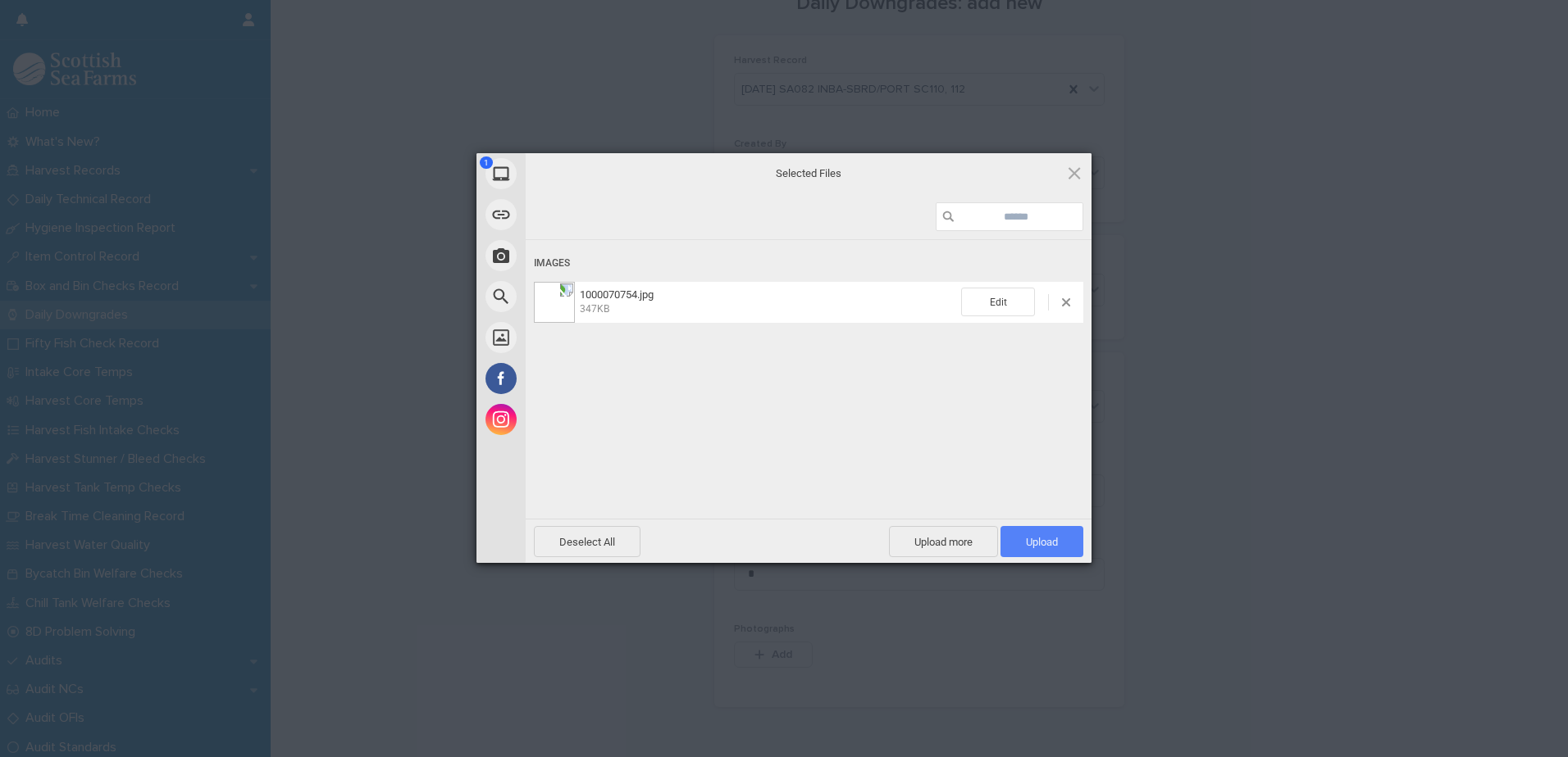
click at [1056, 548] on span "Upload 1" at bounding box center [1042, 541] width 83 height 31
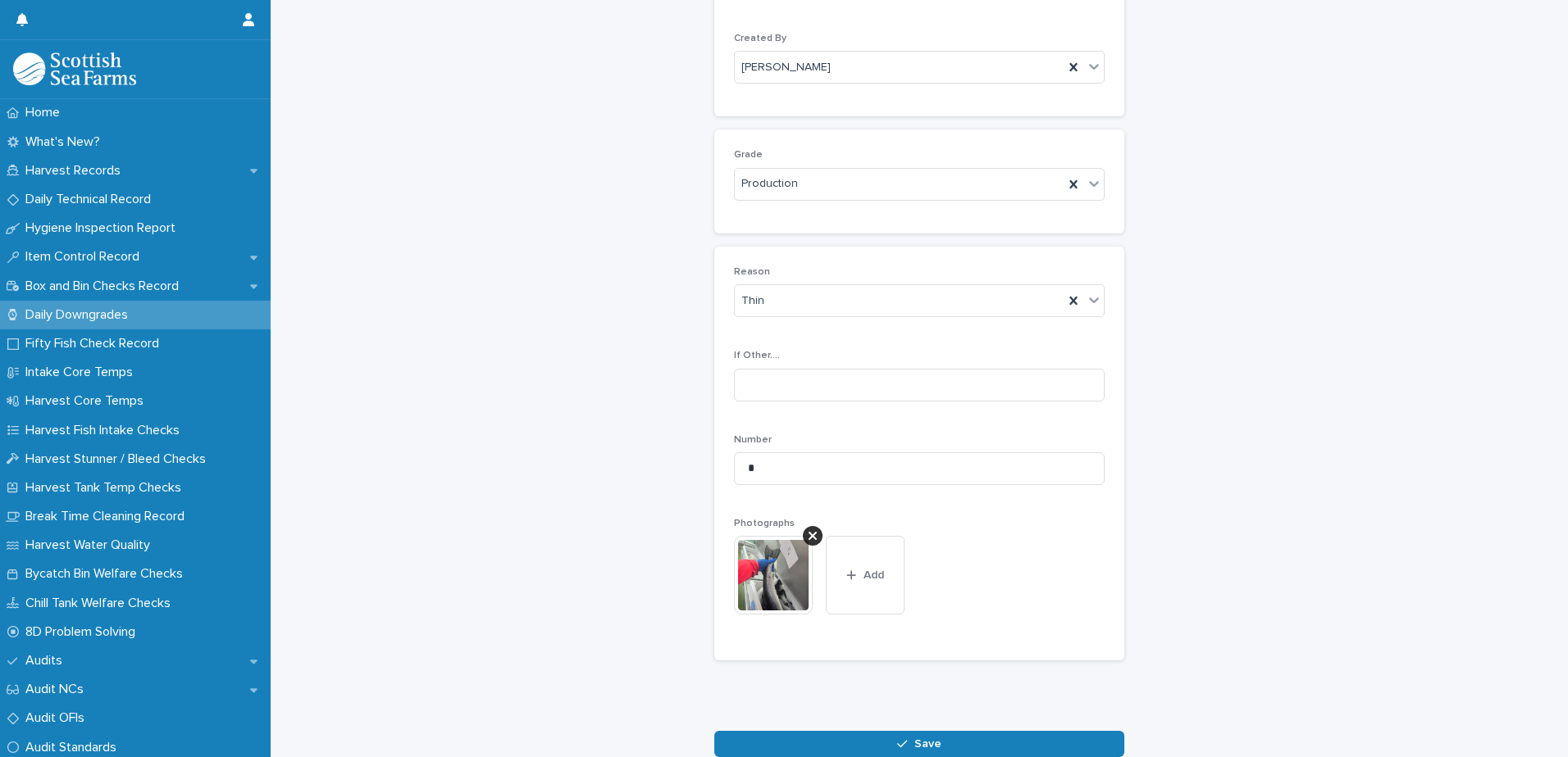
scroll to position [242, 0]
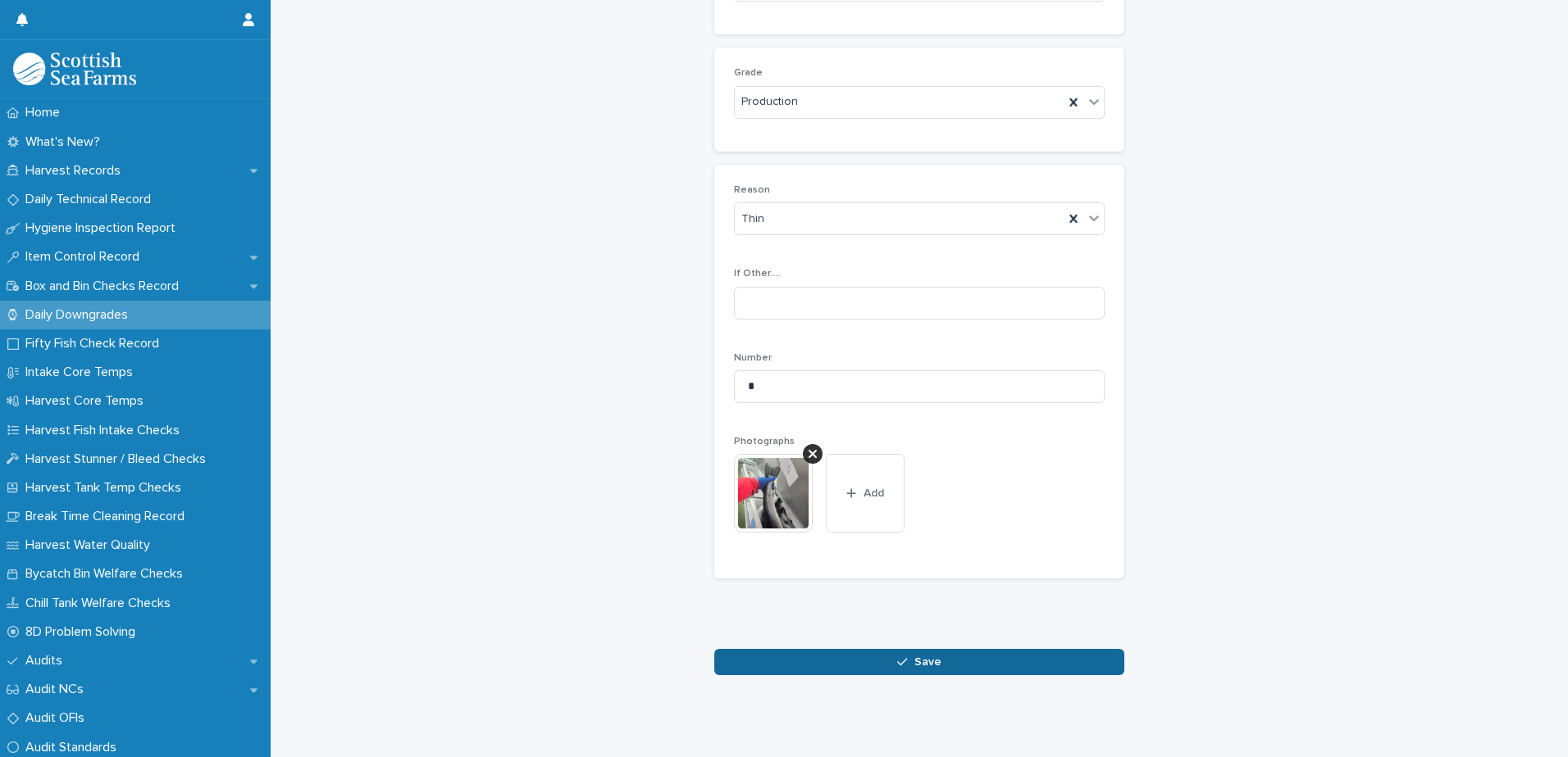
drag, startPoint x: 935, startPoint y: 651, endPoint x: 956, endPoint y: 649, distance: 21.1
click at [936, 652] on button "Save" at bounding box center [919, 662] width 410 height 27
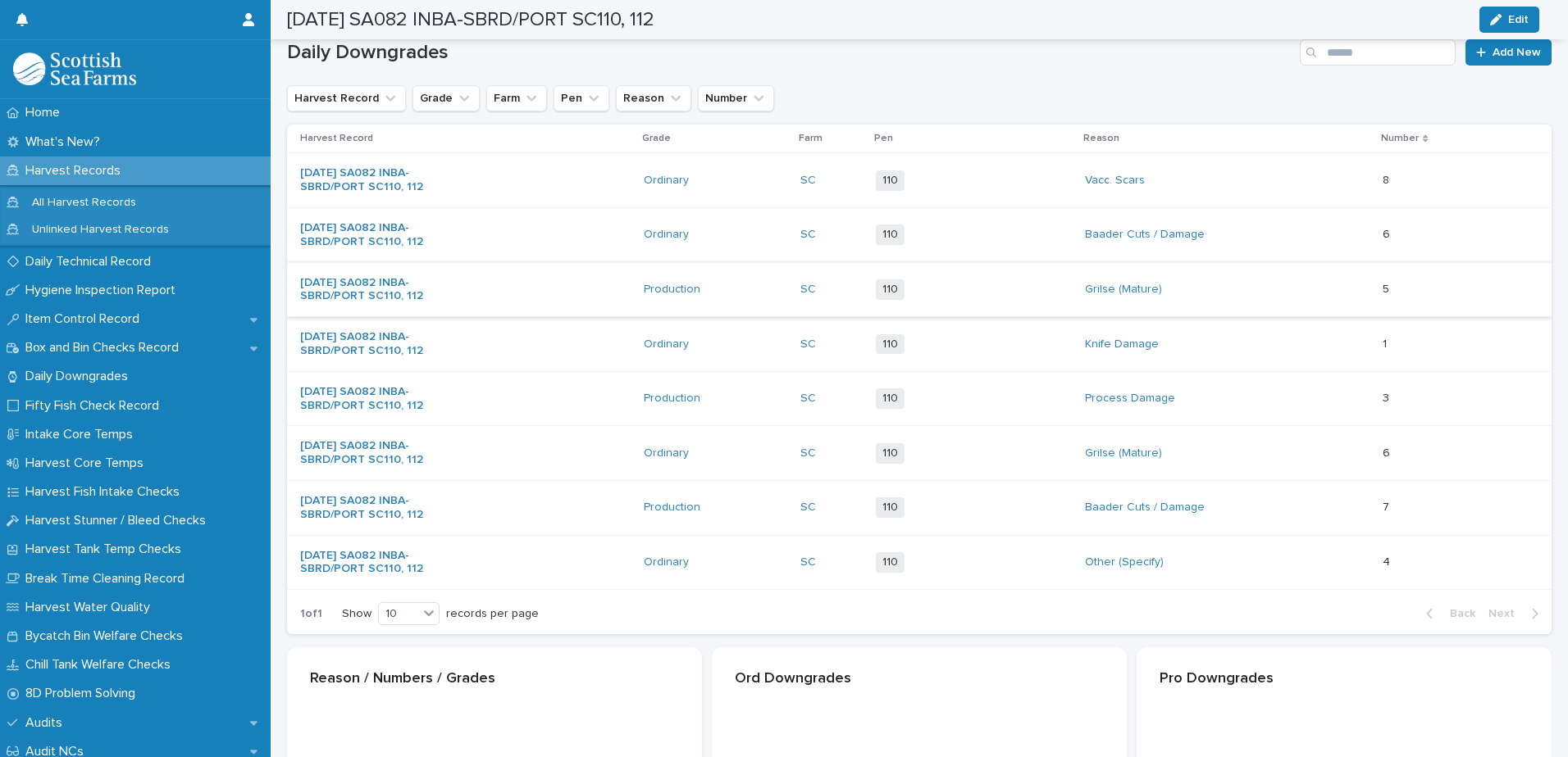
scroll to position [244, 0]
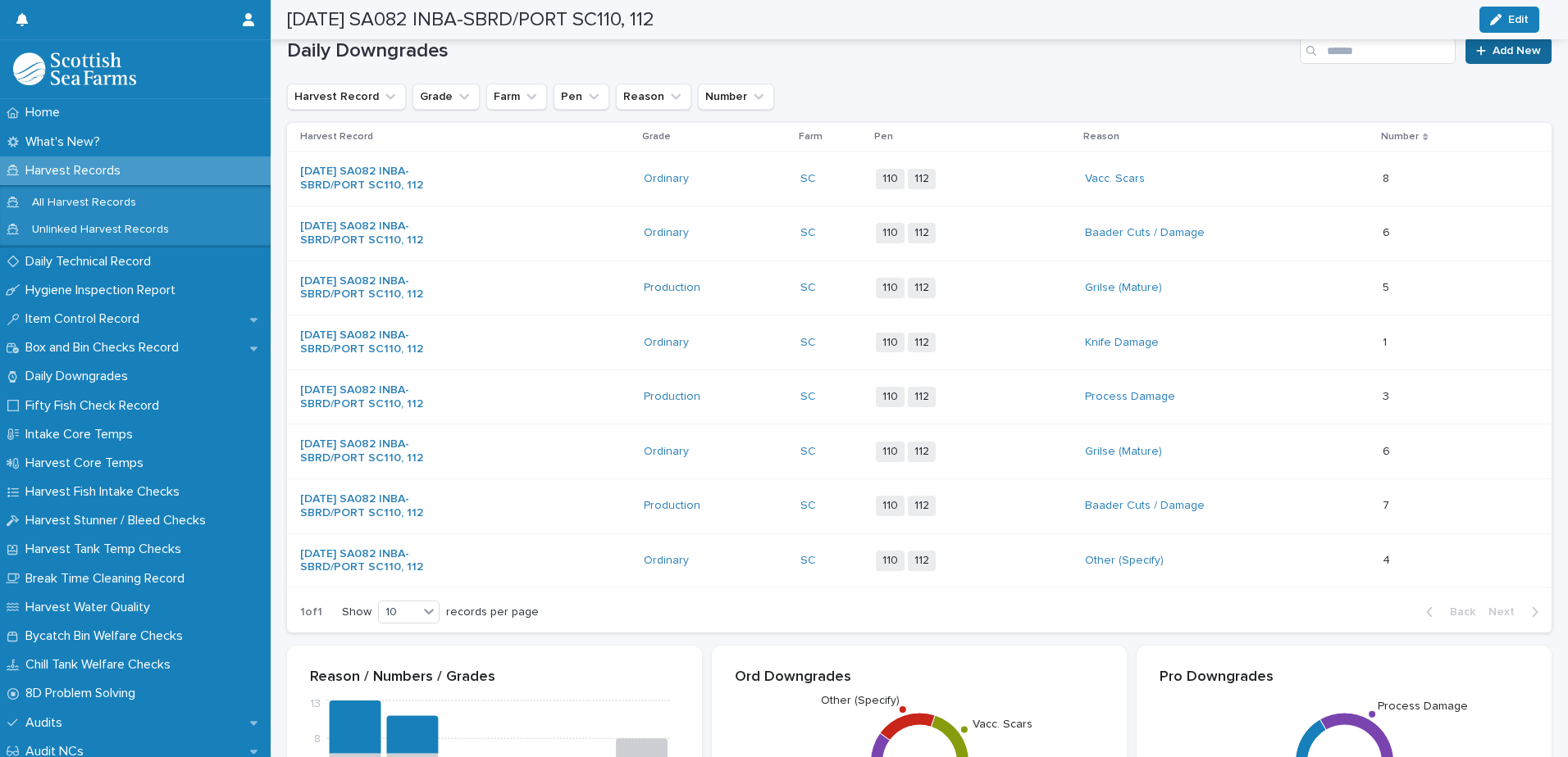
click at [1483, 59] on link "Add New" at bounding box center [1508, 51] width 86 height 27
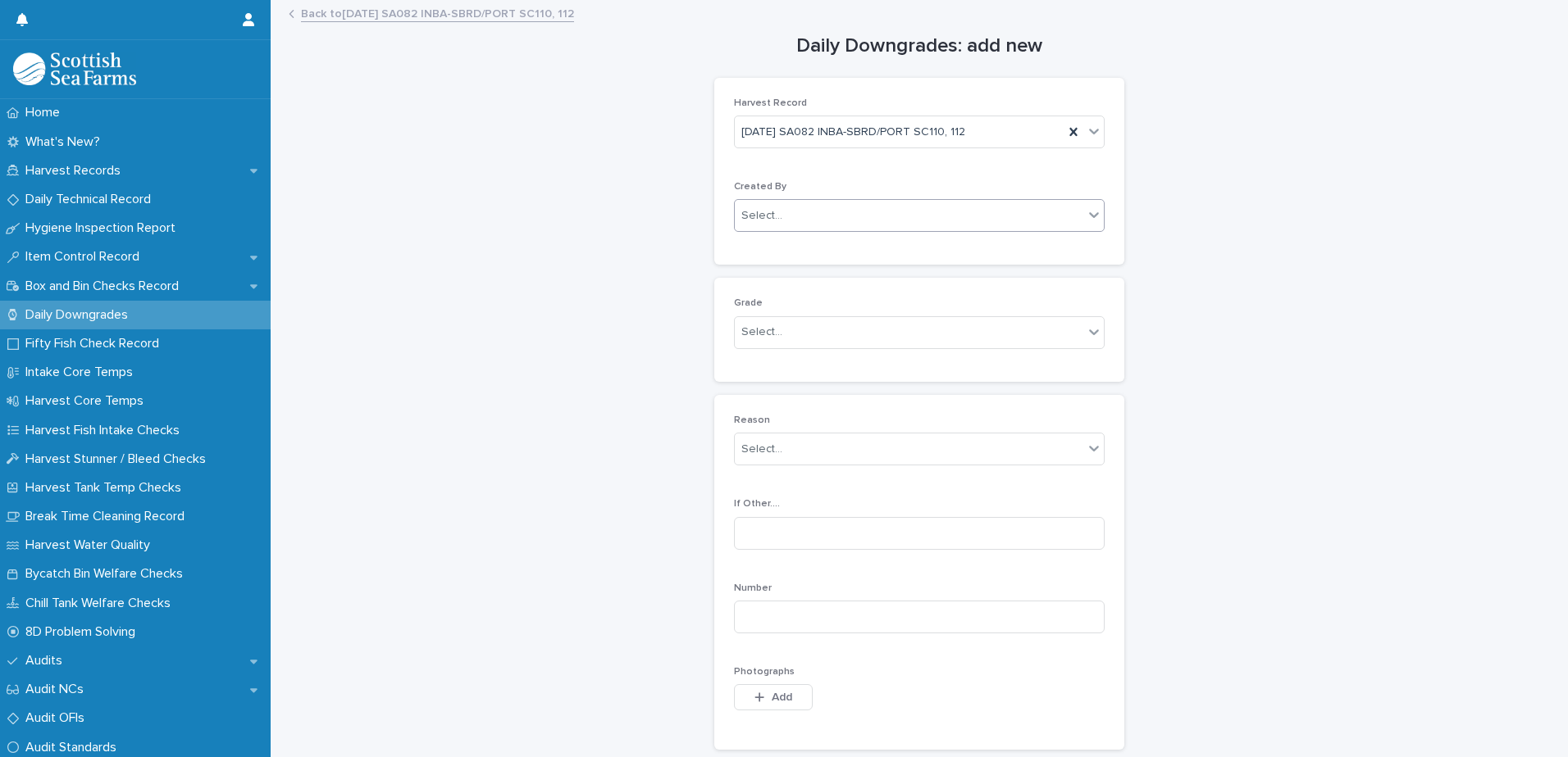
click at [784, 219] on div "Select..." at bounding box center [908, 216] width 349 height 27
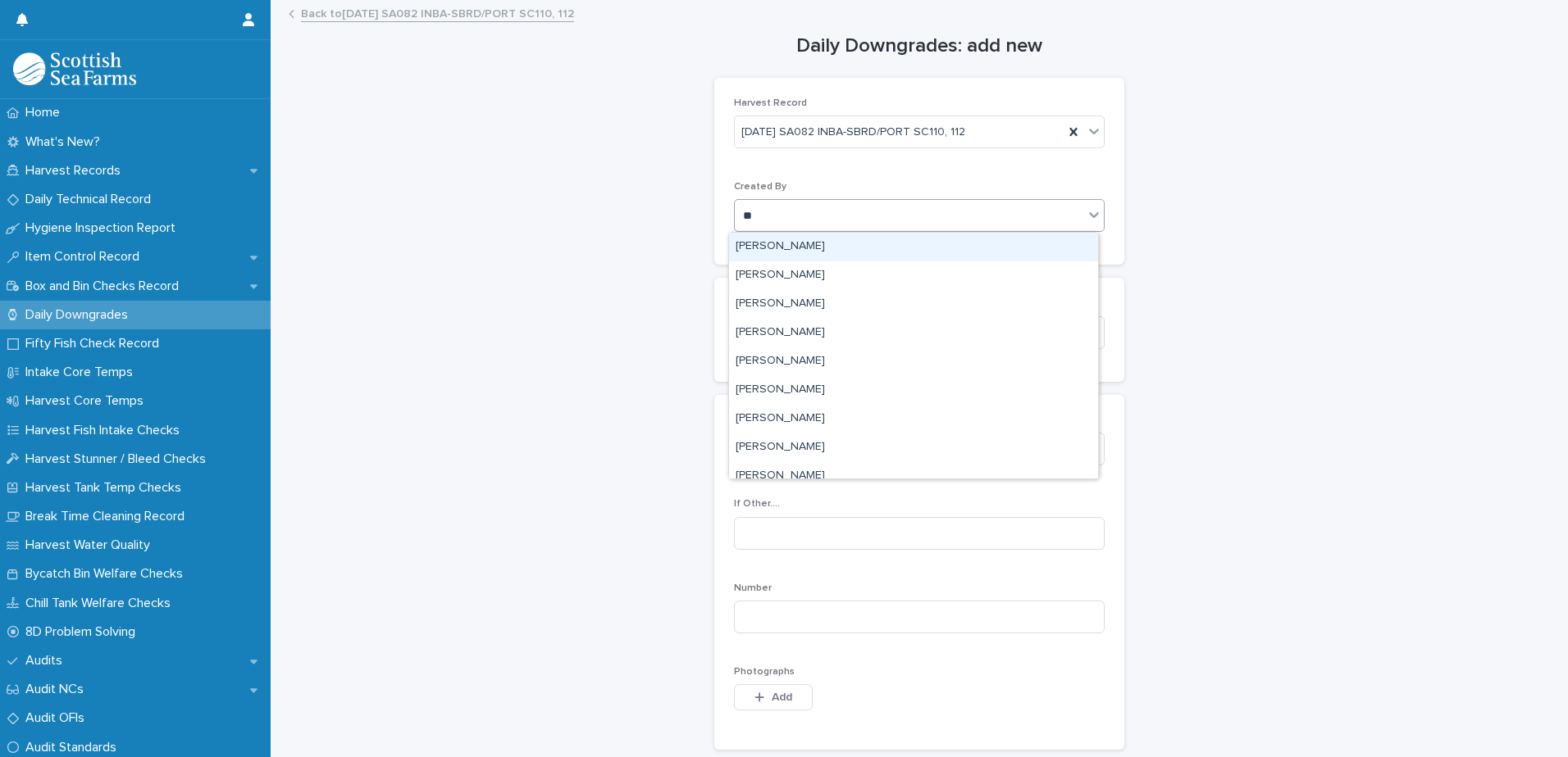
type input "***"
click at [796, 248] on div "[PERSON_NAME]" at bounding box center [913, 247] width 369 height 28
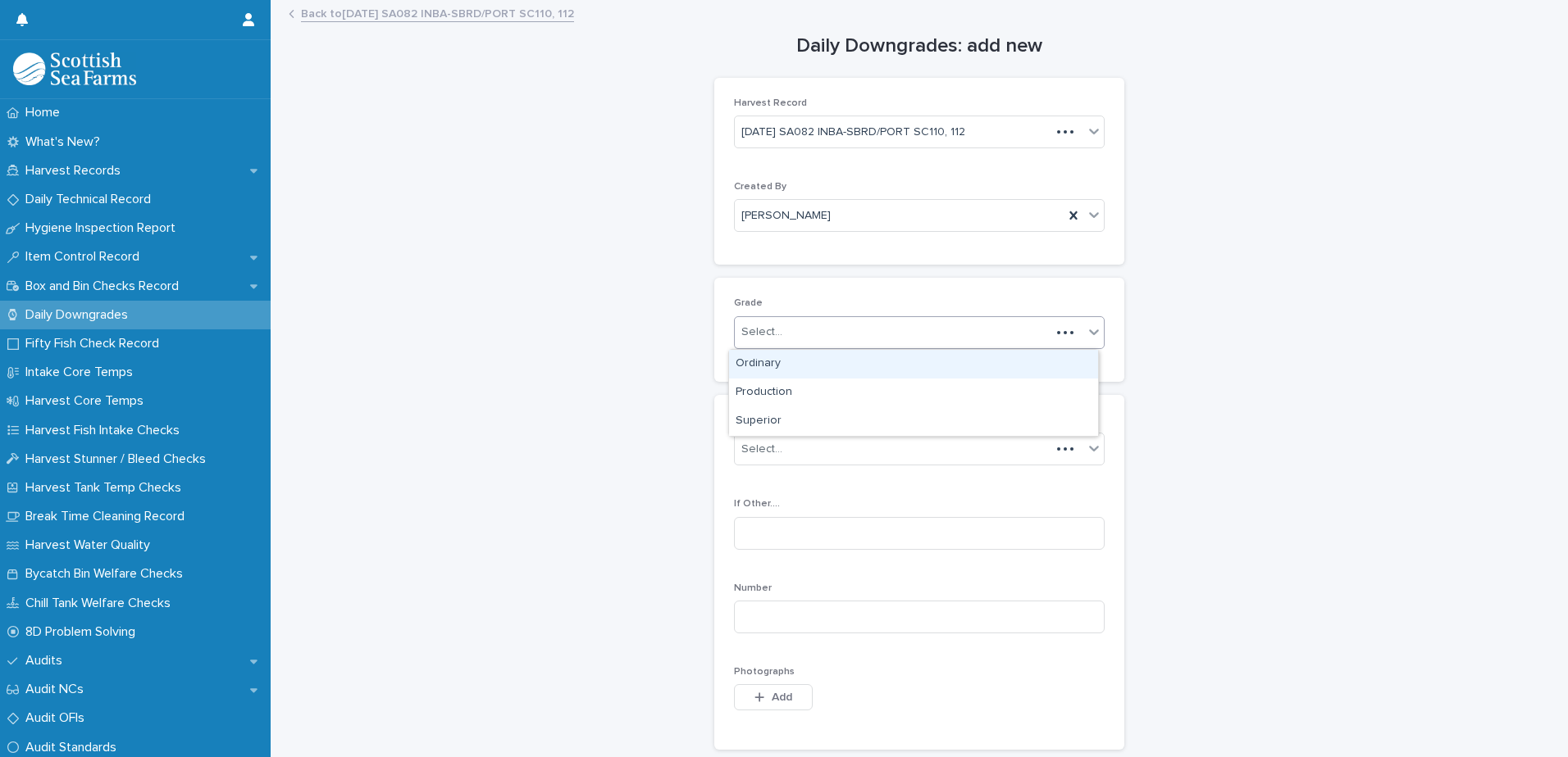
click at [759, 335] on div "Select..." at bounding box center [761, 332] width 41 height 17
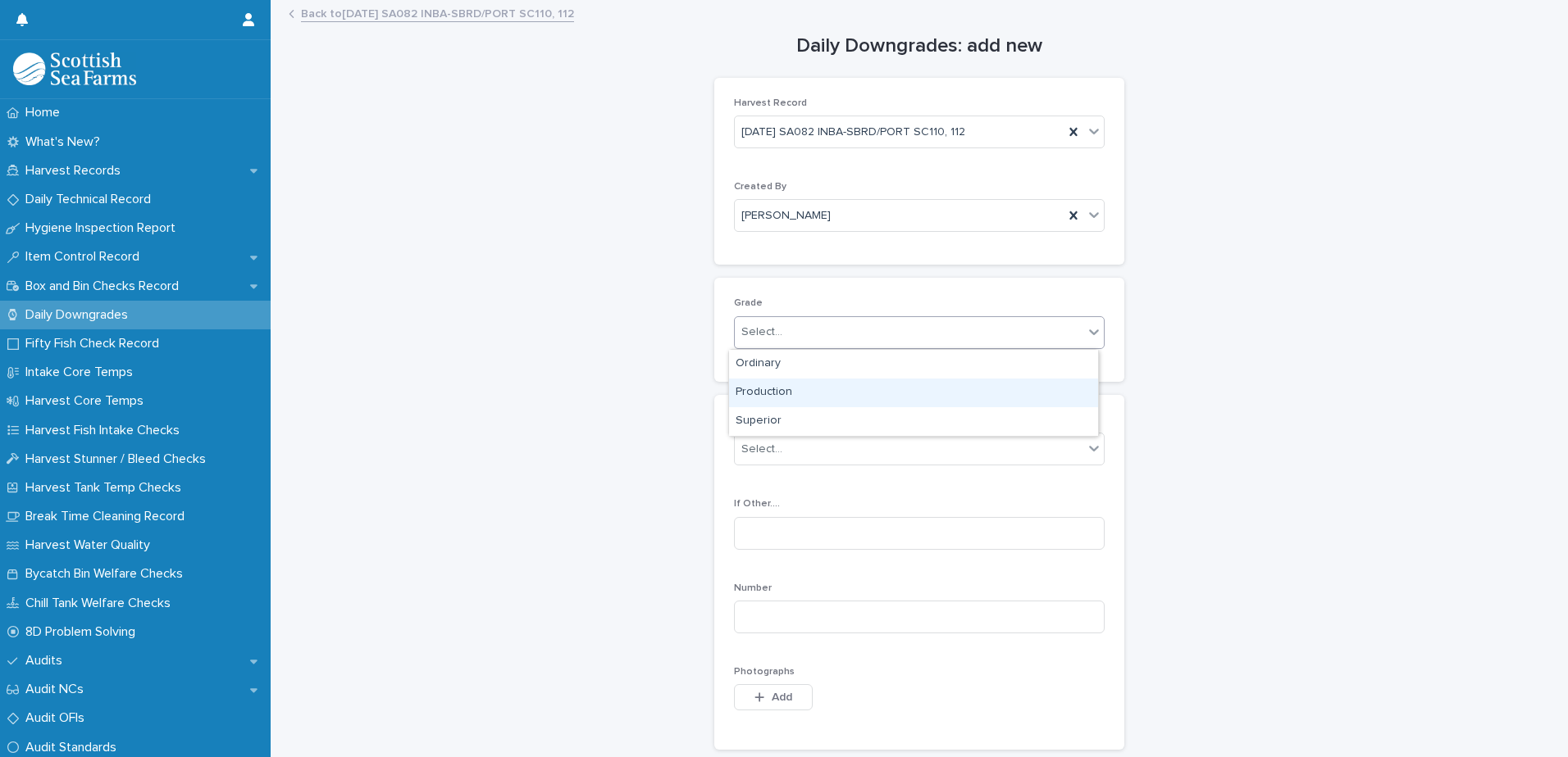
click at [764, 388] on div "Production" at bounding box center [913, 393] width 369 height 28
click at [752, 448] on div "Select..." at bounding box center [761, 449] width 41 height 17
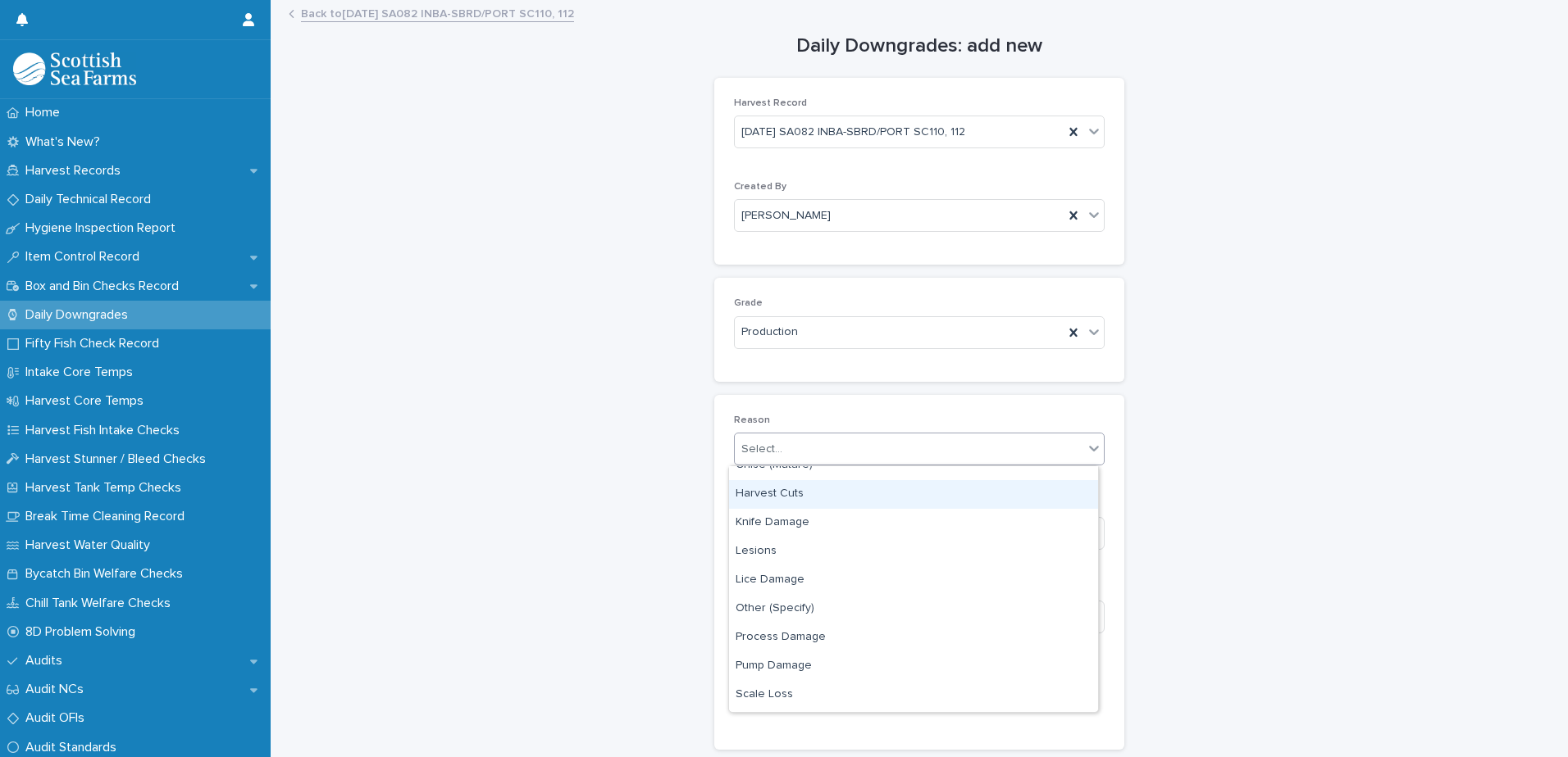
scroll to position [242, 0]
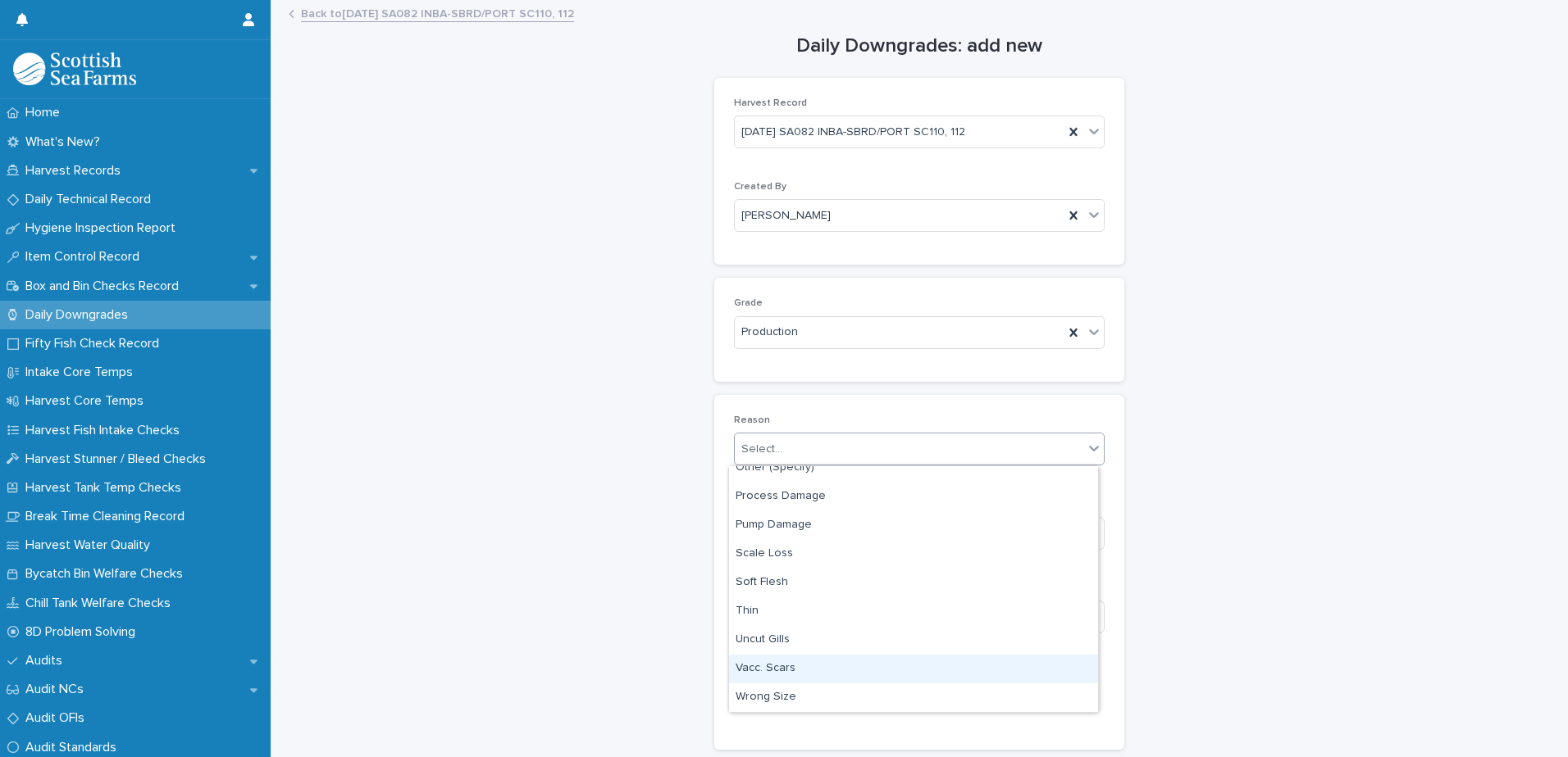
click at [774, 667] on div "Vacc. Scars" at bounding box center [913, 669] width 369 height 28
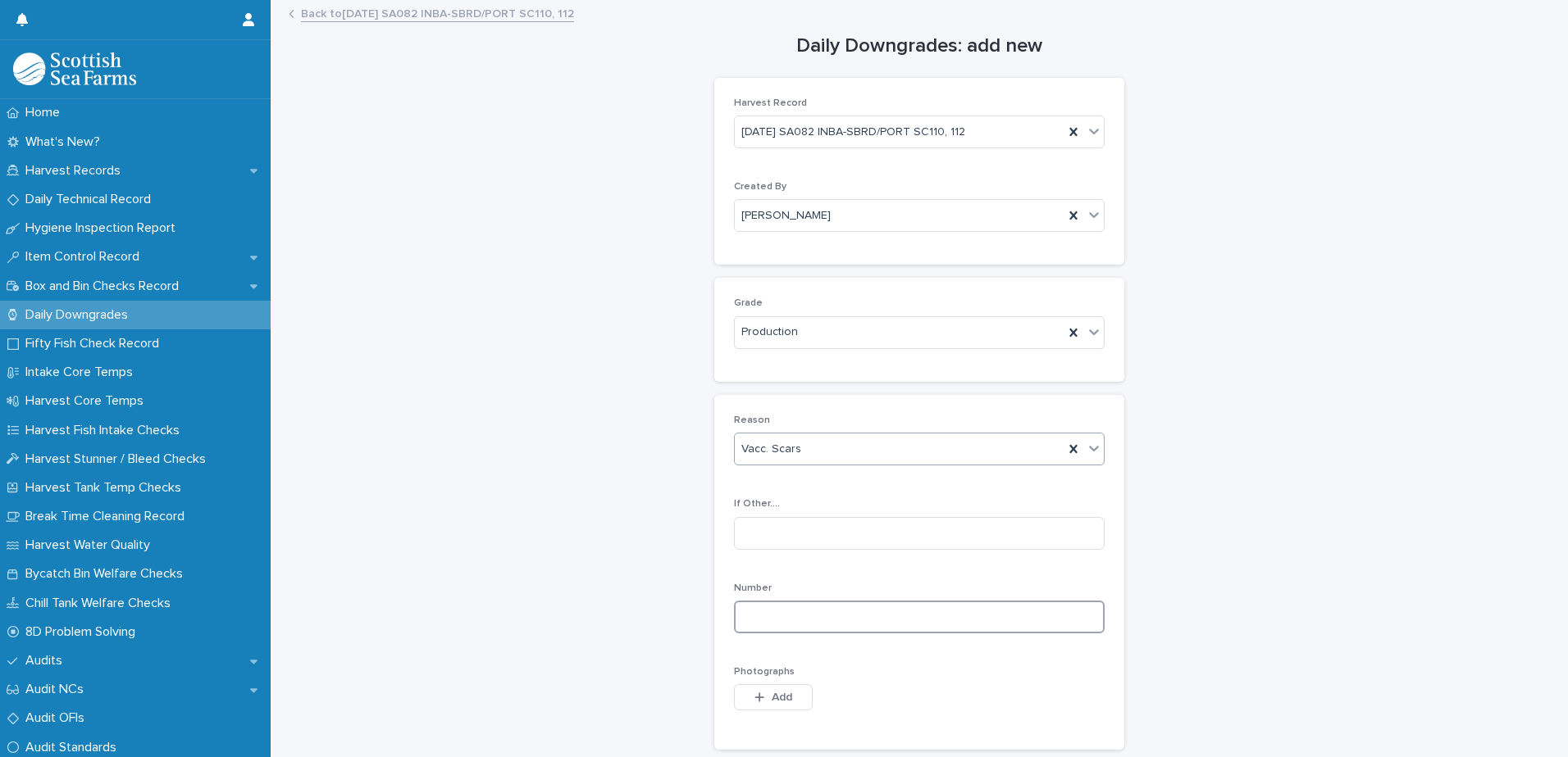
click at [761, 601] on input at bounding box center [919, 616] width 371 height 33
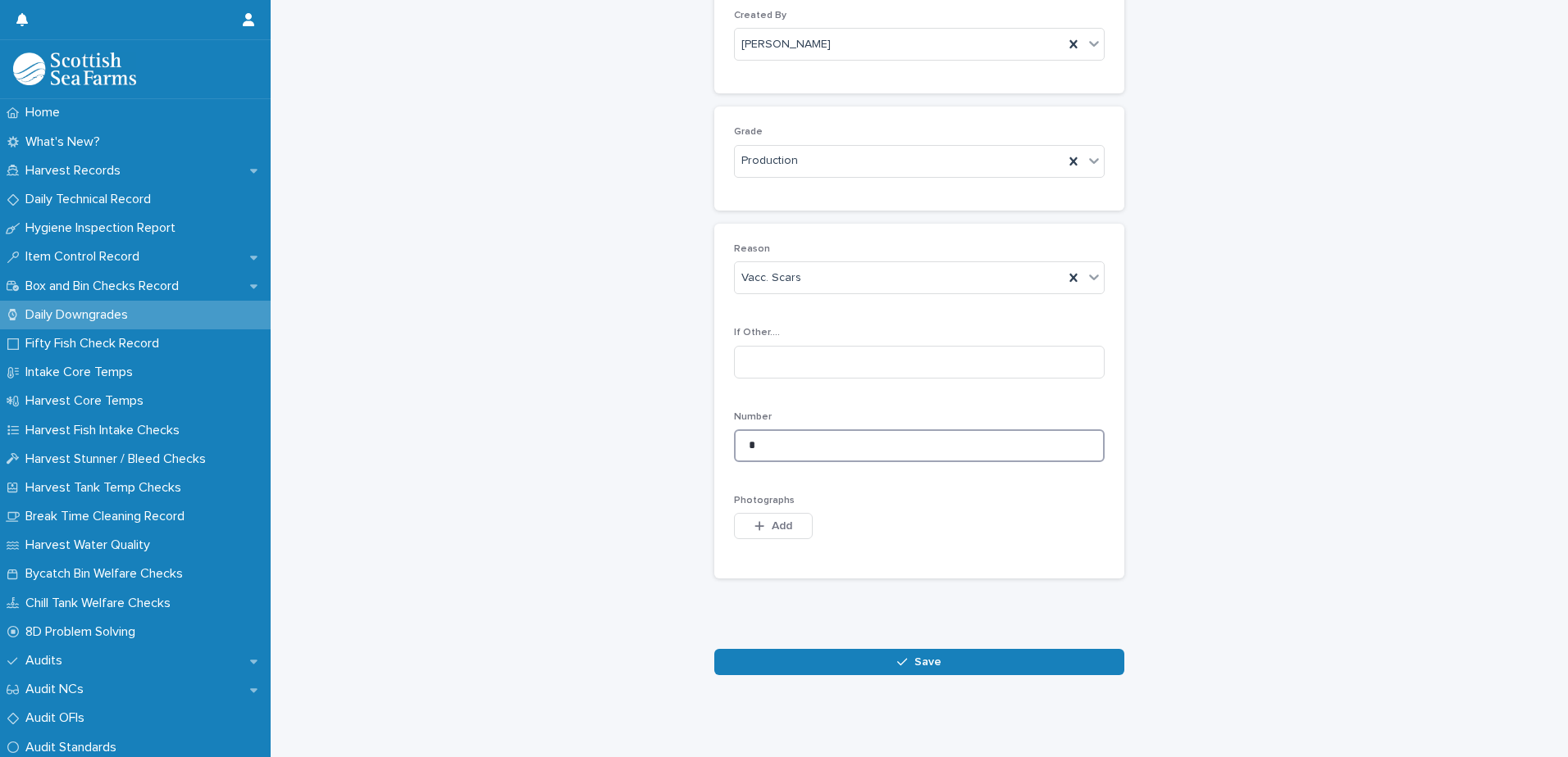
scroll to position [183, 0]
type input "*"
click at [788, 649] on button "Save" at bounding box center [919, 662] width 410 height 27
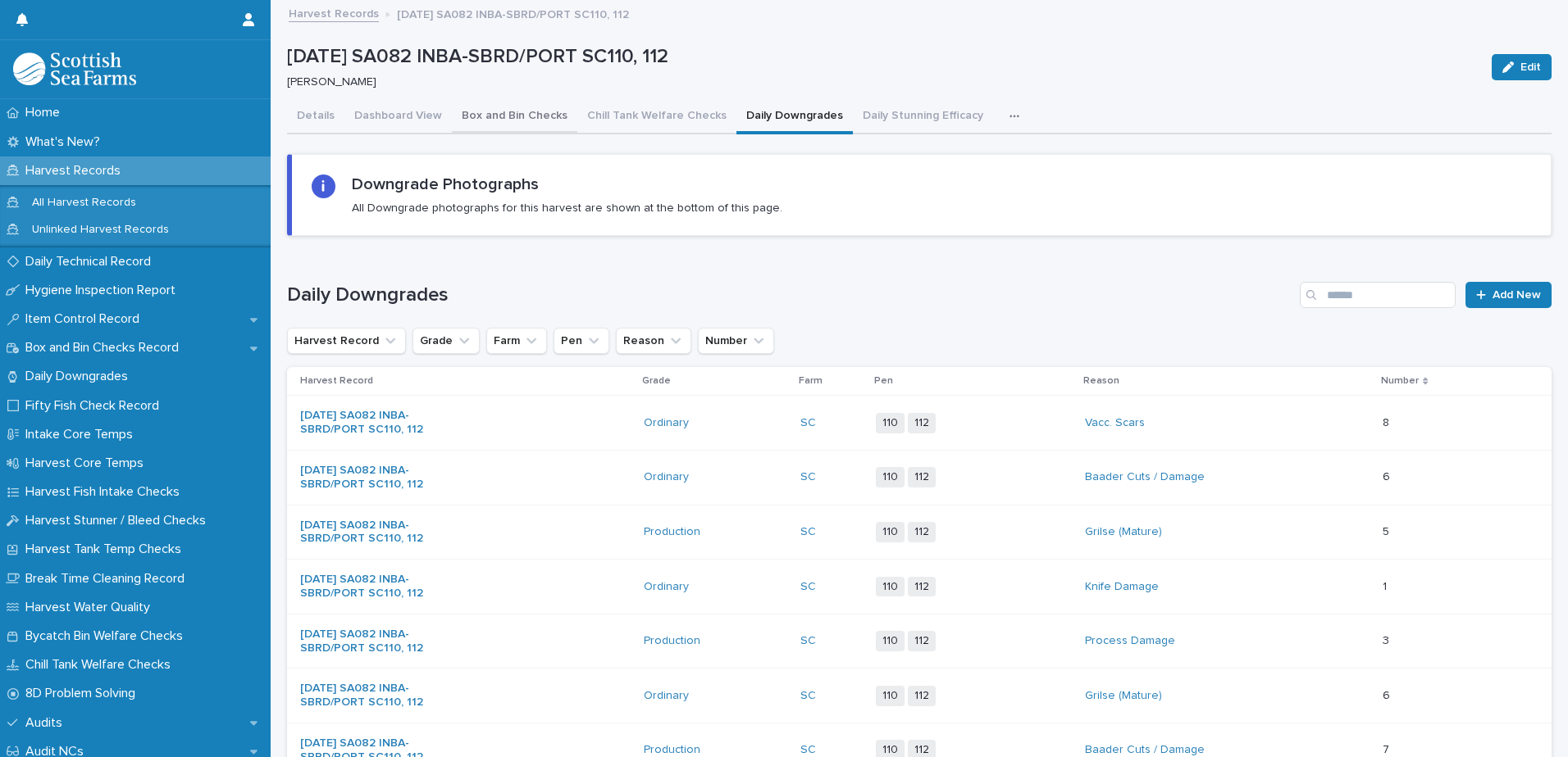
click at [545, 115] on button "Box and Bin Checks" at bounding box center [514, 117] width 125 height 34
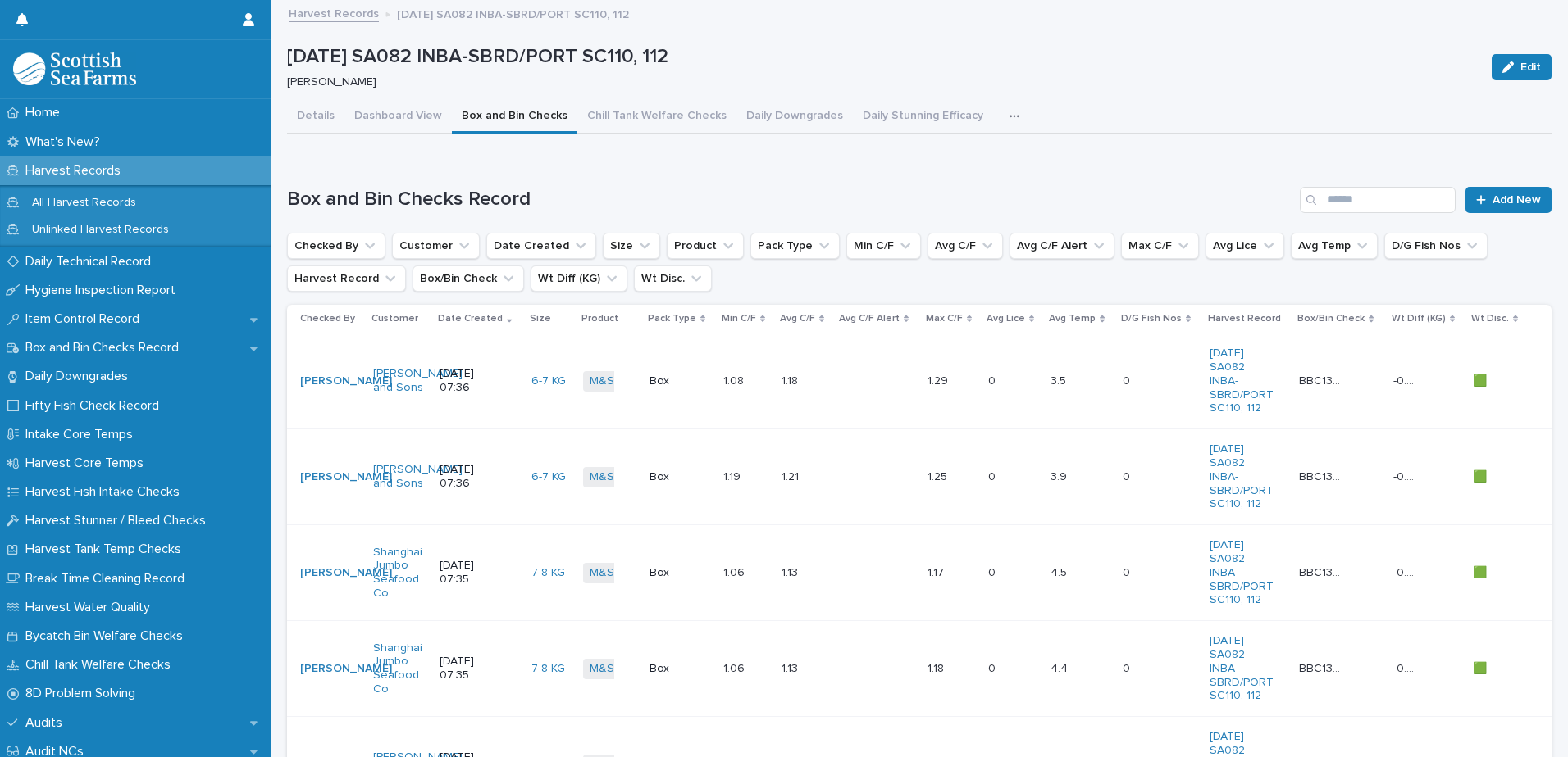
click at [1009, 117] on icon "button" at bounding box center [1013, 116] width 9 height 3
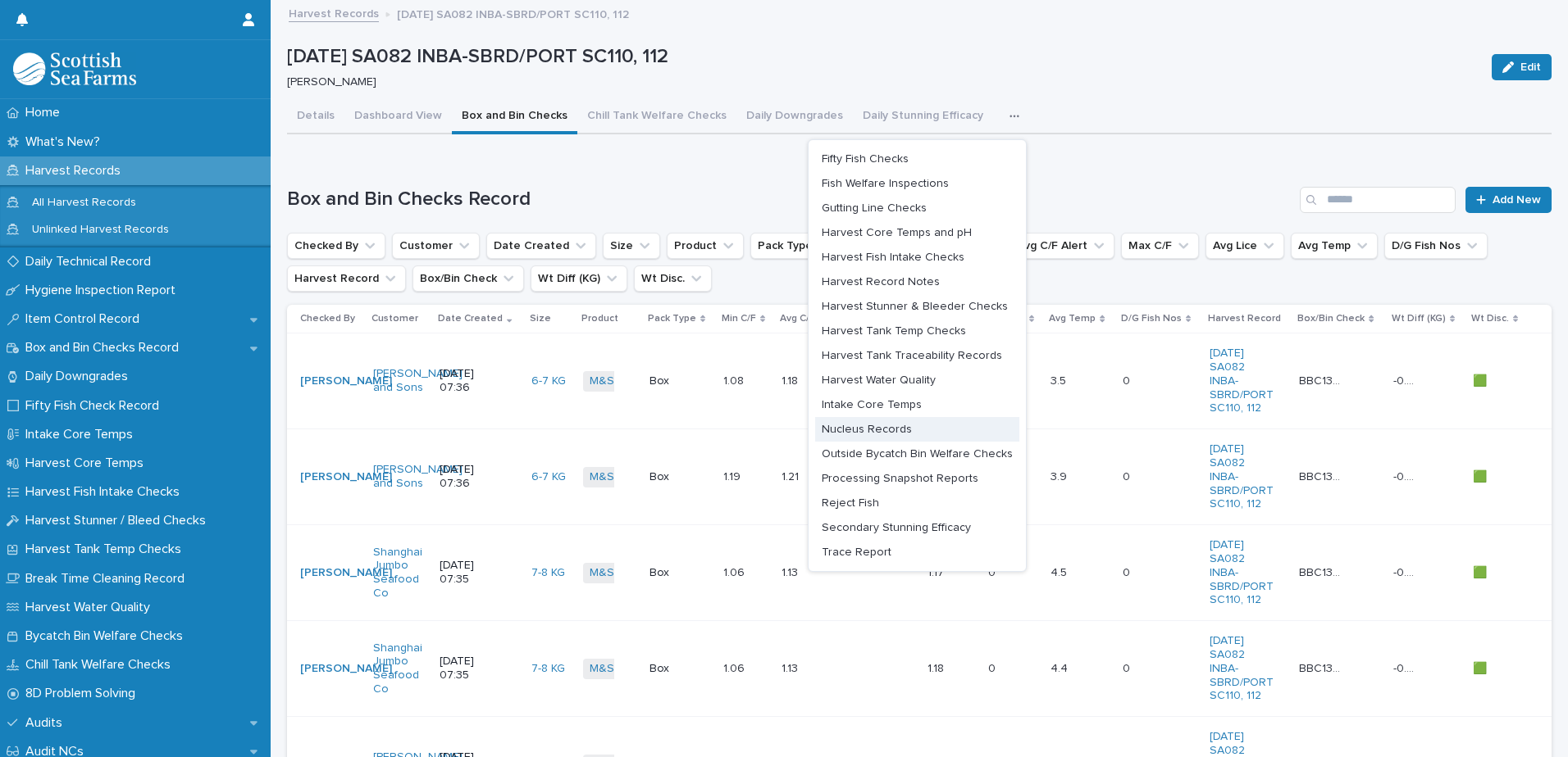
click at [859, 428] on span "Nucleus Records" at bounding box center [867, 429] width 90 height 11
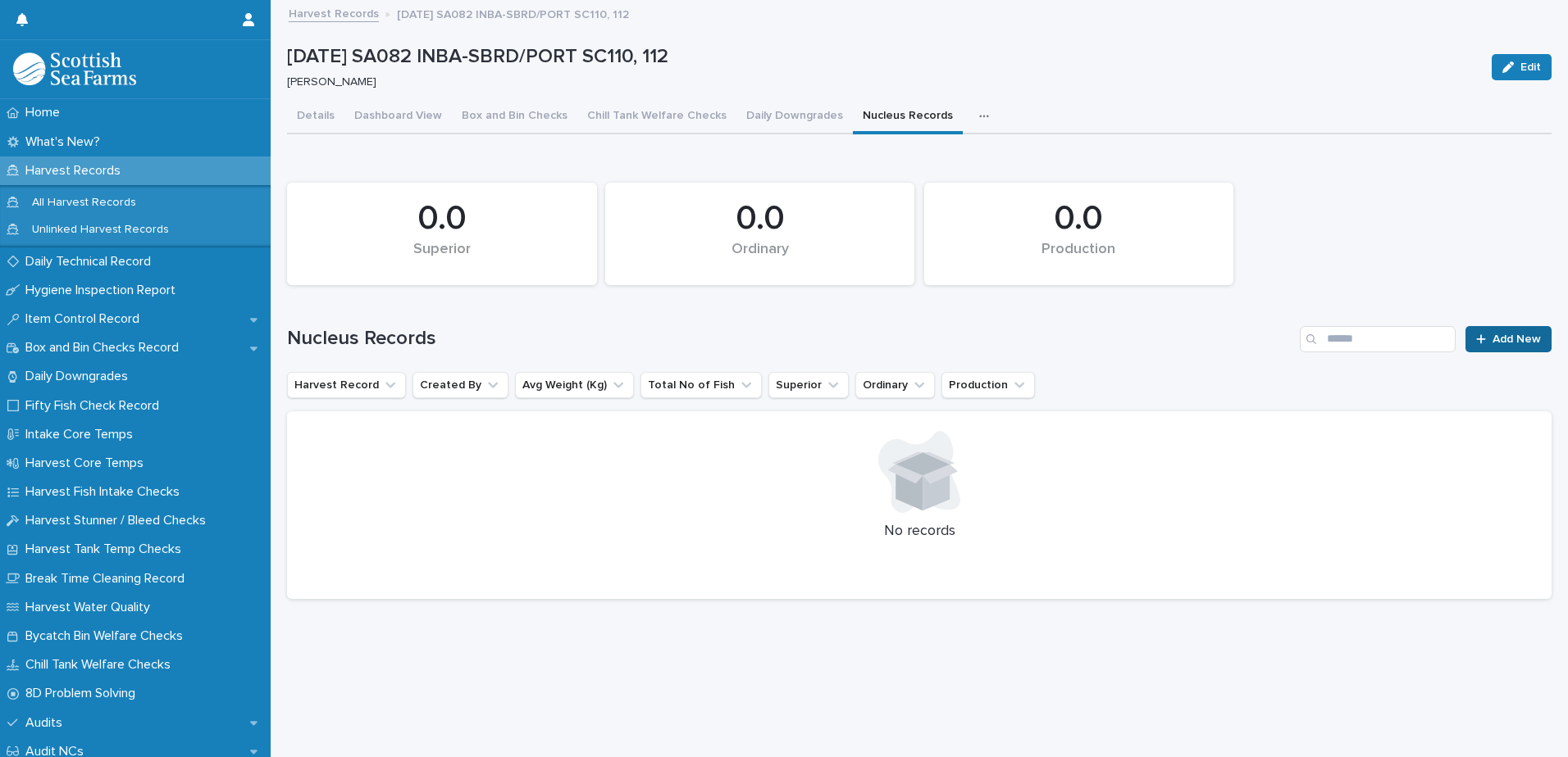
click at [1492, 343] on span "Add New" at bounding box center [1516, 339] width 48 height 11
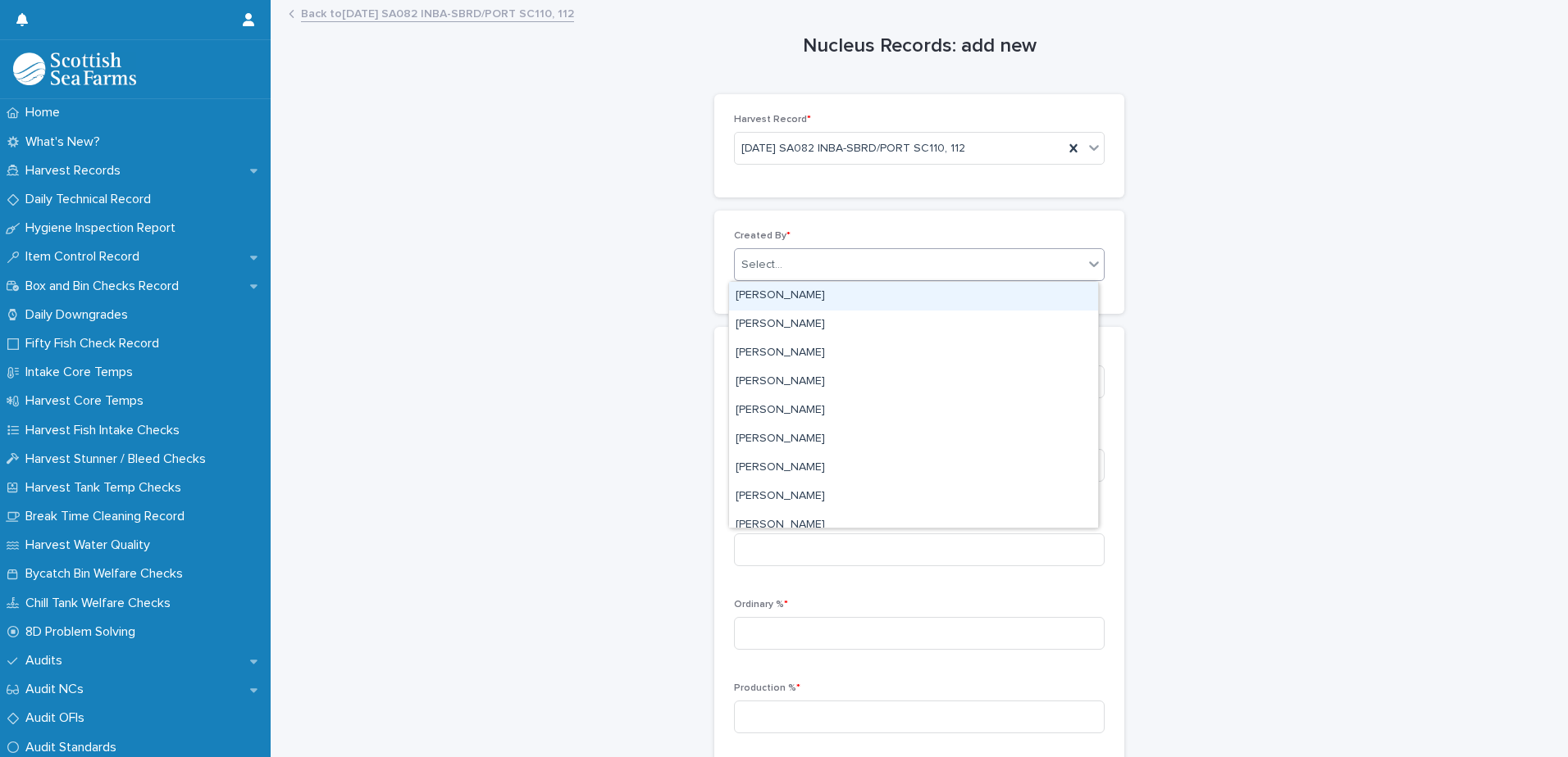
click at [756, 264] on div "Select..." at bounding box center [761, 265] width 41 height 17
type input "*****"
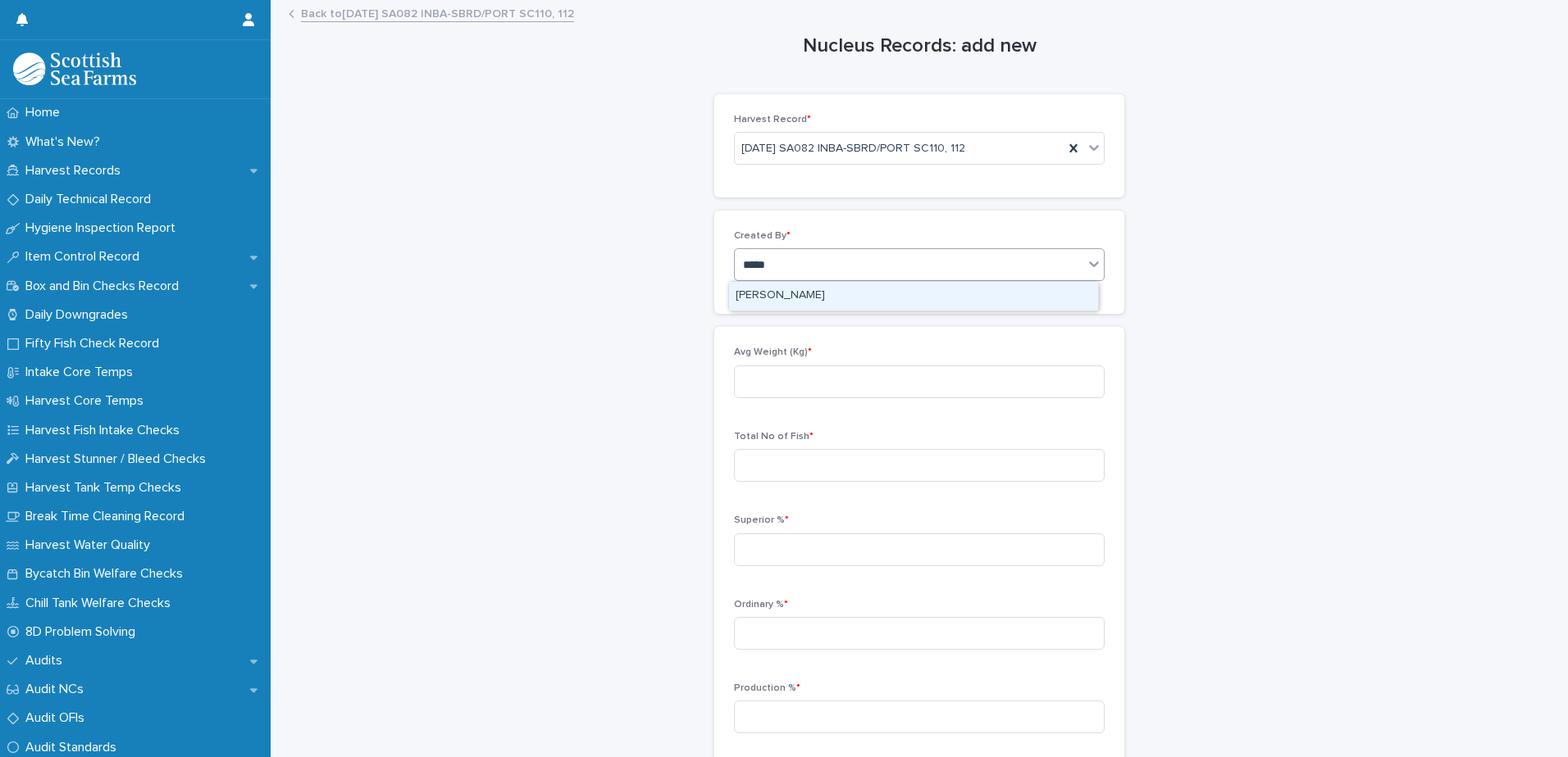
click at [768, 294] on div "[PERSON_NAME]" at bounding box center [913, 296] width 369 height 28
click at [754, 384] on input at bounding box center [919, 382] width 371 height 33
type input "****"
click at [979, 460] on input at bounding box center [919, 465] width 371 height 33
click at [762, 472] on input at bounding box center [919, 465] width 371 height 33
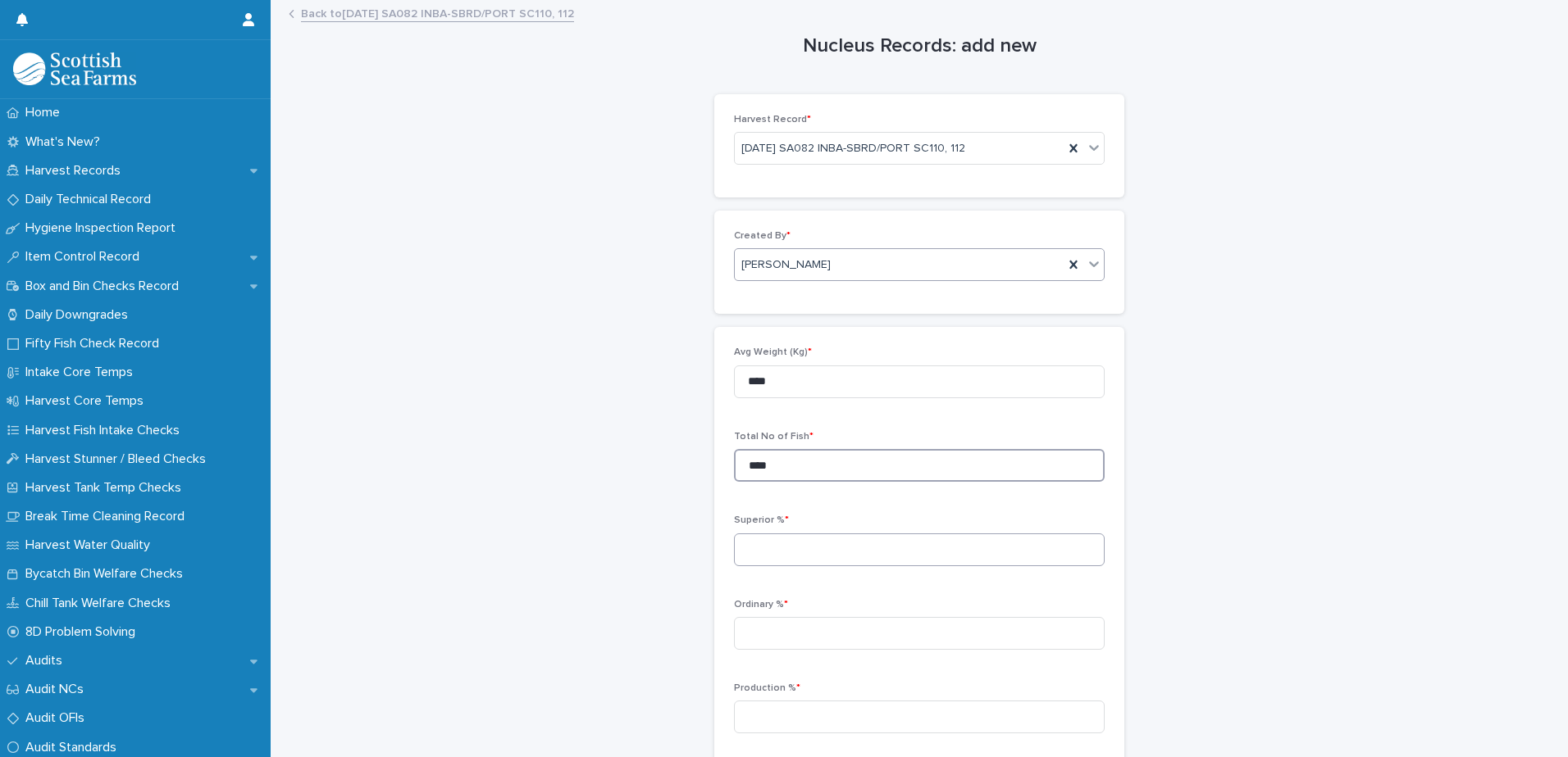
type input "****"
click at [753, 557] on input at bounding box center [919, 550] width 371 height 33
type input "*****"
click at [776, 642] on input at bounding box center [919, 634] width 371 height 33
type input "****"
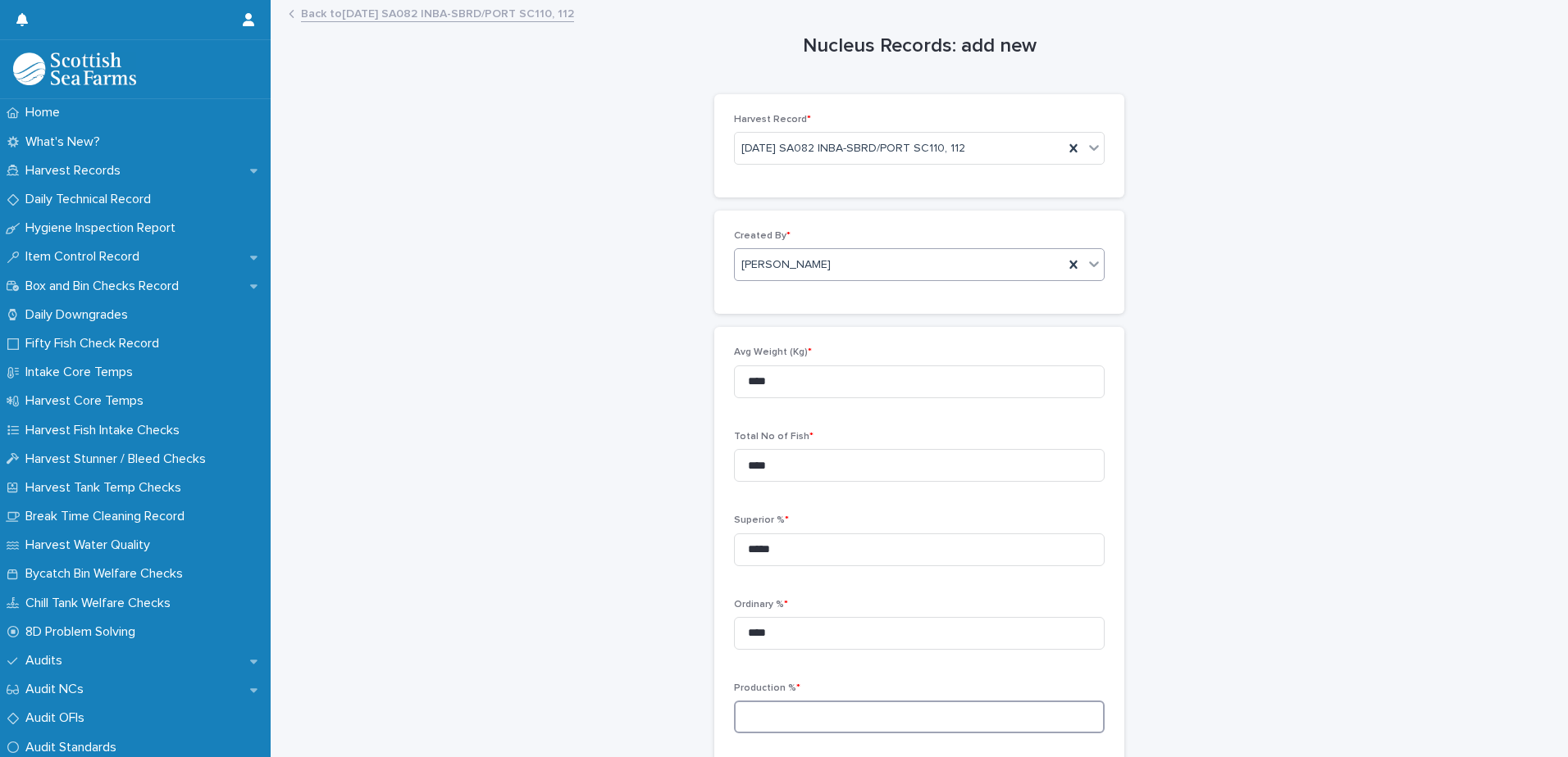
click at [786, 705] on input at bounding box center [919, 717] width 371 height 33
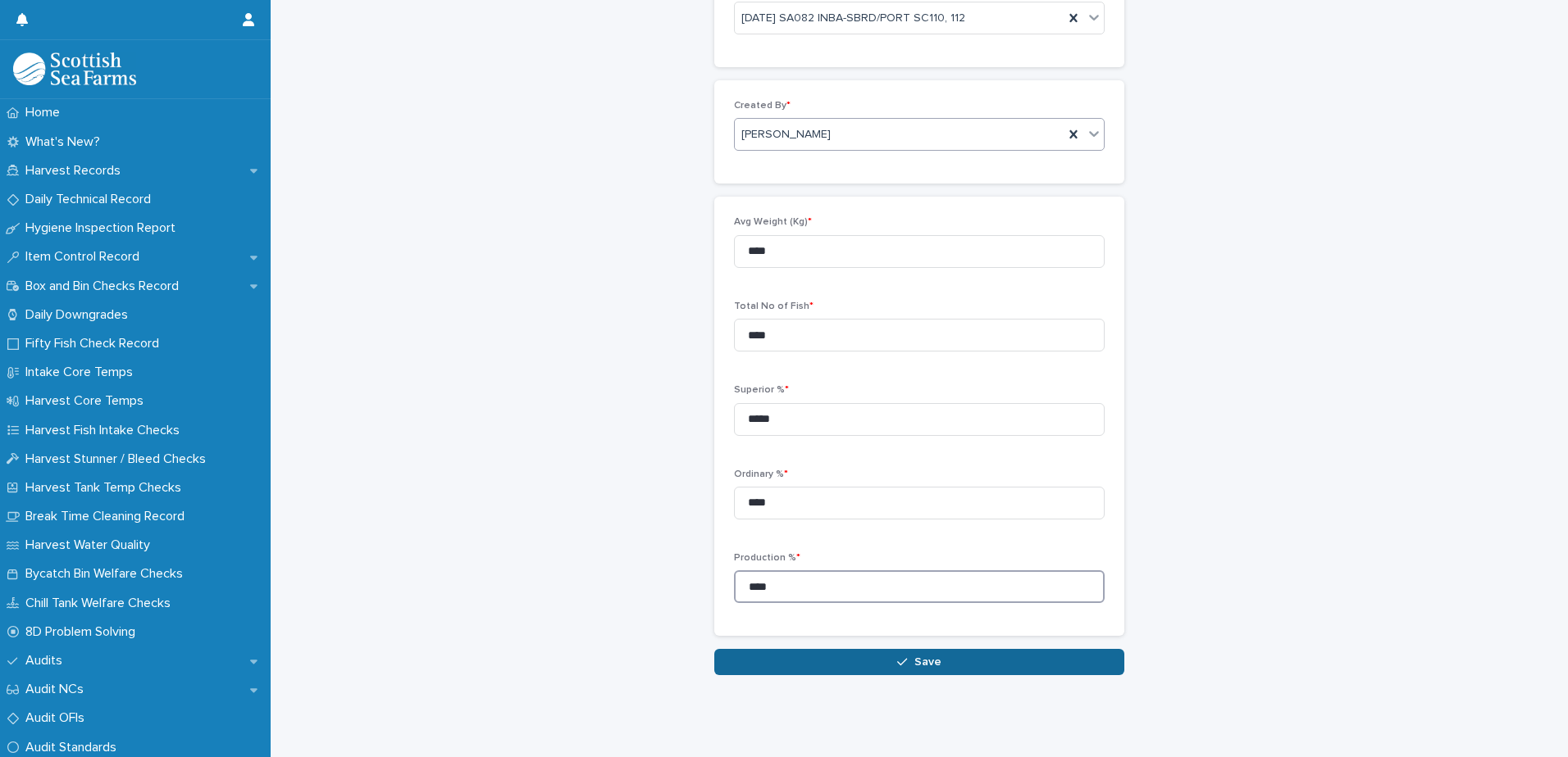
type input "****"
click at [798, 649] on button "Save" at bounding box center [919, 662] width 410 height 27
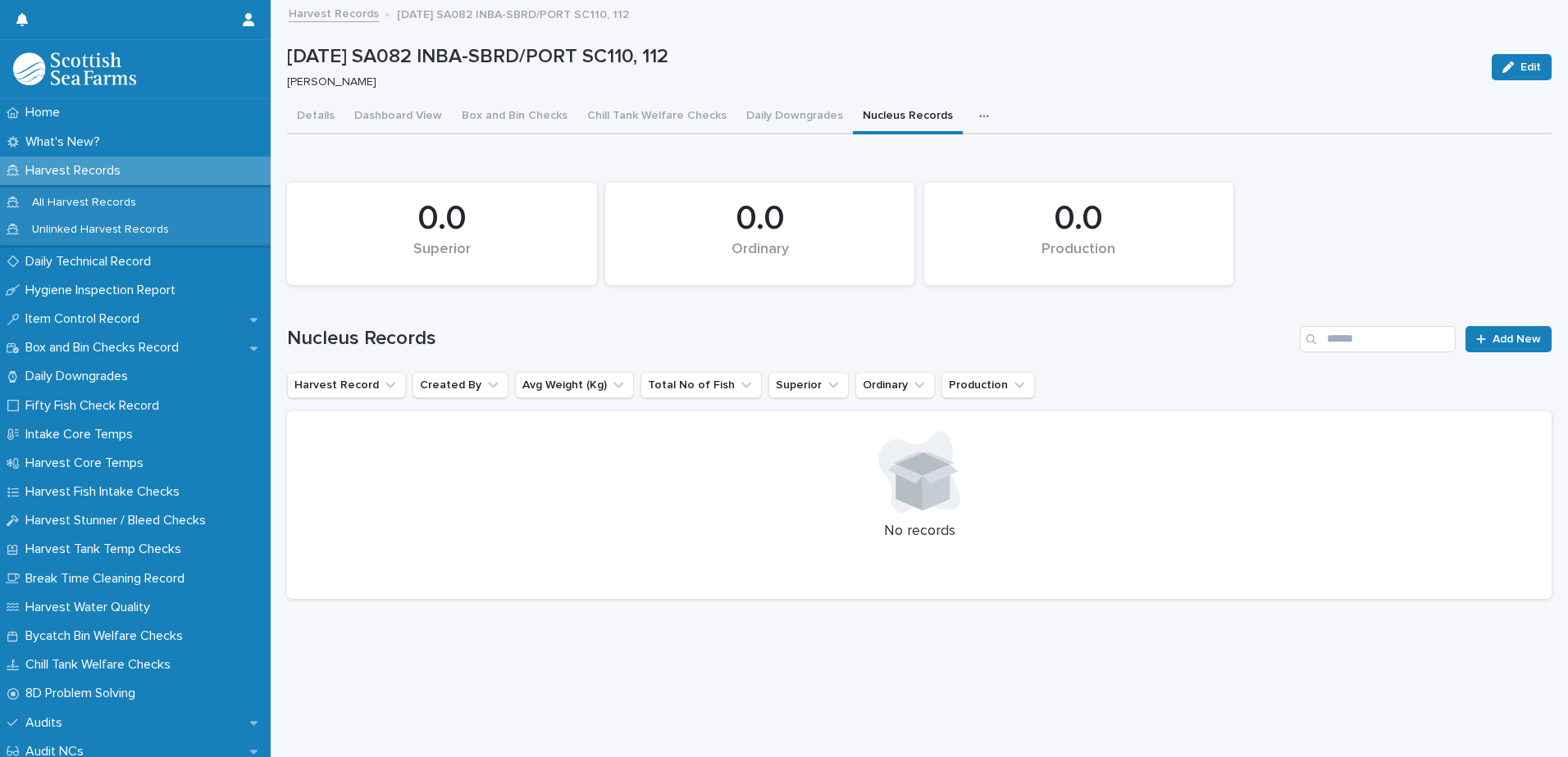
scroll to position [12, 0]
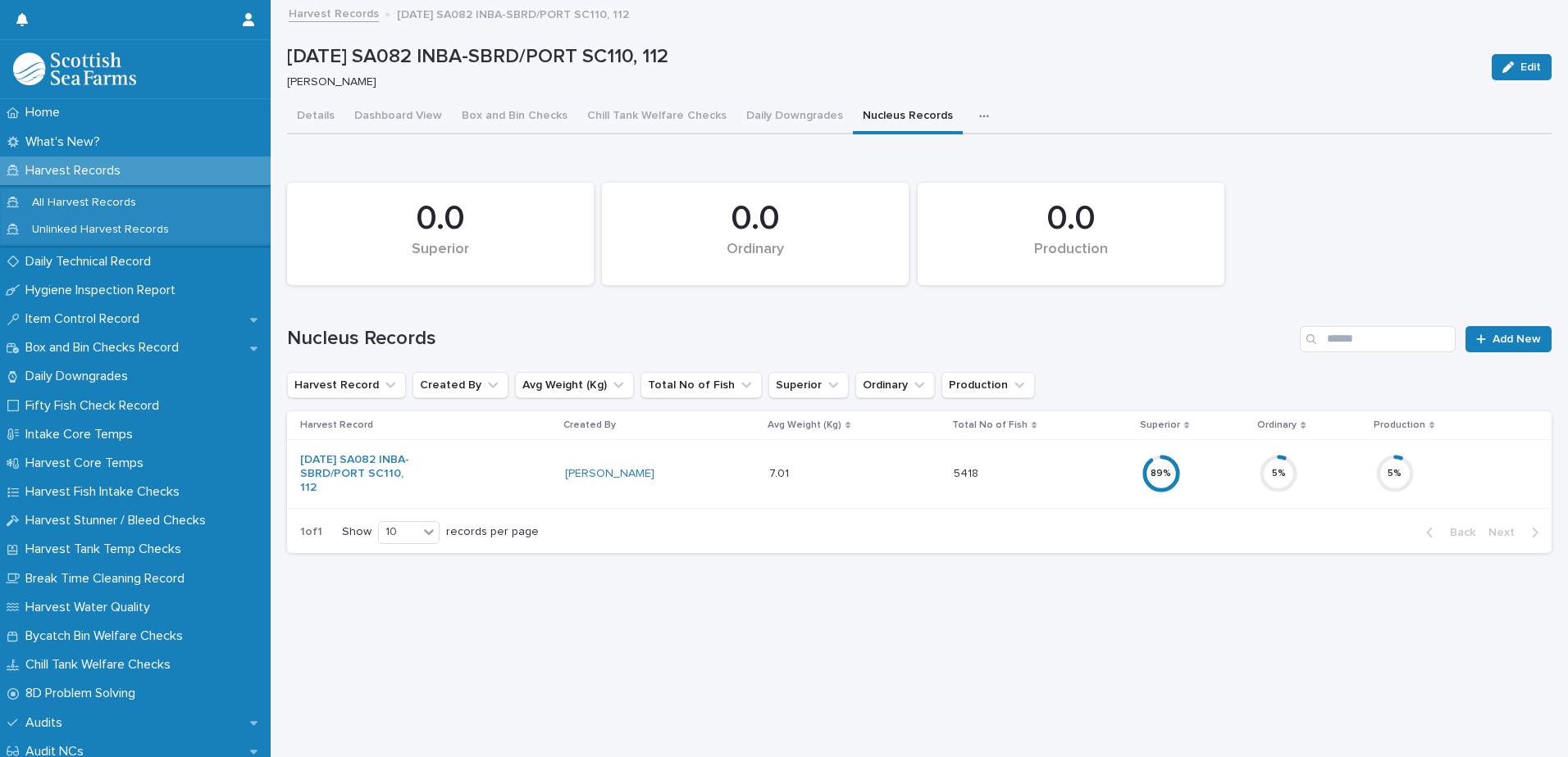
drag, startPoint x: 960, startPoint y: 102, endPoint x: 1045, endPoint y: 158, distance: 101.8
click at [979, 110] on icon "button" at bounding box center [984, 116] width 10 height 11
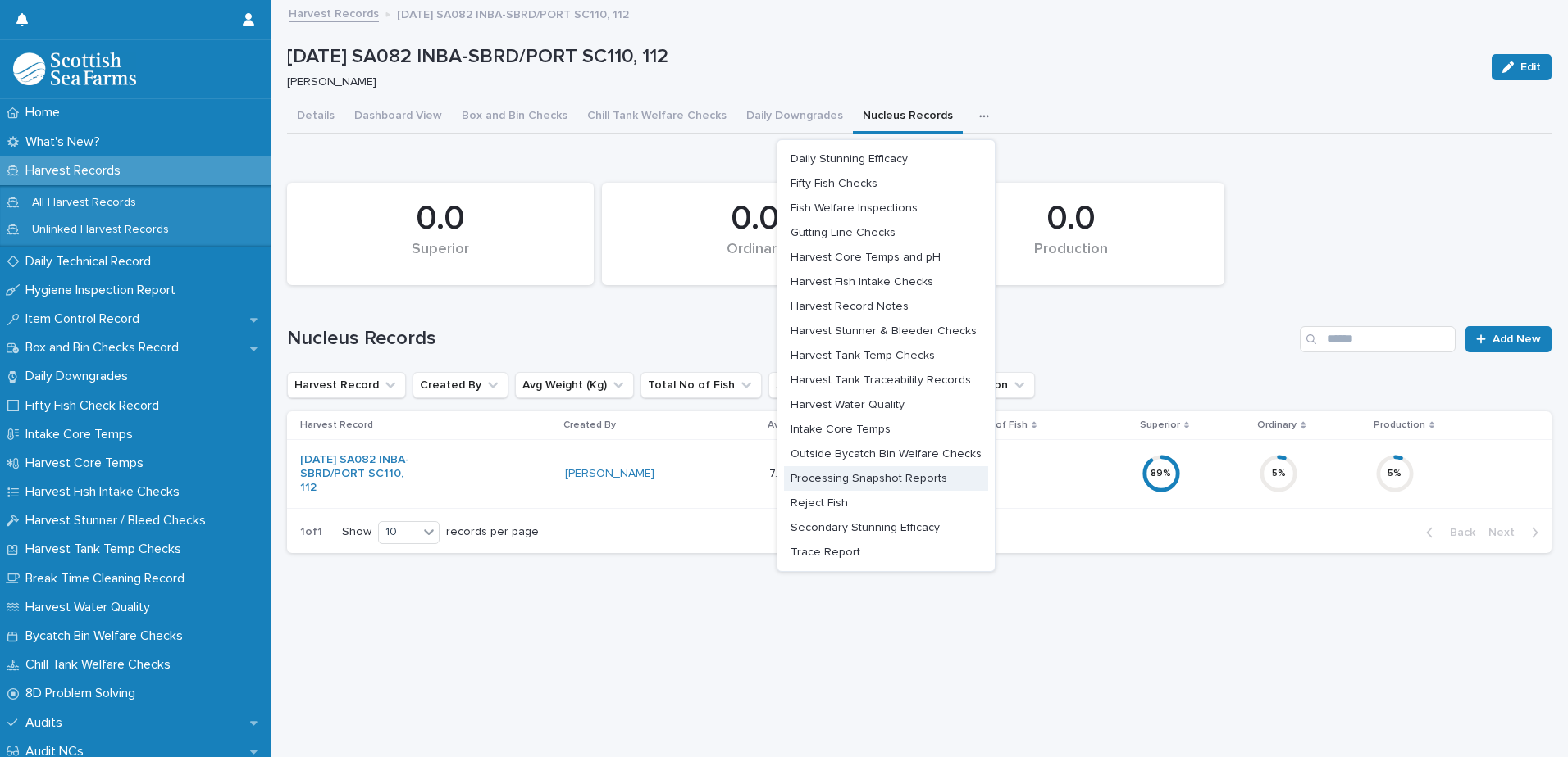
click at [864, 473] on span "Processing Snapshot Reports" at bounding box center [869, 479] width 157 height 11
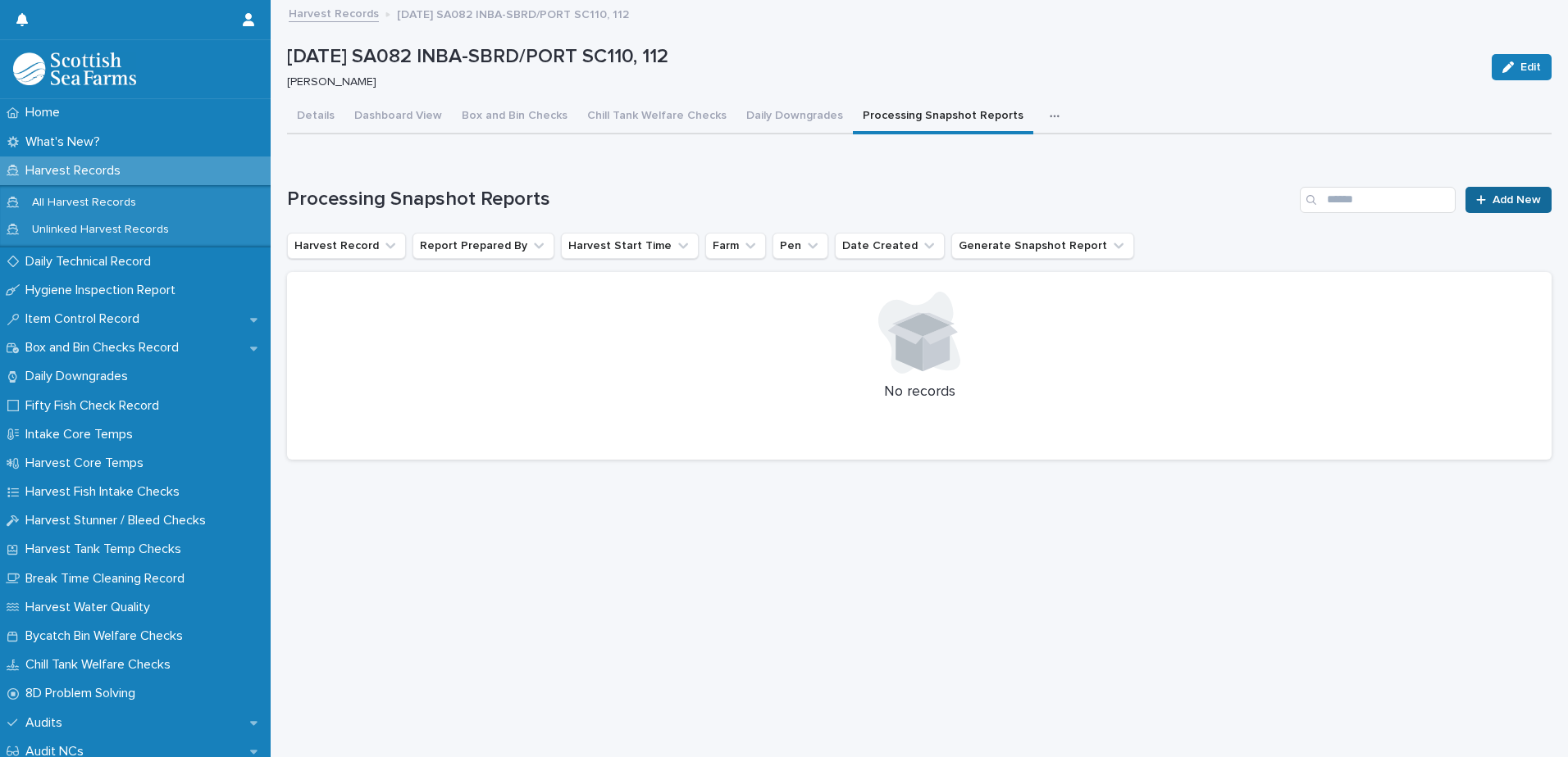
click at [1498, 194] on span "Add New" at bounding box center [1516, 199] width 48 height 11
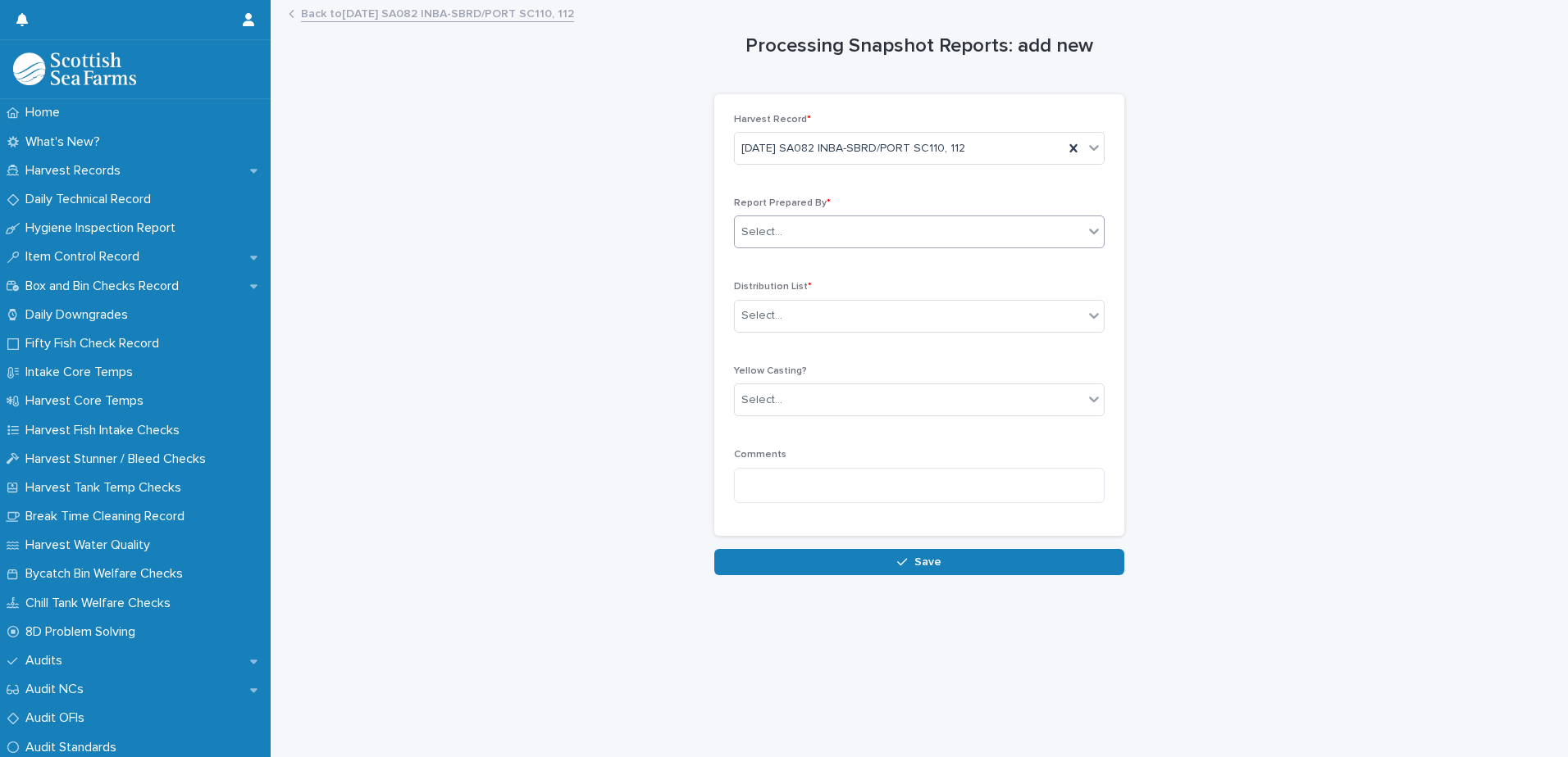
click at [761, 228] on div "Select..." at bounding box center [761, 233] width 41 height 17
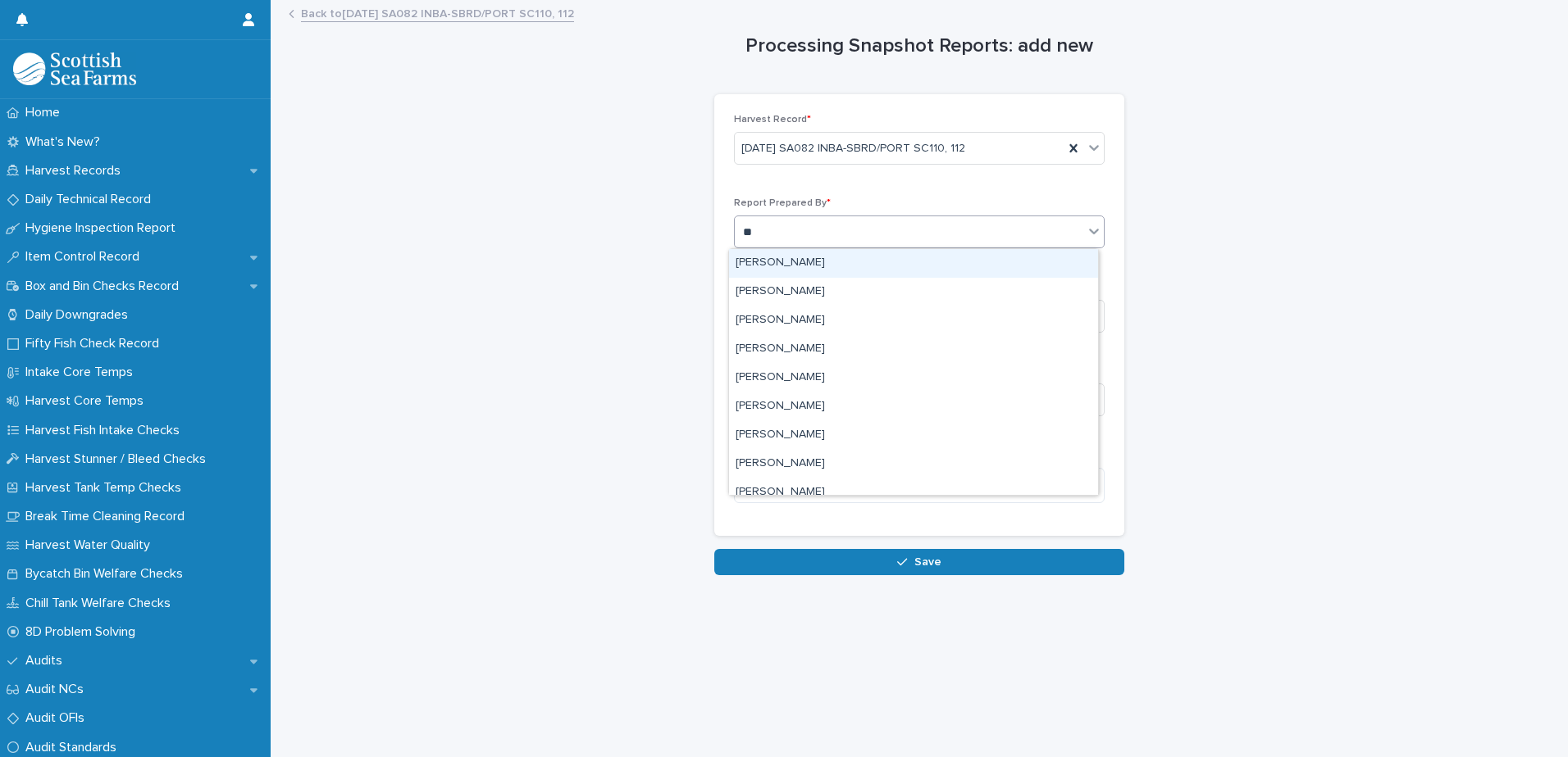
type input "***"
click at [759, 254] on div "[PERSON_NAME]" at bounding box center [913, 263] width 369 height 28
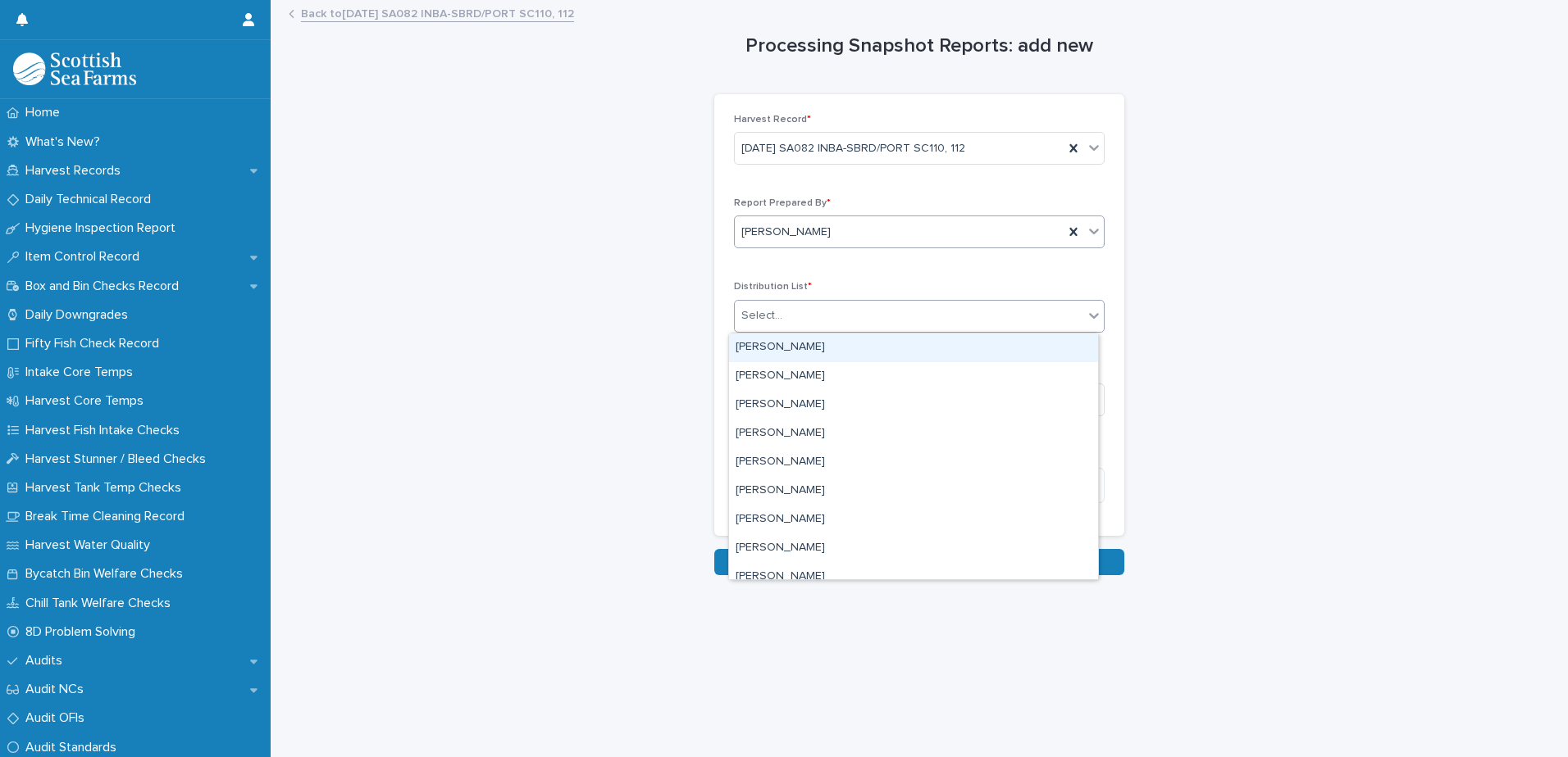
click at [758, 329] on div "Select..." at bounding box center [908, 315] width 349 height 27
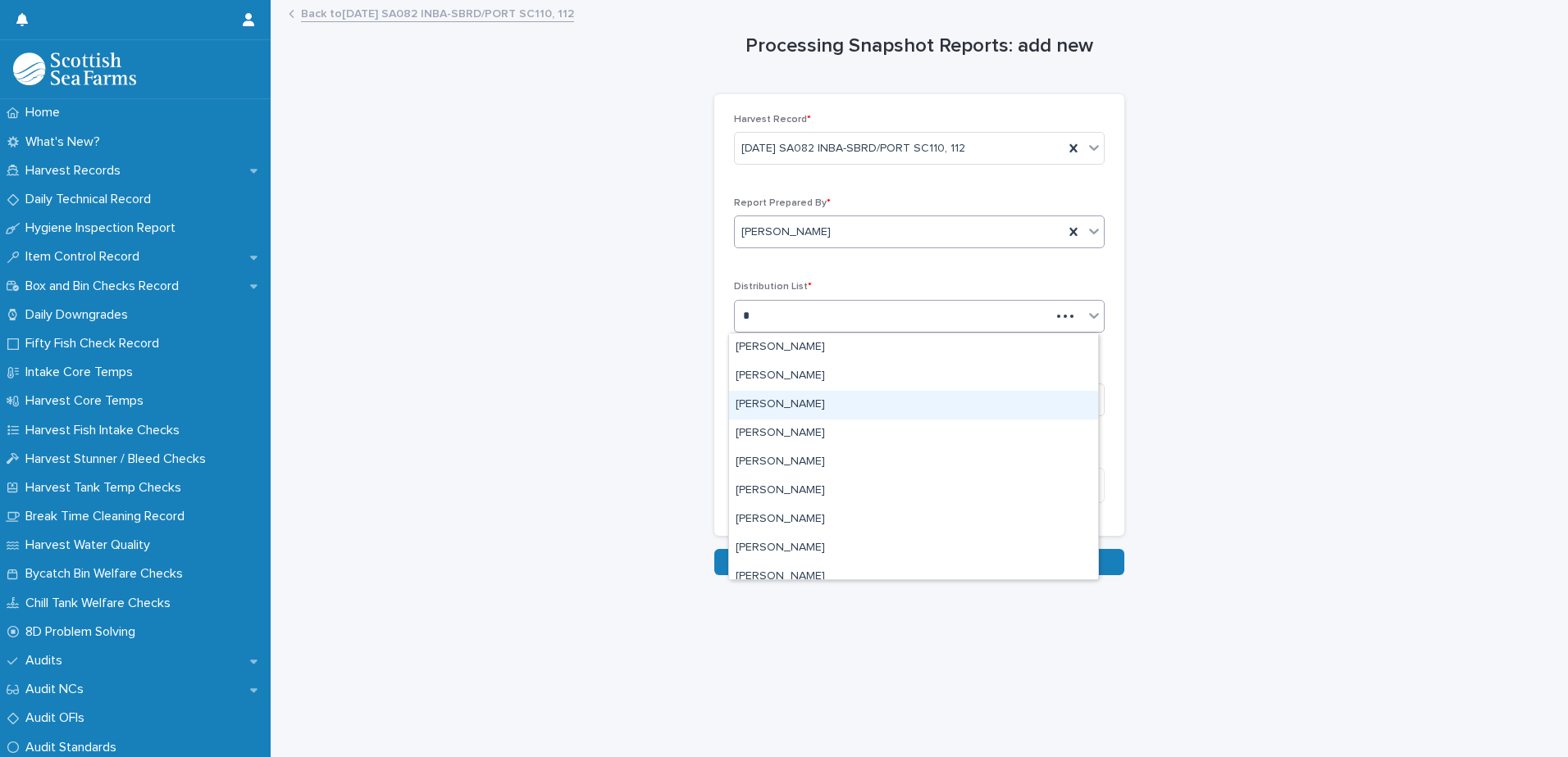
type input "**"
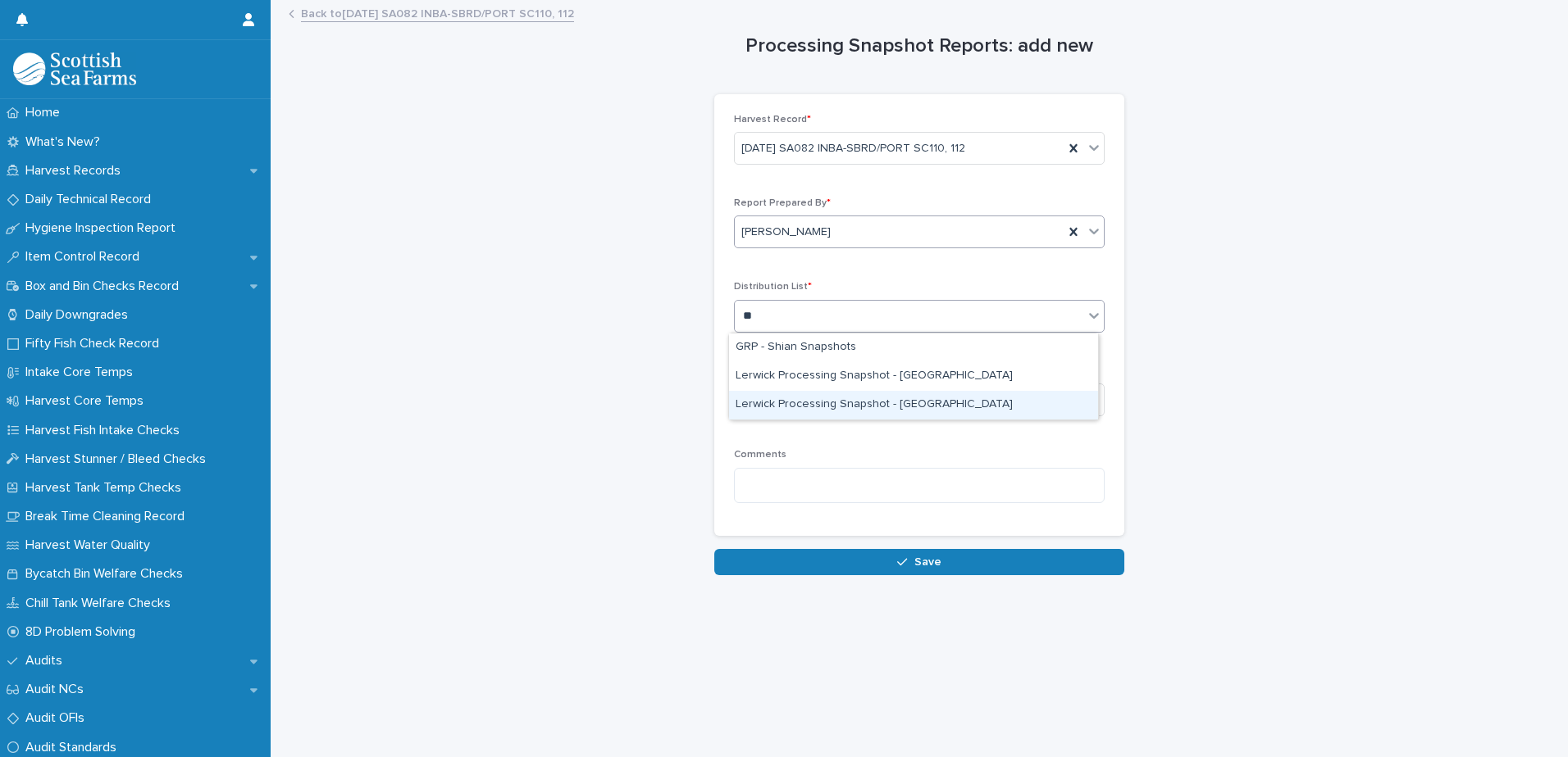
click at [894, 406] on div "Lerwick Processing Snapshot - [GEOGRAPHIC_DATA]" at bounding box center [913, 406] width 369 height 28
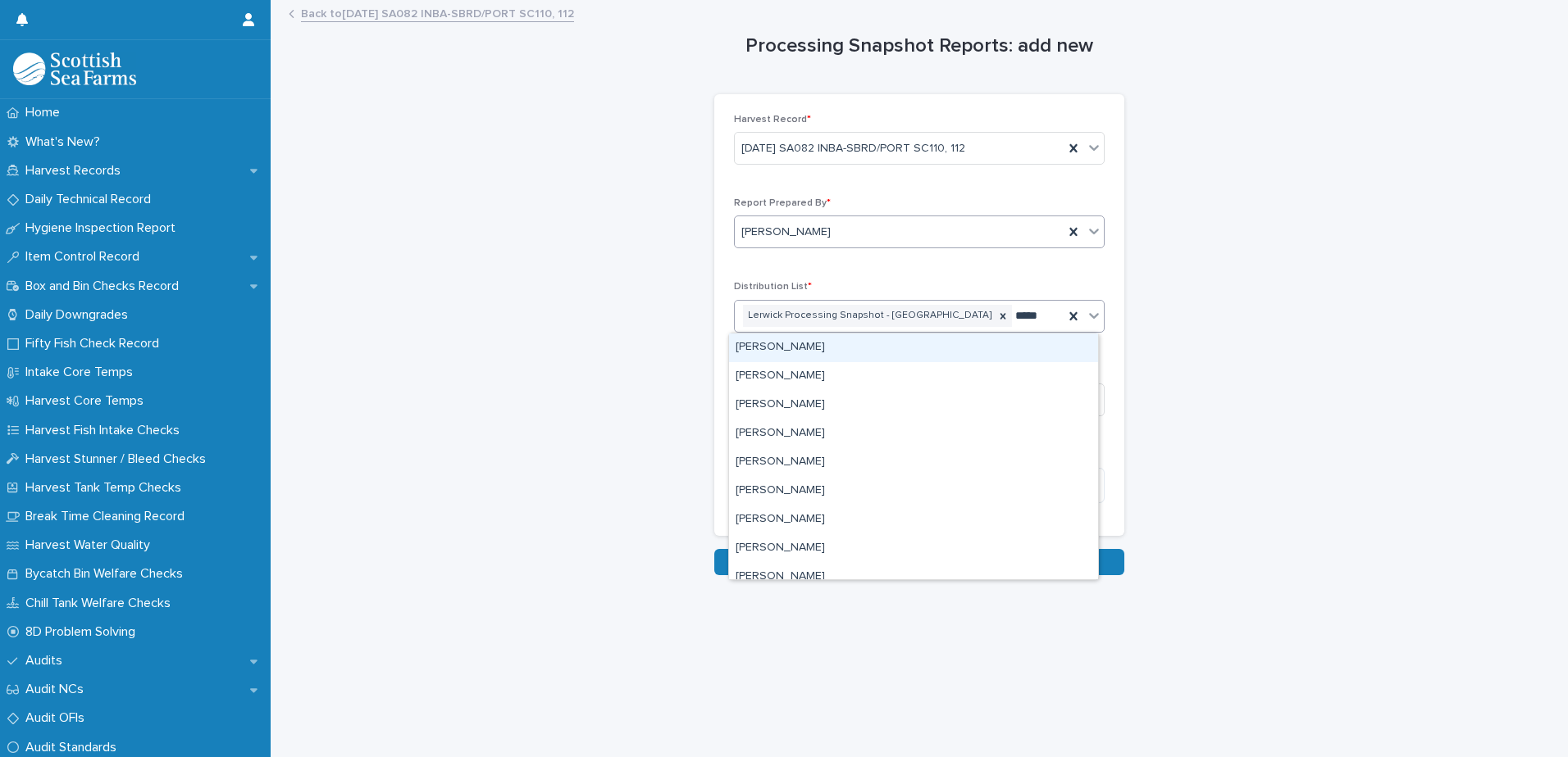
type input "******"
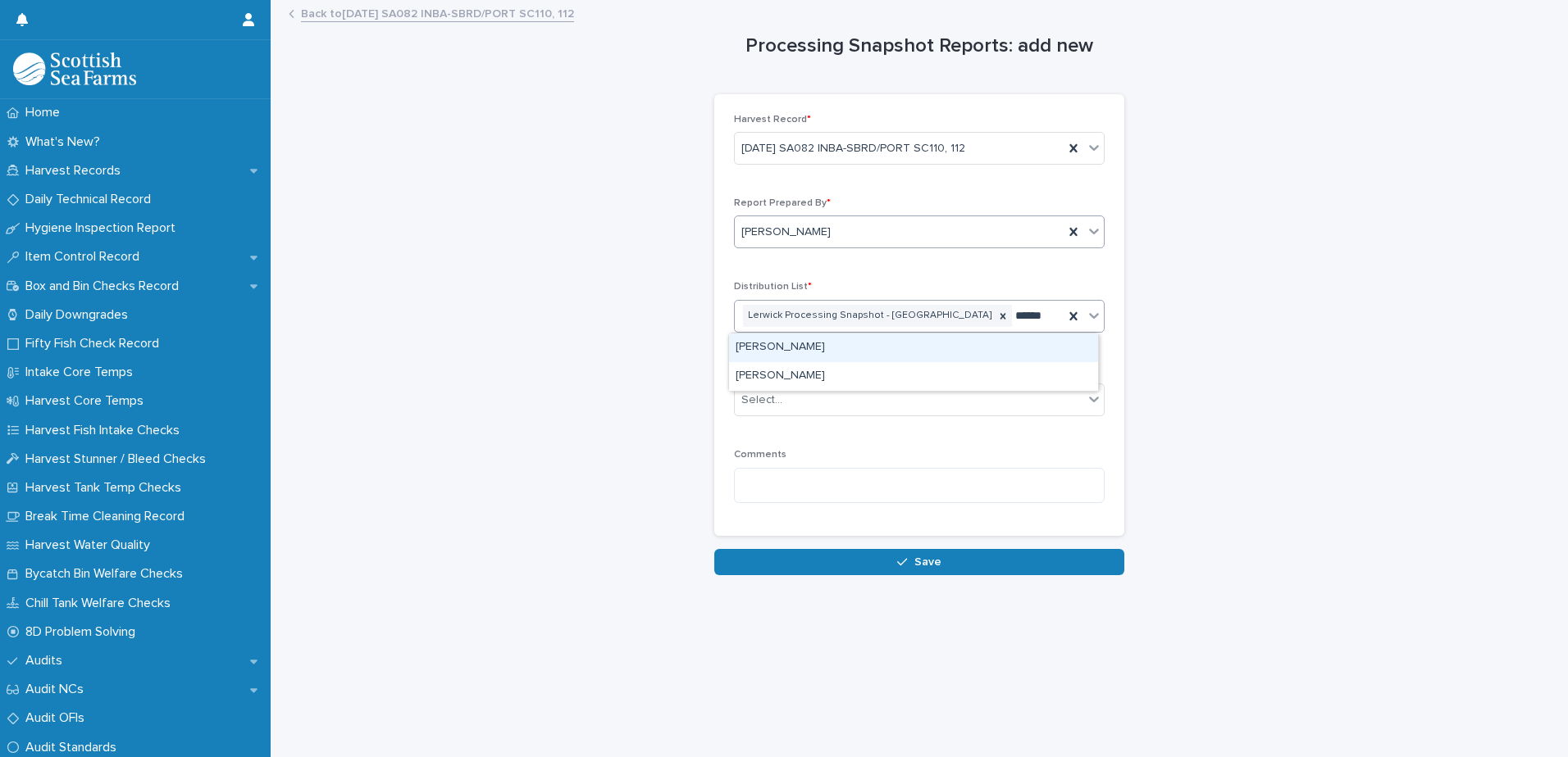
click at [794, 346] on div "[PERSON_NAME]" at bounding box center [913, 348] width 369 height 28
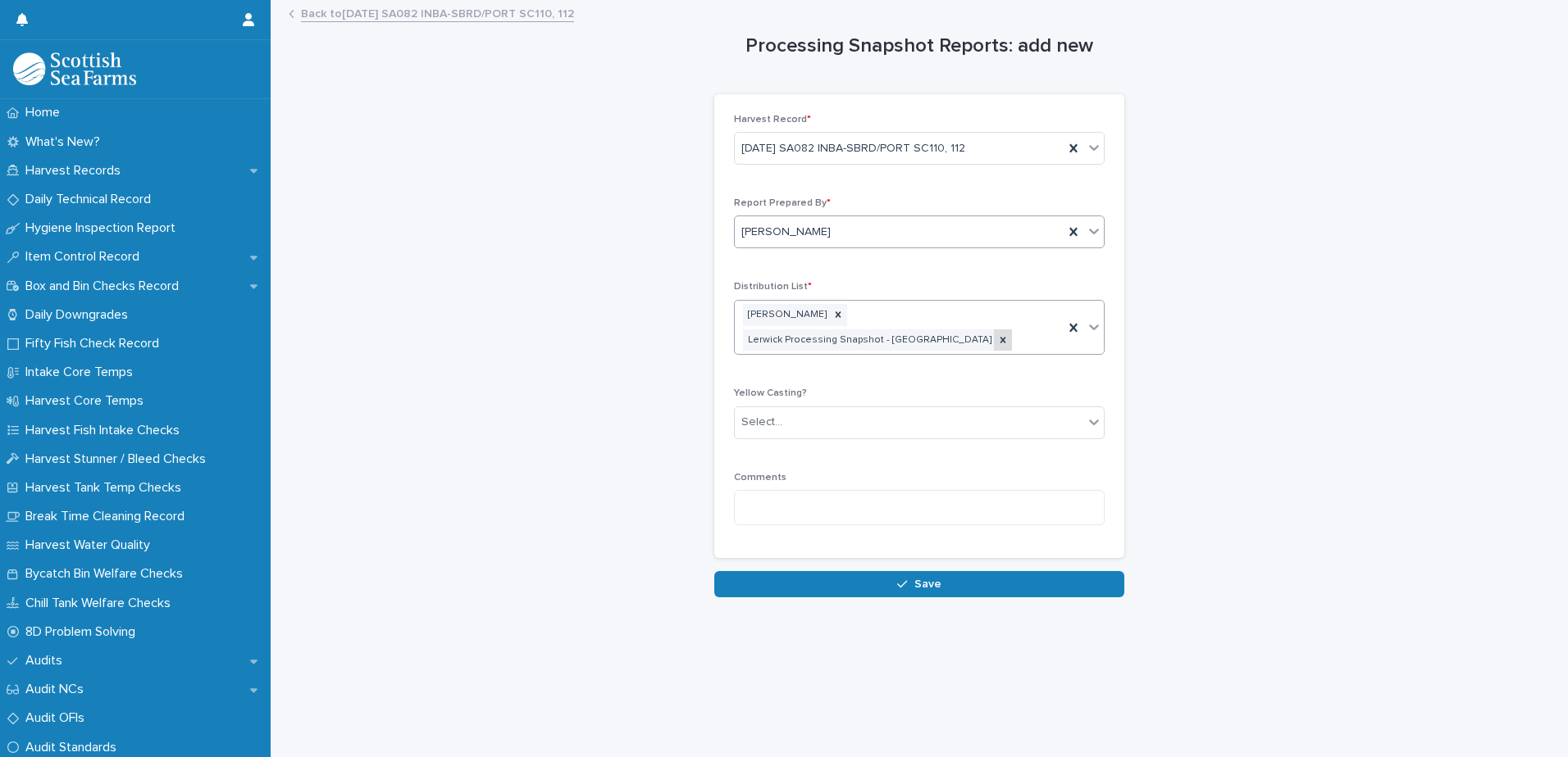
click at [1008, 334] on icon at bounding box center [1003, 340] width 11 height 11
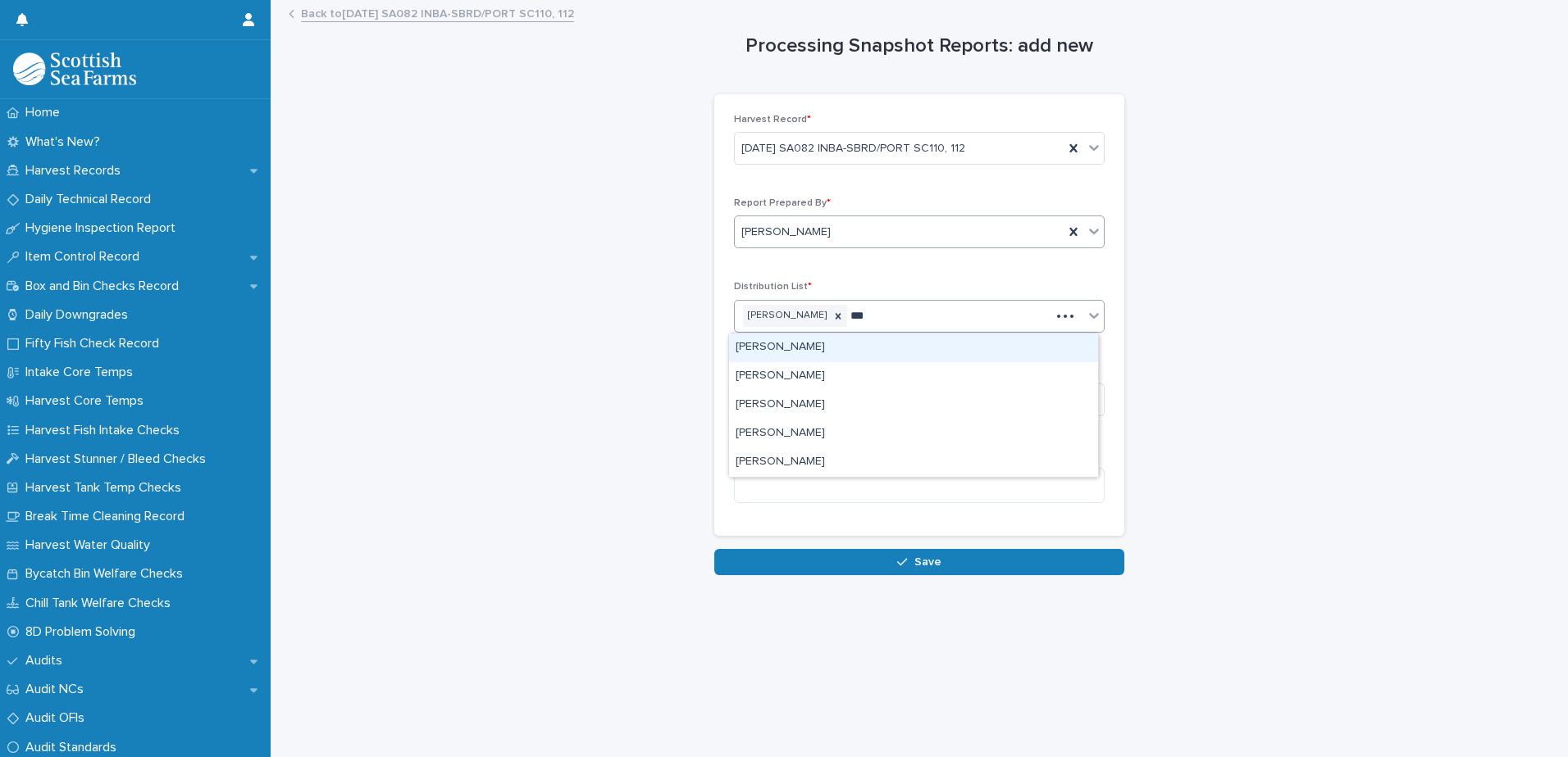
type input "****"
click at [796, 350] on div "[PERSON_NAME]" at bounding box center [913, 348] width 369 height 28
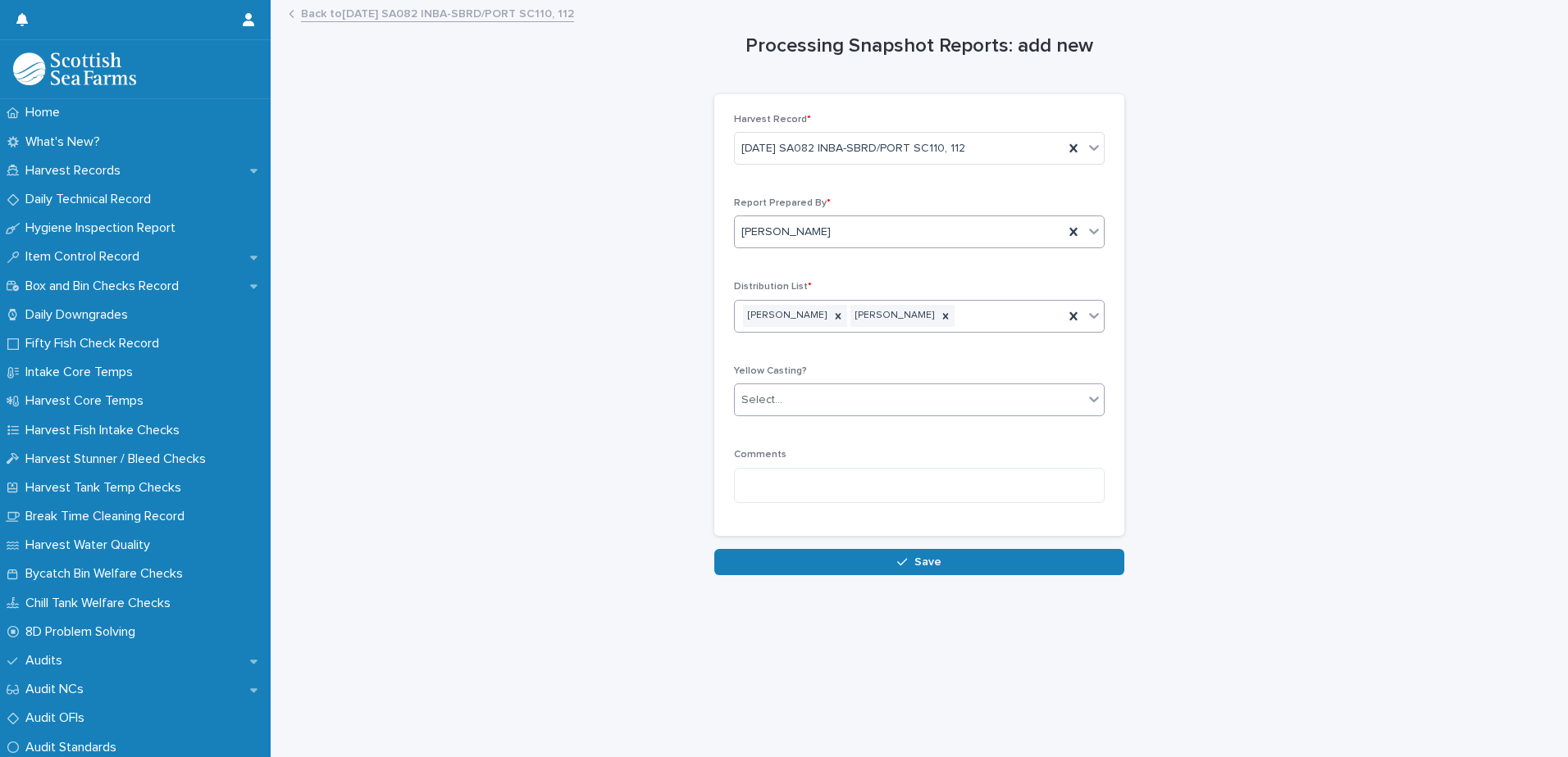
click at [780, 401] on div "Select..." at bounding box center [908, 400] width 349 height 27
click at [789, 431] on span "🟥 Yellow Casting" at bounding box center [785, 429] width 100 height 18
click at [793, 485] on textarea at bounding box center [919, 485] width 371 height 35
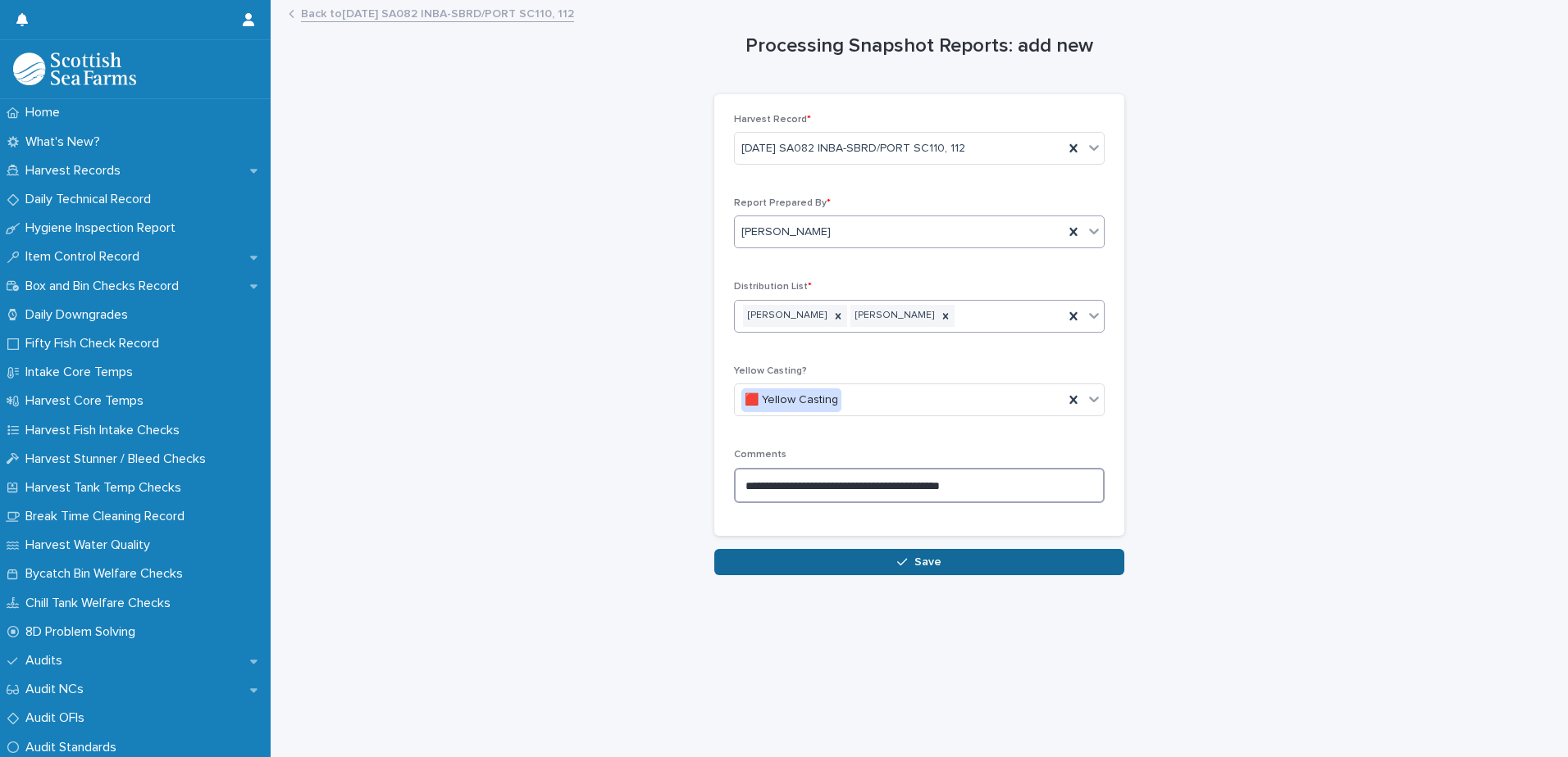
type textarea "**********"
click at [914, 559] on span "Save" at bounding box center [927, 562] width 27 height 11
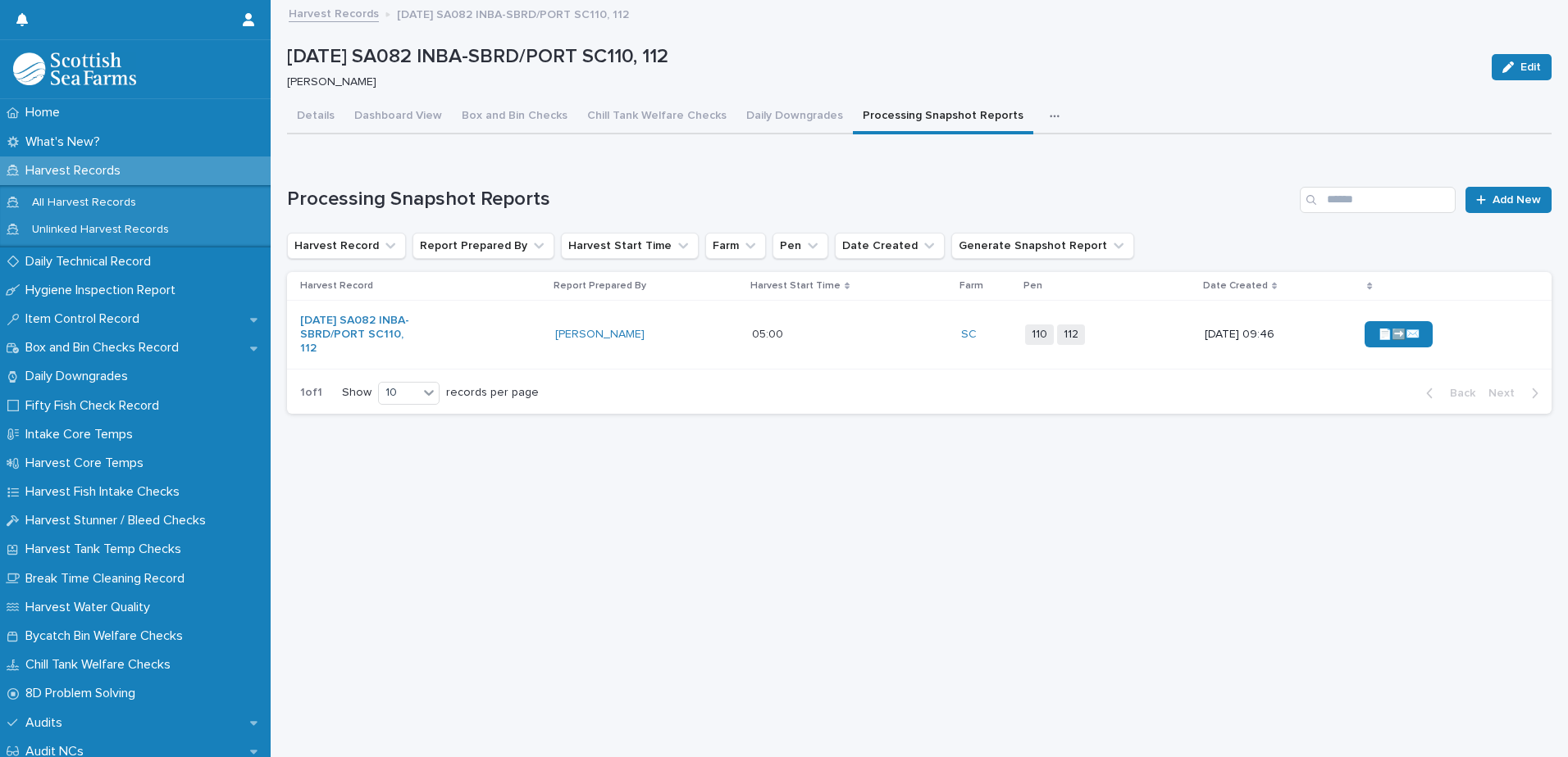
click at [1498, 326] on div "📄➡️✉️" at bounding box center [1444, 333] width 161 height 39
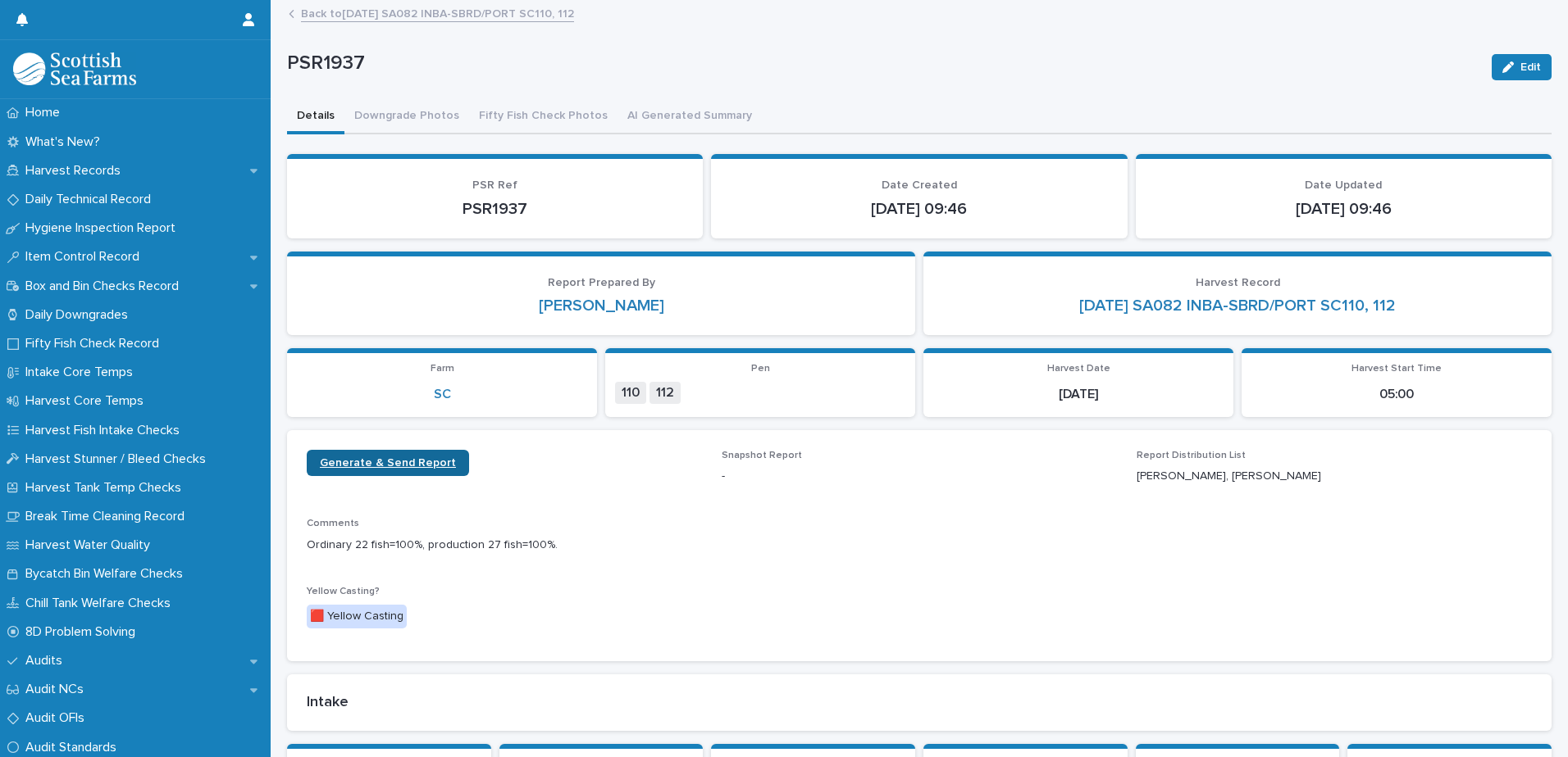
click at [416, 464] on span "Generate & Send Report" at bounding box center [388, 463] width 136 height 11
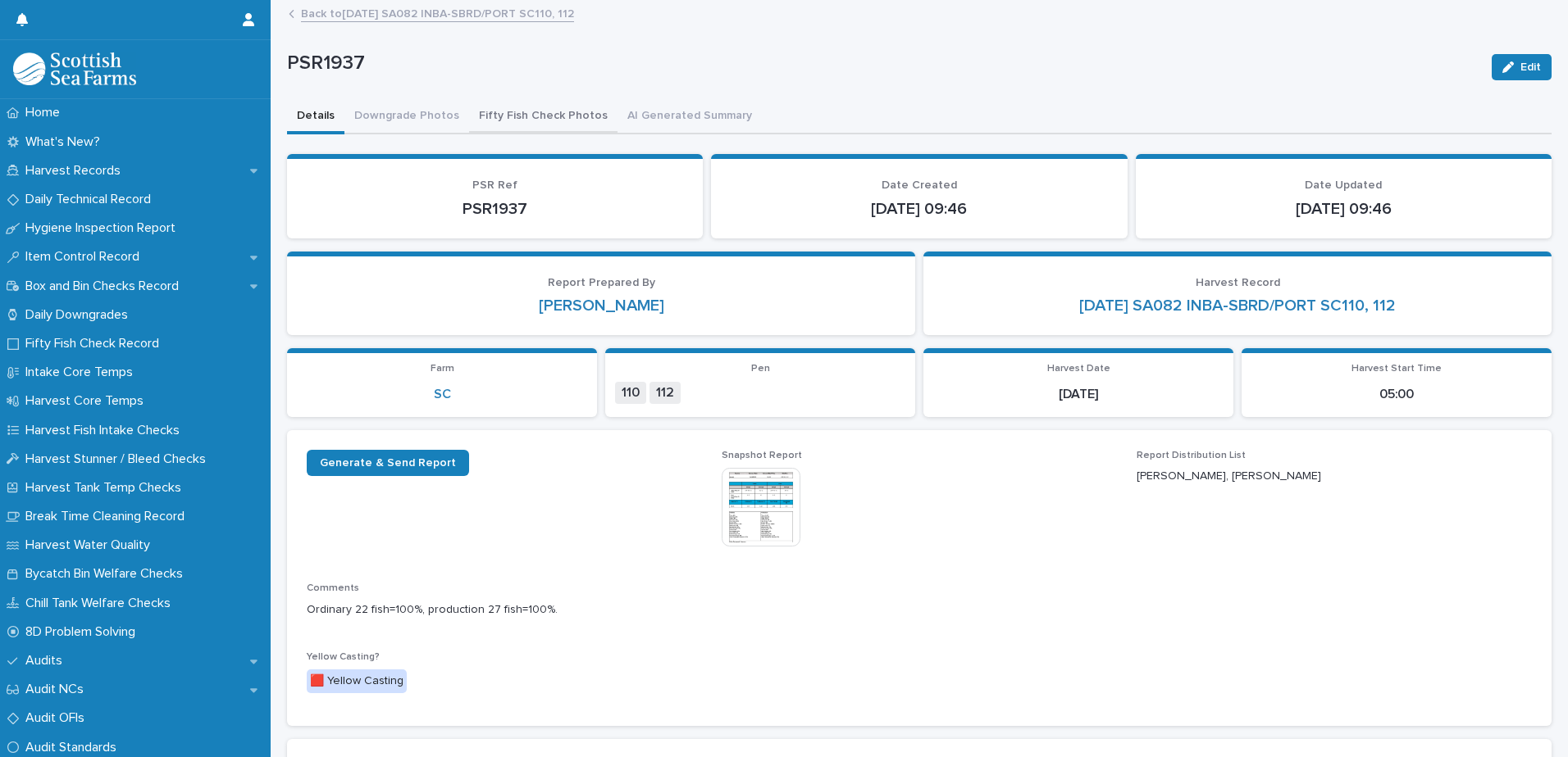
click at [545, 114] on button "Fifty Fish Check Photos" at bounding box center [544, 117] width 148 height 34
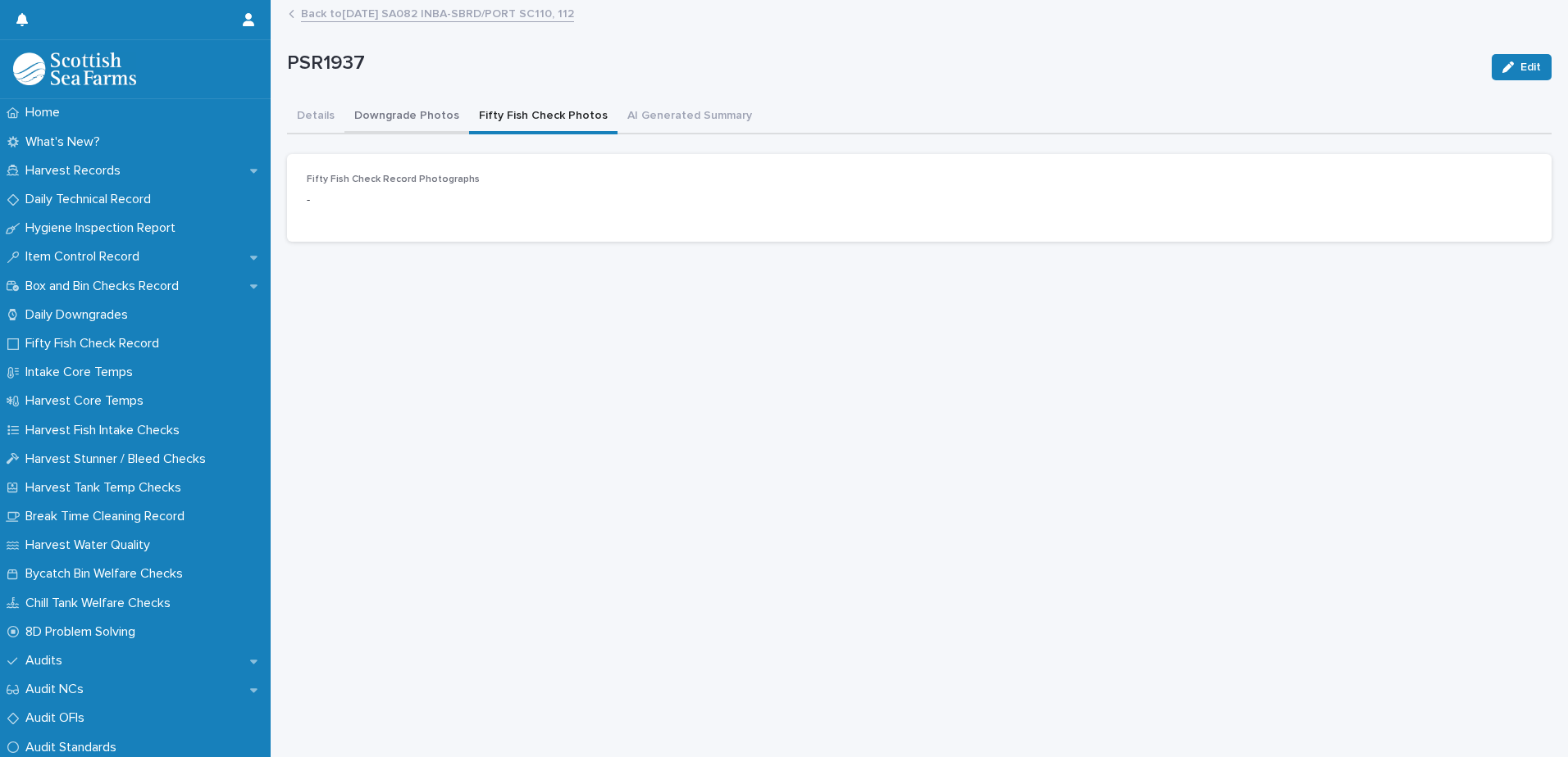
click at [422, 117] on button "Downgrade Photos" at bounding box center [406, 117] width 124 height 34
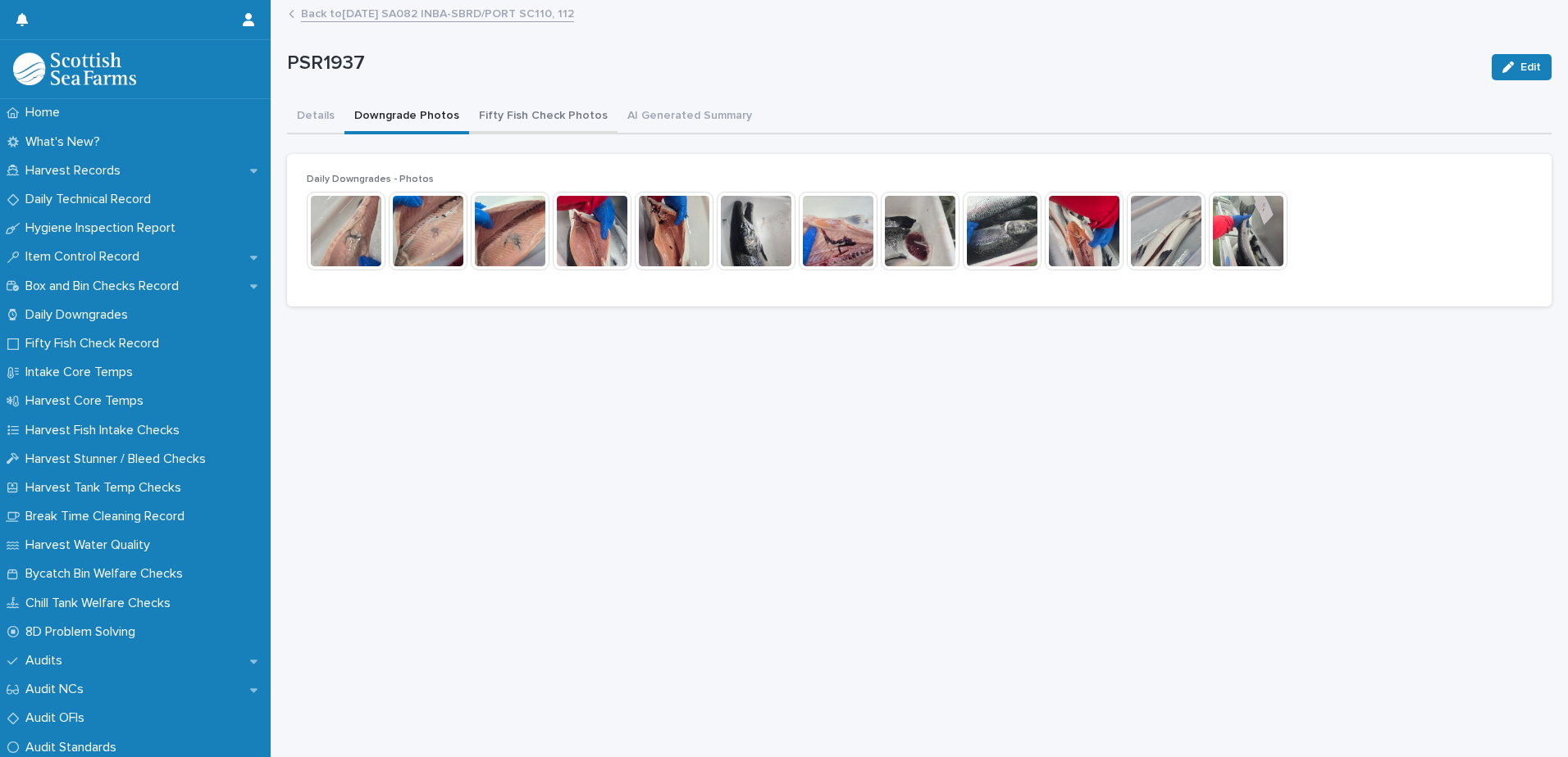
click at [499, 110] on button "Fifty Fish Check Photos" at bounding box center [544, 117] width 148 height 34
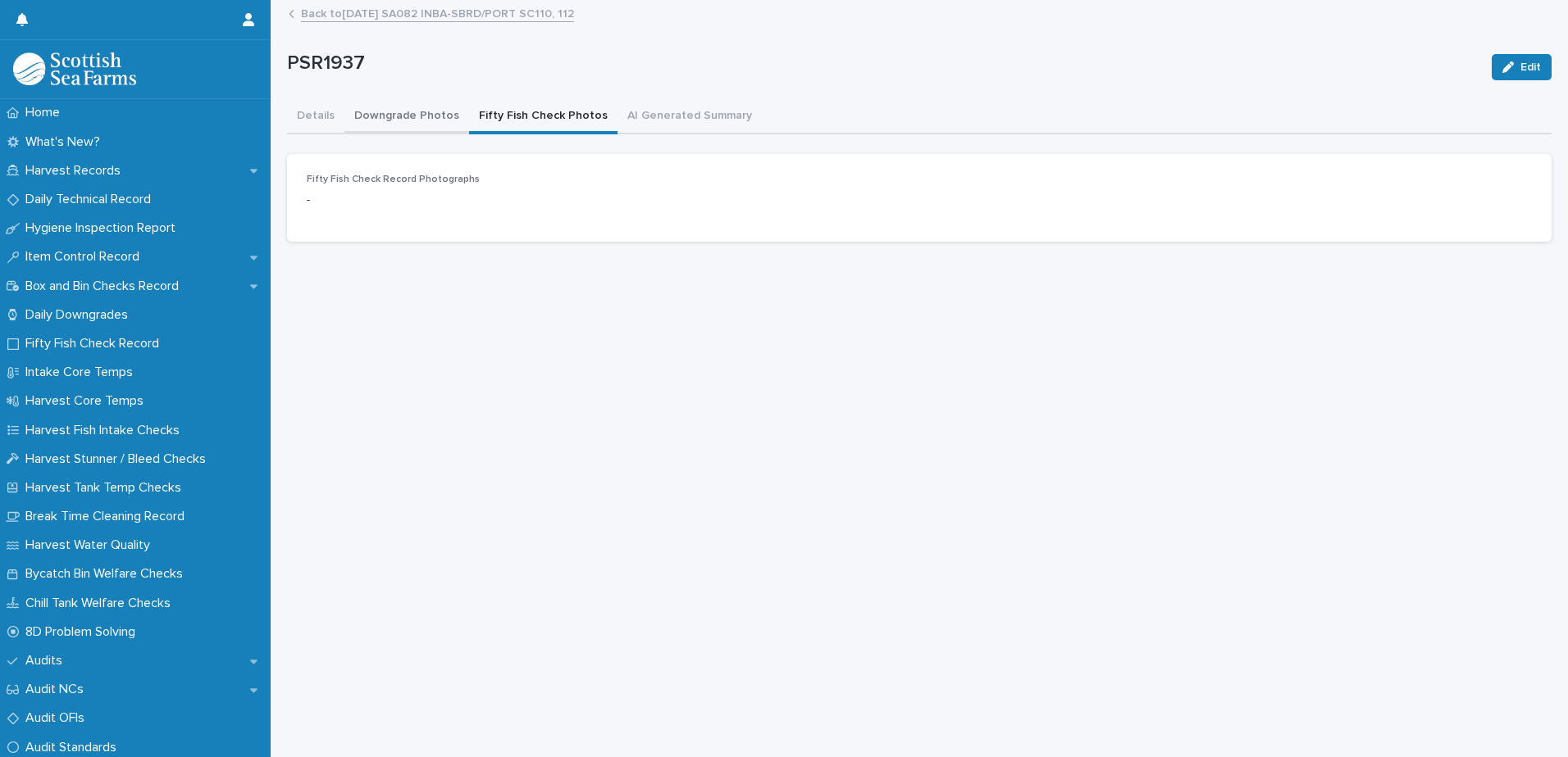
click at [396, 115] on button "Downgrade Photos" at bounding box center [406, 117] width 124 height 34
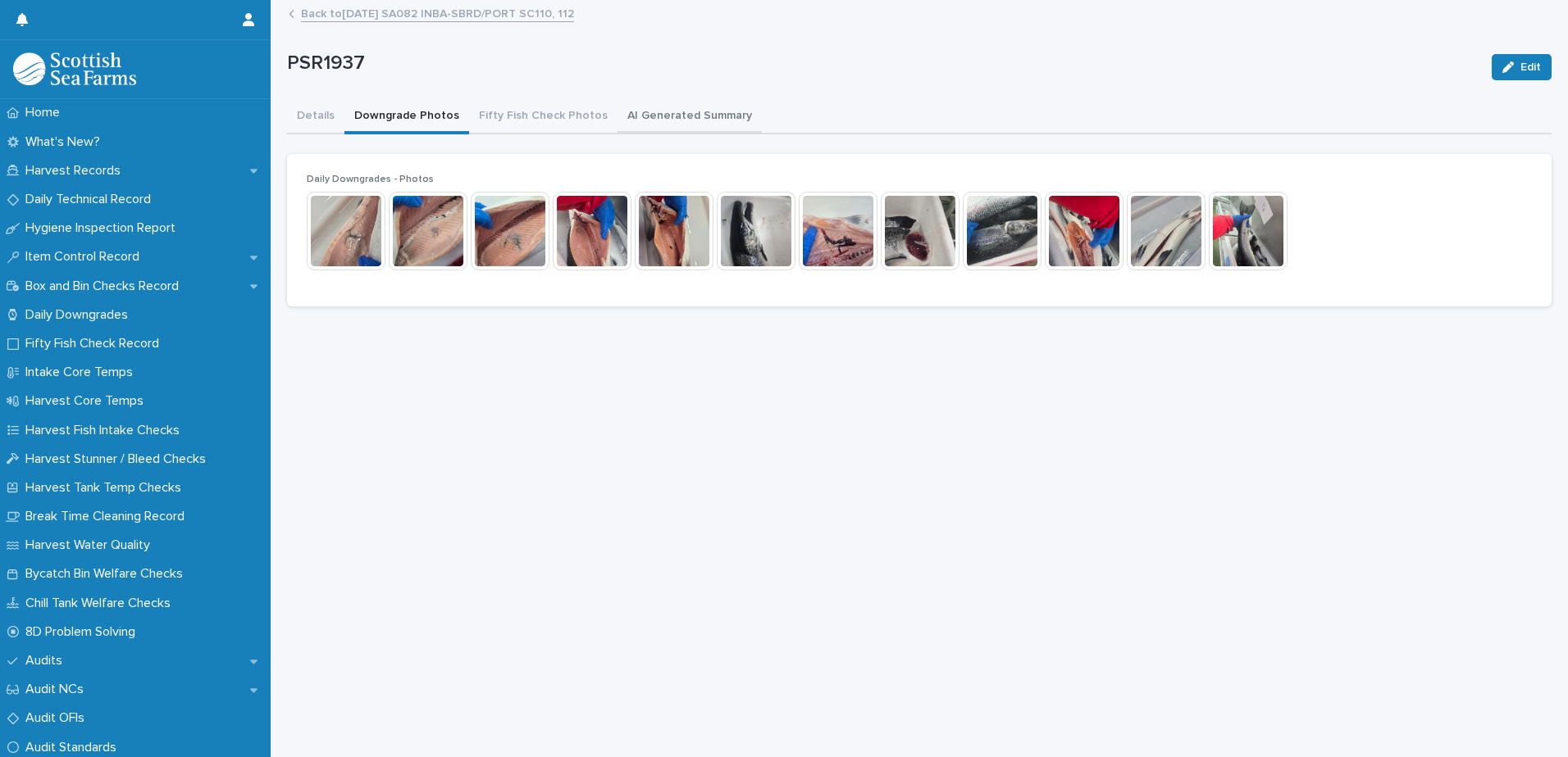
click at [657, 128] on button "AI Generated Summary" at bounding box center [690, 117] width 144 height 34
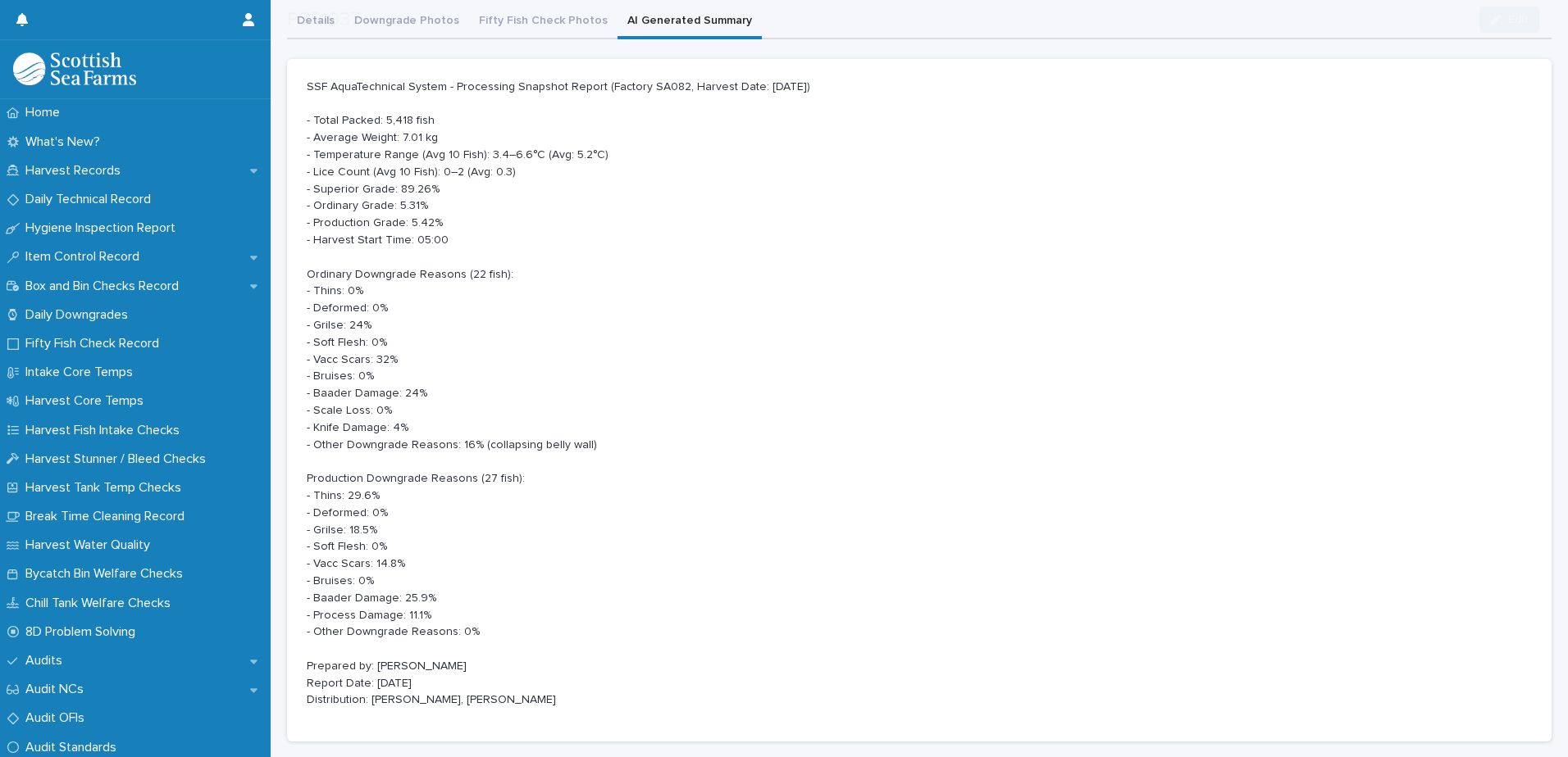
scroll to position [187, 0]
